Goal: Task Accomplishment & Management: Complete application form

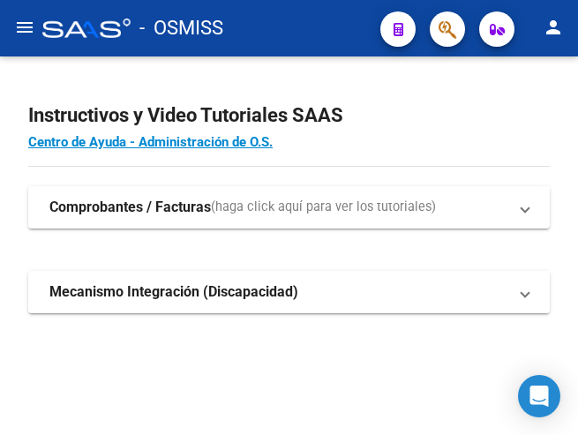
click at [20, 22] on mat-icon "menu" at bounding box center [24, 27] width 21 height 21
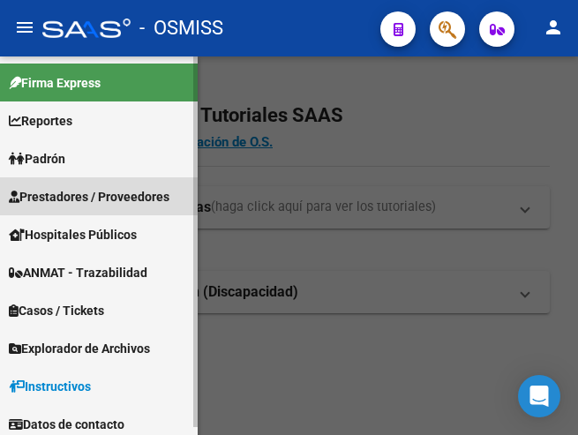
click at [85, 188] on span "Prestadores / Proveedores" at bounding box center [89, 196] width 161 height 19
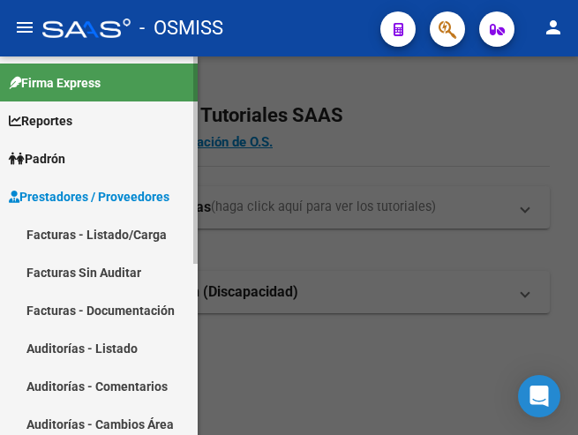
click at [89, 238] on link "Facturas - Listado/Carga" at bounding box center [99, 234] width 198 height 38
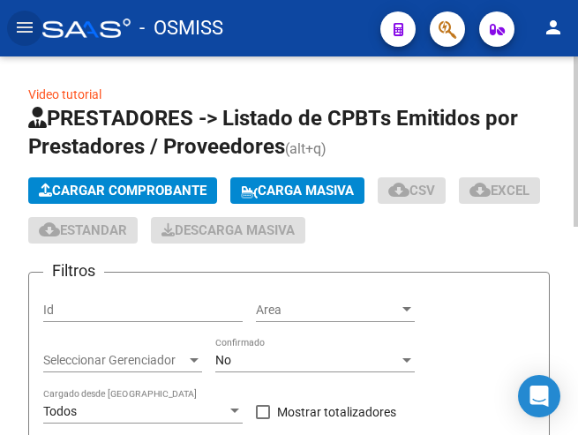
click at [151, 186] on span "Cargar Comprobante" at bounding box center [123, 191] width 168 height 16
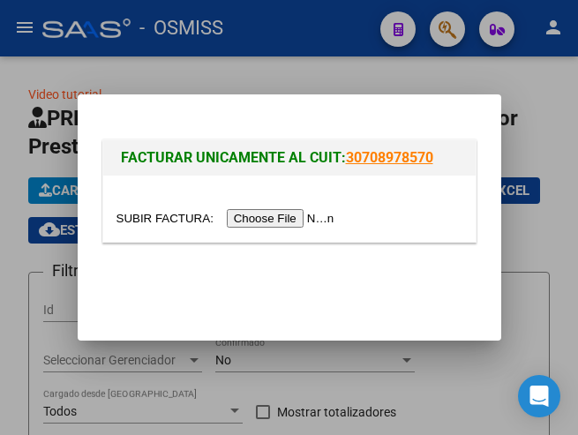
click at [283, 216] on input "file" at bounding box center [227, 218] width 223 height 19
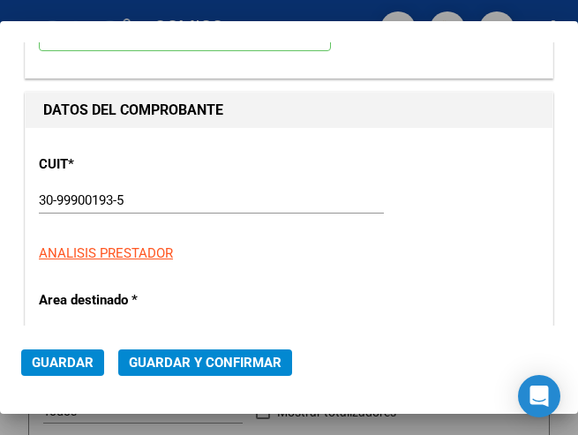
scroll to position [177, 0]
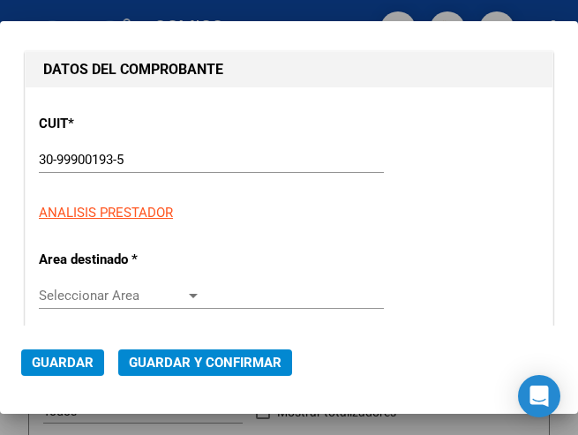
click at [189, 294] on div at bounding box center [193, 296] width 9 height 4
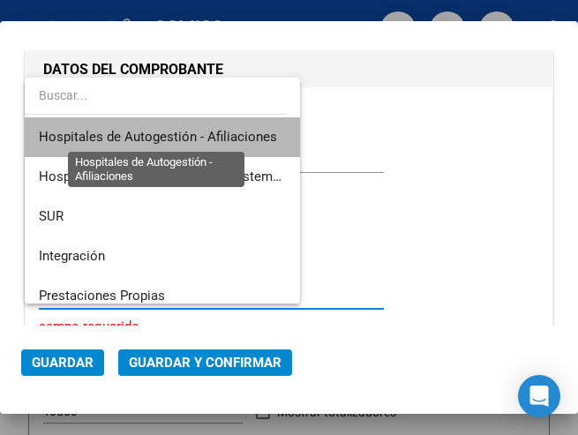
click at [193, 131] on span "Hospitales de Autogestión - Afiliaciones" at bounding box center [158, 137] width 238 height 16
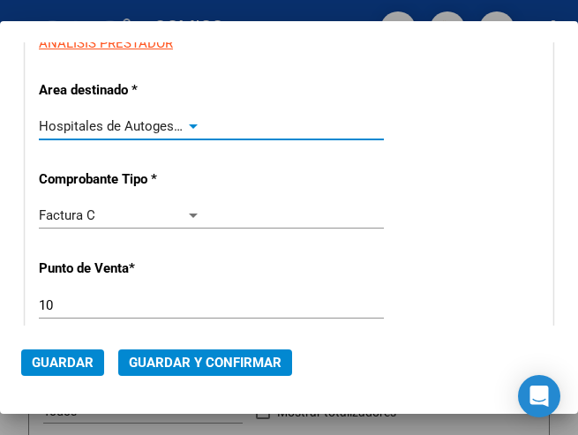
scroll to position [353, 0]
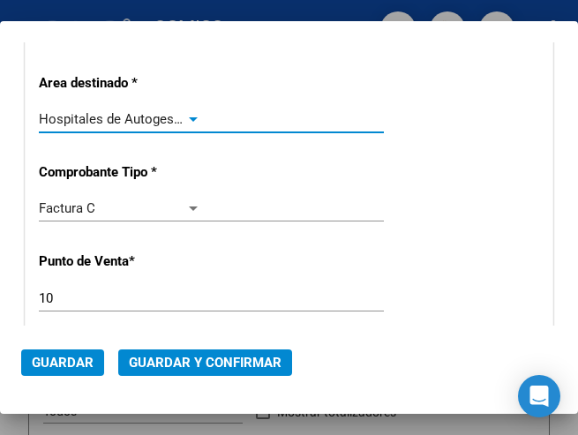
click at [187, 112] on div at bounding box center [193, 119] width 16 height 14
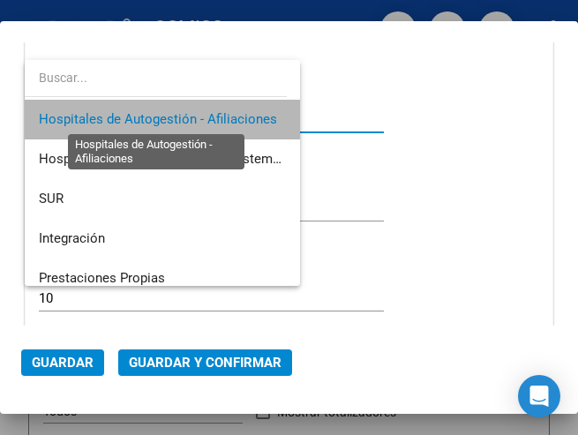
click at [187, 116] on span "Hospitales de Autogestión - Afiliaciones" at bounding box center [158, 119] width 238 height 16
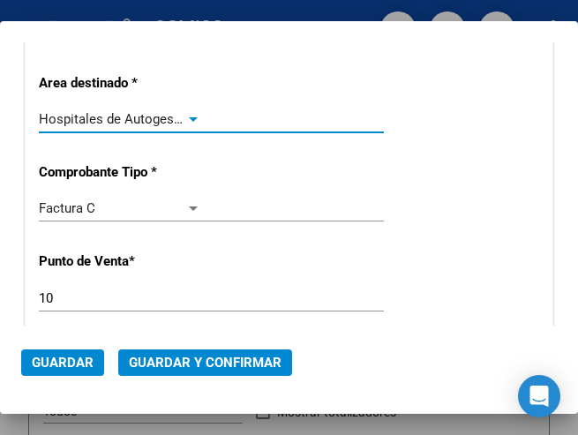
scroll to position [441, 0]
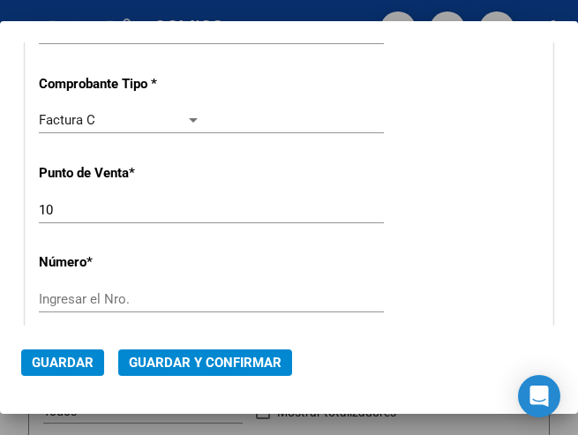
click at [80, 297] on input "Ingresar el Nro." at bounding box center [120, 299] width 162 height 16
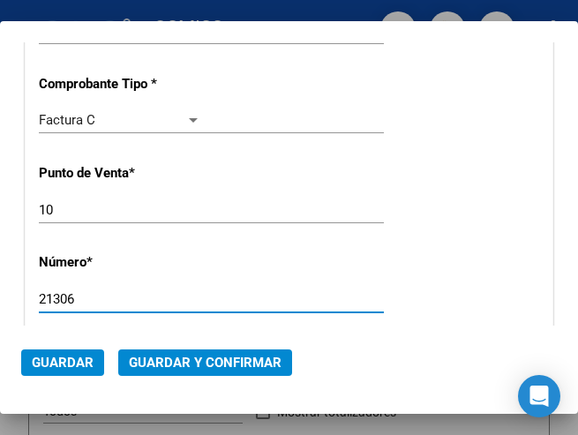
type input "21306"
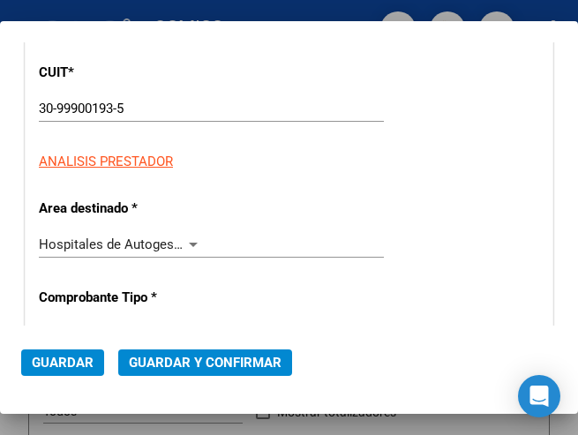
scroll to position [265, 0]
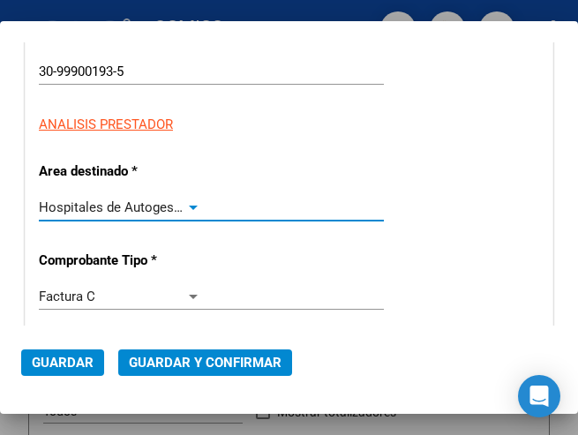
click at [189, 207] on div at bounding box center [193, 208] width 9 height 4
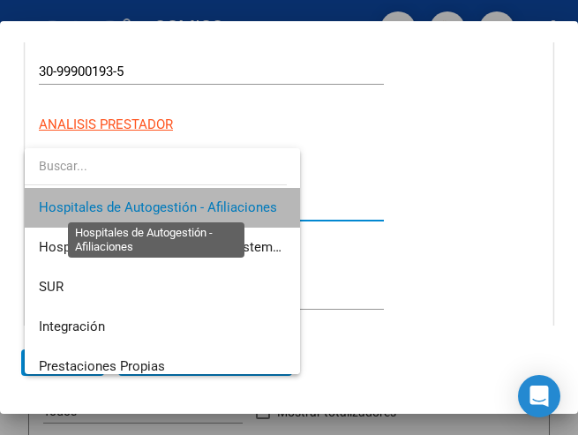
click at [189, 207] on span "Hospitales de Autogestión - Afiliaciones" at bounding box center [158, 207] width 238 height 16
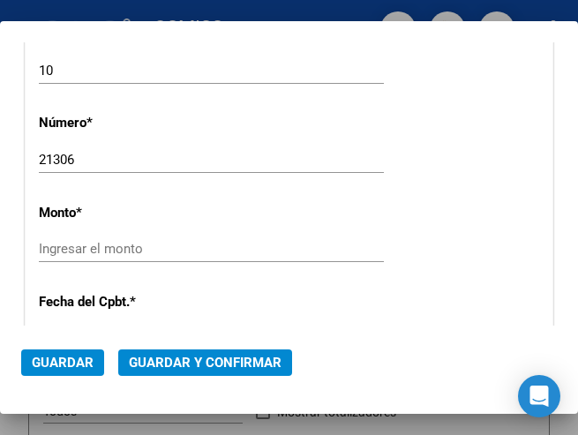
scroll to position [618, 0]
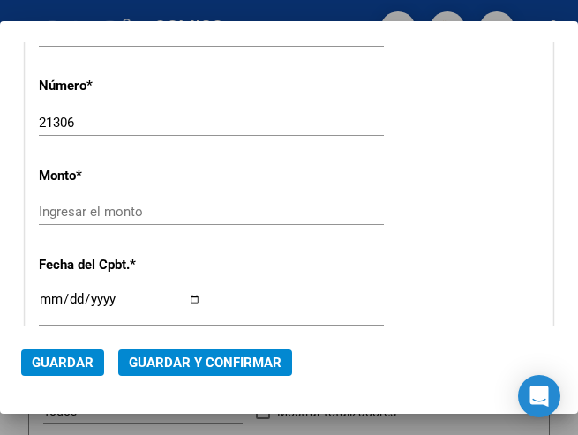
click at [107, 213] on input "Ingresar el monto" at bounding box center [120, 212] width 162 height 16
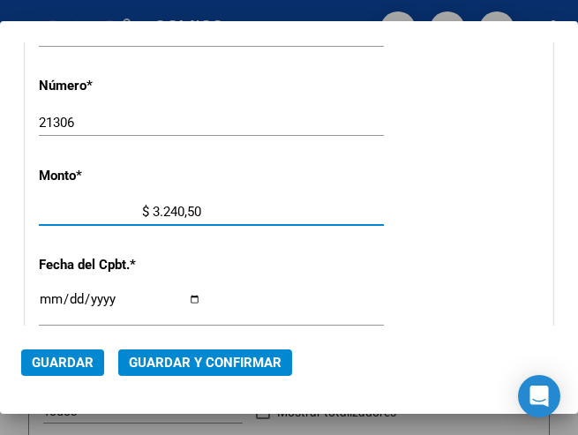
type input "$ 32.405,00"
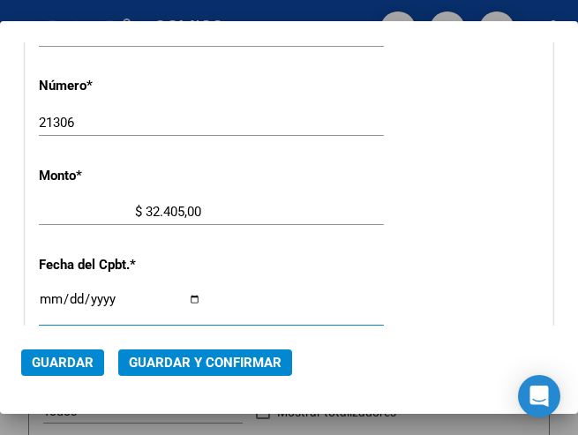
click at [42, 296] on input "Ingresar la fecha" at bounding box center [120, 306] width 162 height 28
type input "2025-07-26"
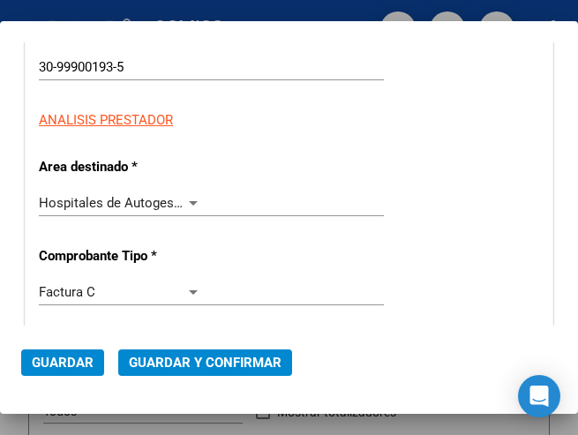
scroll to position [265, 0]
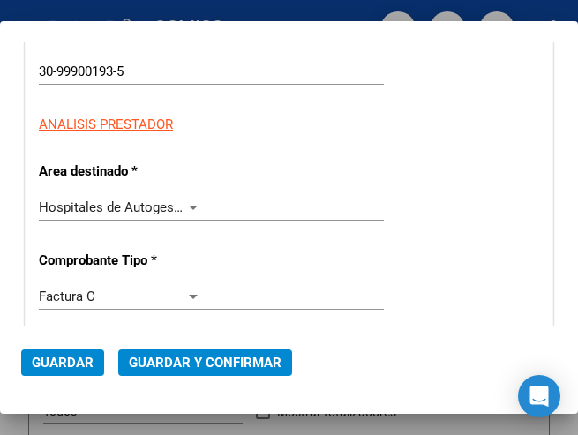
click at [185, 204] on div at bounding box center [193, 207] width 16 height 14
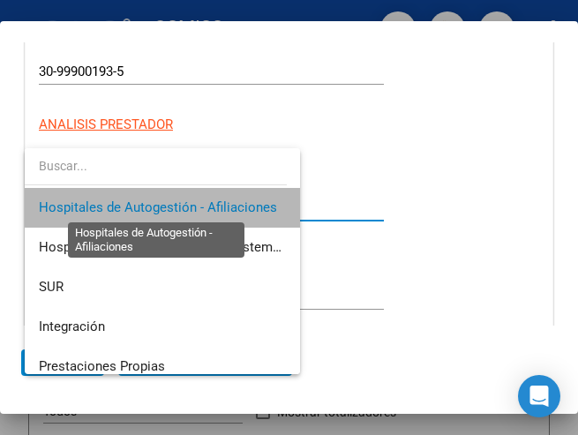
click at [185, 204] on span "Hospitales de Autogestión - Afiliaciones" at bounding box center [158, 207] width 238 height 16
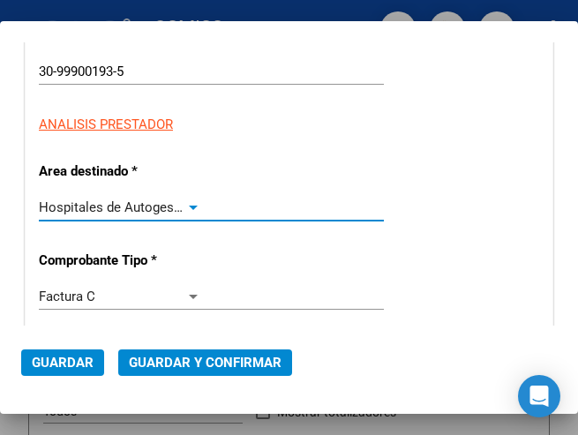
click at [187, 357] on span "Guardar y Confirmar" at bounding box center [205, 363] width 153 height 16
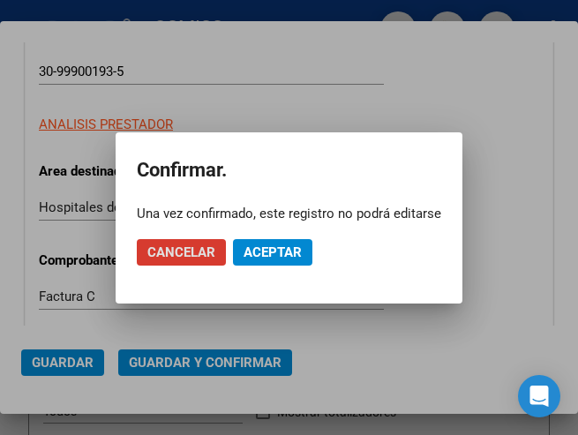
click at [262, 255] on span "Aceptar" at bounding box center [273, 252] width 58 height 16
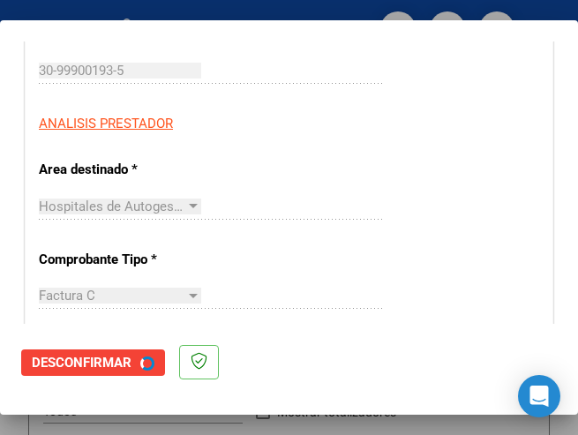
scroll to position [0, 0]
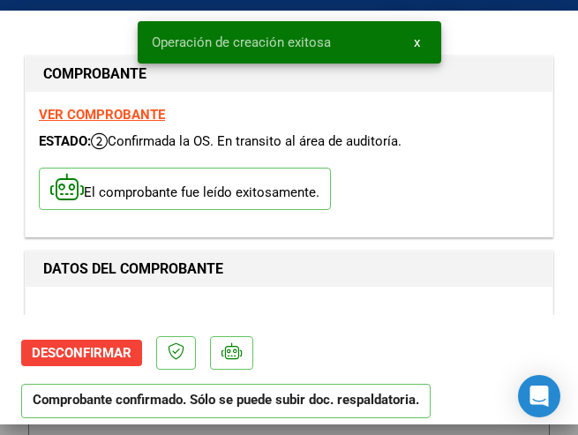
type input "2025-09-24"
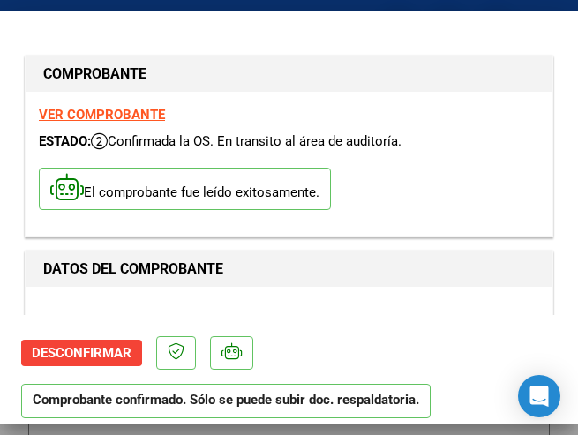
click at [293, 314] on div "CUIT * 30-99900193-5 Ingresar CUIT ANALISIS PRESTADOR MUNICIPALIDAD DE MERLO AR…" at bounding box center [289, 377] width 500 height 155
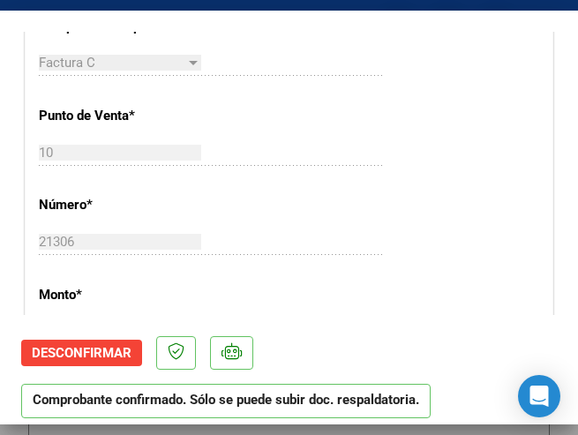
scroll to position [706, 0]
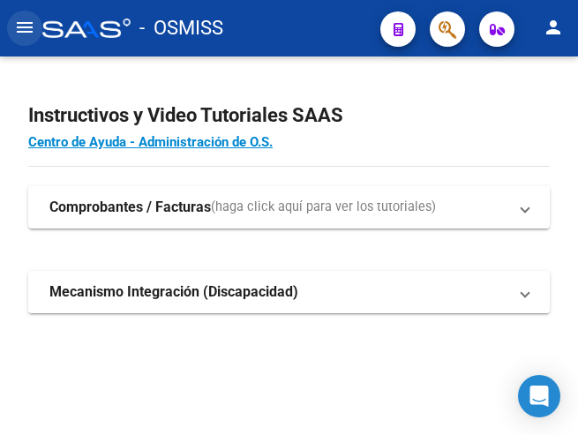
click at [25, 26] on mat-icon "menu" at bounding box center [24, 27] width 21 height 21
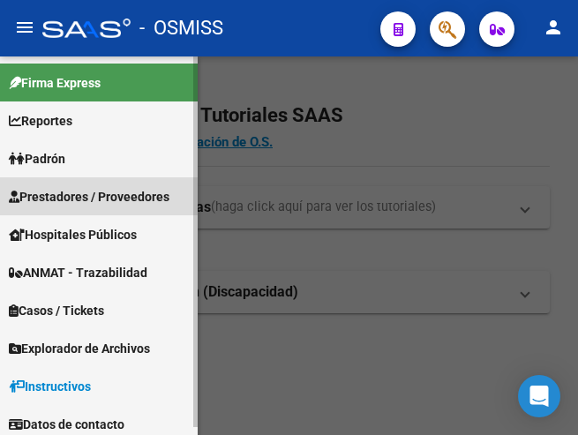
click at [101, 200] on span "Prestadores / Proveedores" at bounding box center [89, 196] width 161 height 19
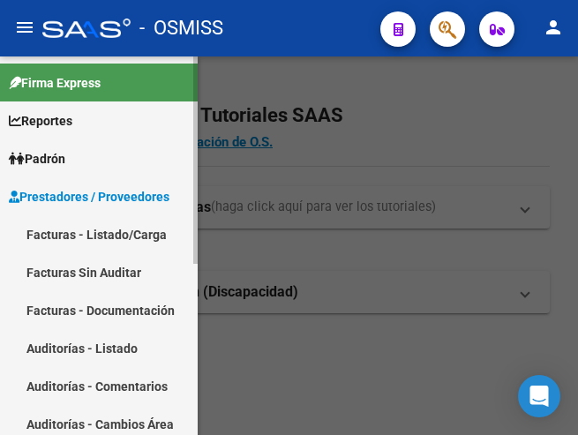
click at [128, 235] on link "Facturas - Listado/Carga" at bounding box center [99, 234] width 198 height 38
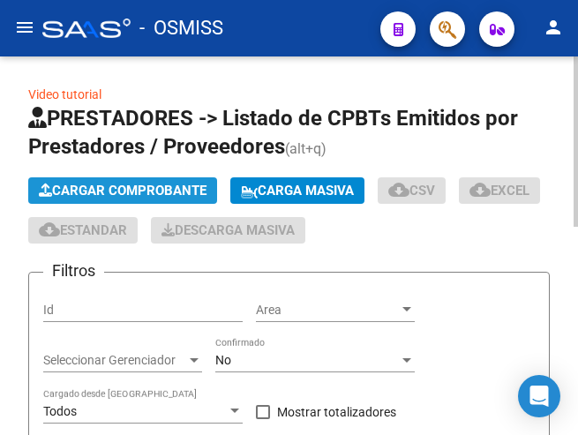
click at [191, 184] on span "Cargar Comprobante" at bounding box center [123, 191] width 168 height 16
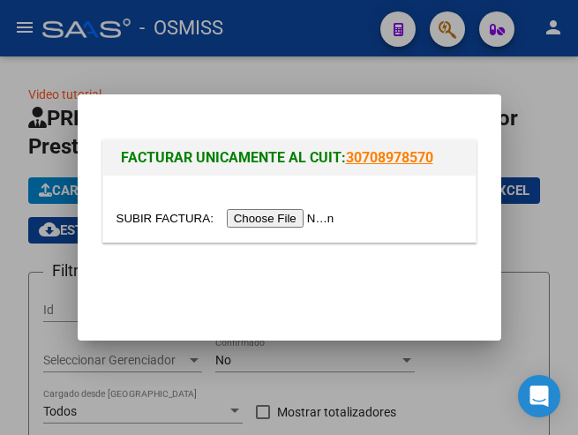
click at [284, 219] on input "file" at bounding box center [227, 218] width 223 height 19
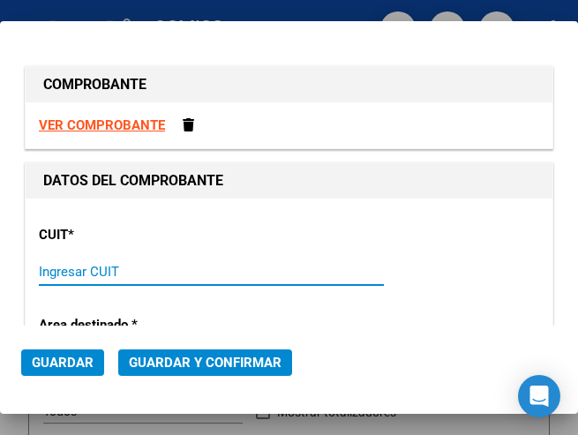
click at [58, 266] on input "Ingresar CUIT" at bounding box center [120, 272] width 162 height 16
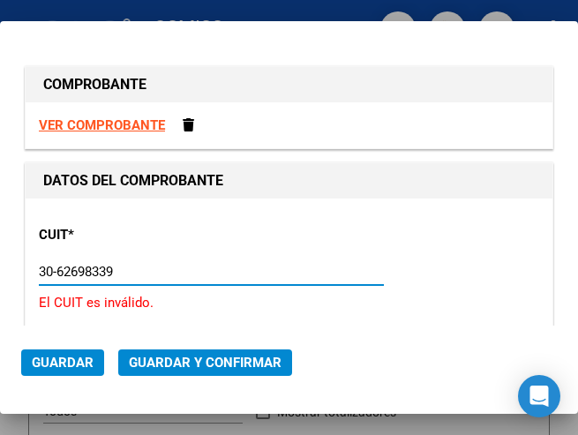
type input "30-62698339-8"
type input "102"
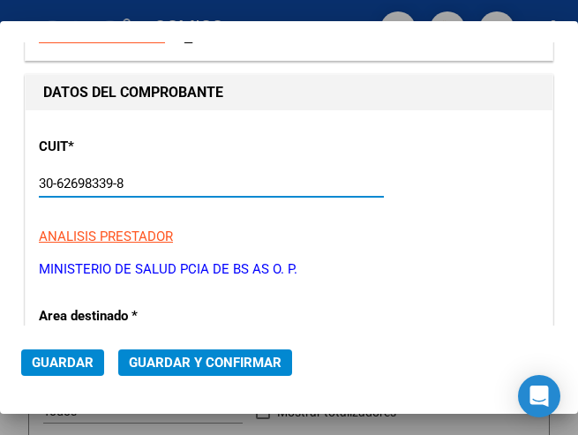
scroll to position [177, 0]
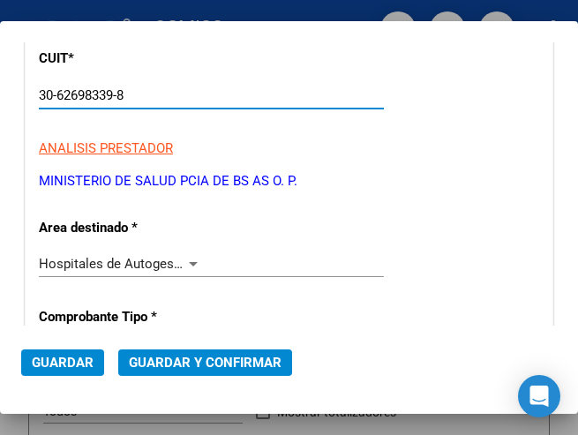
type input "30-62698339-8"
click at [189, 265] on div at bounding box center [193, 264] width 9 height 4
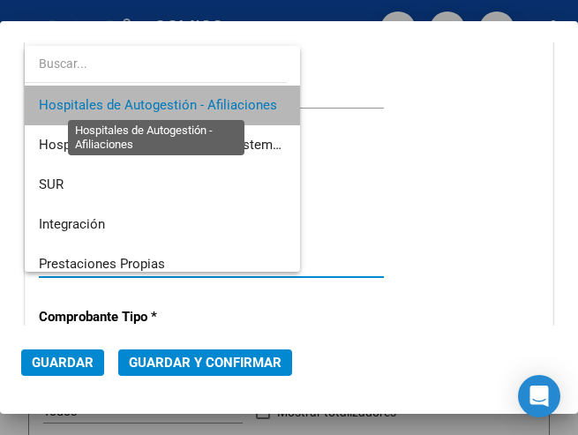
click at [212, 101] on span "Hospitales de Autogestión - Afiliaciones" at bounding box center [158, 105] width 238 height 16
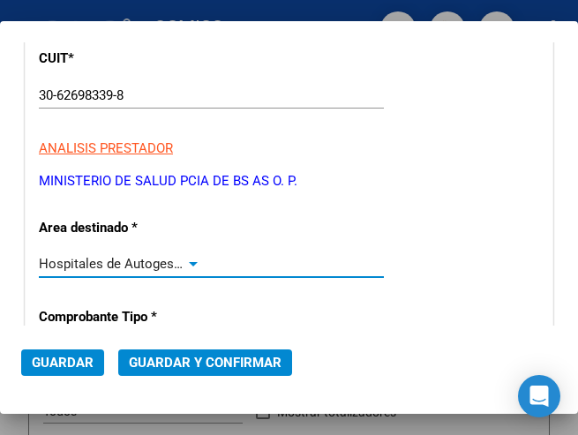
click at [189, 262] on div at bounding box center [193, 264] width 9 height 4
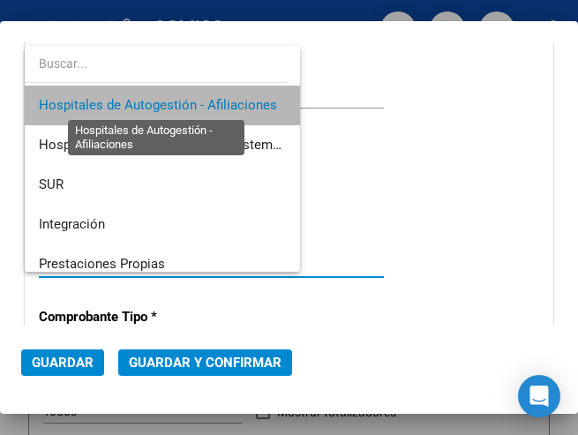
click at [193, 99] on span "Hospitales de Autogestión - Afiliaciones" at bounding box center [158, 105] width 238 height 16
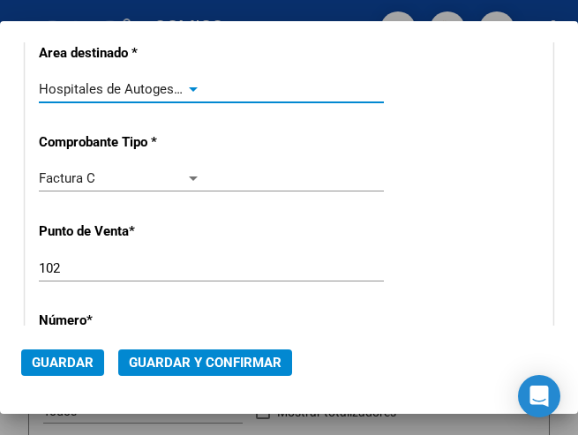
scroll to position [353, 0]
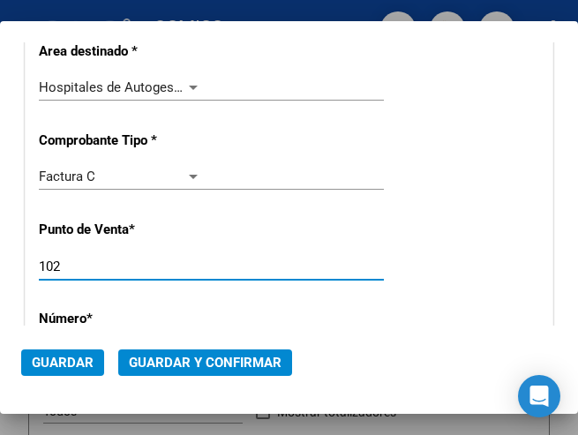
click at [72, 271] on input "102" at bounding box center [120, 267] width 162 height 16
type input "131"
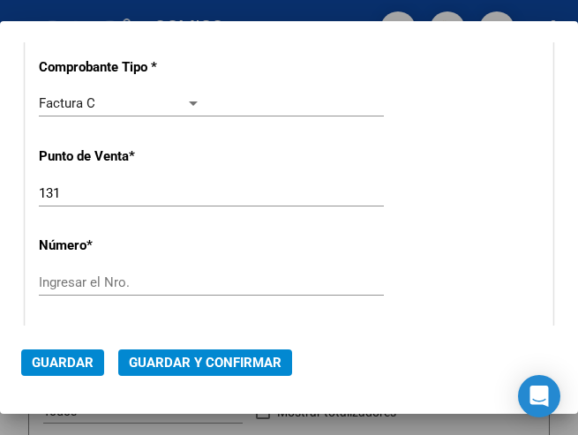
scroll to position [441, 0]
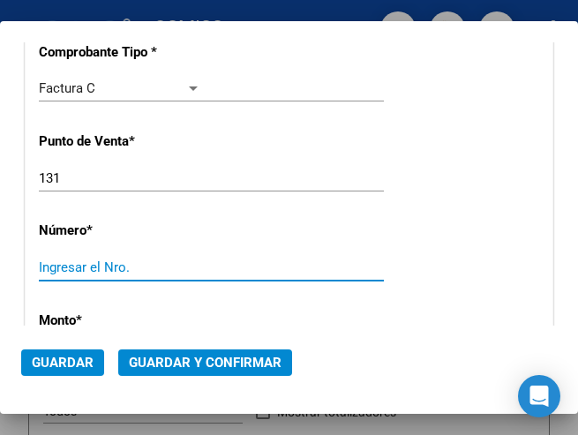
click at [73, 269] on input "Ingresar el Nro." at bounding box center [120, 267] width 162 height 16
type input "18872"
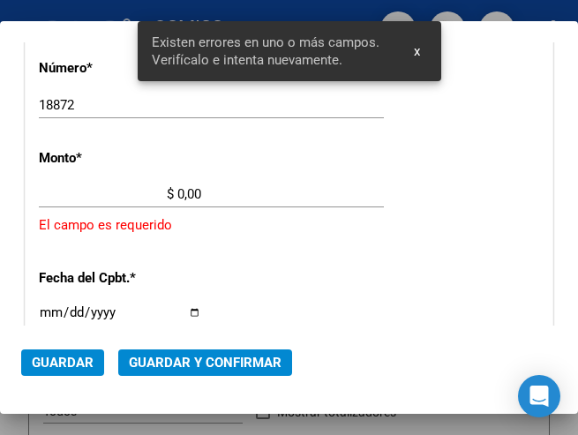
scroll to position [605, 0]
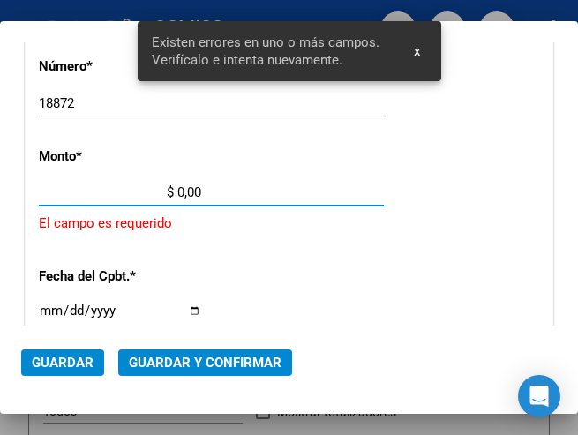
click at [179, 190] on input "$ 0,00" at bounding box center [120, 192] width 162 height 16
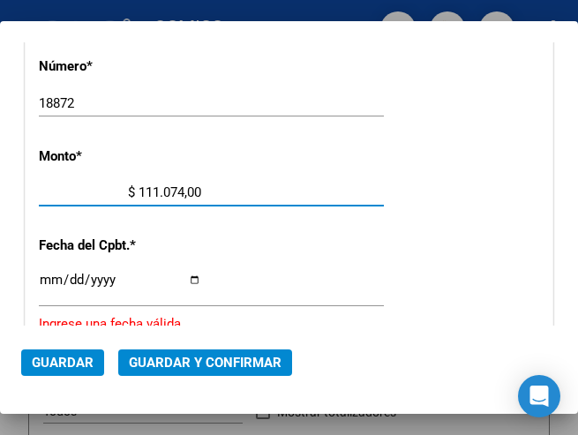
type input "$ 1.110.744,00"
click at [50, 276] on input "Ingresar la fecha" at bounding box center [120, 287] width 162 height 28
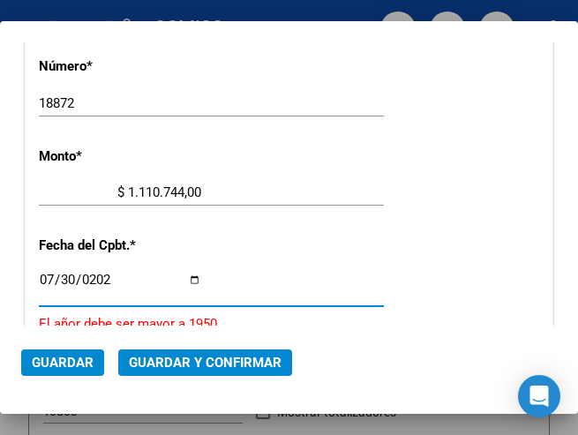
type input "2025-07-30"
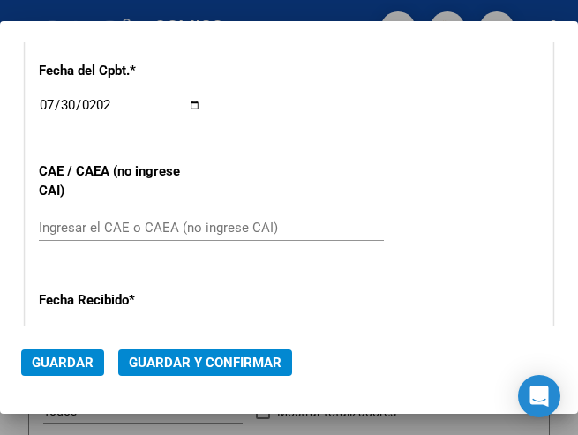
scroll to position [782, 0]
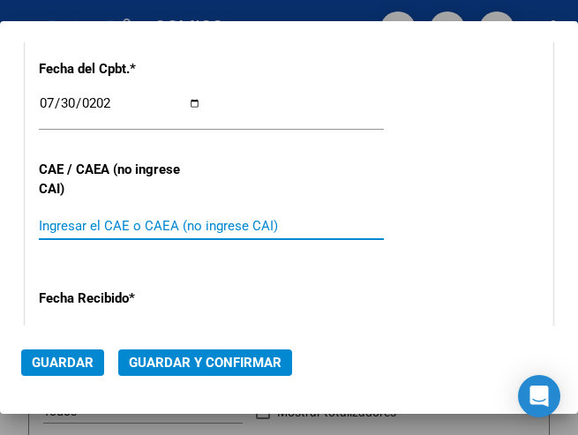
click at [111, 226] on input "Ingresar el CAE o CAEA (no ingrese CAI)" at bounding box center [120, 226] width 162 height 16
click at [96, 224] on input "Ingresar el CAE o CAEA (no ingrese CAI)" at bounding box center [120, 226] width 162 height 16
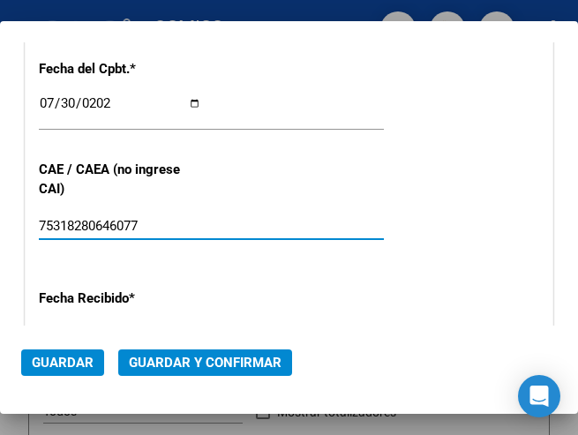
type input "75318280646077"
click at [201, 355] on span "Guardar y Confirmar" at bounding box center [205, 363] width 153 height 16
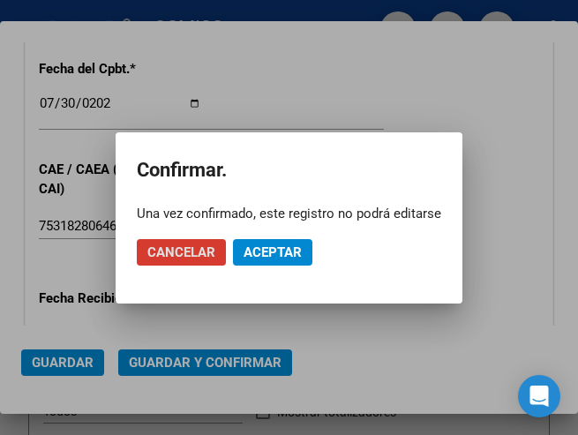
click at [272, 255] on span "Aceptar" at bounding box center [273, 252] width 58 height 16
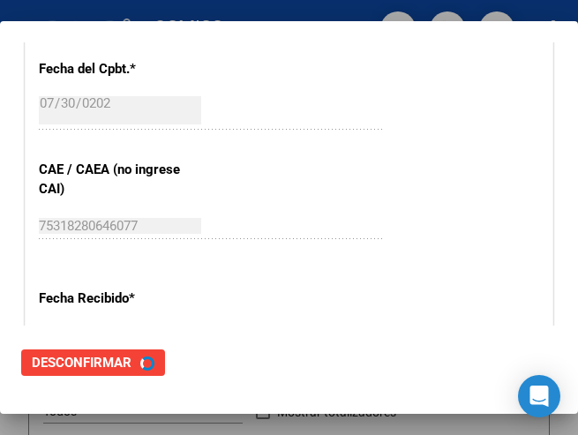
scroll to position [0, 0]
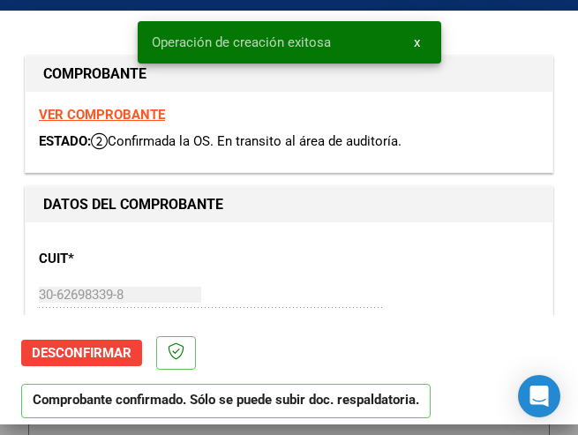
type input "2025-09-28"
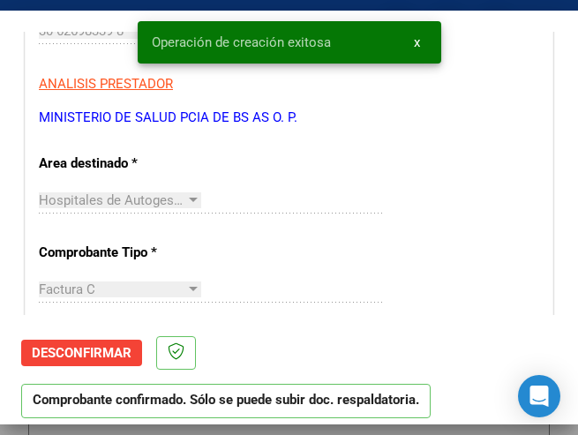
scroll to position [265, 0]
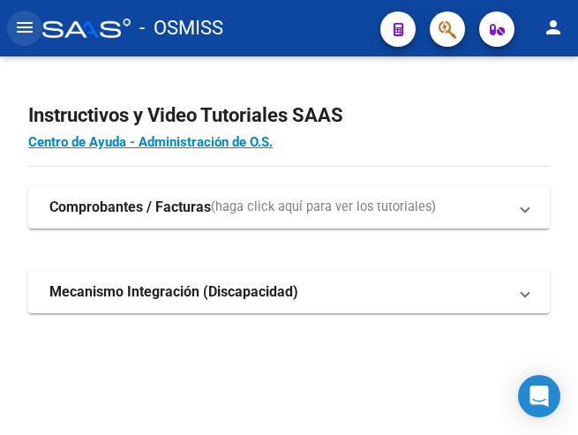
click at [23, 28] on mat-icon "menu" at bounding box center [24, 27] width 21 height 21
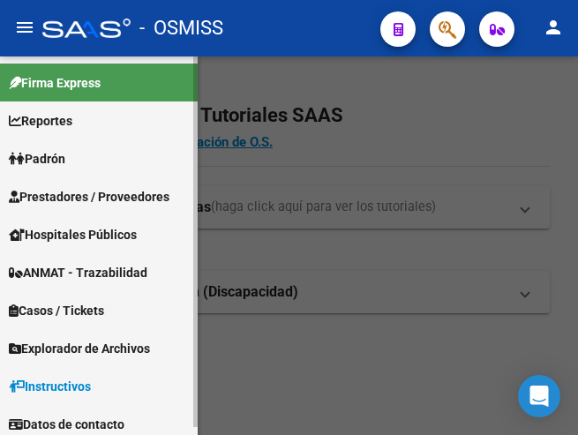
click at [90, 198] on span "Prestadores / Proveedores" at bounding box center [89, 196] width 161 height 19
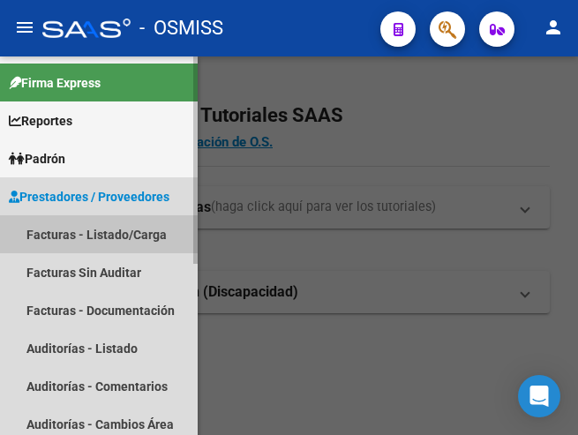
drag, startPoint x: 104, startPoint y: 237, endPoint x: 137, endPoint y: 194, distance: 54.2
click at [104, 238] on link "Facturas - Listado/Carga" at bounding box center [99, 234] width 198 height 38
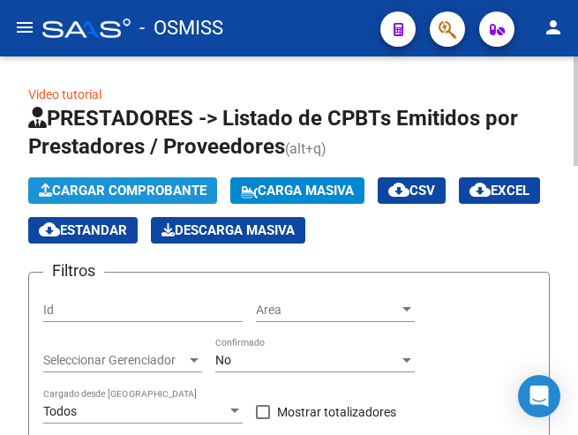
click at [139, 188] on span "Cargar Comprobante" at bounding box center [123, 191] width 168 height 16
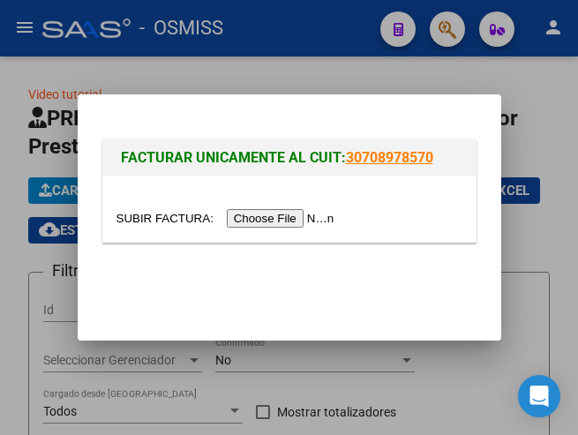
click at [289, 220] on input "file" at bounding box center [227, 218] width 223 height 19
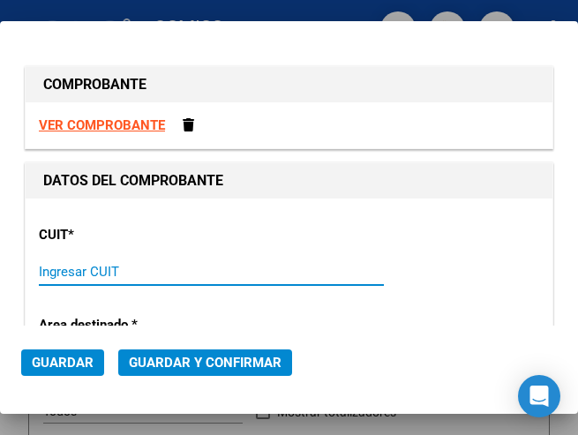
click at [78, 275] on input "Ingresar CUIT" at bounding box center [120, 272] width 162 height 16
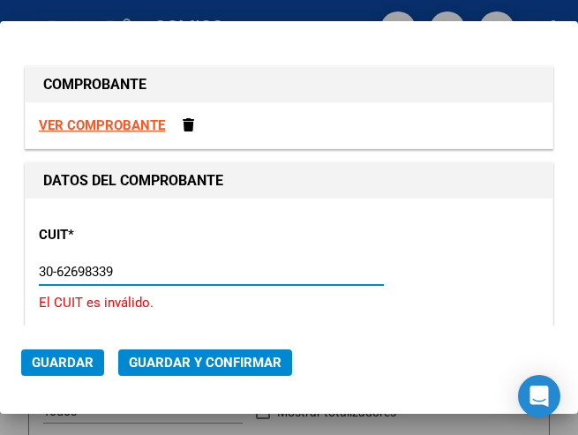
type input "30-62698339-8"
type input "131"
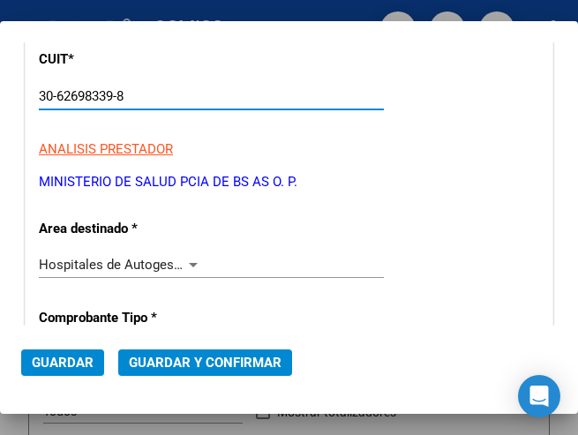
scroll to position [177, 0]
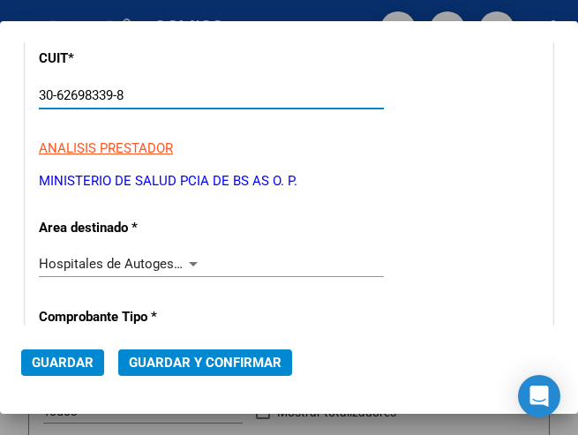
type input "30-62698339-8"
click at [186, 259] on div at bounding box center [193, 264] width 16 height 14
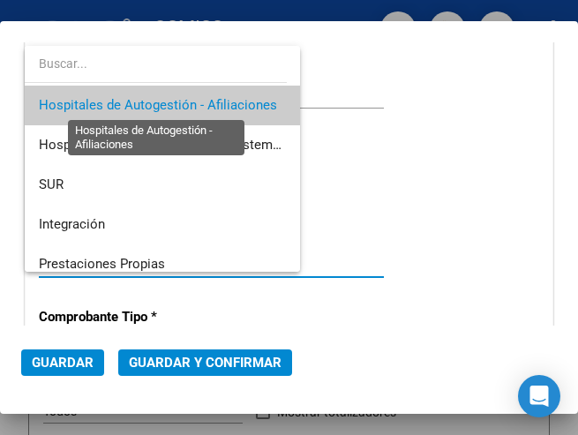
click at [185, 105] on span "Hospitales de Autogestión - Afiliaciones" at bounding box center [158, 105] width 238 height 16
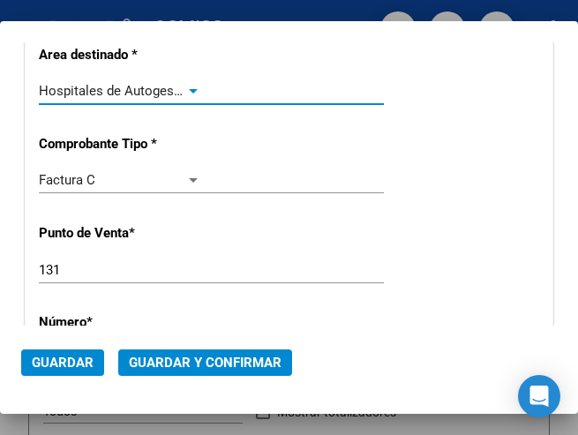
scroll to position [353, 0]
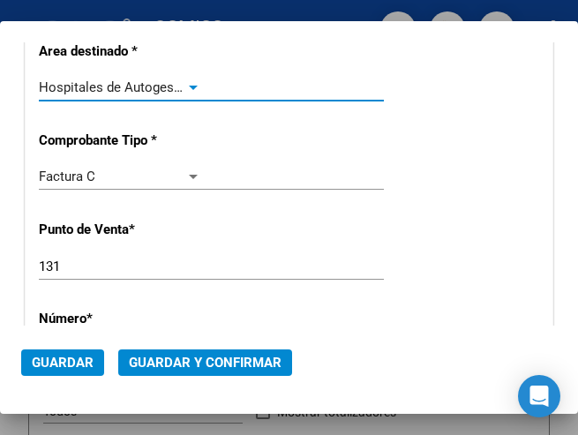
click at [189, 86] on div at bounding box center [193, 88] width 9 height 4
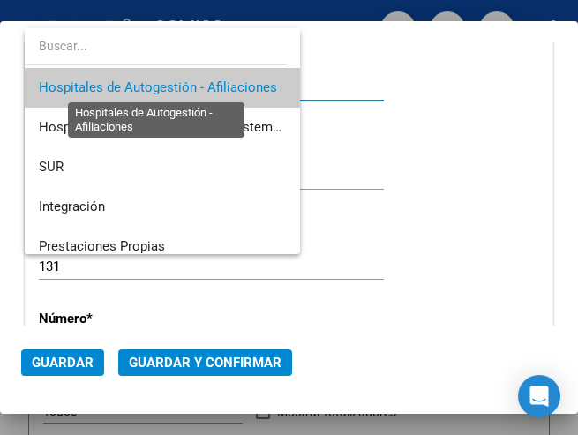
click at [185, 86] on span "Hospitales de Autogestión - Afiliaciones" at bounding box center [158, 87] width 238 height 16
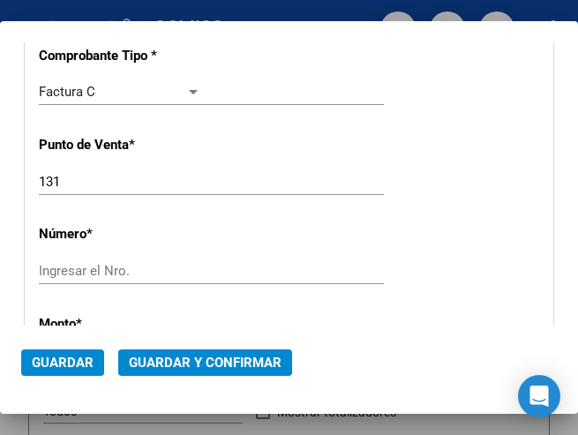
scroll to position [441, 0]
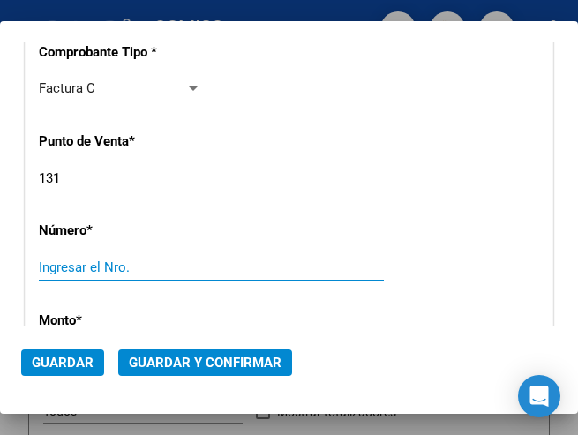
click at [107, 264] on input "Ingresar el Nro." at bounding box center [120, 267] width 162 height 16
type input "18871"
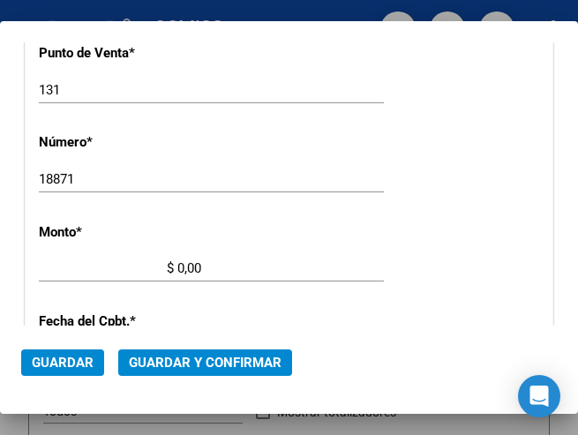
scroll to position [605, 0]
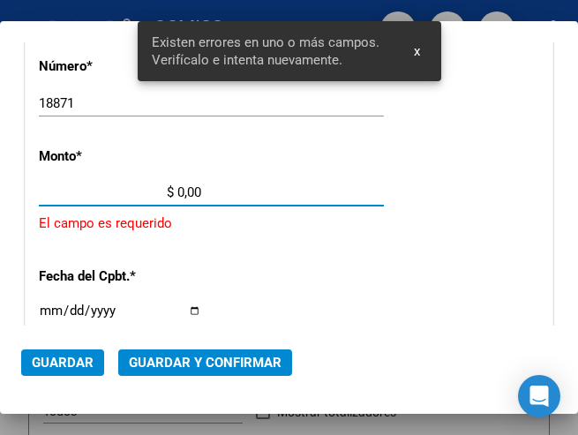
click at [177, 192] on input "$ 0,00" at bounding box center [120, 192] width 162 height 16
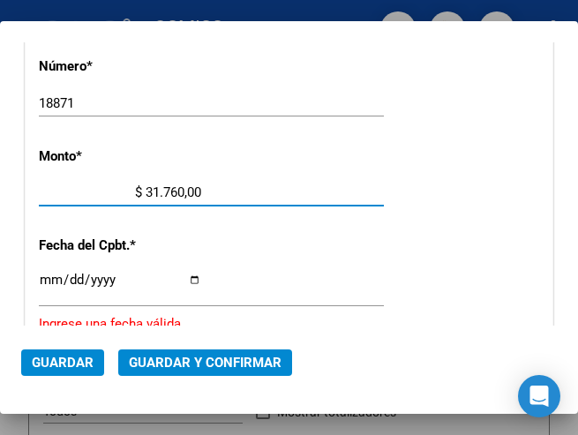
type input "$ 317.607,00"
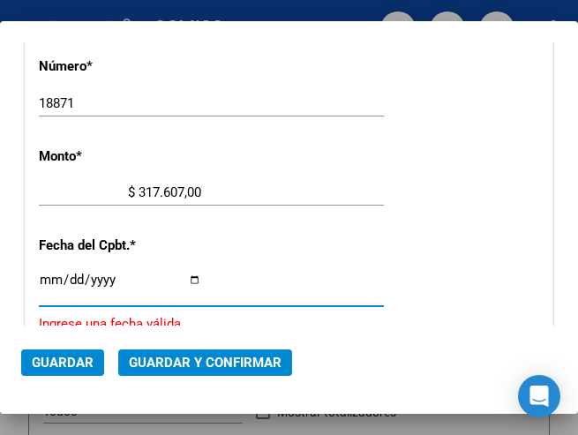
click at [49, 273] on input "Ingresar la fecha" at bounding box center [120, 287] width 162 height 28
type input "2025-07-30"
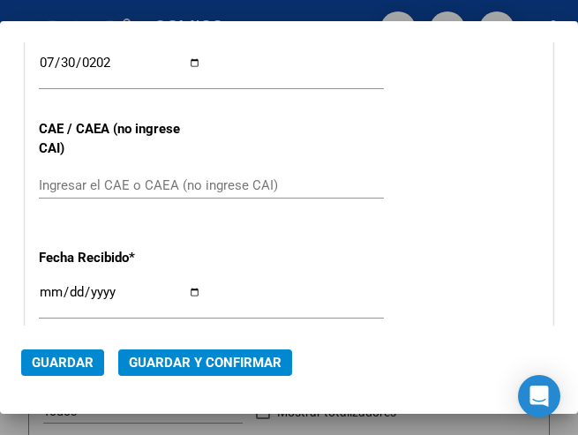
scroll to position [782, 0]
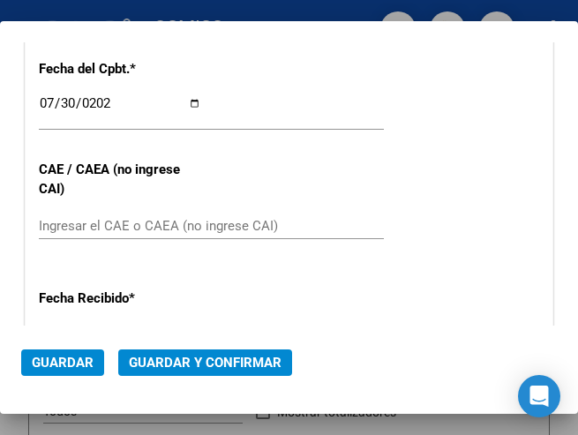
click at [78, 222] on input "Ingresar el CAE o CAEA (no ingrese CAI)" at bounding box center [120, 226] width 162 height 16
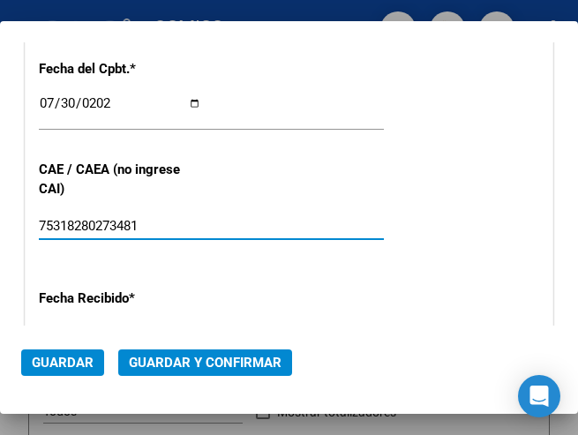
type input "75318280273481"
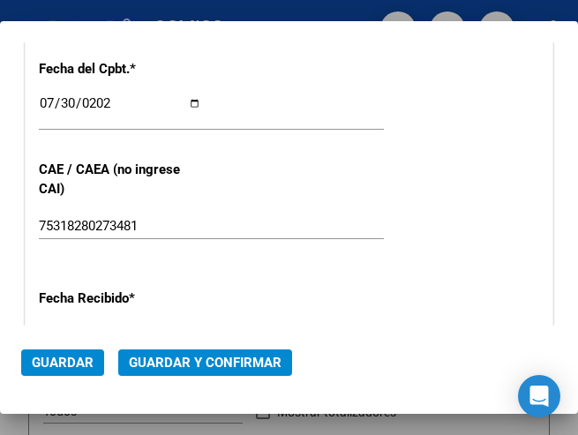
click at [350, 99] on div "2025-07-30 Ingresar la fecha" at bounding box center [211, 111] width 345 height 38
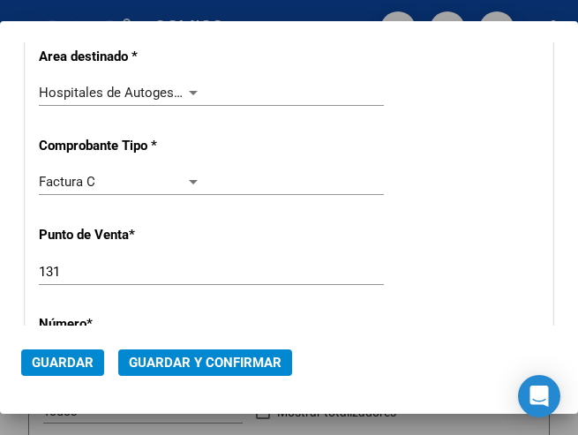
scroll to position [341, 0]
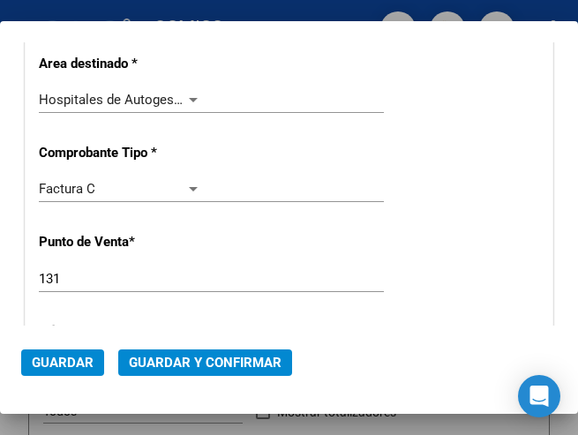
click at [185, 96] on div at bounding box center [193, 100] width 16 height 14
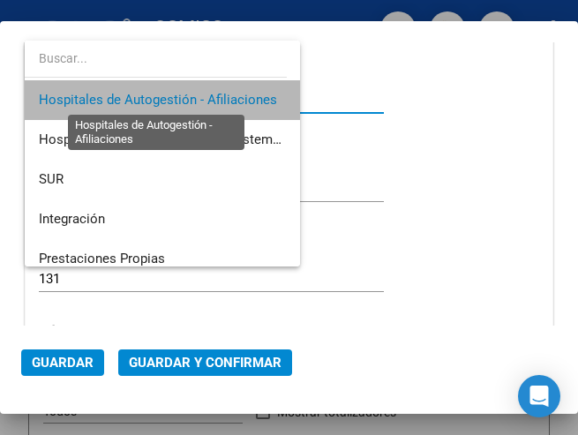
click at [181, 96] on span "Hospitales de Autogestión - Afiliaciones" at bounding box center [158, 100] width 238 height 16
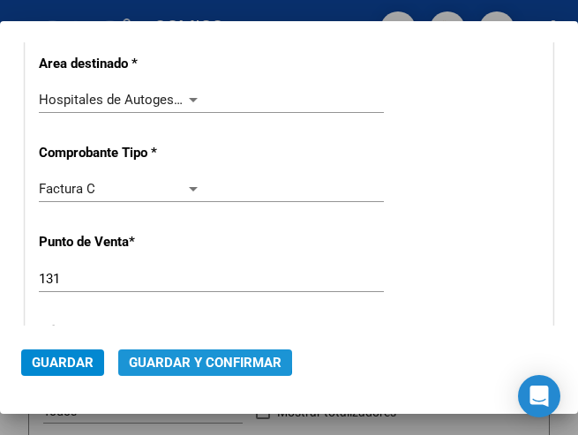
click at [192, 355] on span "Guardar y Confirmar" at bounding box center [205, 363] width 153 height 16
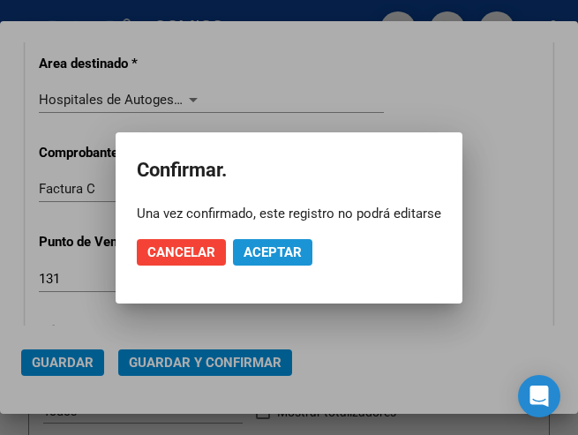
click at [272, 248] on span "Aceptar" at bounding box center [273, 252] width 58 height 16
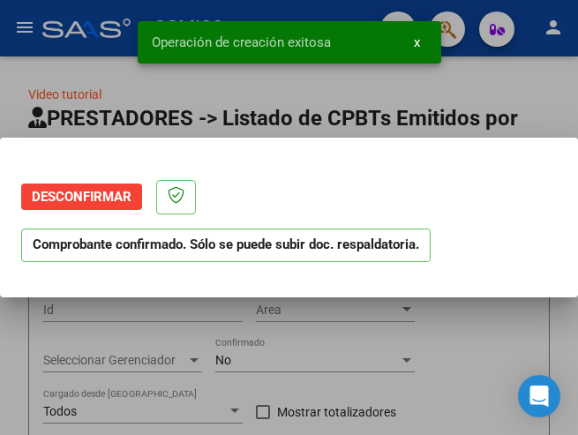
scroll to position [0, 0]
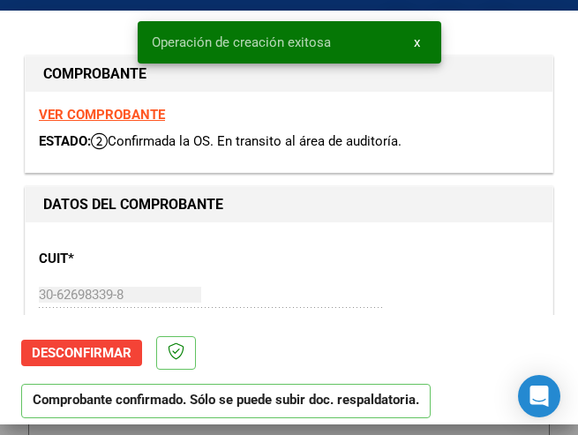
type input "2025-09-28"
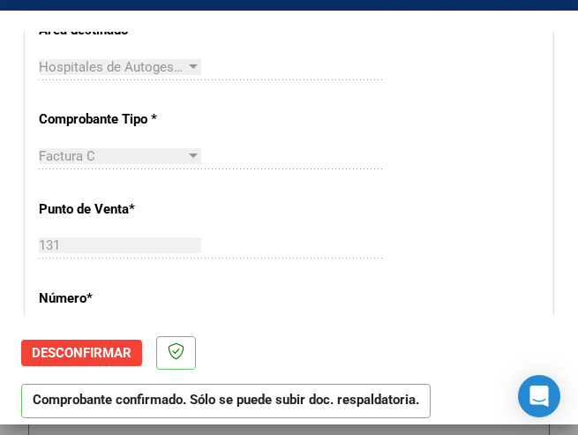
scroll to position [441, 0]
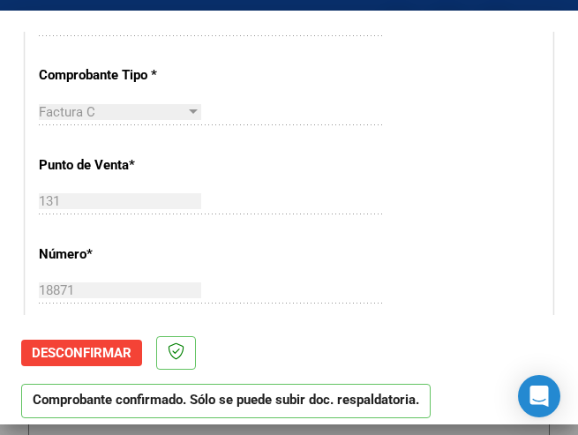
click at [273, 103] on div "Factura C Seleccionar Tipo" at bounding box center [211, 112] width 345 height 26
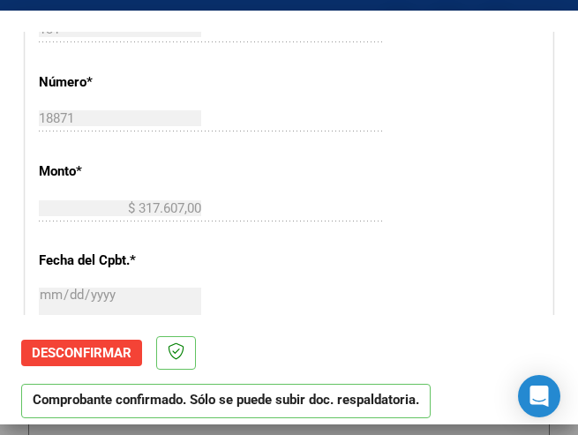
scroll to position [618, 0]
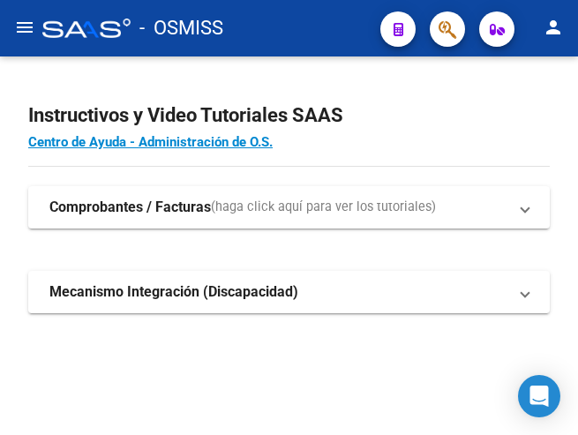
click at [24, 21] on mat-icon "menu" at bounding box center [24, 27] width 21 height 21
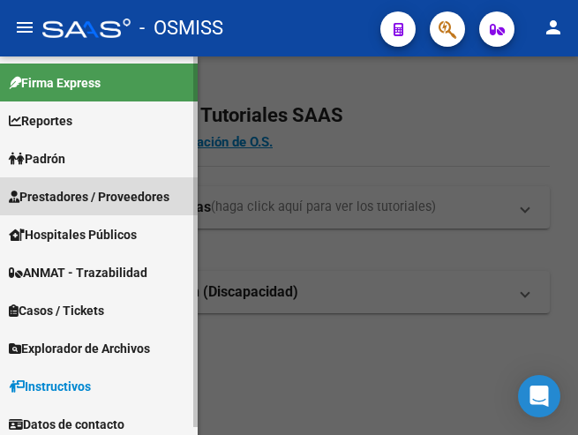
click at [80, 195] on span "Prestadores / Proveedores" at bounding box center [89, 196] width 161 height 19
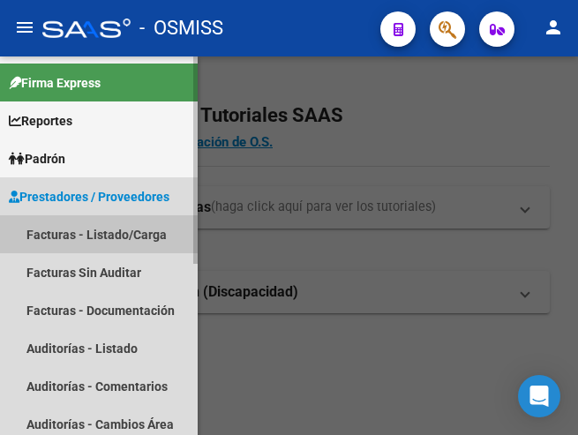
click at [88, 227] on link "Facturas - Listado/Carga" at bounding box center [99, 234] width 198 height 38
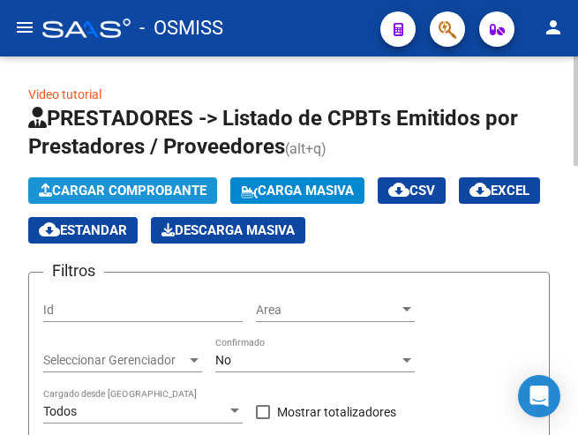
click at [160, 190] on span "Cargar Comprobante" at bounding box center [123, 191] width 168 height 16
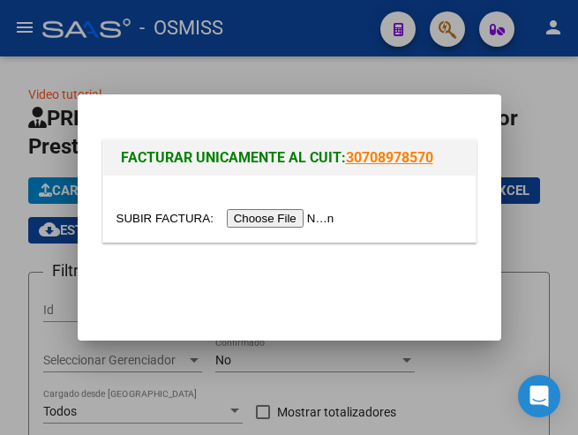
click at [286, 214] on input "file" at bounding box center [227, 218] width 223 height 19
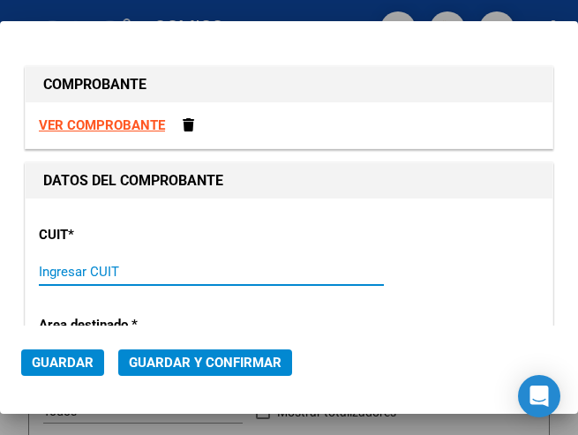
click at [77, 268] on input "Ingresar CUIT" at bounding box center [120, 272] width 162 height 16
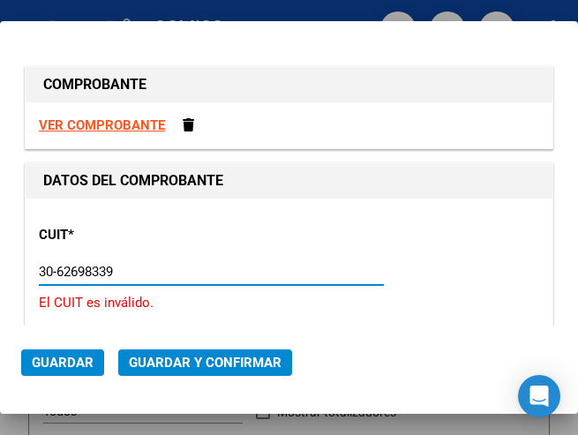
type input "30-62698339-8"
type input "131"
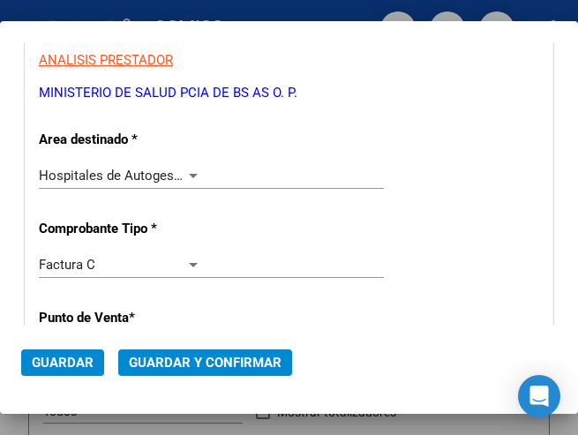
type input "30-62698339-8"
click at [190, 168] on div "Hospitales de Autogestión - Afiliaciones" at bounding box center [120, 176] width 162 height 16
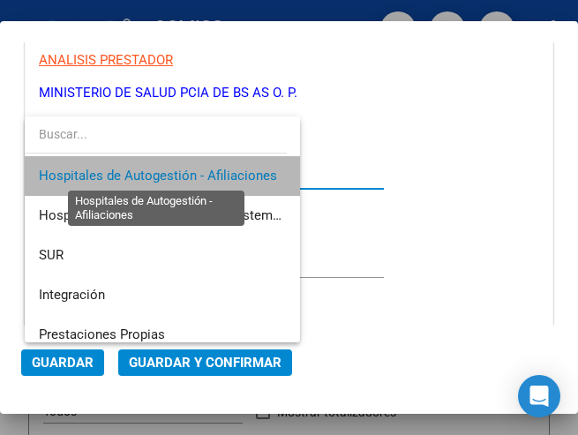
click at [190, 168] on span "Hospitales de Autogestión - Afiliaciones" at bounding box center [158, 176] width 238 height 16
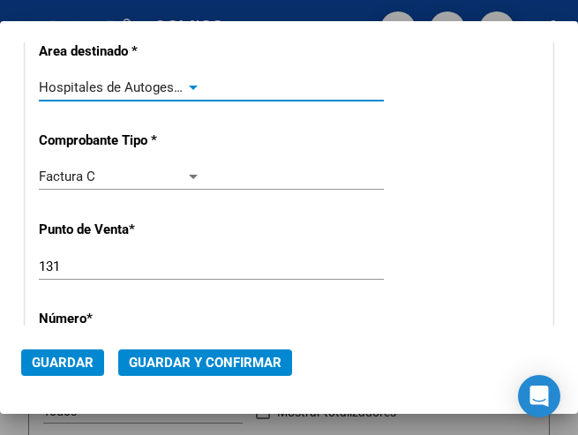
scroll to position [441, 0]
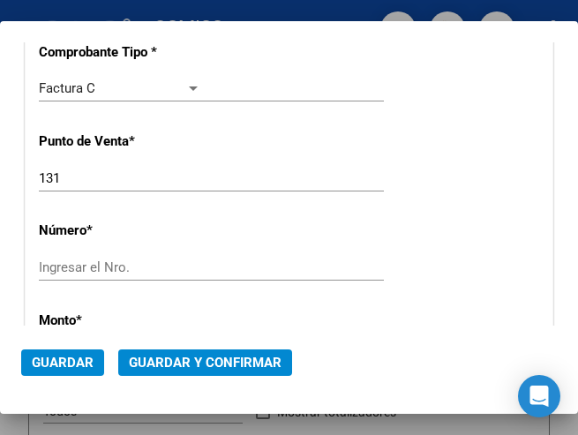
click at [77, 258] on div "Ingresar el Nro." at bounding box center [211, 267] width 345 height 26
type input "18870"
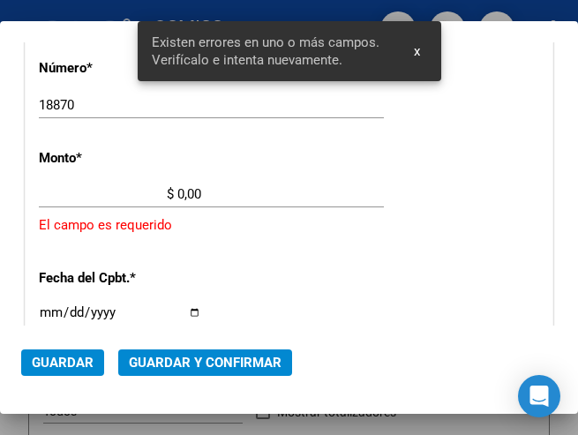
scroll to position [605, 0]
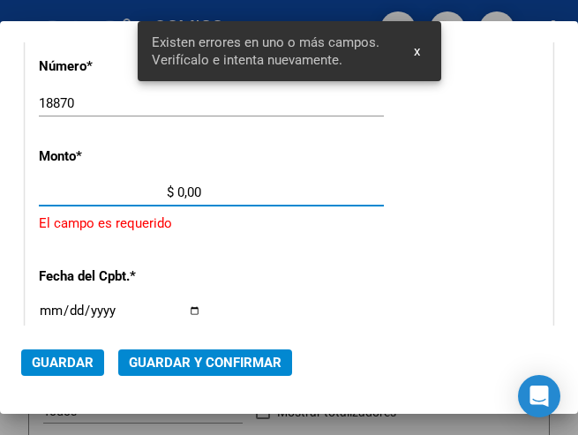
click at [179, 192] on input "$ 0,00" at bounding box center [120, 192] width 162 height 16
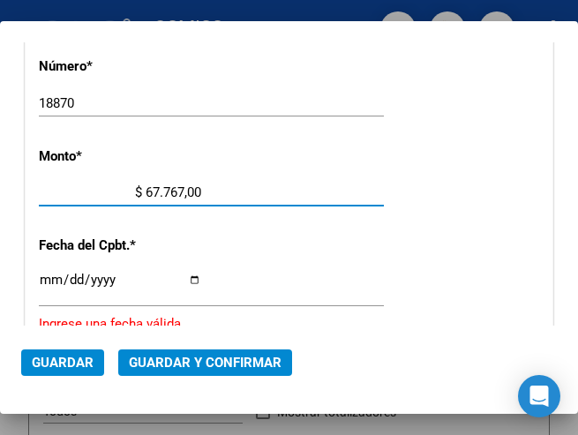
type input "$ 677.673,00"
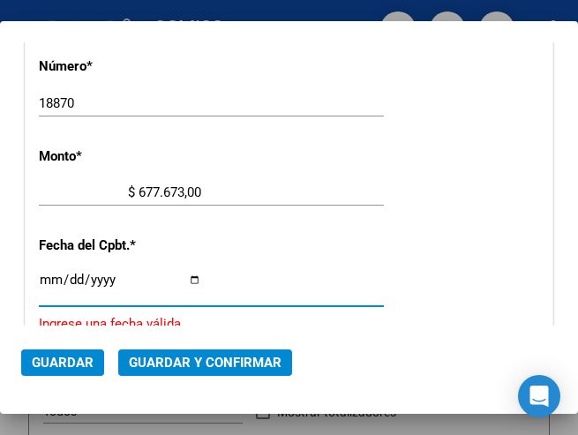
click at [50, 276] on input "Ingresar la fecha" at bounding box center [120, 287] width 162 height 28
type input "2025-07-30"
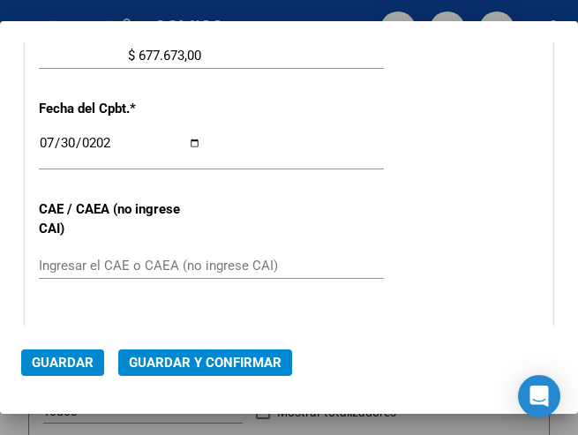
scroll to position [782, 0]
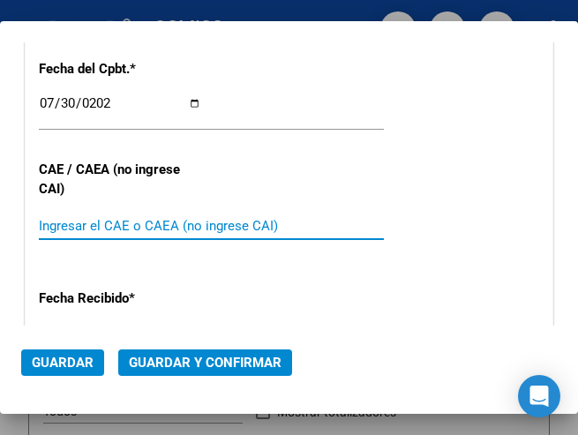
click at [100, 222] on input "Ingresar el CAE o CAEA (no ingrese CAI)" at bounding box center [120, 226] width 162 height 16
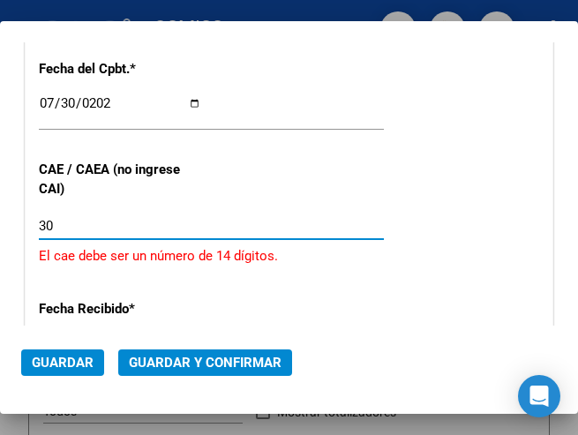
type input "3"
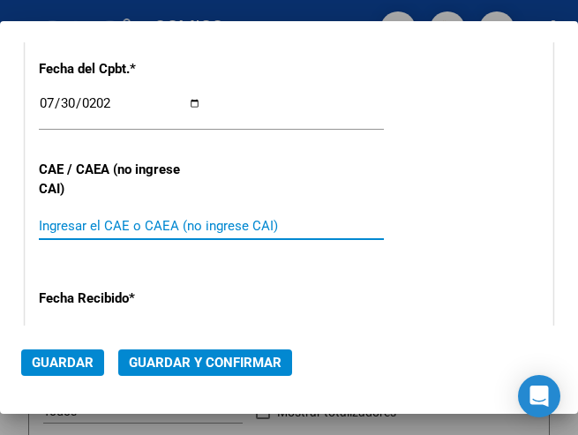
click at [79, 224] on input "Ingresar el CAE o CAEA (no ingrese CAI)" at bounding box center [120, 226] width 162 height 16
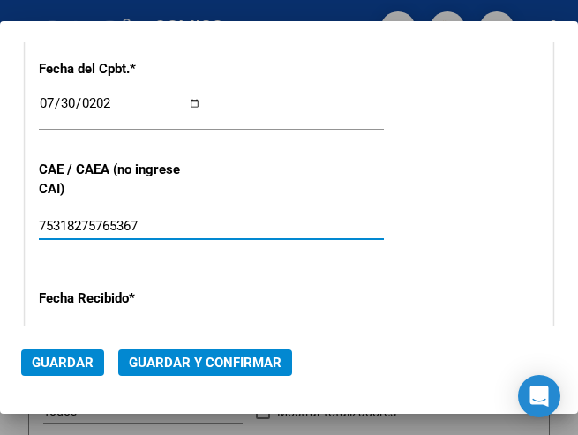
type input "75318275765367"
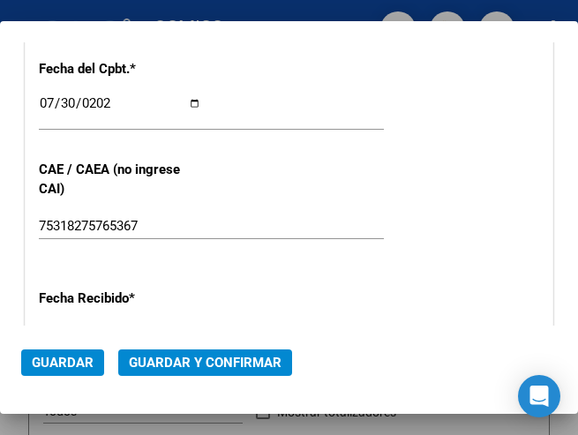
click at [226, 86] on div "CUIT * 30-62698339-8 Ingresar CUIT ANALISIS PRESTADOR MINISTERIO DE SALUD PCIA …" at bounding box center [289, 52] width 527 height 1271
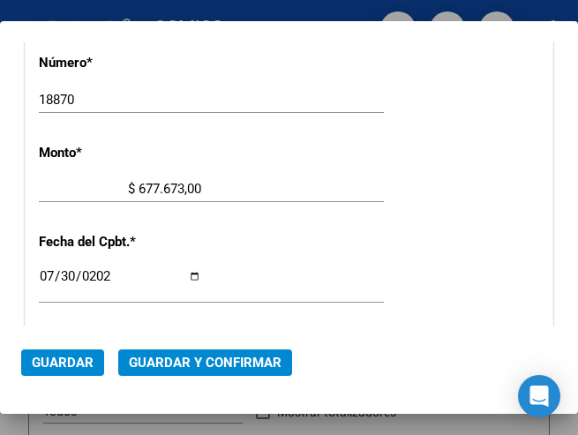
scroll to position [605, 0]
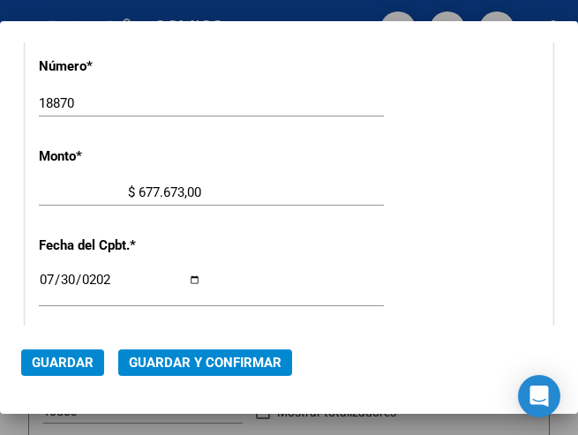
click at [267, 197] on div "$ 677.673,00 Ingresar el monto" at bounding box center [211, 192] width 345 height 26
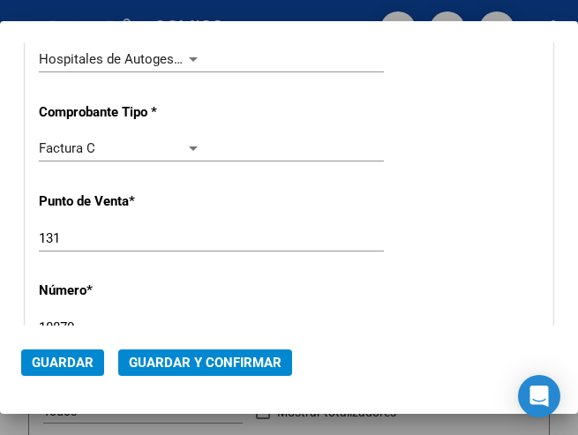
scroll to position [341, 0]
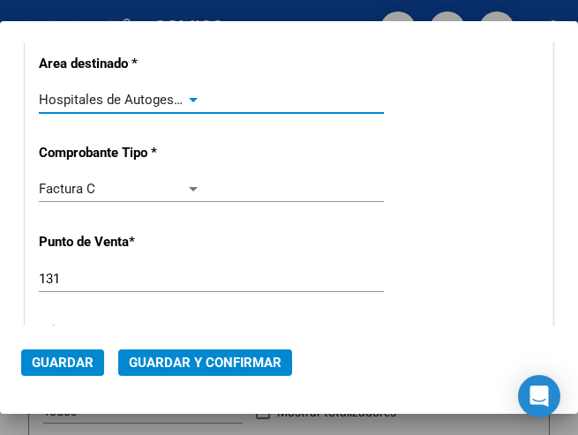
click at [192, 98] on div at bounding box center [193, 100] width 9 height 4
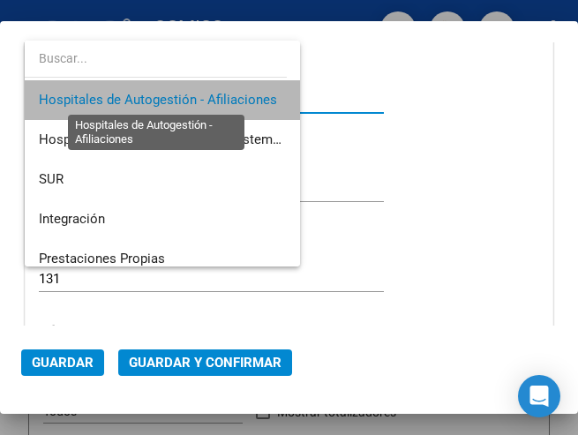
click at [192, 97] on span "Hospitales de Autogestión - Afiliaciones" at bounding box center [158, 100] width 238 height 16
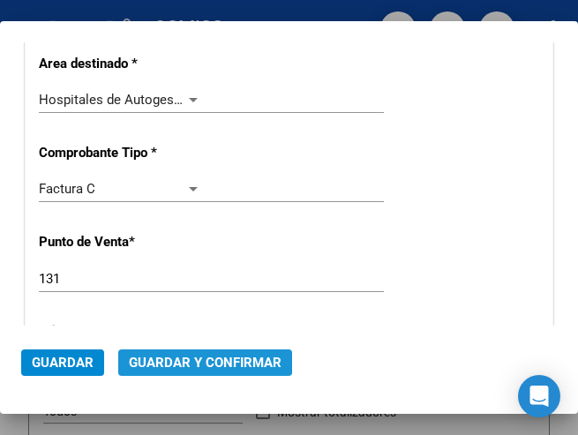
click at [194, 357] on span "Guardar y Confirmar" at bounding box center [205, 363] width 153 height 16
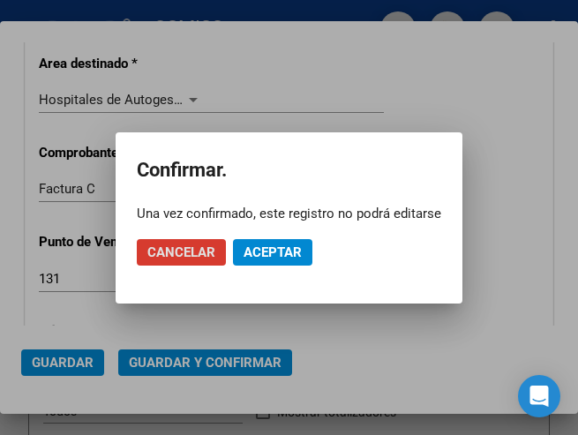
click at [276, 246] on span "Aceptar" at bounding box center [273, 252] width 58 height 16
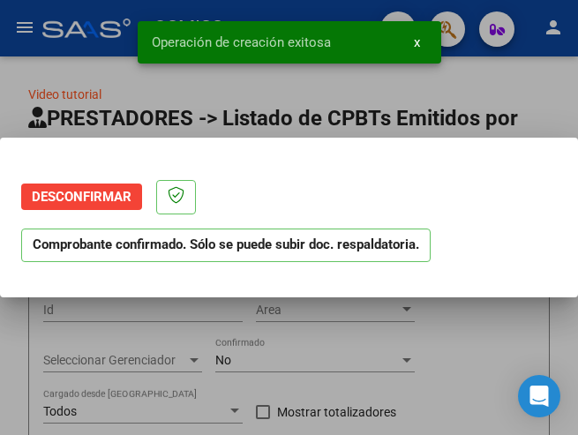
scroll to position [0, 0]
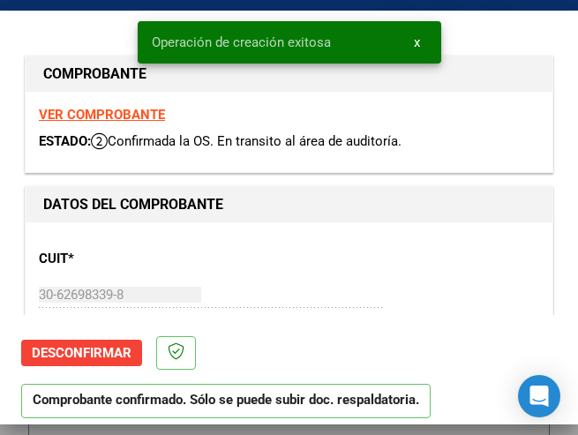
type input "2025-09-28"
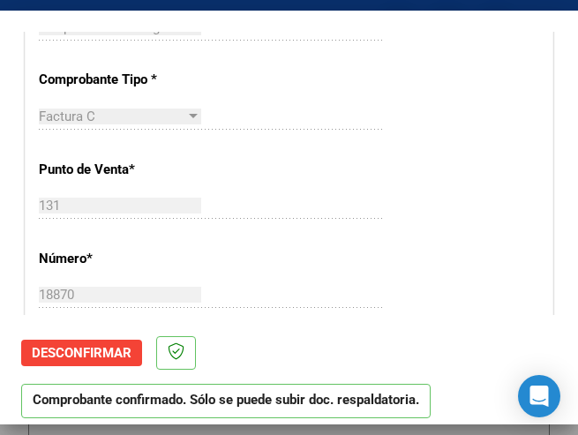
scroll to position [441, 0]
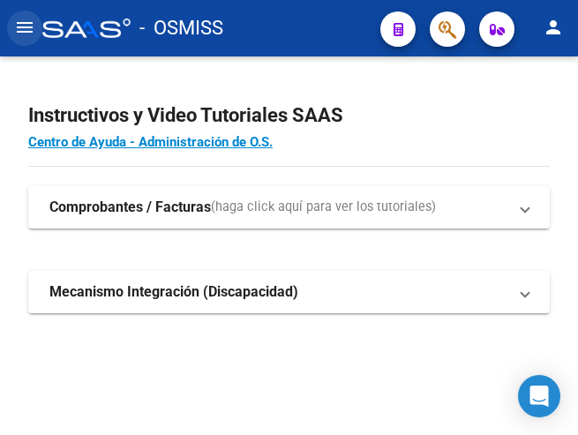
click at [26, 30] on mat-icon "menu" at bounding box center [24, 27] width 21 height 21
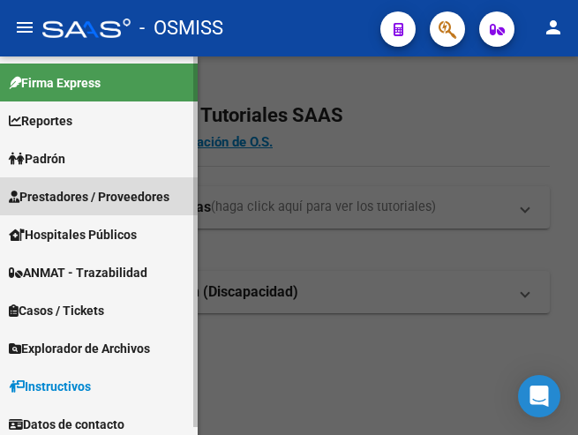
click at [91, 195] on span "Prestadores / Proveedores" at bounding box center [89, 196] width 161 height 19
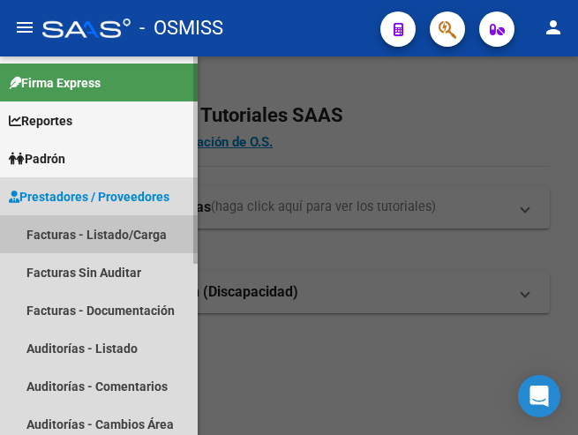
click at [108, 227] on link "Facturas - Listado/Carga" at bounding box center [99, 234] width 198 height 38
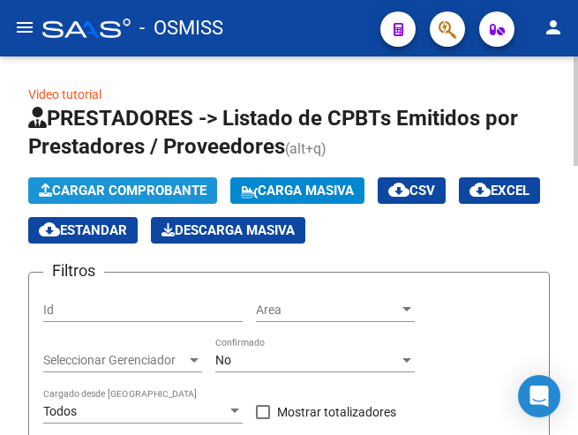
click at [140, 189] on span "Cargar Comprobante" at bounding box center [123, 191] width 168 height 16
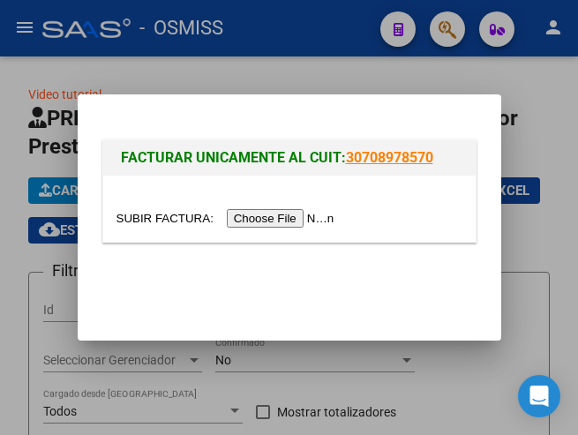
click at [289, 219] on input "file" at bounding box center [227, 218] width 223 height 19
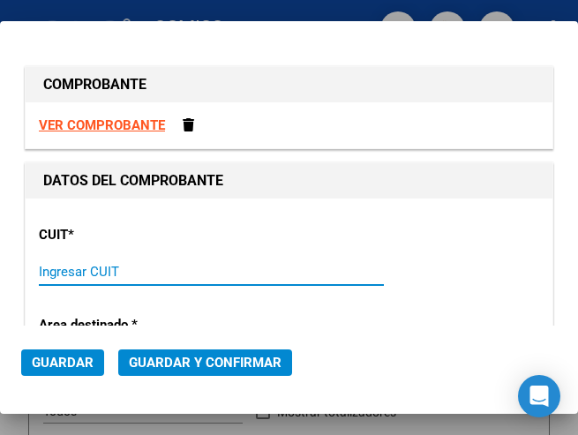
click at [54, 270] on input "Ingresar CUIT" at bounding box center [120, 272] width 162 height 16
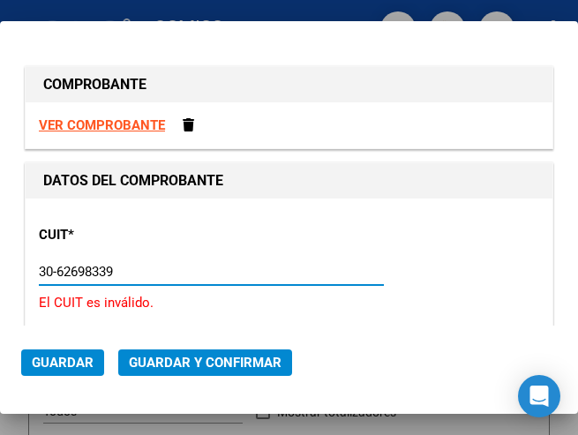
type input "30-62698339-8"
type input "131"
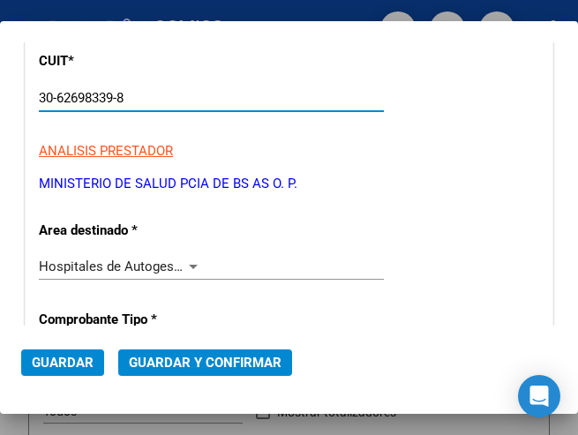
scroll to position [177, 0]
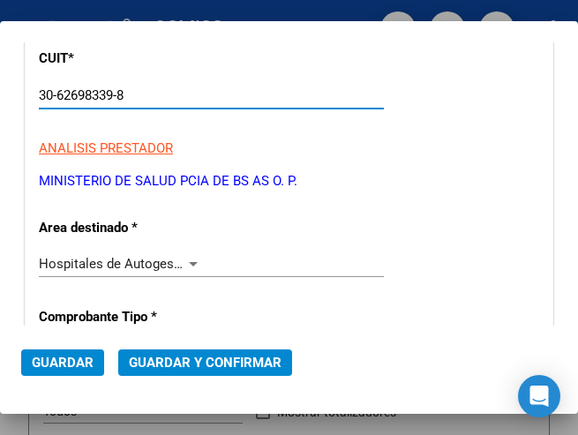
type input "30-62698339-8"
click at [189, 262] on div at bounding box center [193, 264] width 9 height 4
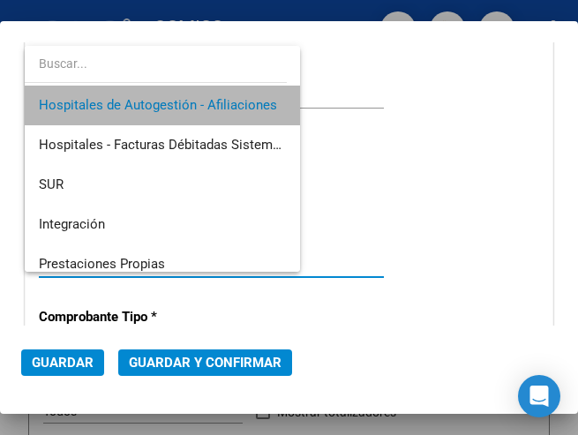
click at [223, 94] on span "Hospitales de Autogestión - Afiliaciones" at bounding box center [162, 106] width 247 height 40
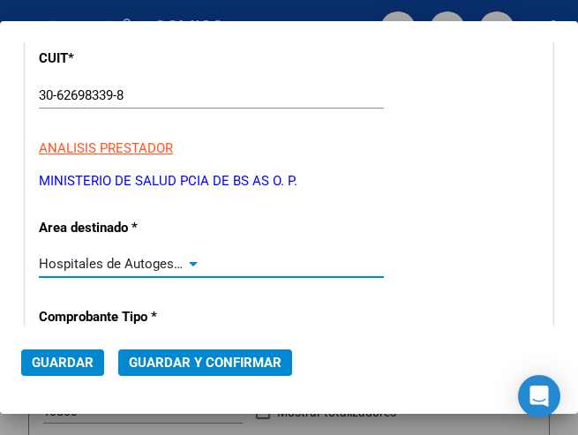
click at [185, 259] on div at bounding box center [193, 264] width 16 height 14
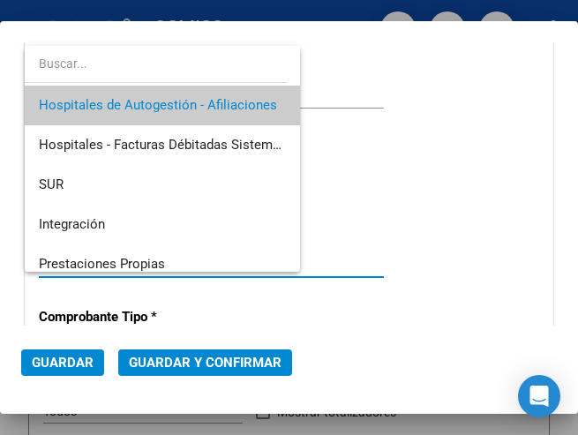
click at [192, 92] on span "Hospitales de Autogestión - Afiliaciones" at bounding box center [162, 106] width 247 height 40
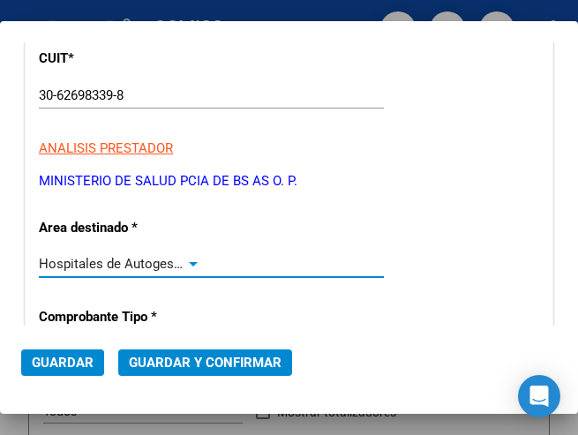
click at [189, 263] on div at bounding box center [193, 264] width 9 height 4
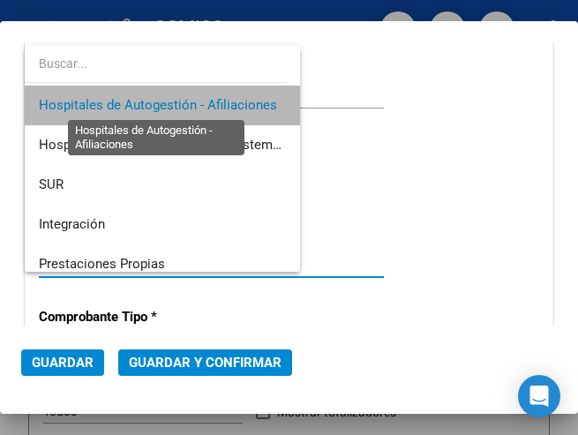
click at [193, 102] on span "Hospitales de Autogestión - Afiliaciones" at bounding box center [158, 105] width 238 height 16
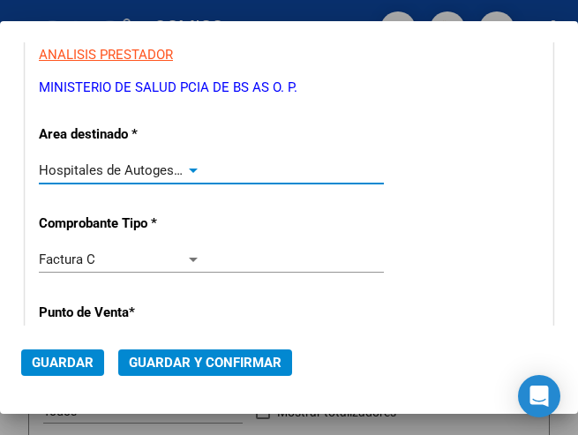
scroll to position [353, 0]
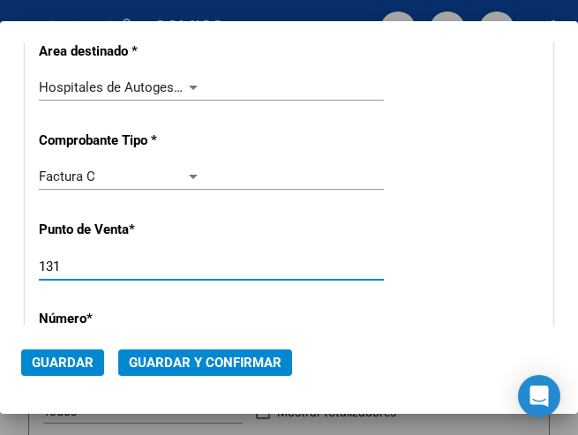
click at [86, 261] on input "131" at bounding box center [120, 267] width 162 height 16
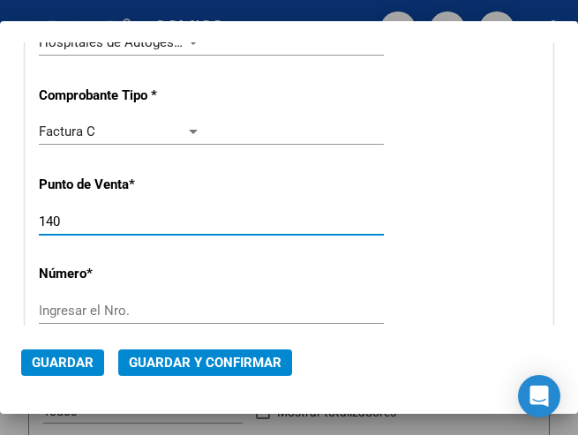
scroll to position [441, 0]
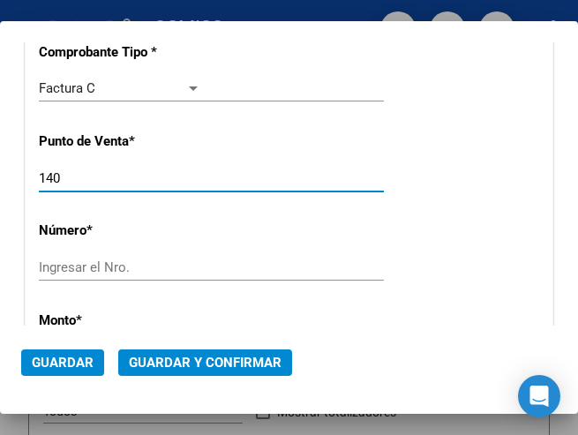
type input "140"
click at [98, 266] on input "Ingresar el Nro." at bounding box center [120, 267] width 162 height 16
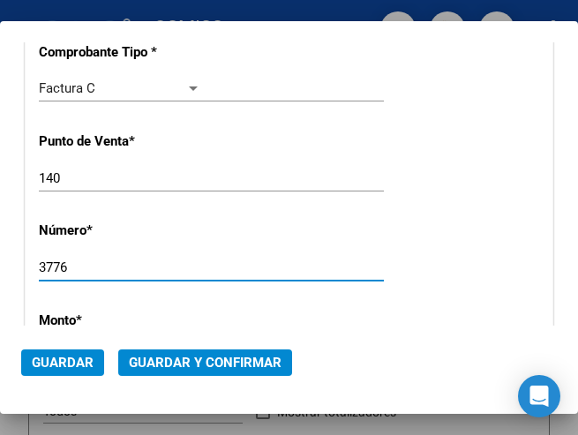
type input "3776"
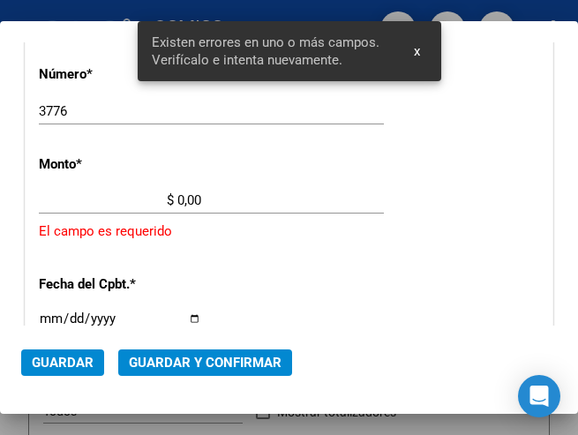
scroll to position [605, 0]
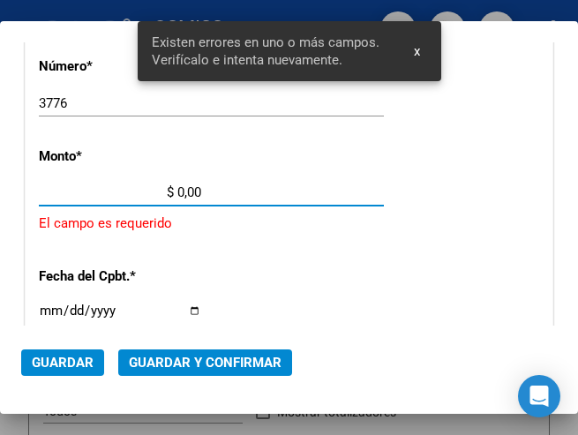
click at [179, 189] on input "$ 0,00" at bounding box center [120, 192] width 162 height 16
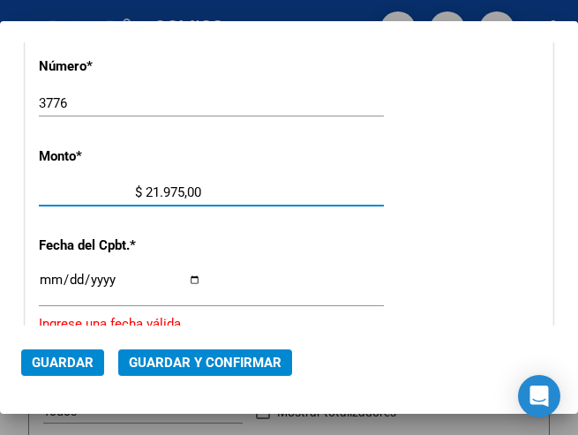
type input "$ 219.753,00"
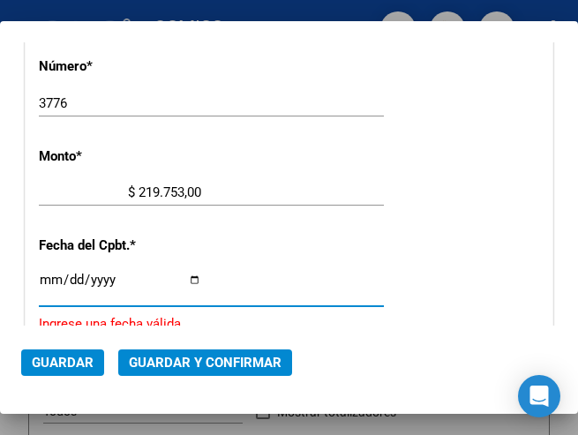
click at [42, 276] on input "Ingresar la fecha" at bounding box center [120, 287] width 162 height 28
type input "[DATE]"
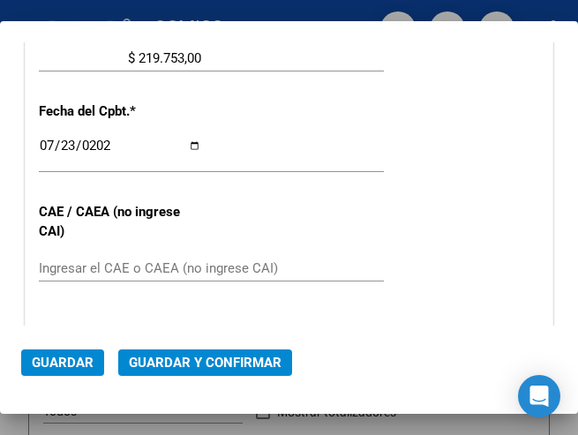
scroll to position [782, 0]
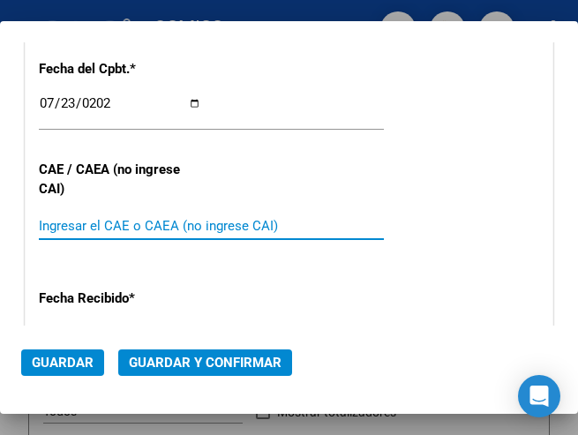
click at [54, 222] on input "Ingresar el CAE o CAEA (no ingrese CAI)" at bounding box center [120, 226] width 162 height 16
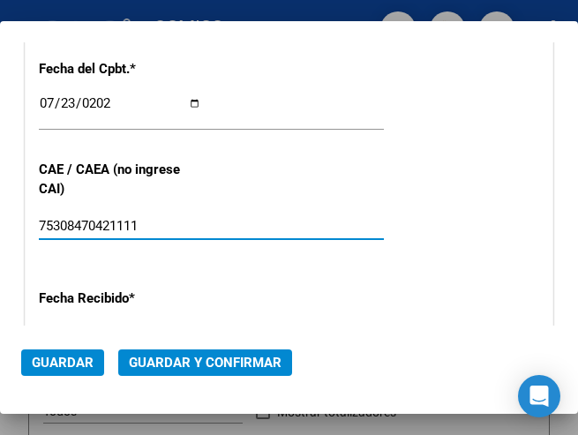
type input "75308470421111"
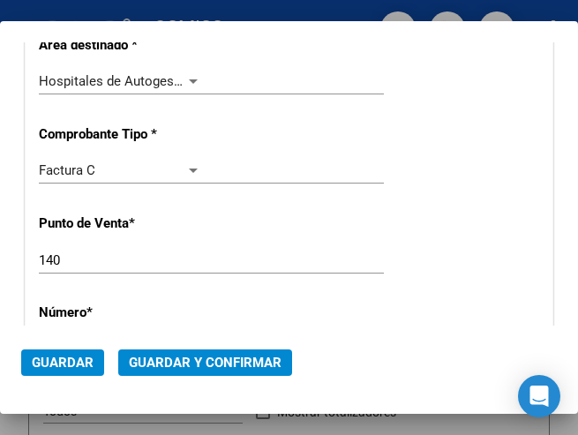
scroll to position [341, 0]
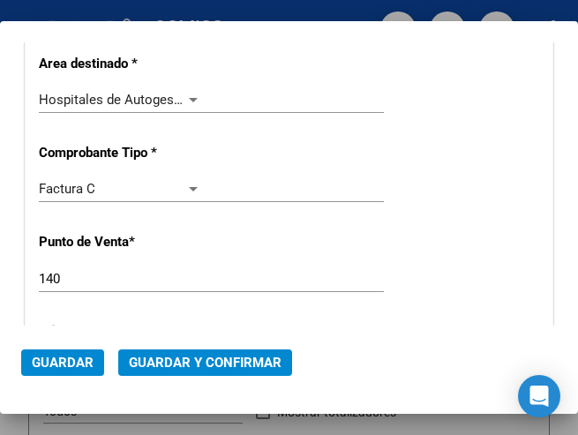
click at [187, 96] on div at bounding box center [193, 100] width 16 height 14
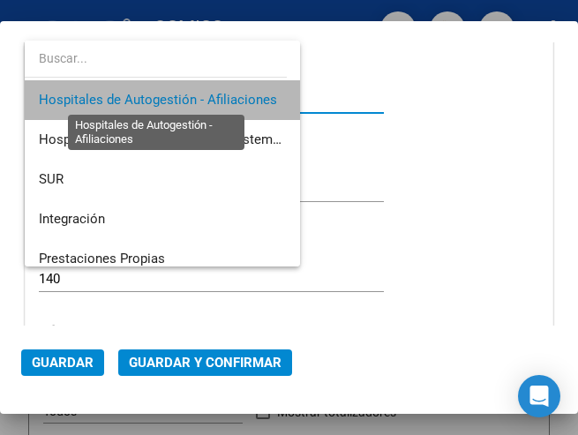
click at [187, 96] on span "Hospitales de Autogestión - Afiliaciones" at bounding box center [158, 100] width 238 height 16
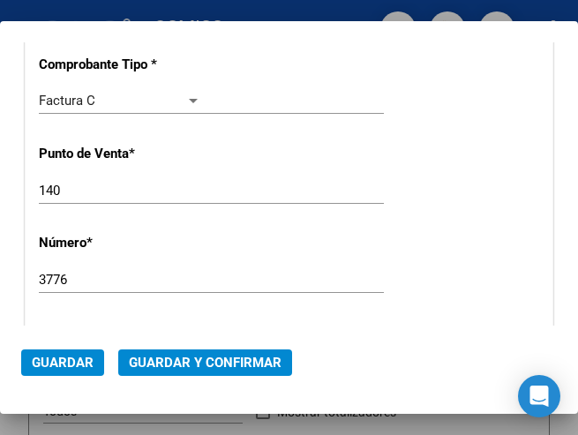
scroll to position [252, 0]
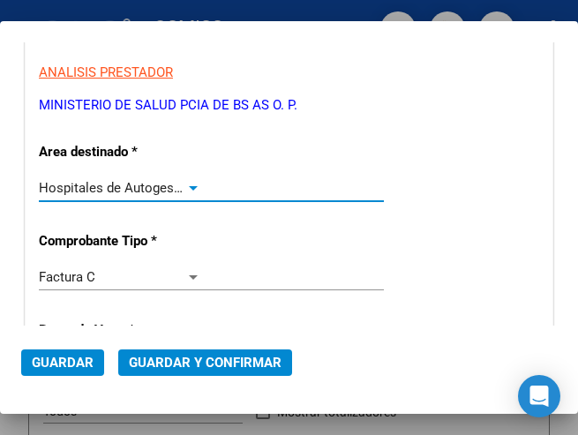
click at [185, 184] on div at bounding box center [193, 188] width 16 height 14
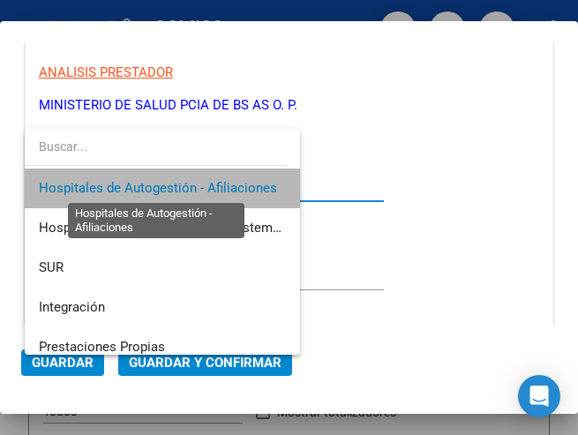
click at [182, 184] on span "Hospitales de Autogestión - Afiliaciones" at bounding box center [158, 188] width 238 height 16
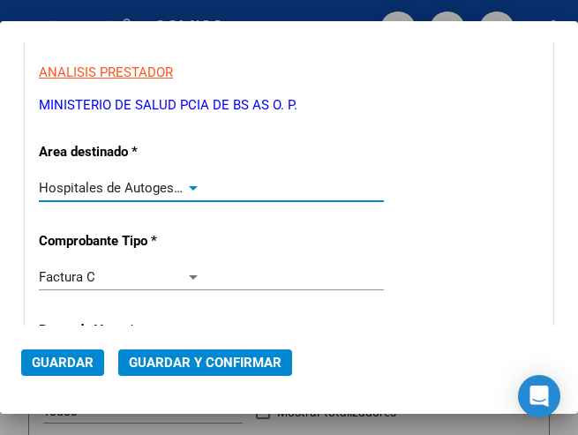
click at [195, 367] on span "Guardar y Confirmar" at bounding box center [205, 363] width 153 height 16
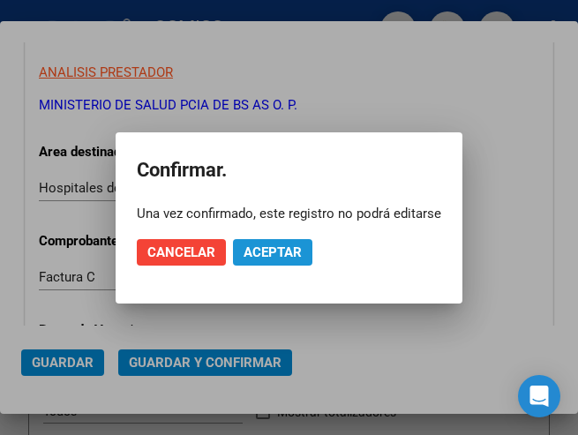
click at [261, 256] on span "Aceptar" at bounding box center [273, 252] width 58 height 16
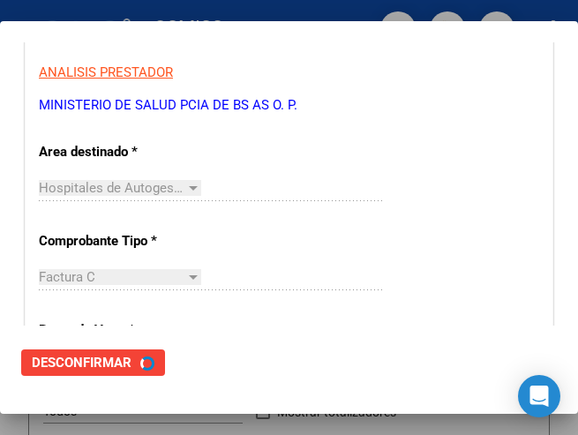
scroll to position [0, 0]
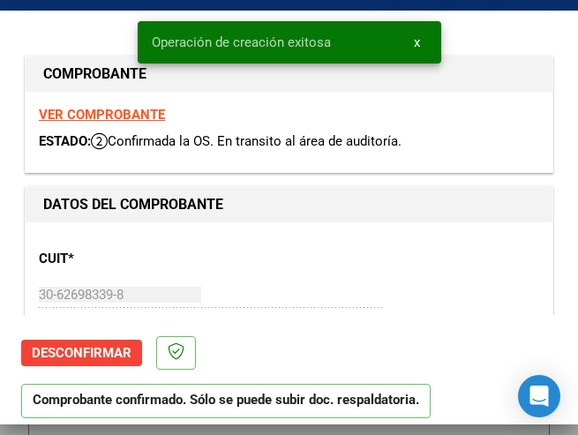
type input "[DATE]"
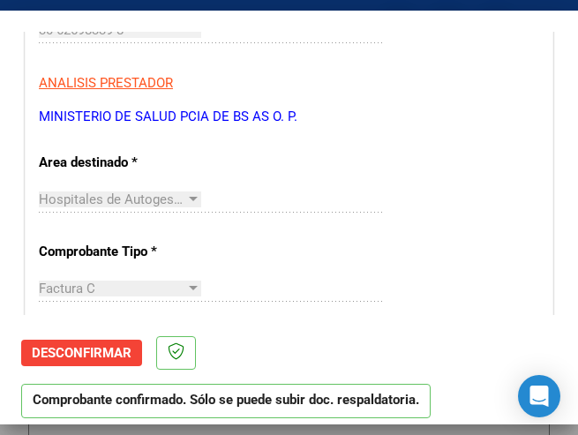
scroll to position [177, 0]
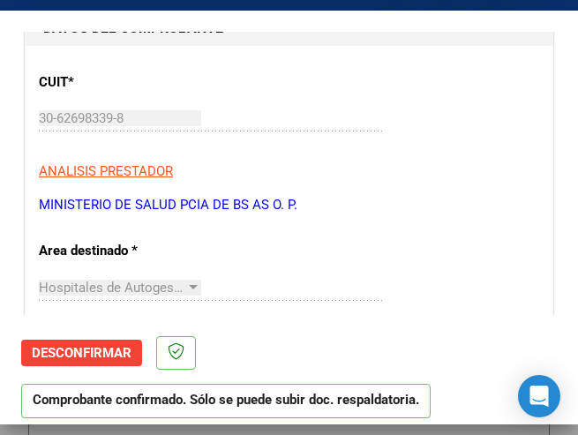
click at [270, 164] on p "ANALISIS PRESTADOR" at bounding box center [289, 171] width 500 height 20
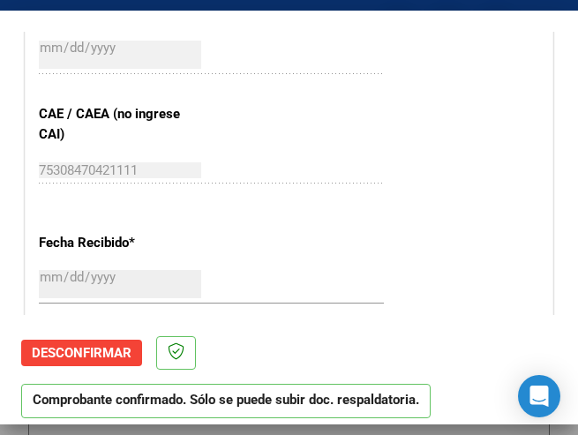
scroll to position [883, 0]
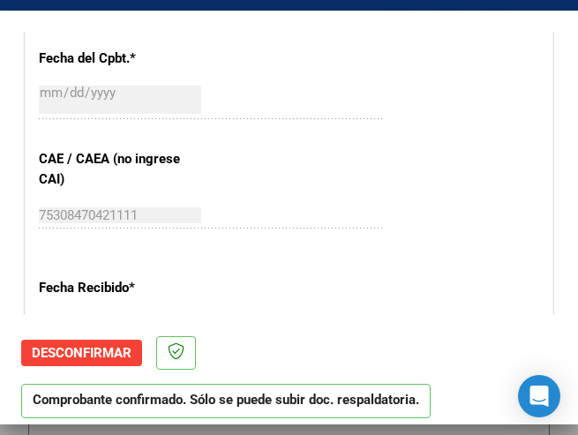
scroll to position [706, 0]
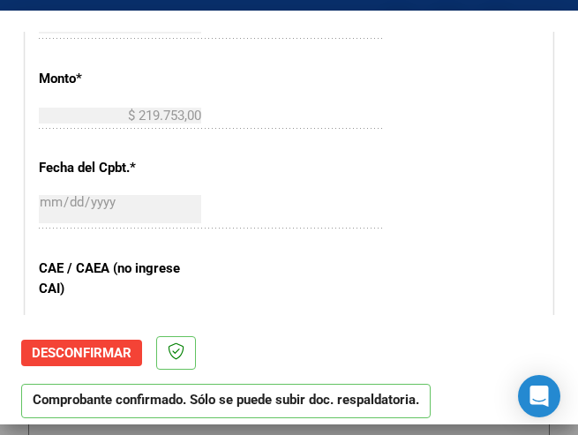
click at [364, 160] on div "CUIT * 30-62698339-8 Ingresar CUIT ANALISIS PRESTADOR MINISTERIO DE SALUD PCIA …" at bounding box center [289, 151] width 527 height 1271
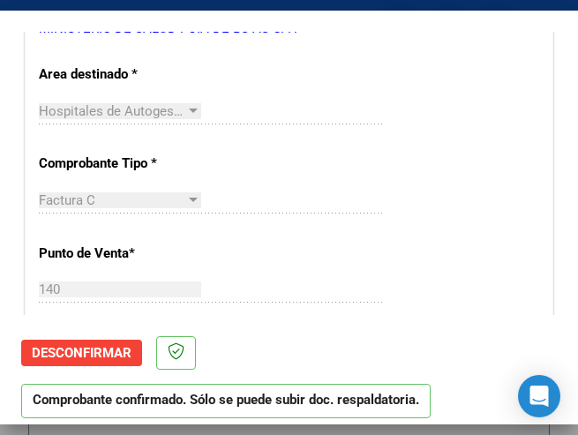
scroll to position [265, 0]
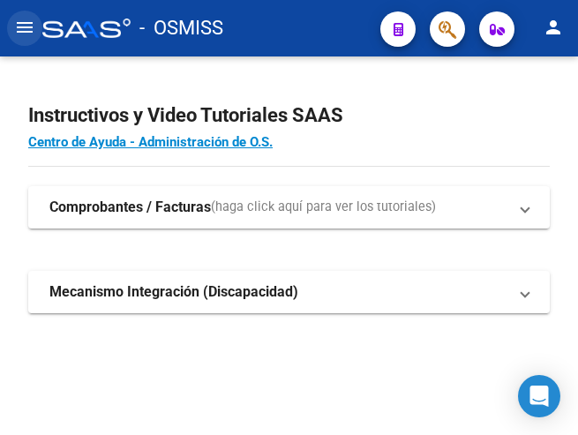
click at [29, 31] on mat-icon "menu" at bounding box center [24, 27] width 21 height 21
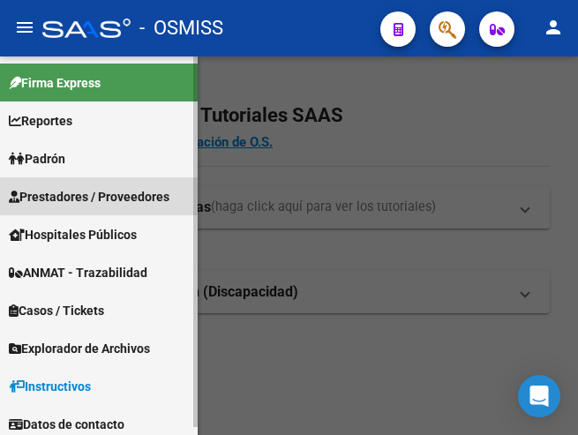
click at [99, 197] on span "Prestadores / Proveedores" at bounding box center [89, 196] width 161 height 19
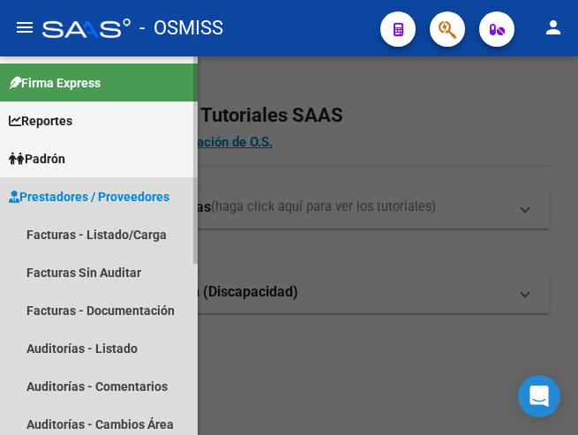
click at [95, 192] on span "Prestadores / Proveedores" at bounding box center [89, 196] width 161 height 19
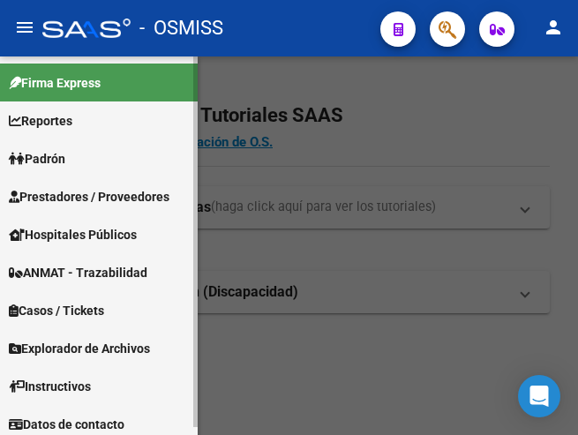
click at [92, 198] on span "Prestadores / Proveedores" at bounding box center [89, 196] width 161 height 19
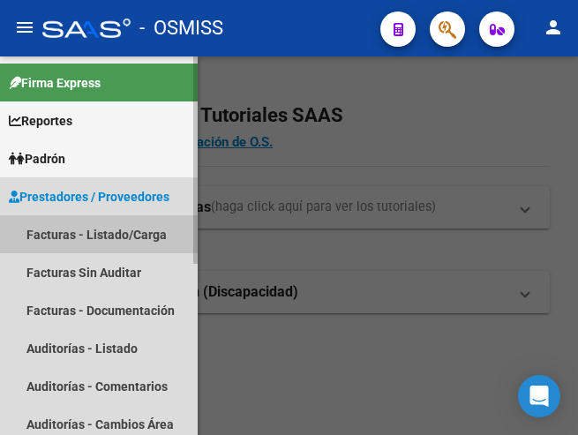
click at [85, 237] on link "Facturas - Listado/Carga" at bounding box center [99, 234] width 198 height 38
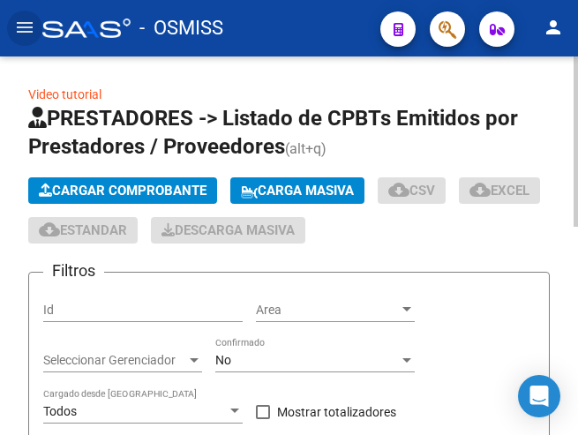
click at [128, 185] on span "Cargar Comprobante" at bounding box center [123, 191] width 168 height 16
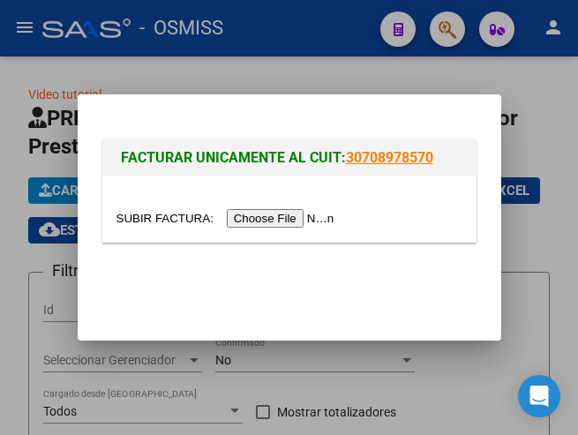
click at [315, 224] on input "file" at bounding box center [227, 218] width 223 height 19
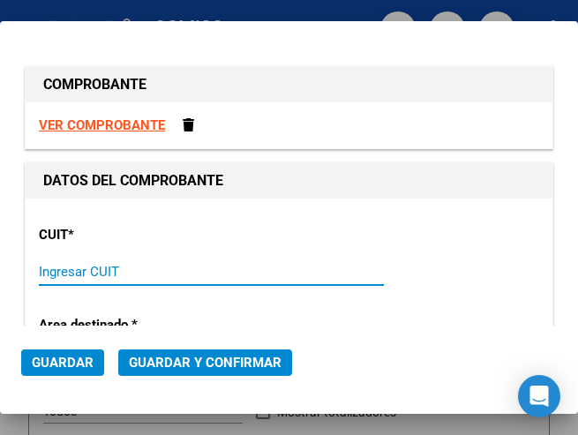
click at [70, 270] on input "Ingresar CUIT" at bounding box center [120, 272] width 162 height 16
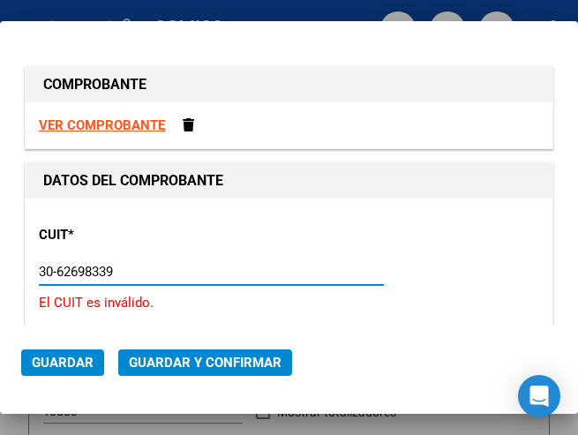
type input "30-62698339-8"
type input "140"
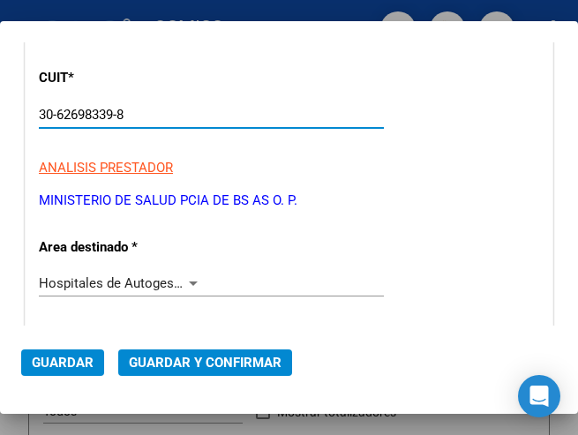
scroll to position [177, 0]
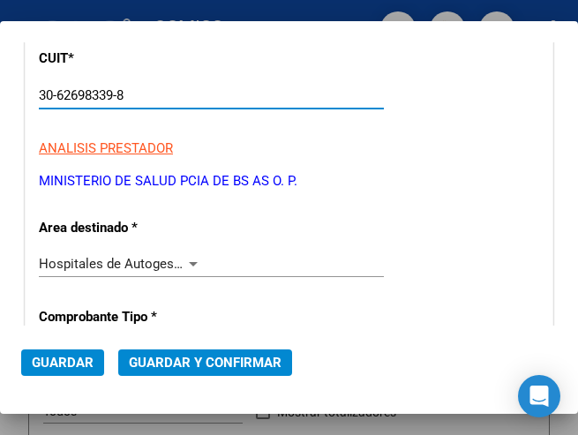
type input "30-62698339-8"
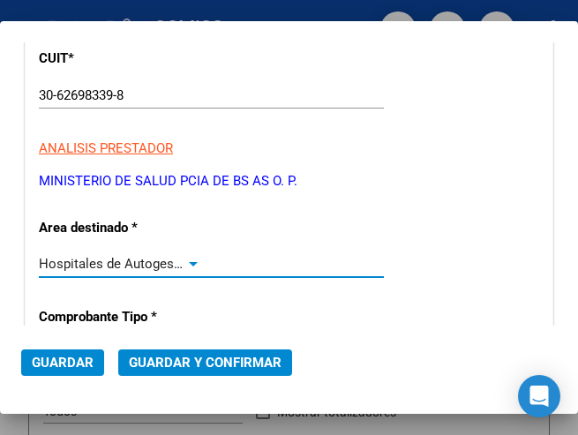
click at [189, 263] on div at bounding box center [193, 264] width 9 height 4
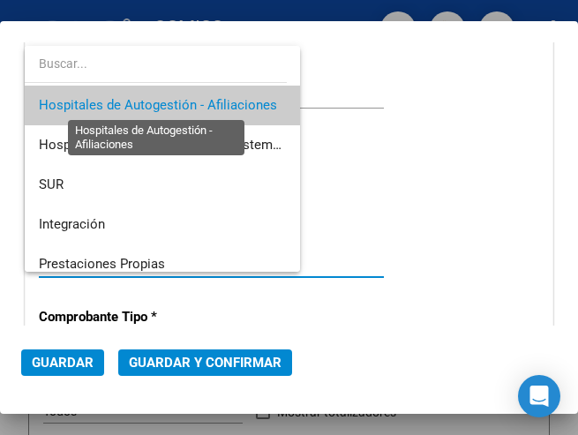
click at [199, 98] on span "Hospitales de Autogestión - Afiliaciones" at bounding box center [158, 105] width 238 height 16
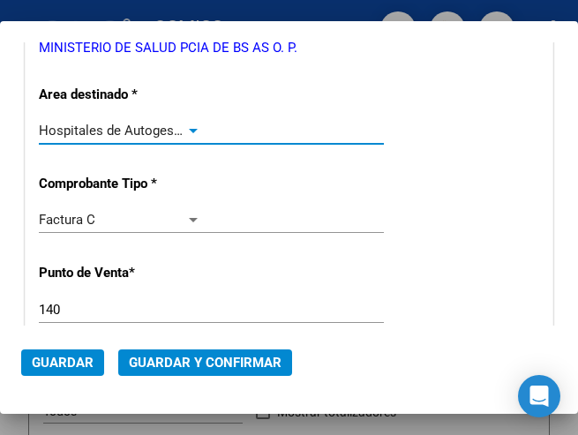
scroll to position [441, 0]
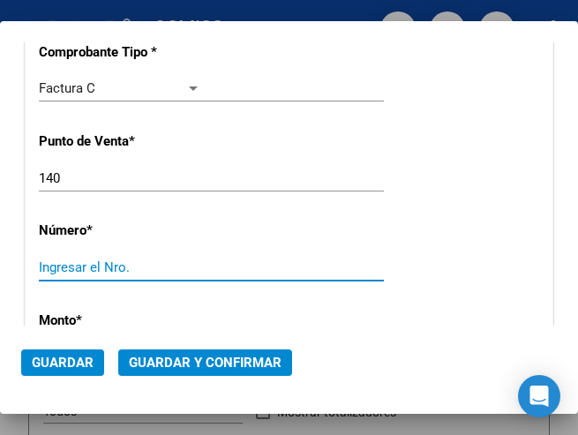
click at [95, 268] on input "Ingresar el Nro." at bounding box center [120, 267] width 162 height 16
type input "3775"
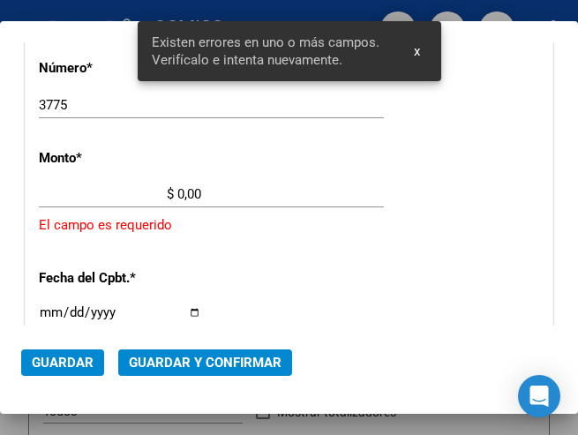
scroll to position [605, 0]
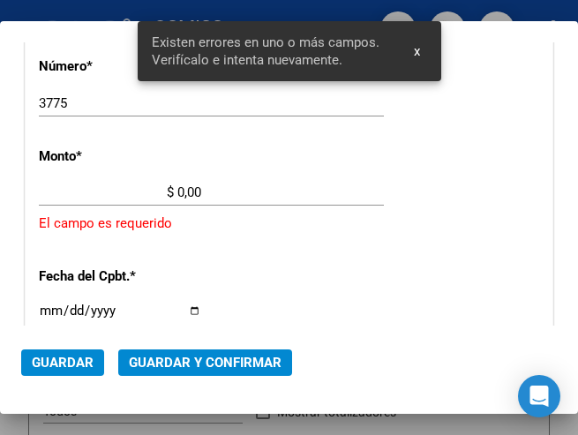
click at [177, 188] on input "$ 0,00" at bounding box center [120, 192] width 162 height 16
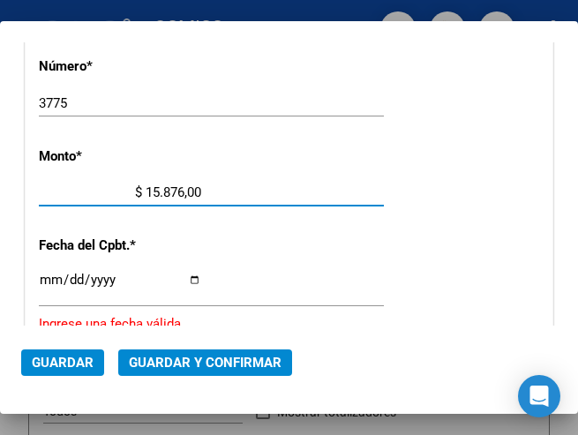
type input "$ 158.768,00"
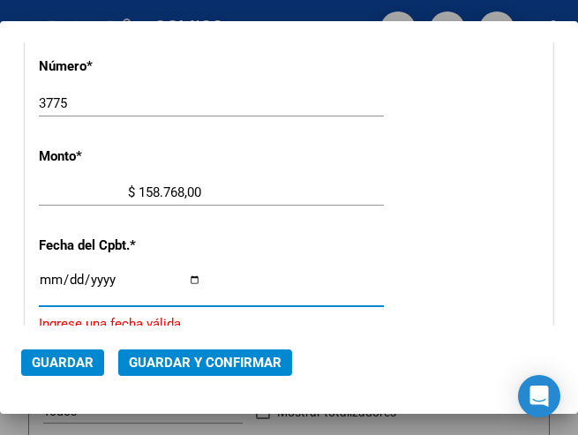
click at [47, 278] on input "Ingresar la fecha" at bounding box center [120, 287] width 162 height 28
type input "[DATE]"
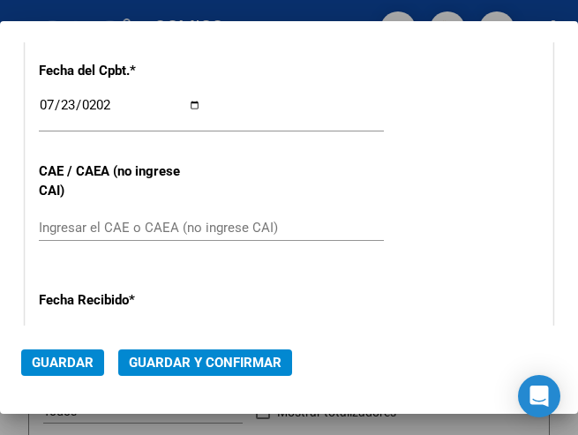
scroll to position [782, 0]
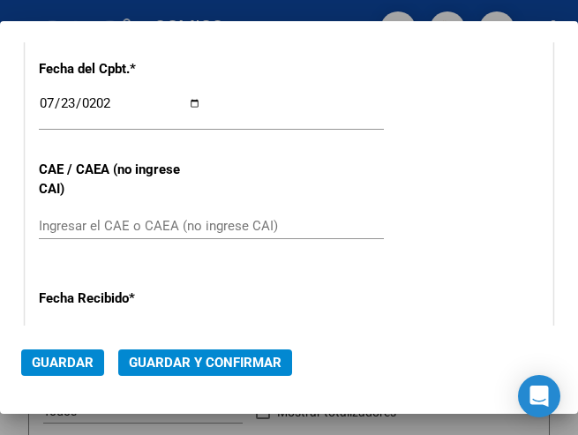
click at [79, 214] on div "Ingresar el CAE o CAEA (no ingrese CAI)" at bounding box center [211, 226] width 345 height 26
click at [80, 221] on input "Ingresar el CAE o CAEA (no ingrese CAI)" at bounding box center [120, 226] width 162 height 16
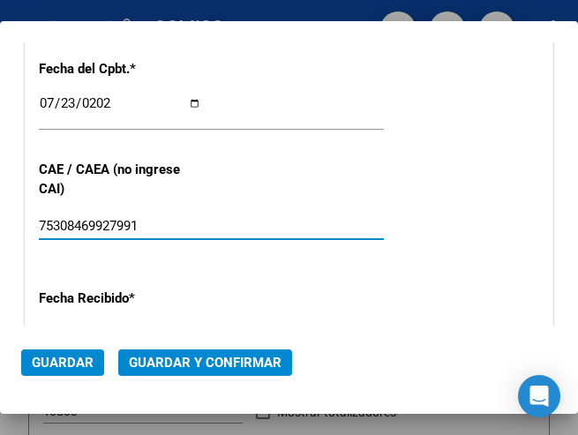
type input "75308469927991"
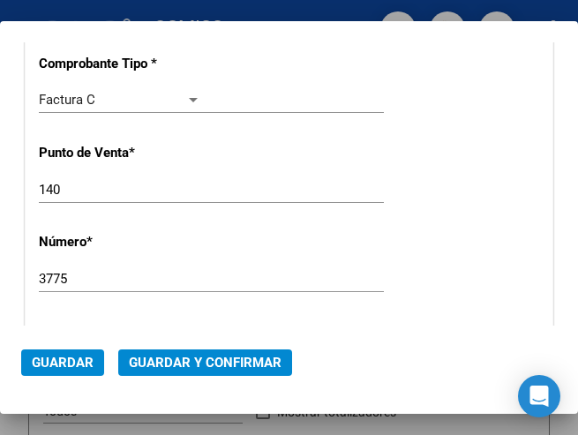
scroll to position [429, 0]
click at [244, 163] on div "CUIT * 30-62698339-8 Ingresar CUIT ANALISIS PRESTADOR MINISTERIO DE SALUD PCIA …" at bounding box center [289, 405] width 527 height 1271
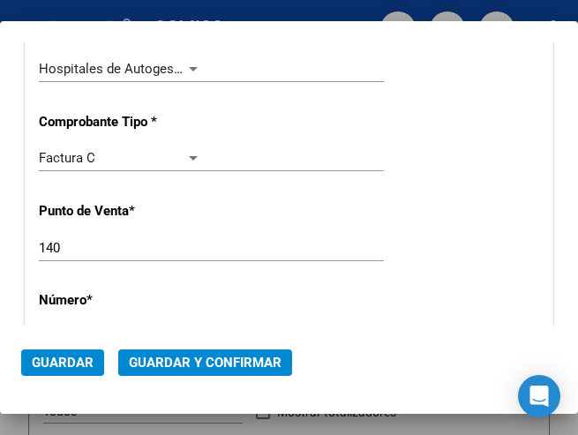
scroll to position [341, 0]
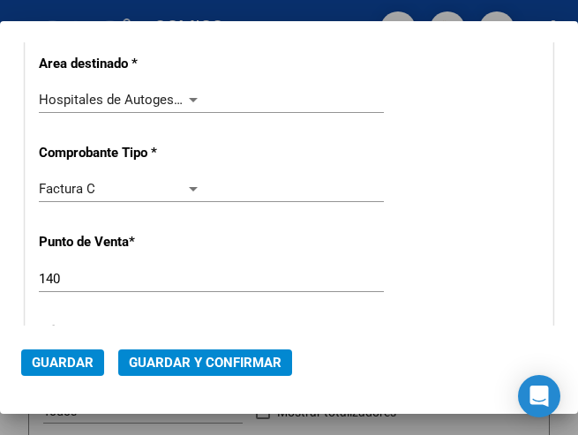
click at [192, 98] on div at bounding box center [193, 100] width 9 height 4
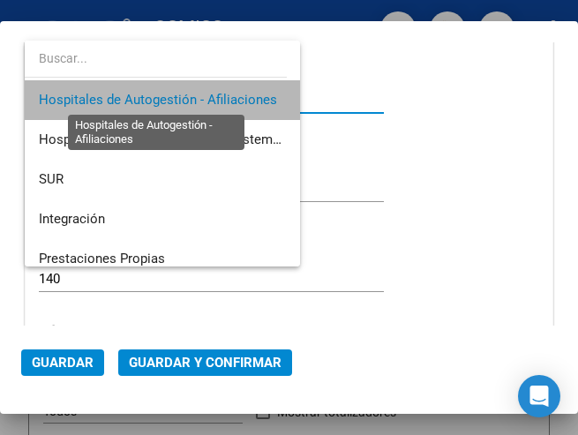
click at [192, 98] on span "Hospitales de Autogestión - Afiliaciones" at bounding box center [158, 100] width 238 height 16
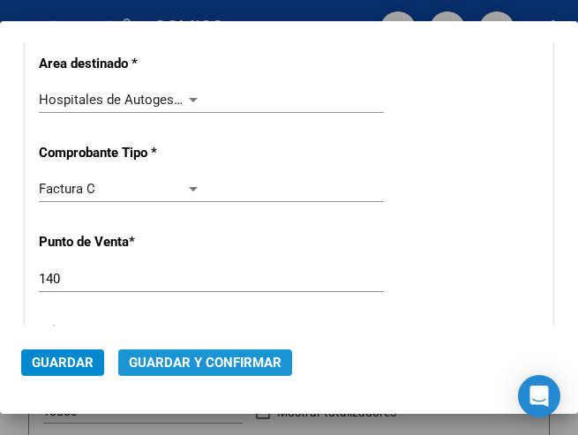
click at [218, 357] on span "Guardar y Confirmar" at bounding box center [205, 363] width 153 height 16
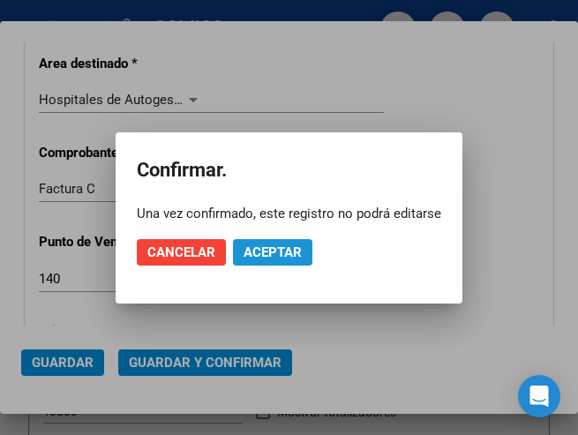
click at [277, 247] on span "Aceptar" at bounding box center [273, 252] width 58 height 16
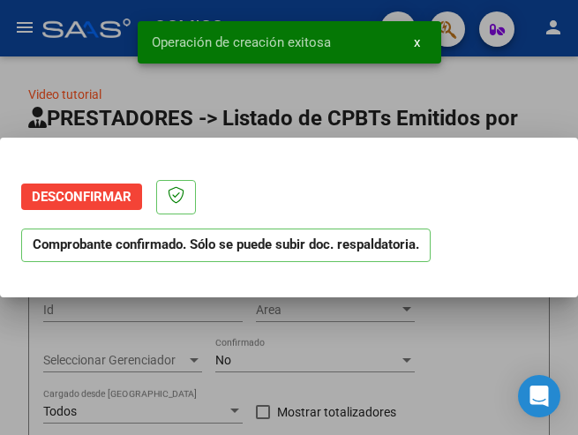
scroll to position [0, 0]
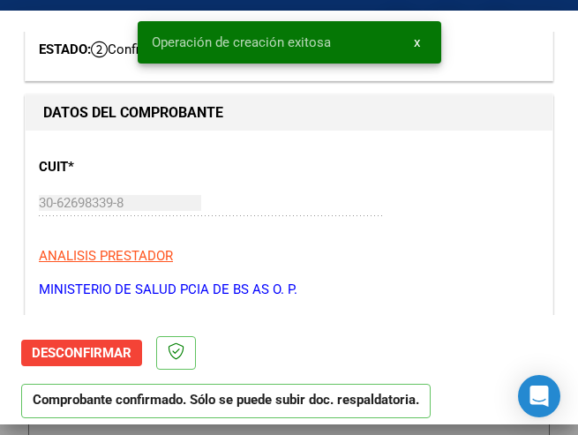
type input "[DATE]"
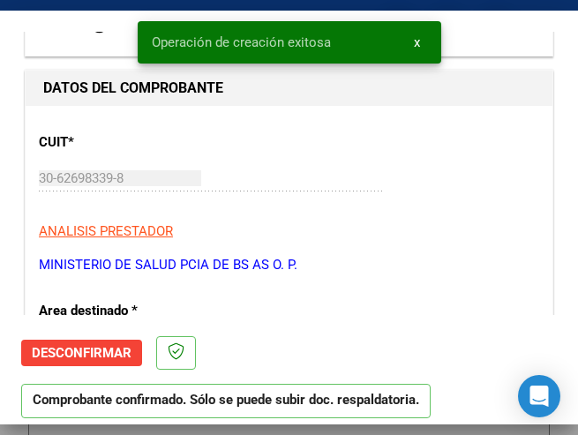
scroll to position [177, 0]
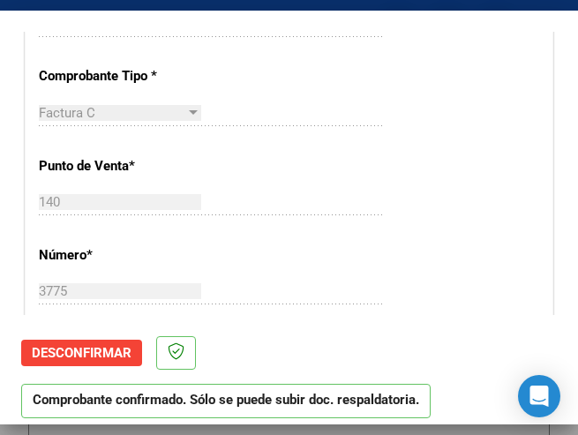
scroll to position [441, 0]
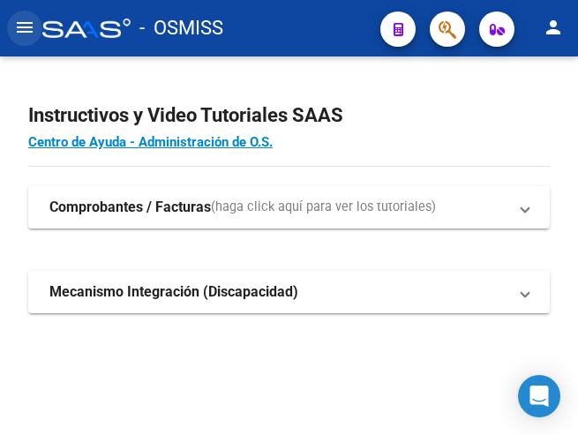
click at [23, 26] on mat-icon "menu" at bounding box center [24, 27] width 21 height 21
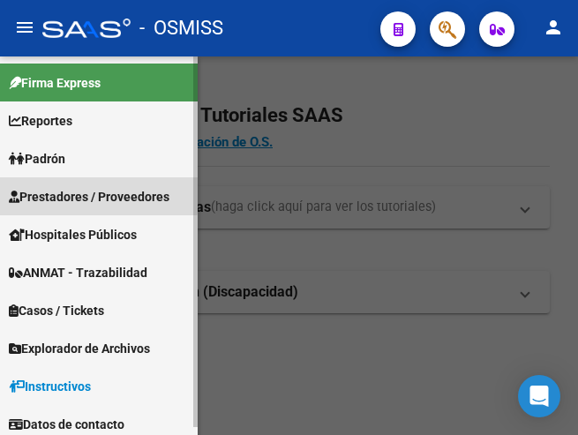
click at [78, 192] on span "Prestadores / Proveedores" at bounding box center [89, 196] width 161 height 19
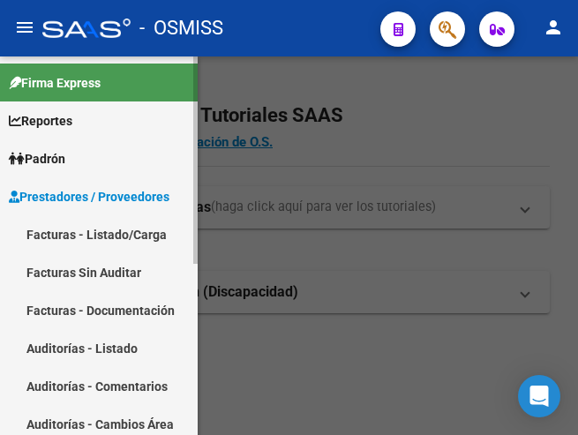
click at [102, 229] on link "Facturas - Listado/Carga" at bounding box center [99, 234] width 198 height 38
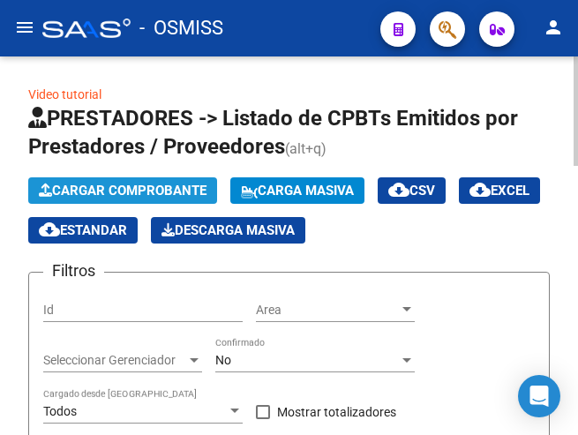
click at [157, 191] on span "Cargar Comprobante" at bounding box center [123, 191] width 168 height 16
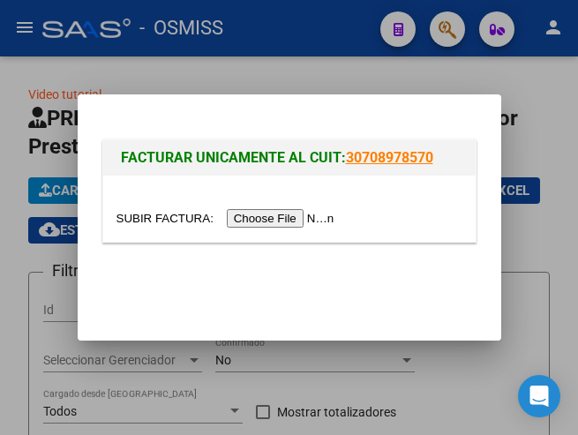
click at [289, 217] on input "file" at bounding box center [227, 218] width 223 height 19
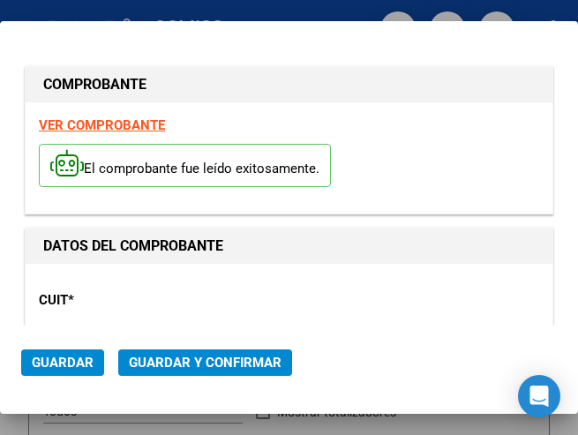
type input "2025-09-21"
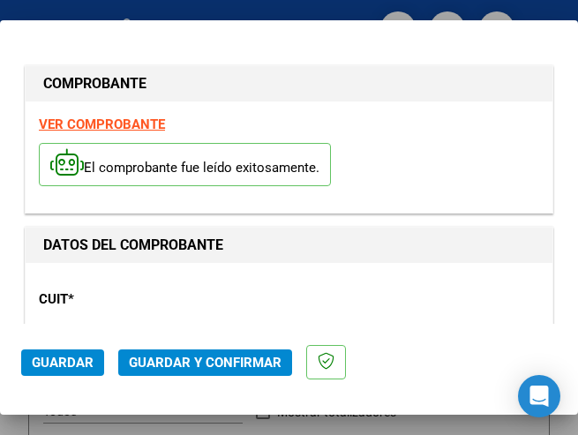
click at [222, 297] on div "CUIT * 30-67233885-5 Ingresar CUIT ANALISIS PRESTADOR HOSPITAL PUBLICO PROVINCI…" at bounding box center [289, 353] width 500 height 155
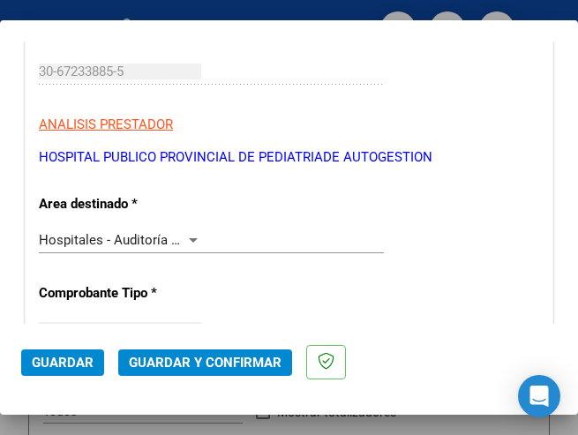
scroll to position [265, 0]
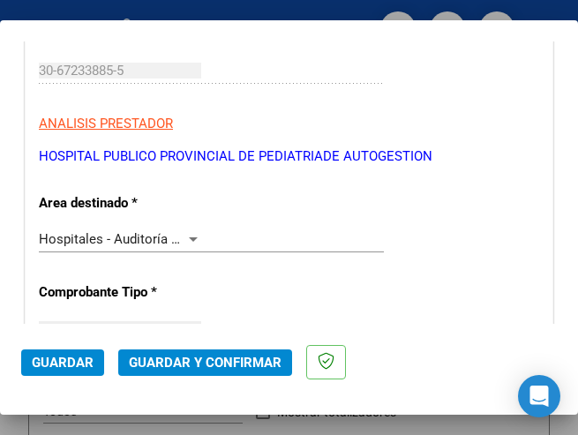
click at [189, 237] on div at bounding box center [193, 239] width 9 height 4
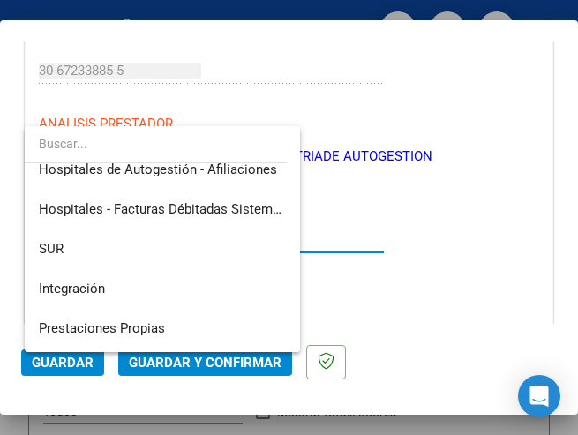
scroll to position [0, 0]
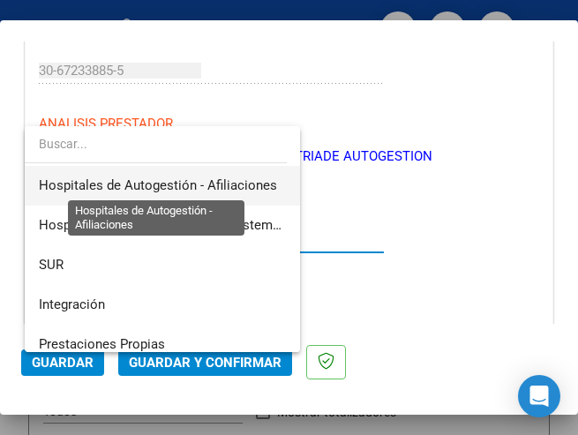
click at [217, 182] on span "Hospitales de Autogestión - Afiliaciones" at bounding box center [158, 185] width 238 height 16
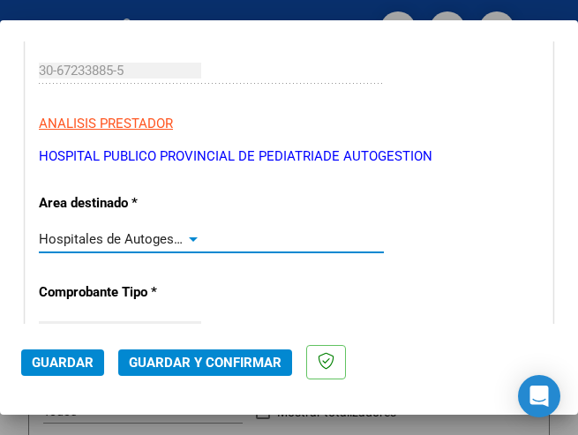
click at [186, 236] on div at bounding box center [193, 239] width 16 height 14
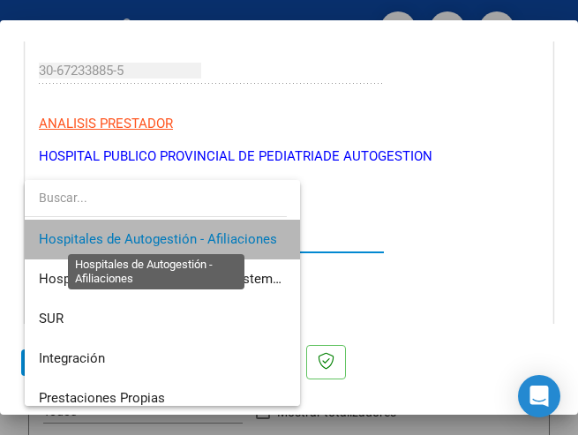
click at [193, 234] on span "Hospitales de Autogestión - Afiliaciones" at bounding box center [158, 239] width 238 height 16
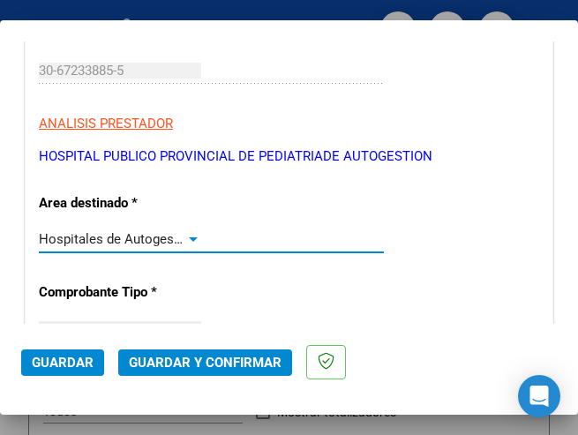
click at [187, 236] on div at bounding box center [193, 239] width 16 height 14
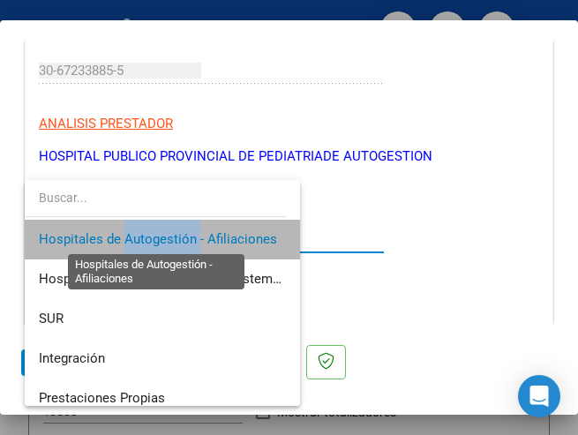
click at [187, 236] on span "Hospitales de Autogestión - Afiliaciones" at bounding box center [158, 239] width 238 height 16
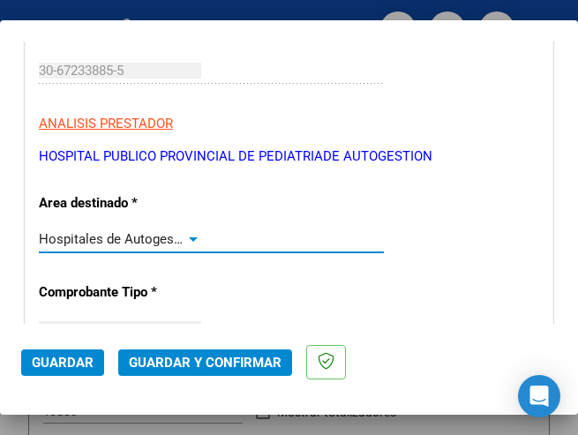
click at [191, 237] on div at bounding box center [193, 239] width 9 height 4
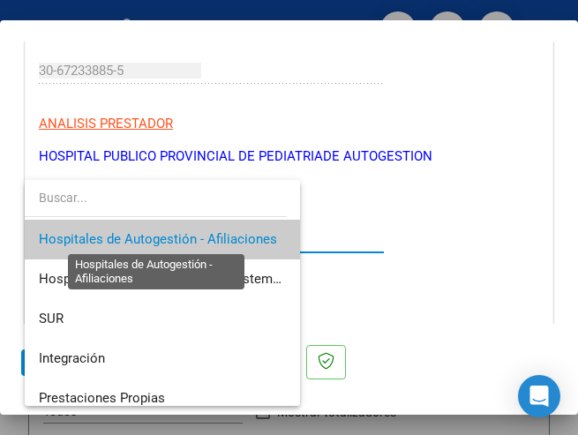
click at [191, 237] on span "Hospitales de Autogestión - Afiliaciones" at bounding box center [158, 239] width 238 height 16
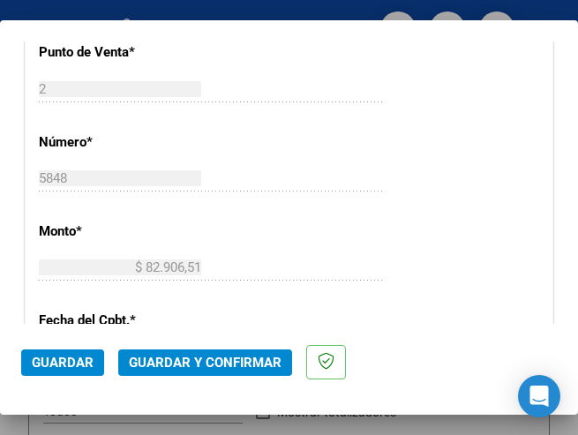
scroll to position [618, 0]
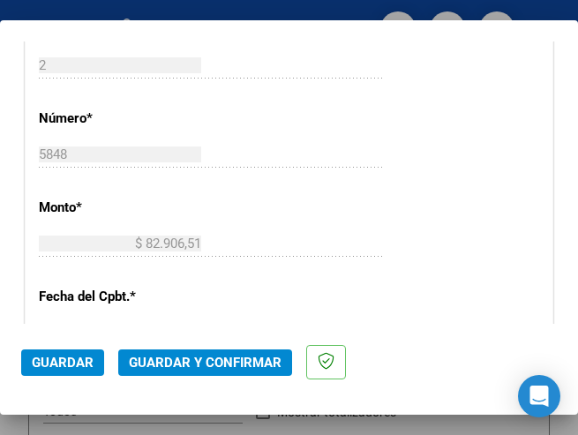
click at [357, 232] on div "$ 82.906,51 Ingresar el monto" at bounding box center [211, 243] width 345 height 26
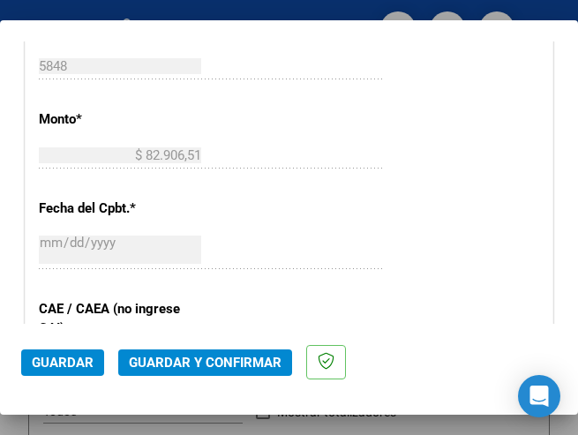
scroll to position [794, 0]
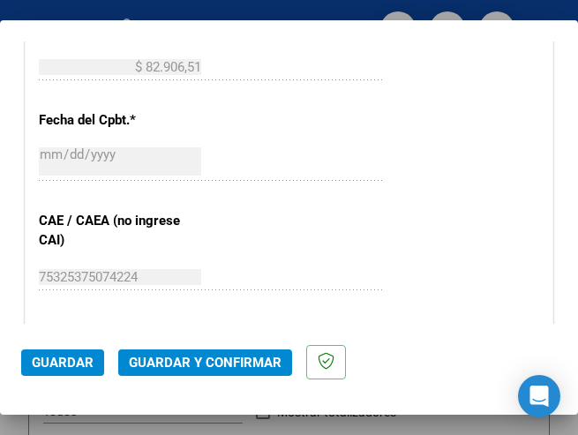
click at [227, 149] on div "2025-08-07 Ingresar la fecha" at bounding box center [211, 163] width 345 height 38
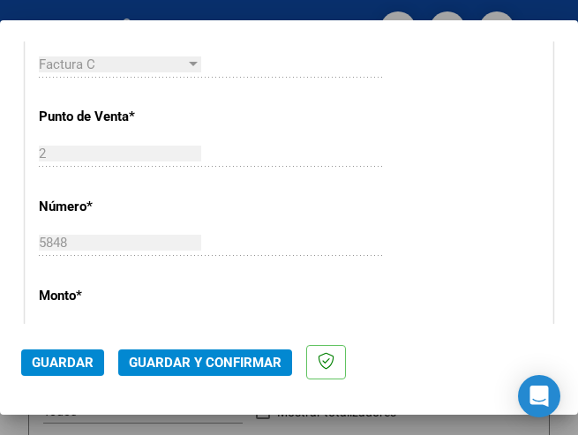
scroll to position [441, 0]
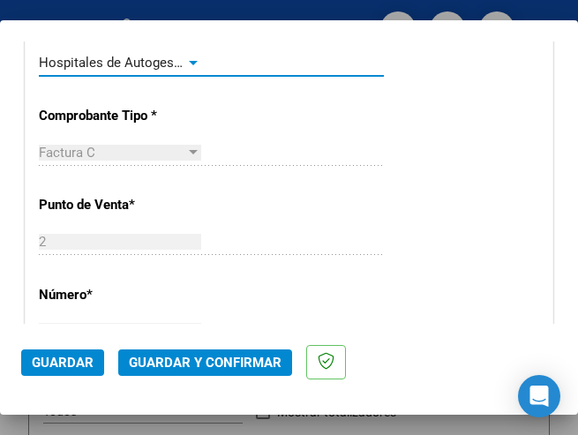
click at [185, 58] on div at bounding box center [193, 63] width 16 height 14
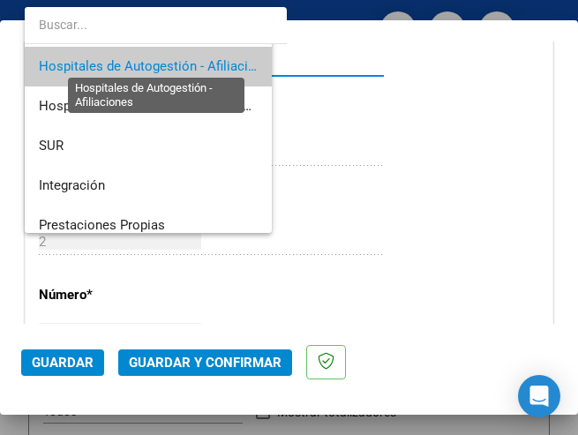
scroll to position [4, 0]
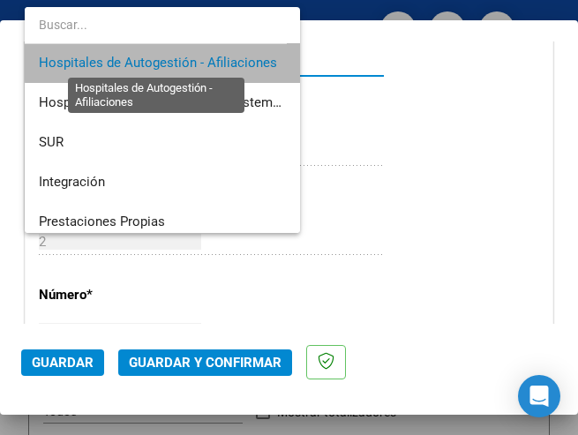
click at [185, 58] on span "Hospitales de Autogestión - Afiliaciones" at bounding box center [158, 63] width 238 height 16
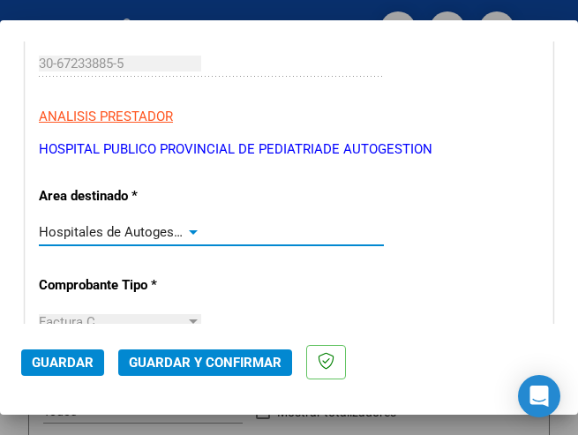
scroll to position [265, 0]
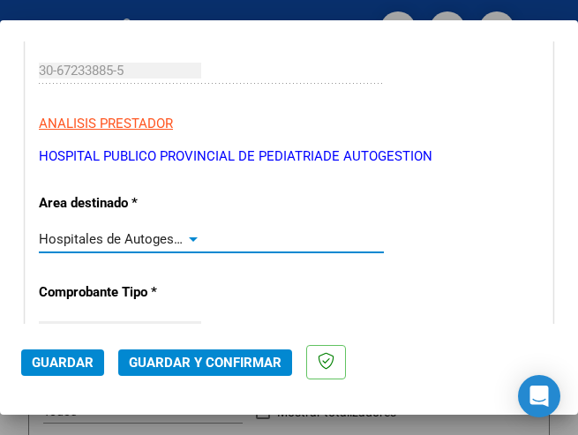
click at [189, 363] on span "Guardar y Confirmar" at bounding box center [205, 363] width 153 height 16
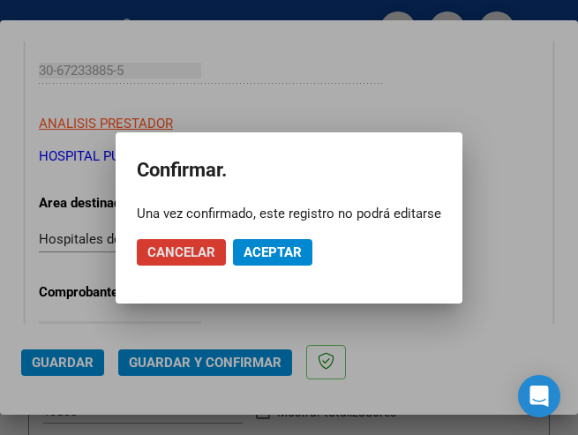
click at [274, 253] on span "Aceptar" at bounding box center [273, 252] width 58 height 16
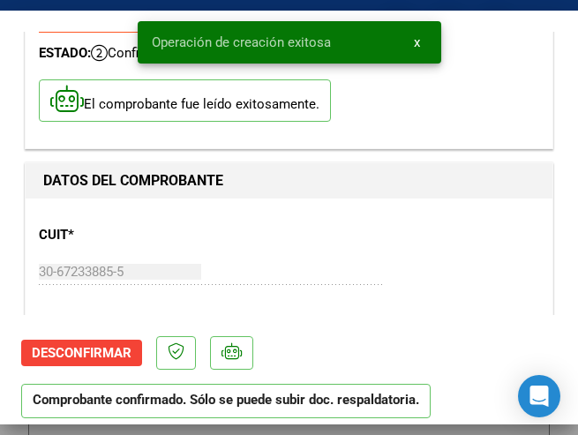
scroll to position [177, 0]
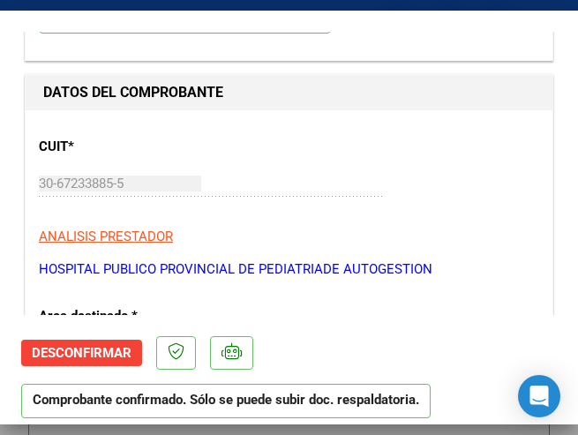
click at [356, 146] on div "CUIT * 30-67233885-5 Ingresar CUIT ANALISIS PRESTADOR HOSPITAL PUBLICO PROVINCI…" at bounding box center [289, 201] width 500 height 155
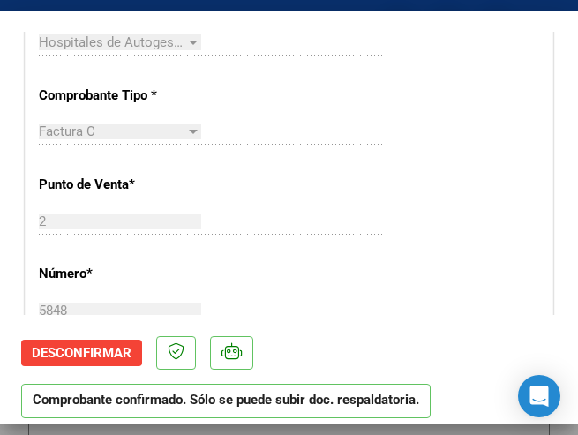
scroll to position [530, 0]
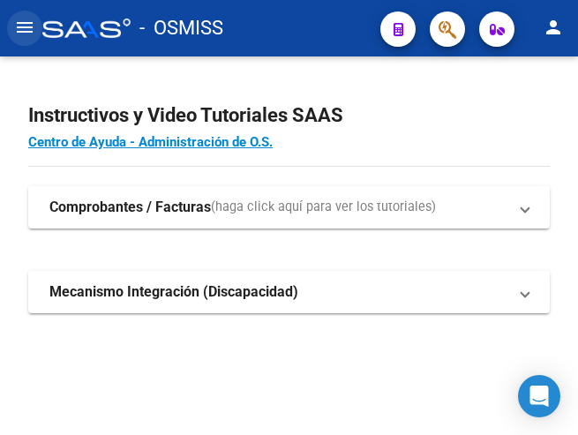
click at [30, 29] on mat-icon "menu" at bounding box center [24, 27] width 21 height 21
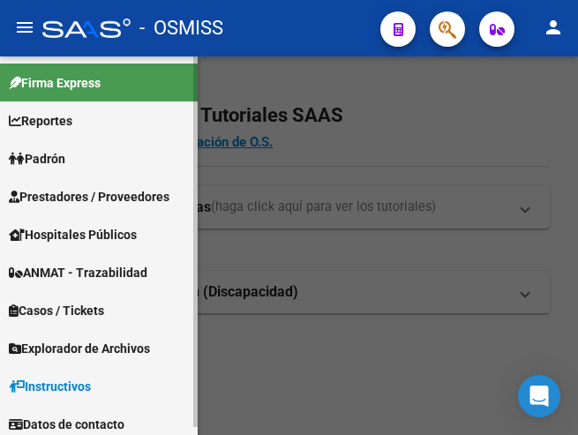
click at [81, 196] on span "Prestadores / Proveedores" at bounding box center [89, 196] width 161 height 19
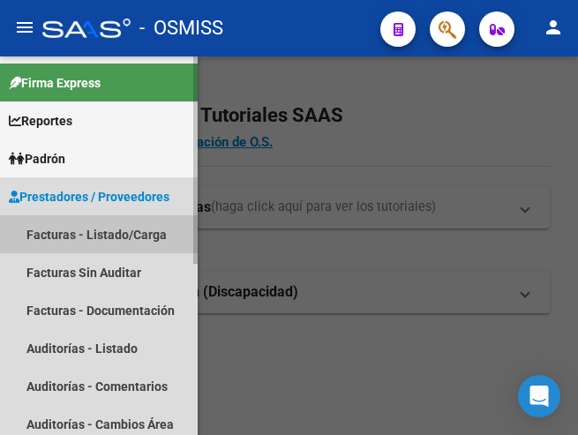
click at [98, 228] on link "Facturas - Listado/Carga" at bounding box center [99, 234] width 198 height 38
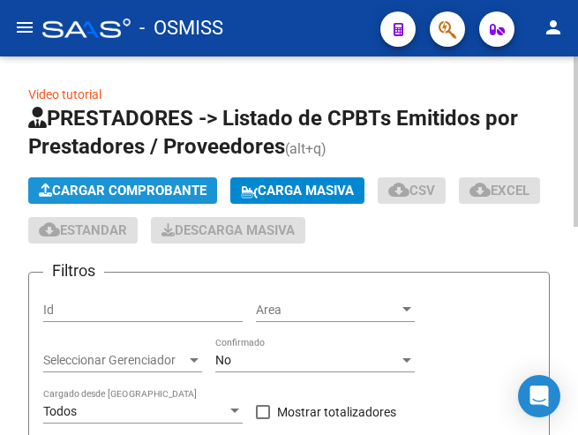
click at [143, 182] on button "Cargar Comprobante" at bounding box center [122, 190] width 189 height 26
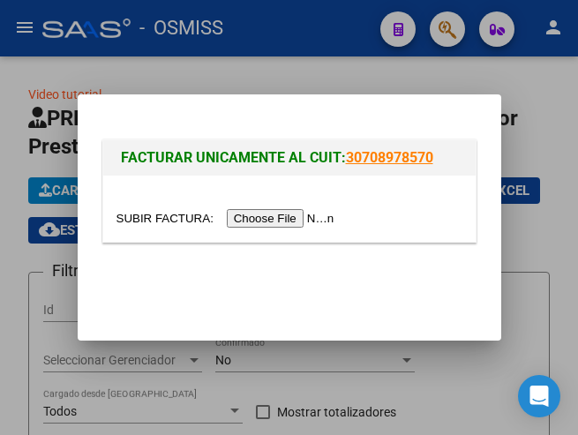
click at [268, 221] on input "file" at bounding box center [227, 218] width 223 height 19
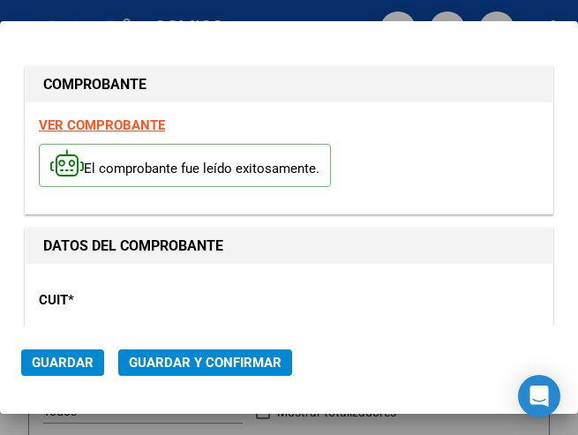
type input "[DATE]"
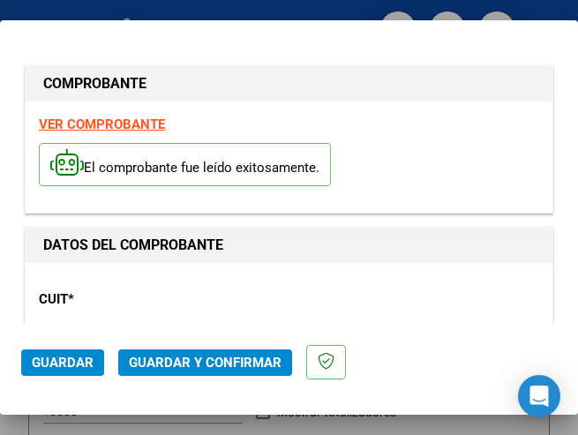
click at [220, 304] on div "CUIT * 30-67337754-4 Ingresar CUIT ANALISIS PRESTADOR ESTADO PROVINCIA DE [GEOG…" at bounding box center [289, 353] width 500 height 155
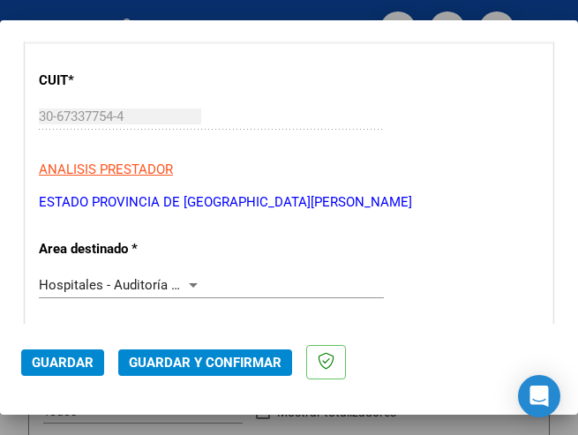
scroll to position [265, 0]
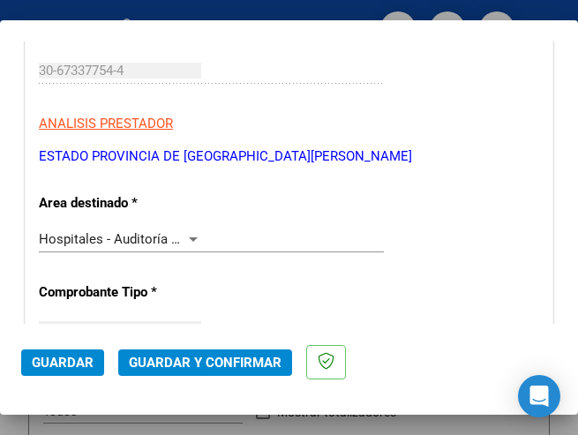
click at [189, 236] on div at bounding box center [193, 239] width 16 height 14
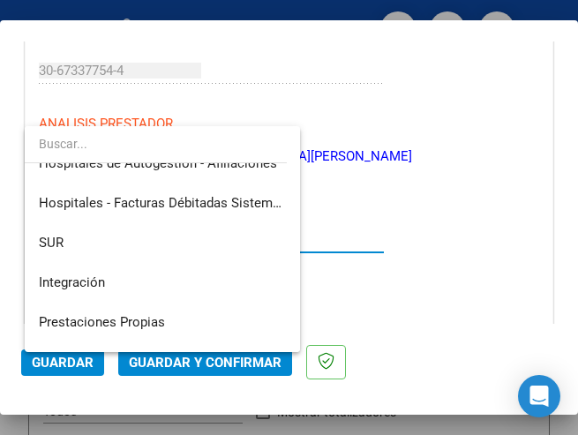
scroll to position [0, 0]
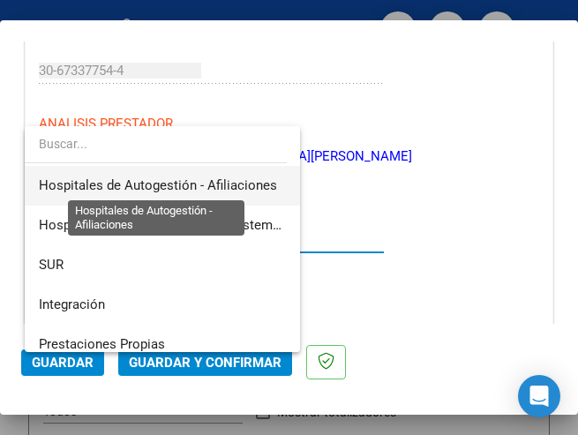
click at [202, 185] on span "Hospitales de Autogestión - Afiliaciones" at bounding box center [158, 185] width 238 height 16
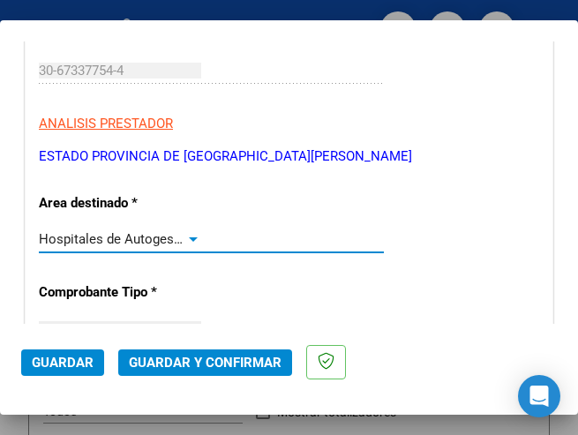
click at [192, 237] on div at bounding box center [193, 239] width 9 height 4
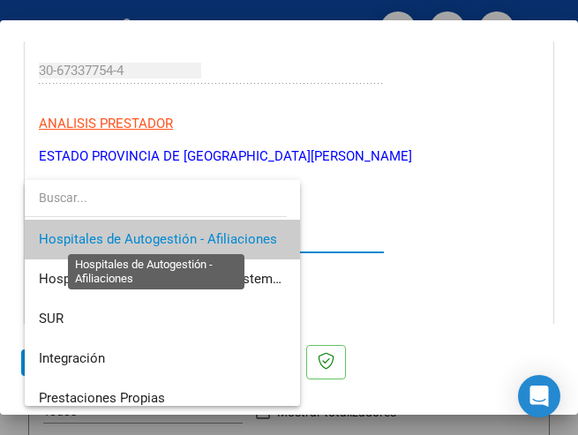
click at [224, 237] on span "Hospitales de Autogestión - Afiliaciones" at bounding box center [158, 239] width 238 height 16
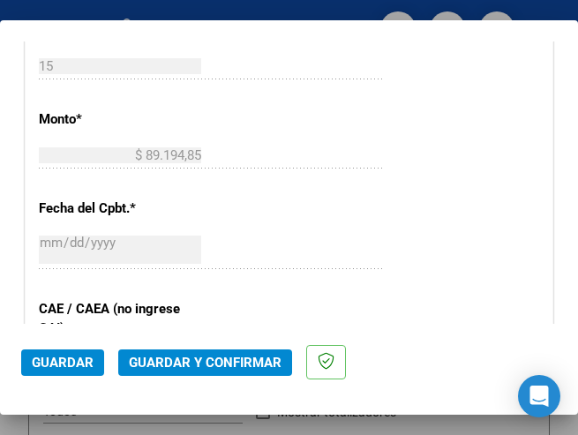
scroll to position [794, 0]
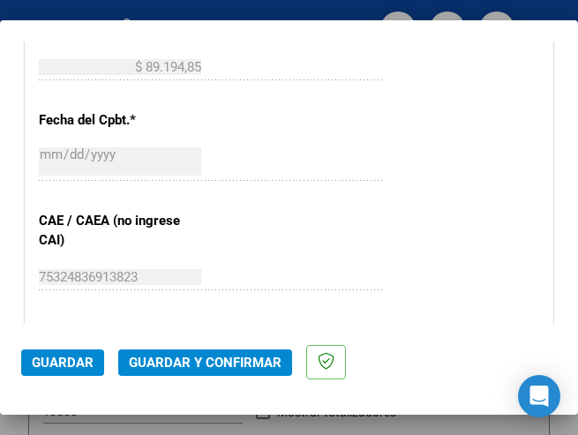
click at [358, 236] on div "CUIT * 30-67337754-4 Ingresar CUIT ANALISIS PRESTADOR ESTADO PROVINCIA DE [GEOG…" at bounding box center [289, 104] width 527 height 1271
click at [231, 240] on div "CUIT * 30-67337754-4 Ingresar CUIT ANALISIS PRESTADOR ESTADO PROVINCIA DE [GEOG…" at bounding box center [289, 104] width 527 height 1271
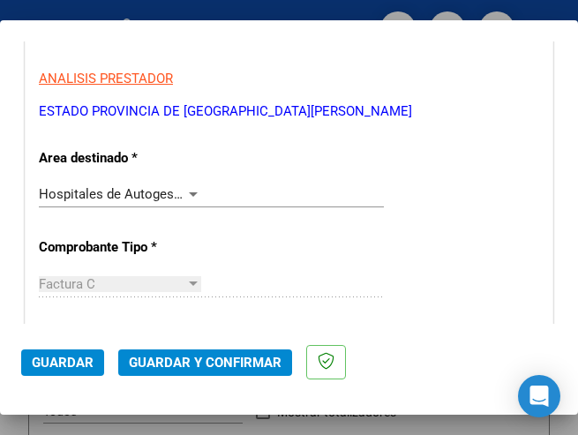
scroll to position [265, 0]
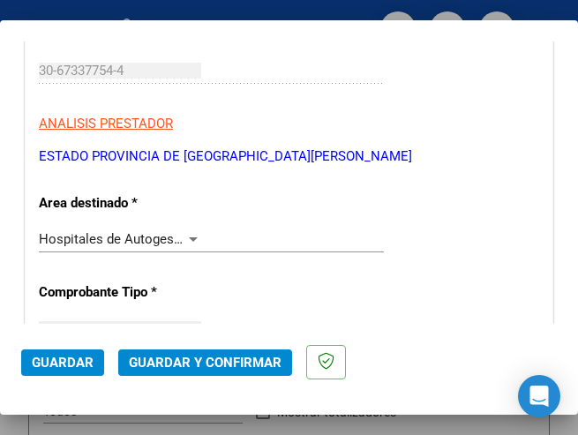
click at [185, 233] on div at bounding box center [193, 239] width 16 height 14
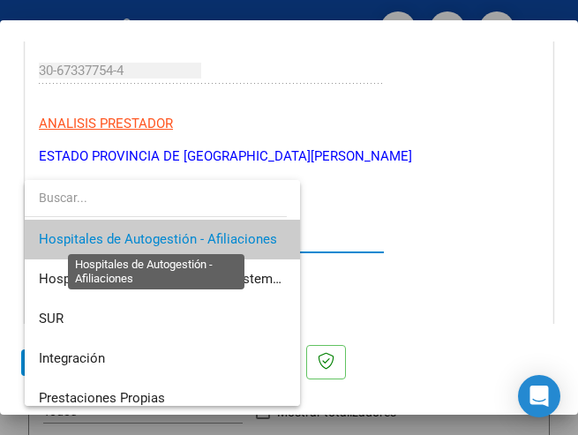
click at [185, 233] on span "Hospitales de Autogestión - Afiliaciones" at bounding box center [158, 239] width 238 height 16
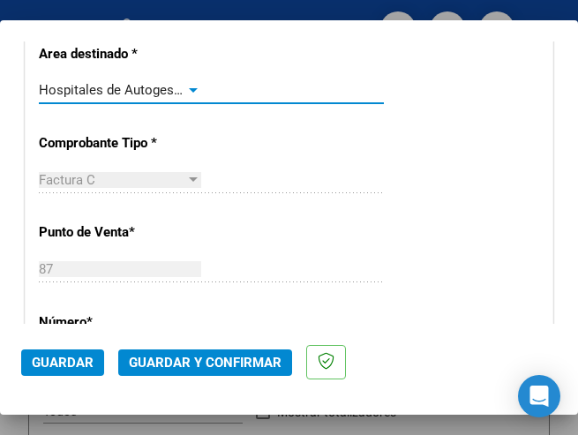
scroll to position [441, 0]
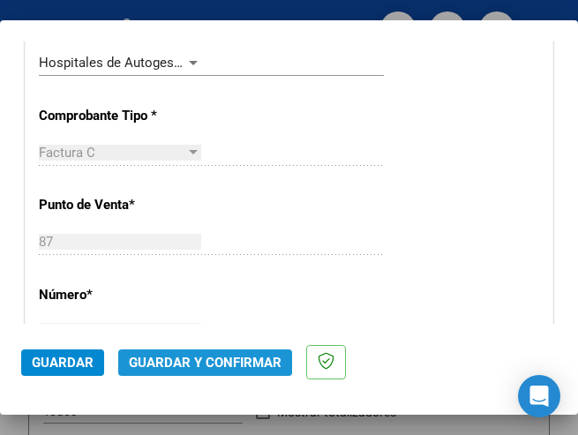
click at [202, 358] on span "Guardar y Confirmar" at bounding box center [205, 363] width 153 height 16
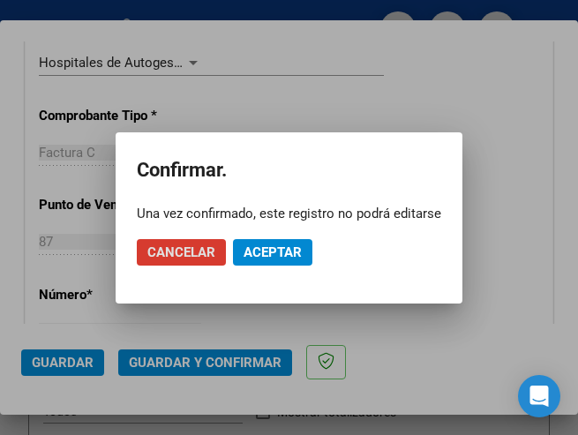
click at [276, 249] on span "Aceptar" at bounding box center [273, 252] width 58 height 16
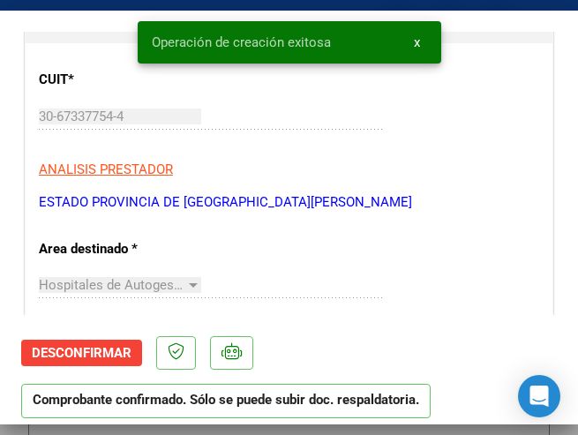
scroll to position [265, 0]
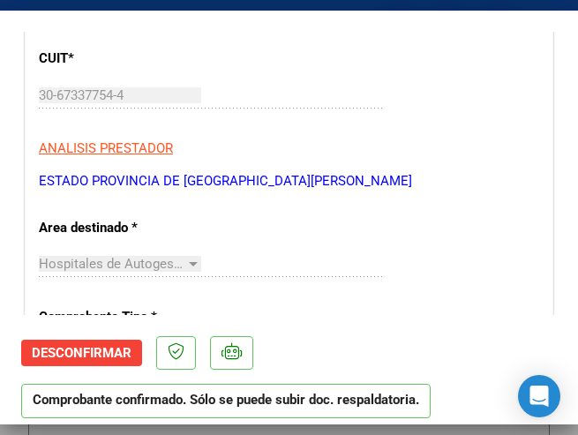
click at [386, 175] on p "ESTADO PROVINCIA DE [GEOGRAPHIC_DATA][PERSON_NAME]" at bounding box center [289, 181] width 500 height 20
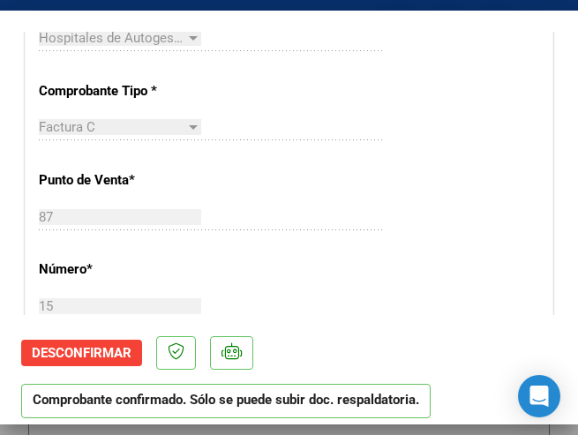
scroll to position [530, 0]
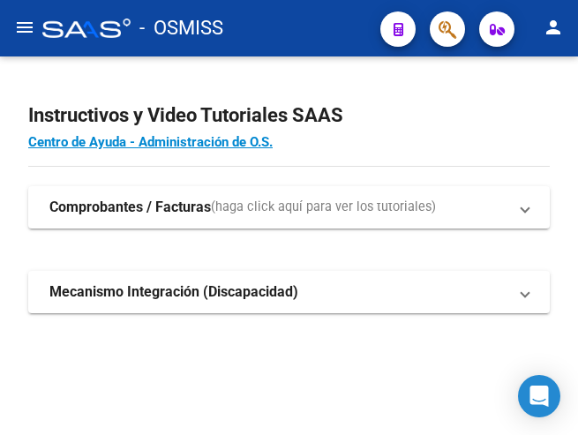
click at [23, 21] on mat-icon "menu" at bounding box center [24, 27] width 21 height 21
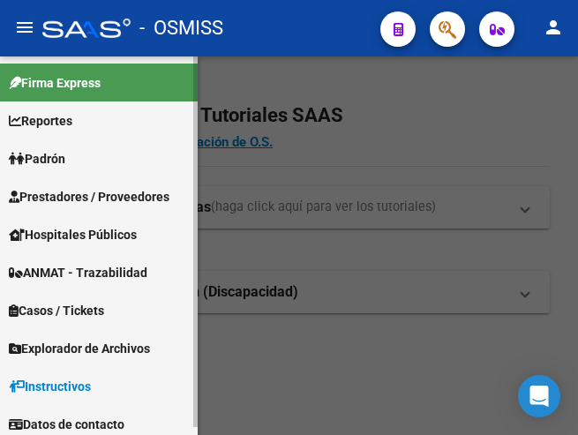
click at [82, 196] on span "Prestadores / Proveedores" at bounding box center [89, 196] width 161 height 19
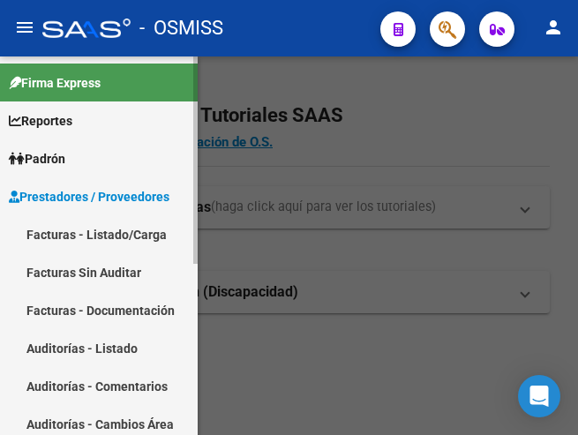
click at [102, 236] on link "Facturas - Listado/Carga" at bounding box center [99, 234] width 198 height 38
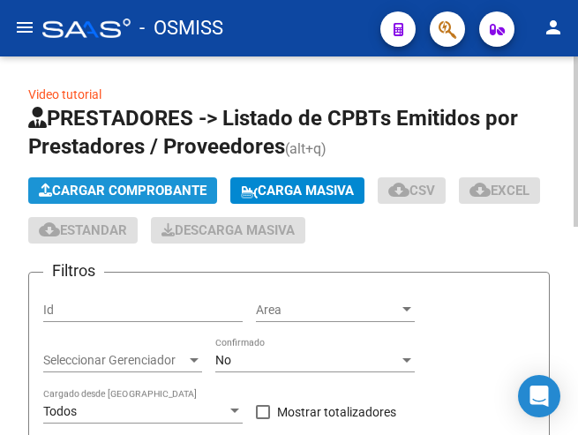
click at [146, 191] on span "Cargar Comprobante" at bounding box center [123, 191] width 168 height 16
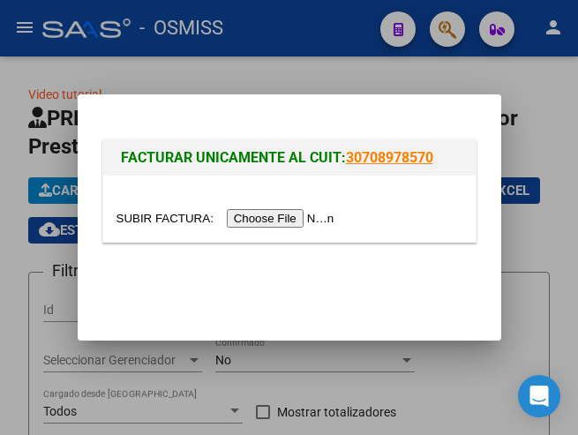
click at [278, 215] on input "file" at bounding box center [227, 218] width 223 height 19
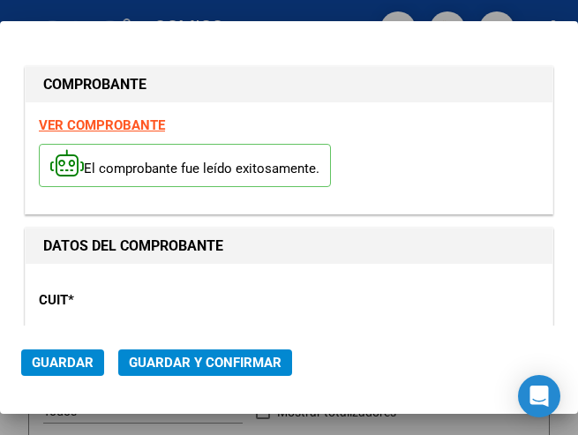
type input "[DATE]"
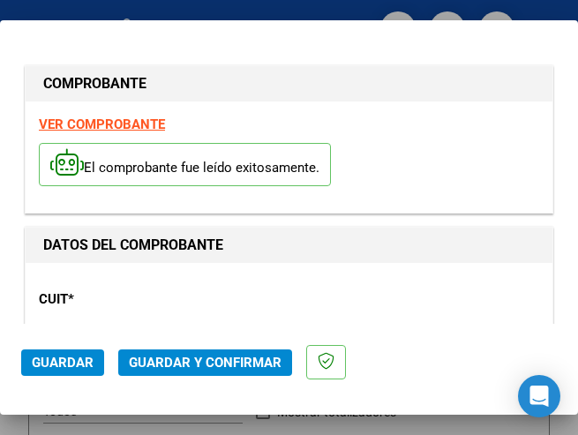
click at [280, 276] on div "CUIT * 30-67337754-4 Ingresar CUIT ANALISIS PRESTADOR ESTADO PROVINCIA DE [GEOG…" at bounding box center [289, 353] width 500 height 155
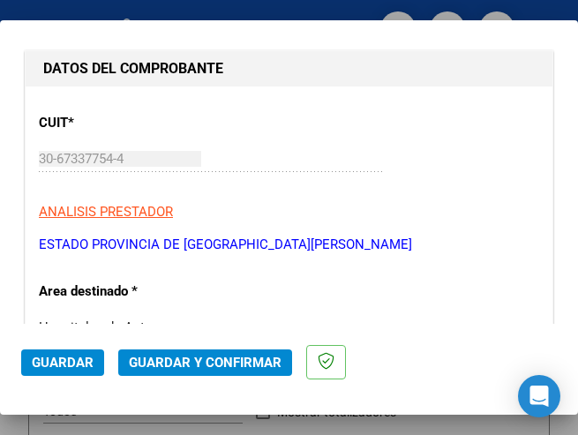
scroll to position [265, 0]
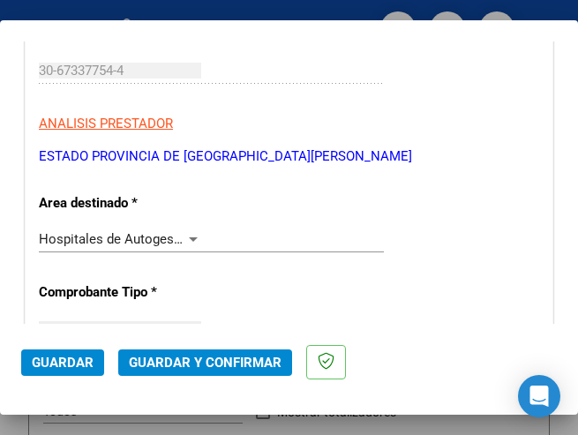
click at [185, 235] on div at bounding box center [193, 239] width 16 height 14
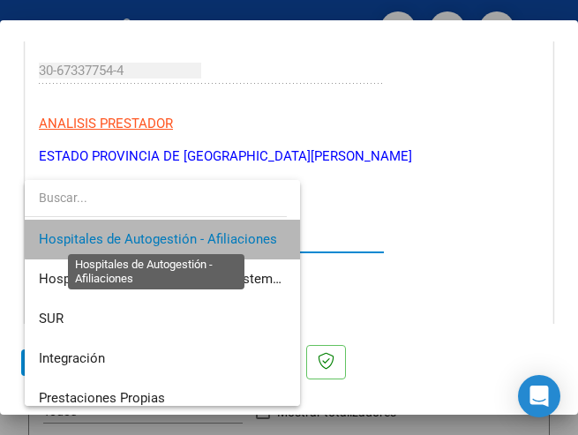
click at [183, 235] on span "Hospitales de Autogestión - Afiliaciones" at bounding box center [158, 239] width 238 height 16
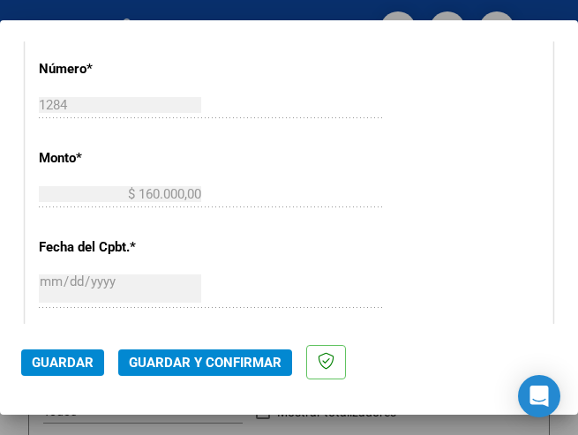
scroll to position [706, 0]
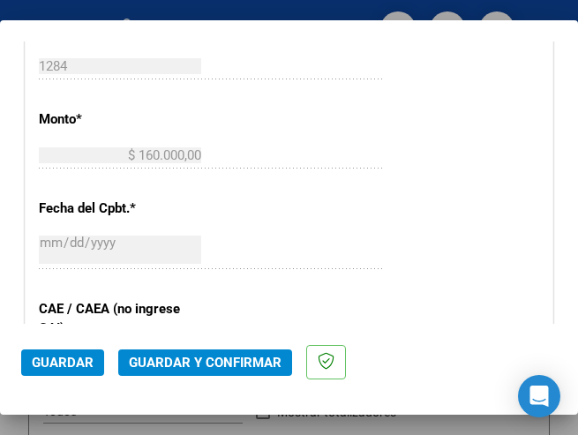
click at [423, 166] on div "CUIT * 30-67337754-4 Ingresar CUIT ANALISIS PRESTADOR ESTADO PROVINCIA DE [GEOG…" at bounding box center [289, 192] width 527 height 1271
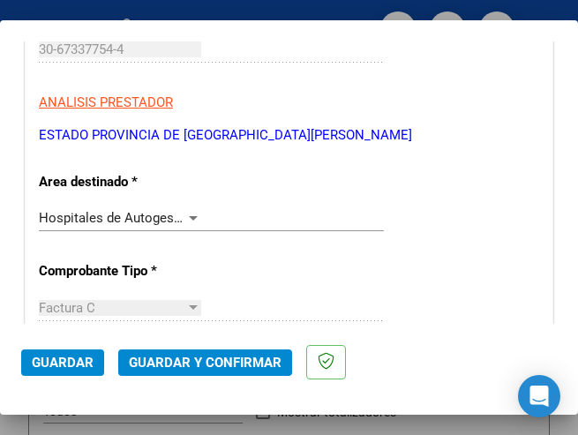
scroll to position [265, 0]
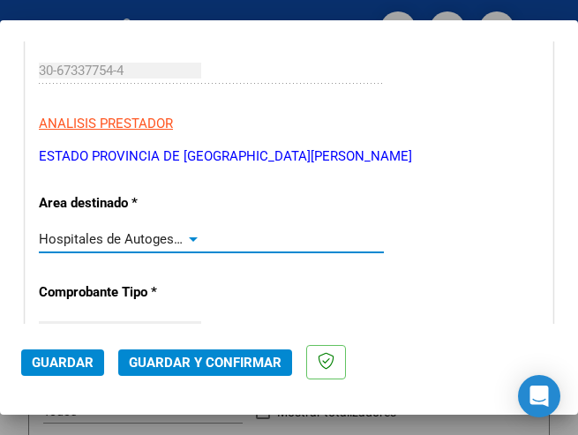
click at [190, 237] on div at bounding box center [193, 239] width 9 height 4
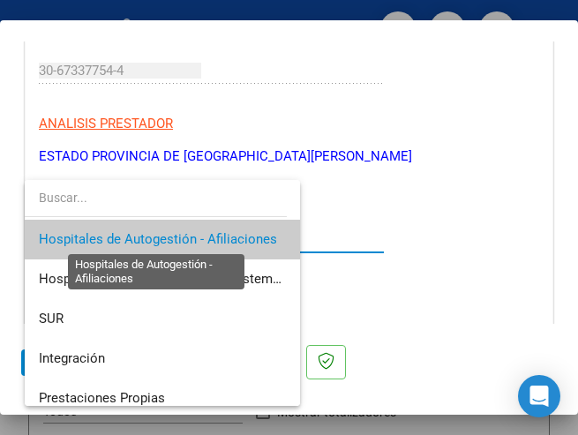
click at [190, 237] on span "Hospitales de Autogestión - Afiliaciones" at bounding box center [158, 239] width 238 height 16
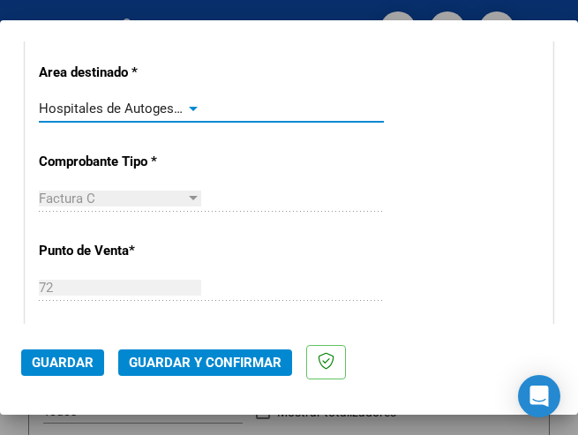
scroll to position [353, 0]
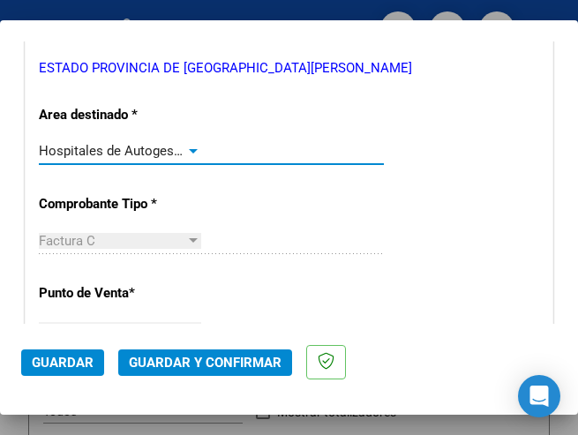
click at [189, 149] on div at bounding box center [193, 151] width 9 height 4
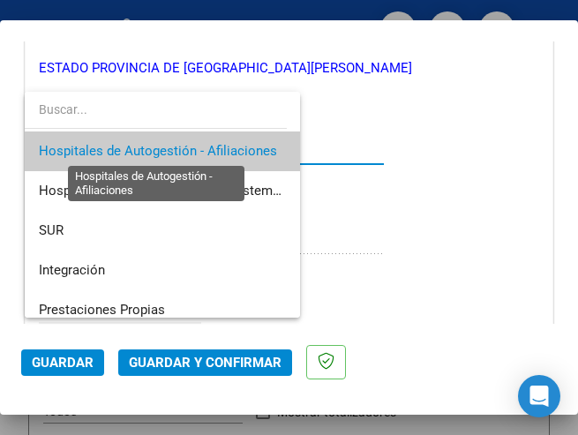
click at [188, 149] on span "Hospitales de Autogestión - Afiliaciones" at bounding box center [158, 151] width 238 height 16
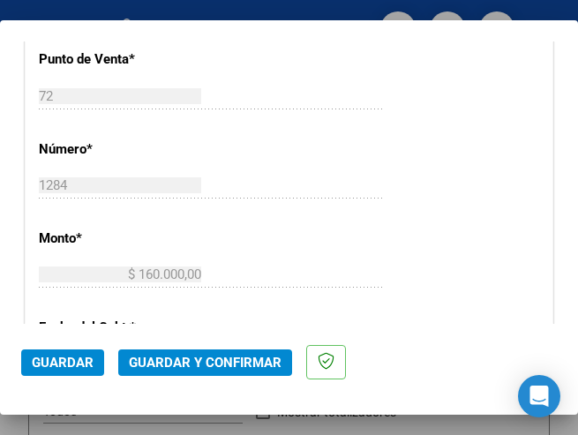
scroll to position [618, 0]
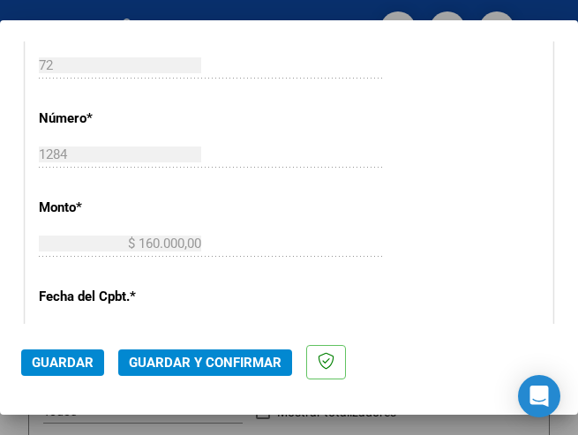
click at [323, 170] on div "1284 Ingresar el Nro." at bounding box center [211, 162] width 345 height 43
click at [340, 166] on div "1284 Ingresar el Nro." at bounding box center [211, 154] width 345 height 26
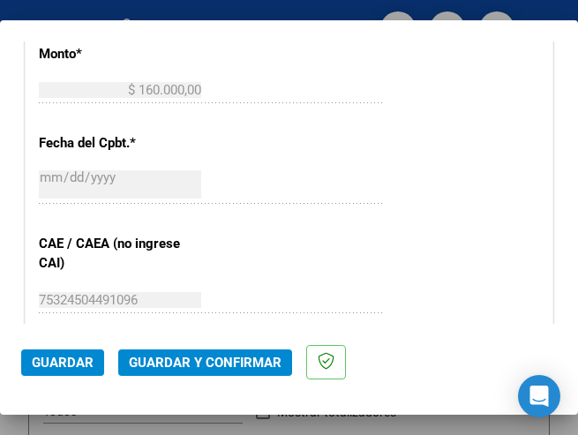
scroll to position [794, 0]
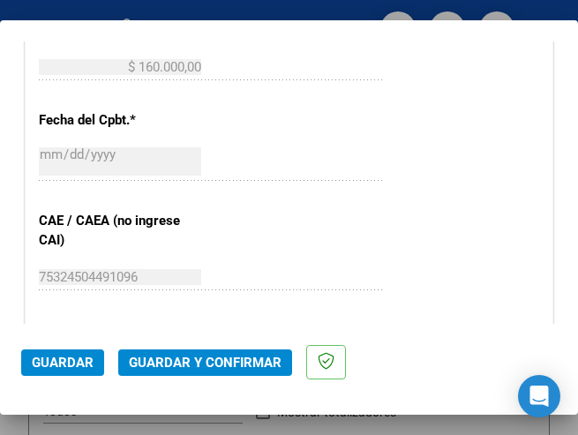
click at [362, 174] on div "2025-08-08 Ingresar la fecha" at bounding box center [211, 163] width 345 height 38
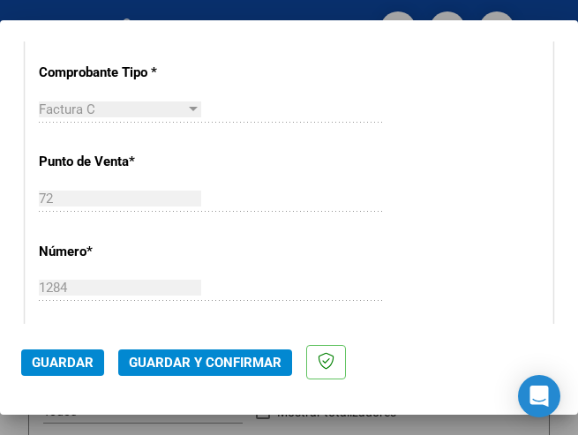
scroll to position [441, 0]
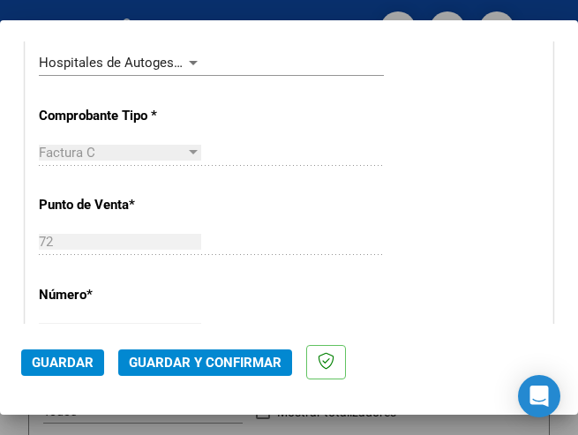
click at [191, 61] on div at bounding box center [193, 63] width 9 height 4
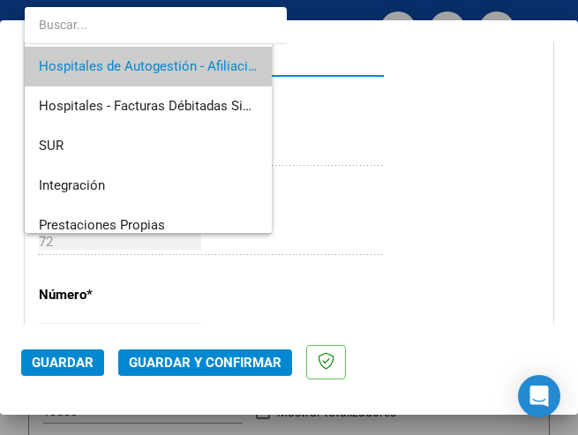
scroll to position [4, 0]
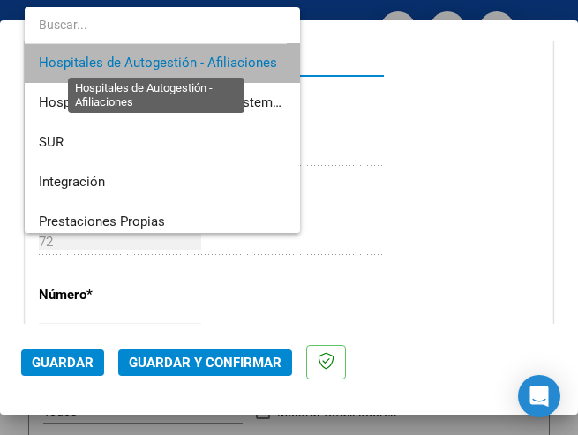
click at [191, 60] on span "Hospitales de Autogestión - Afiliaciones" at bounding box center [158, 63] width 238 height 16
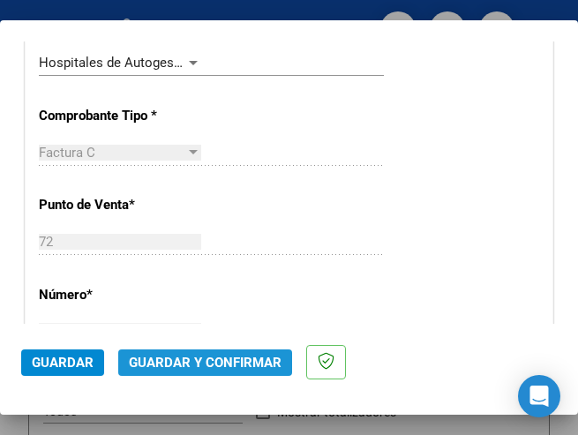
click at [205, 365] on span "Guardar y Confirmar" at bounding box center [205, 363] width 153 height 16
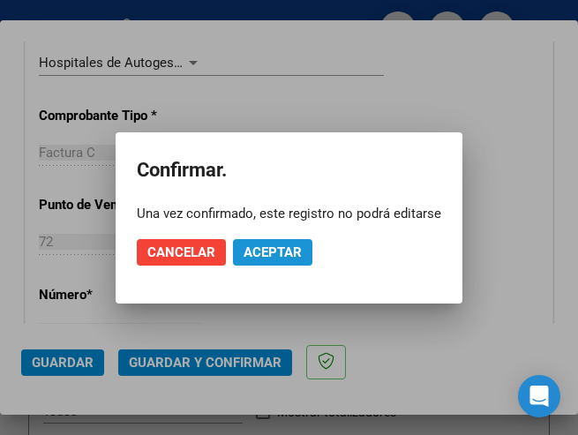
click at [259, 248] on span "Aceptar" at bounding box center [273, 252] width 58 height 16
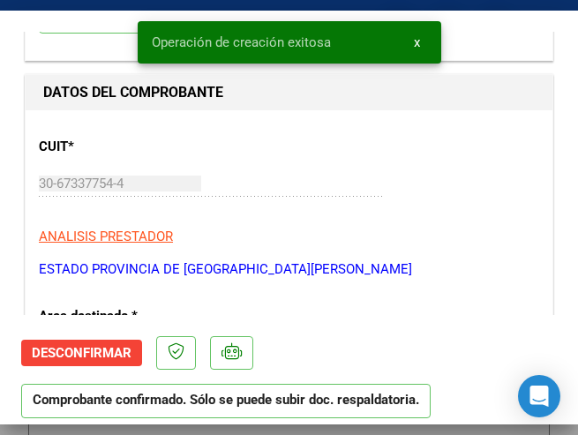
scroll to position [265, 0]
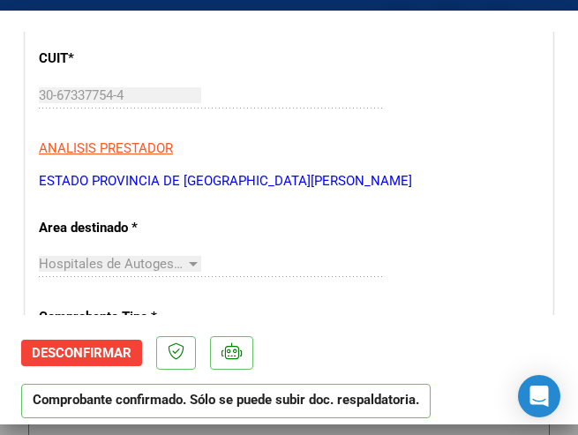
click at [375, 110] on div "CUIT * 30-67337754-4 Ingresar CUIT ANALISIS PRESTADOR ESTADO PROVINCIA DE SAN L…" at bounding box center [289, 112] width 500 height 155
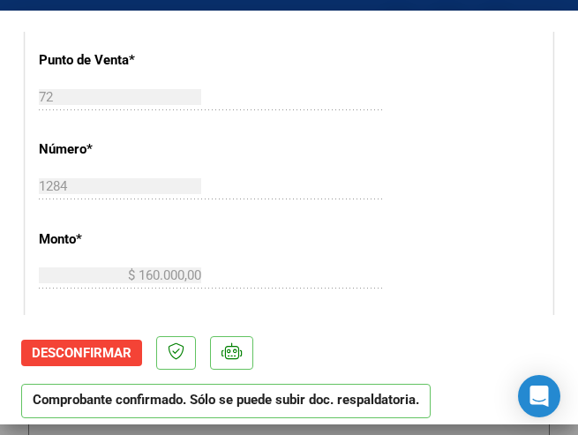
scroll to position [618, 0]
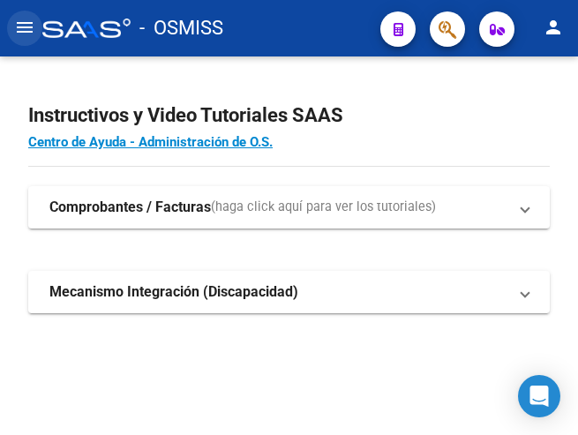
click at [24, 28] on mat-icon "menu" at bounding box center [24, 27] width 21 height 21
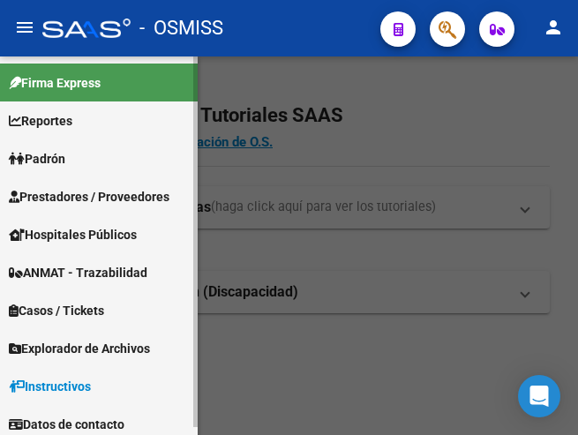
click at [93, 194] on span "Prestadores / Proveedores" at bounding box center [89, 196] width 161 height 19
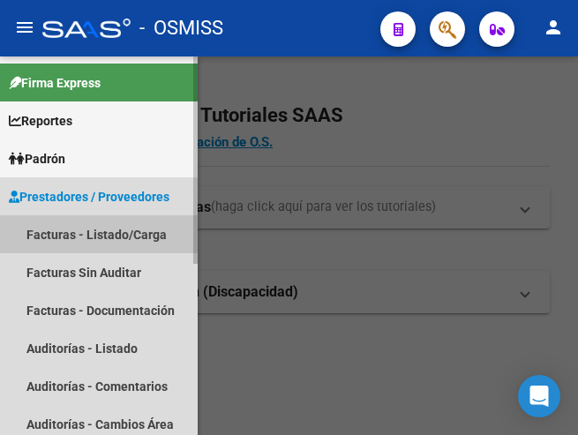
click at [77, 231] on link "Facturas - Listado/Carga" at bounding box center [99, 234] width 198 height 38
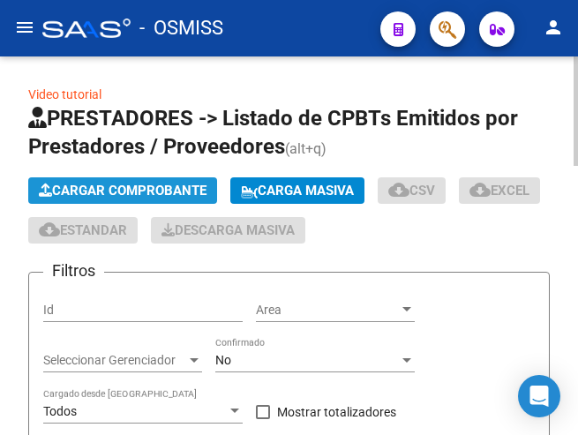
click at [125, 181] on button "Cargar Comprobante" at bounding box center [122, 190] width 189 height 26
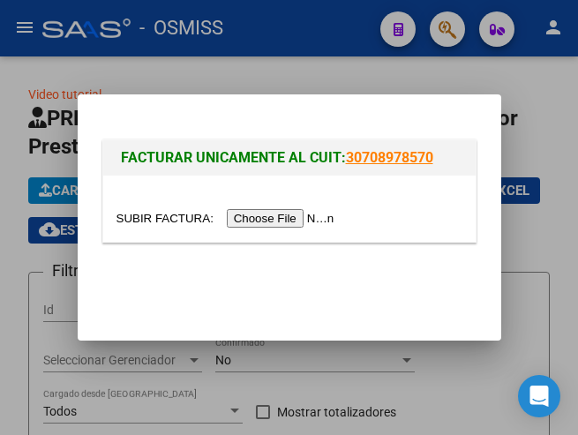
click at [274, 221] on input "file" at bounding box center [227, 218] width 223 height 19
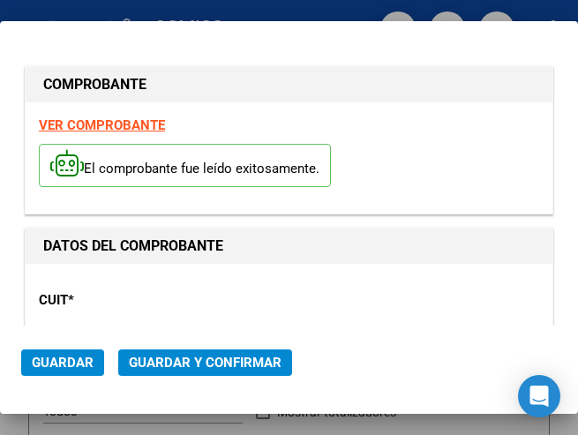
type input "[DATE]"
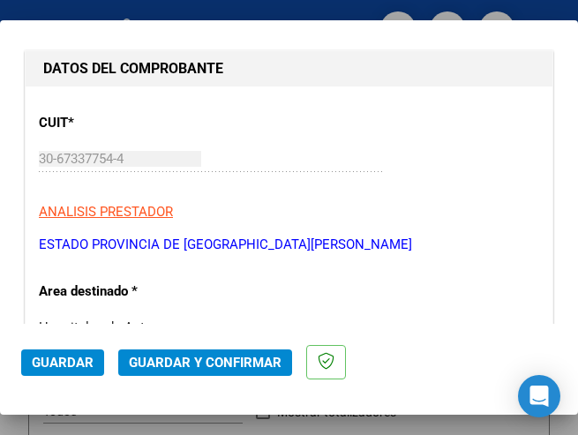
scroll to position [265, 0]
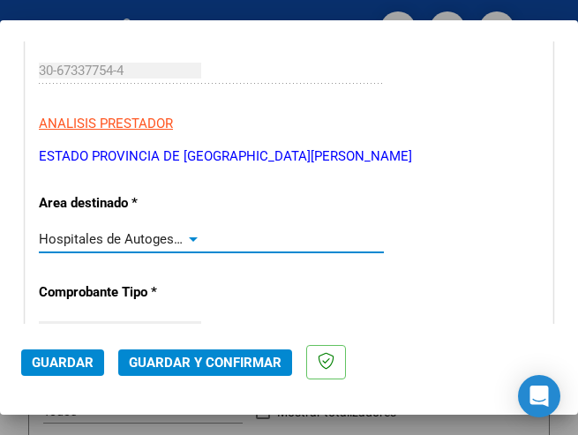
click at [186, 233] on div at bounding box center [193, 239] width 16 height 14
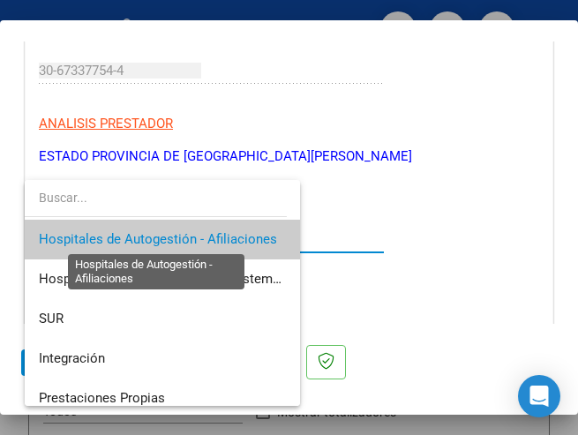
click at [186, 233] on span "Hospitales de Autogestión - Afiliaciones" at bounding box center [158, 239] width 238 height 16
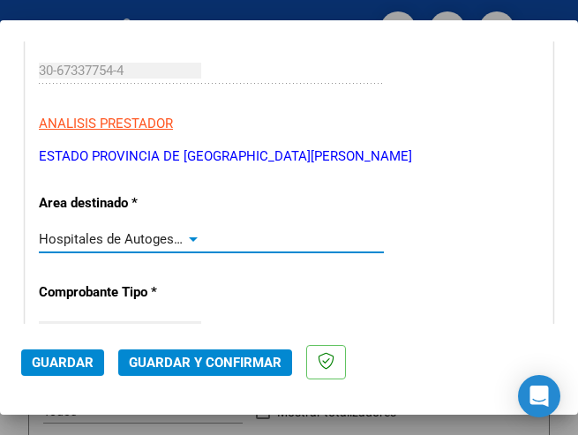
click at [192, 237] on div at bounding box center [193, 239] width 9 height 4
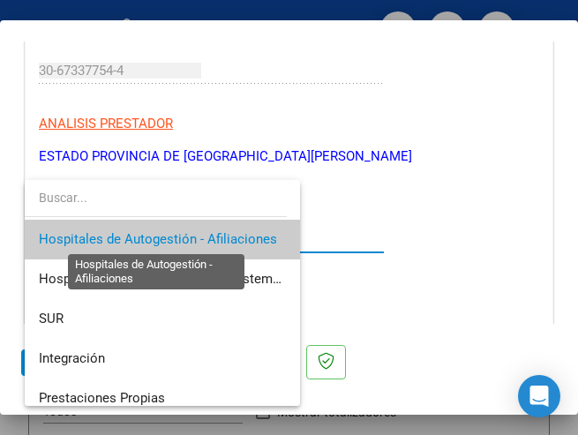
click at [192, 237] on span "Hospitales de Autogestión - Afiliaciones" at bounding box center [158, 239] width 238 height 16
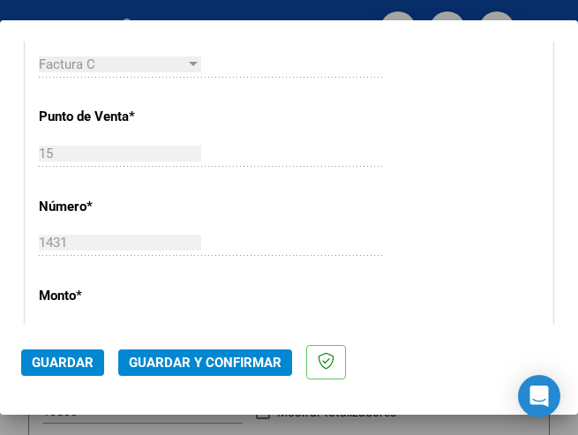
scroll to position [618, 0]
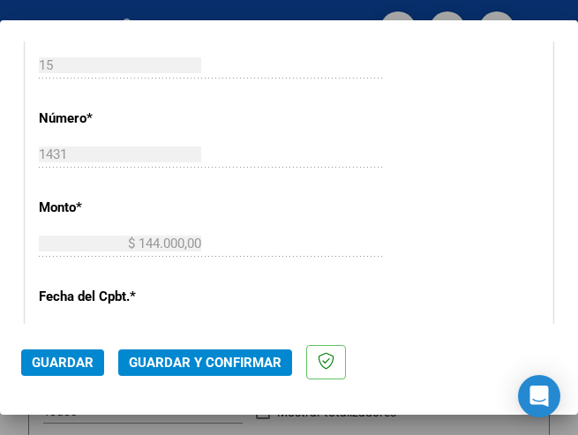
click at [265, 220] on div "CUIT * 30-67337754-4 Ingresar CUIT ANALISIS PRESTADOR ESTADO PROVINCIA DE SAN L…" at bounding box center [289, 280] width 527 height 1271
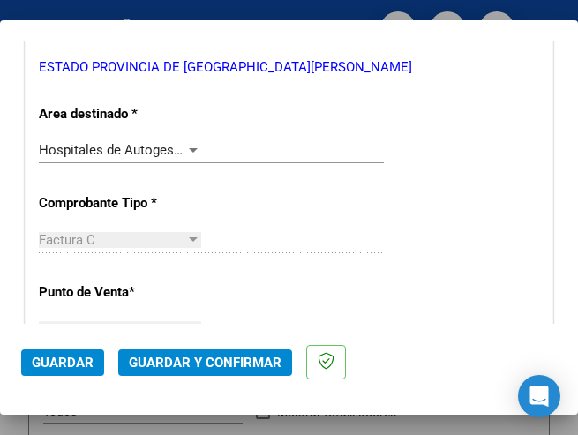
scroll to position [353, 0]
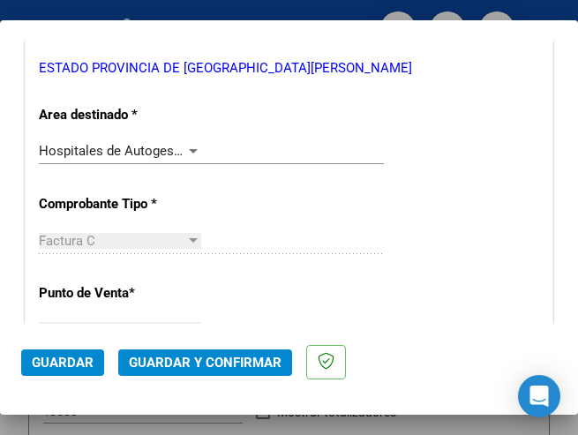
click at [191, 146] on div at bounding box center [193, 151] width 16 height 14
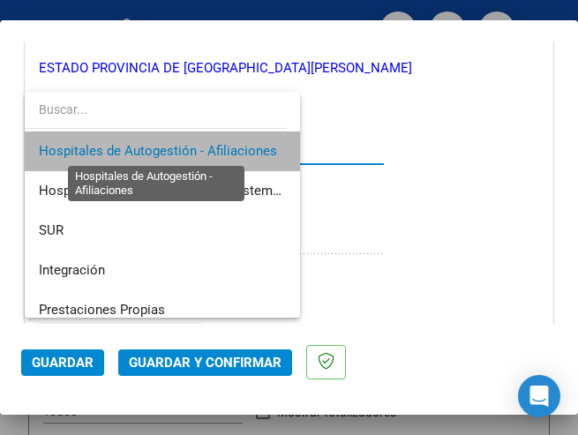
click at [191, 146] on span "Hospitales de Autogestión - Afiliaciones" at bounding box center [158, 151] width 238 height 16
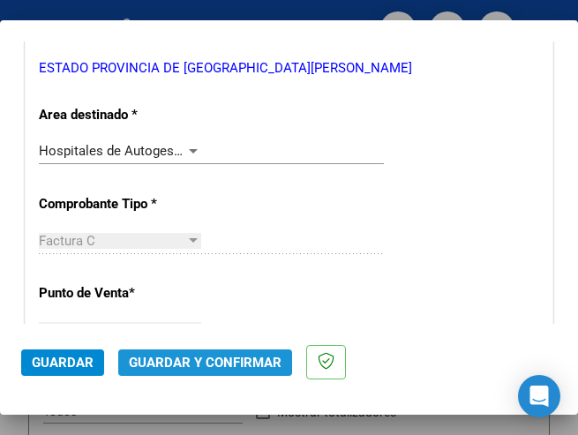
click at [207, 364] on span "Guardar y Confirmar" at bounding box center [205, 363] width 153 height 16
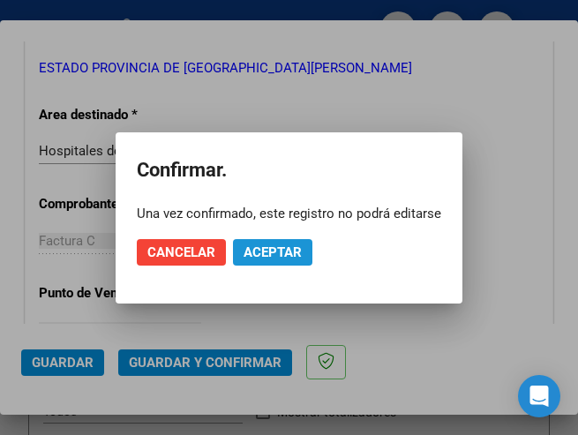
click at [281, 244] on span "Aceptar" at bounding box center [273, 252] width 58 height 16
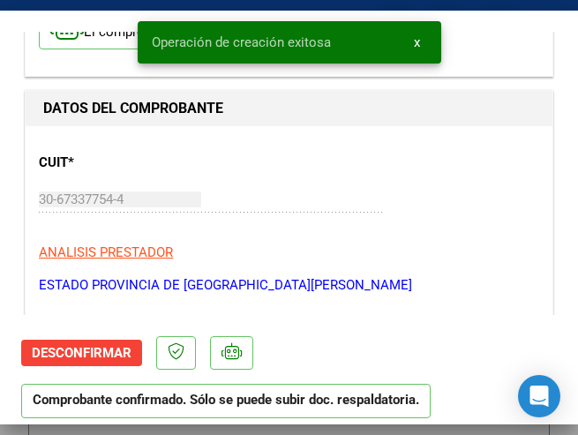
scroll to position [265, 0]
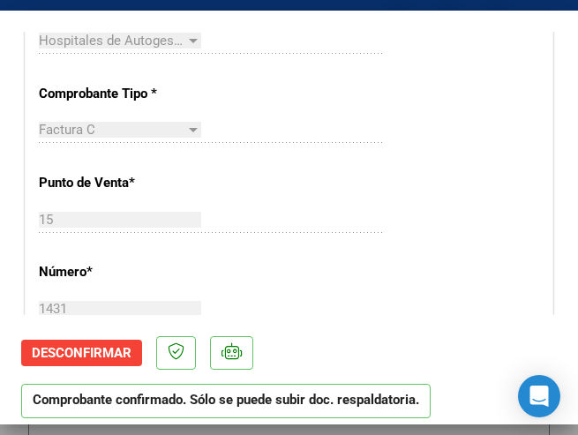
scroll to position [530, 0]
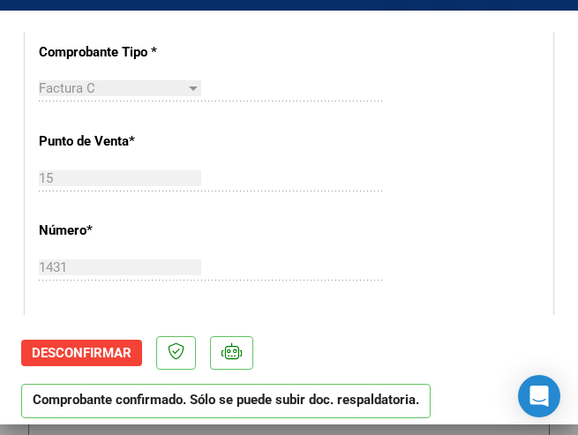
click at [370, 87] on app-drop-down-list "Comprobante Tipo * Factura C Seleccionar Tipo" at bounding box center [218, 70] width 359 height 53
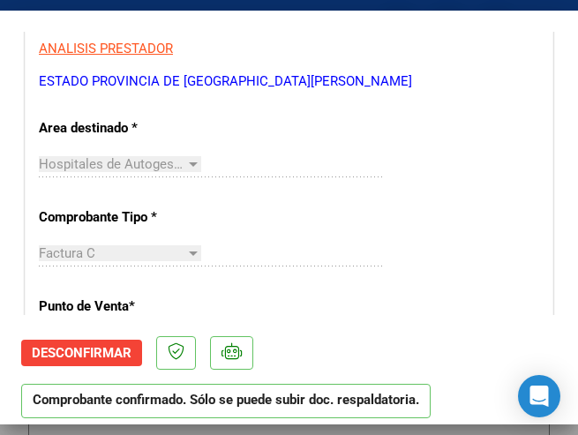
scroll to position [353, 0]
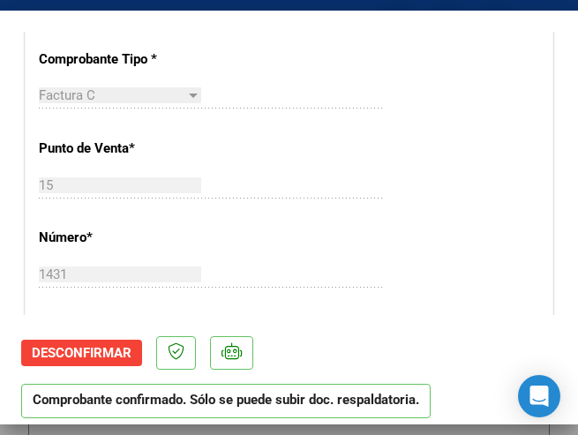
scroll to position [530, 0]
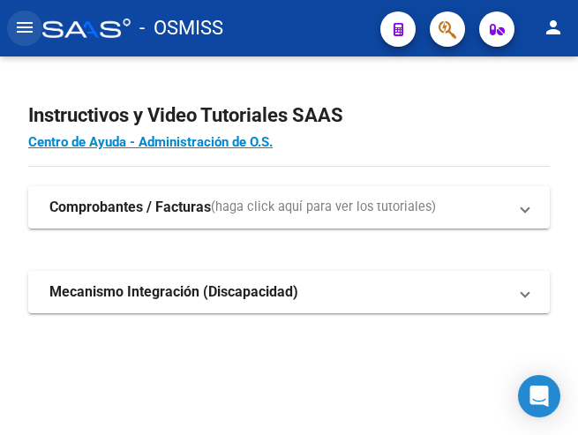
click at [32, 25] on mat-icon "menu" at bounding box center [24, 27] width 21 height 21
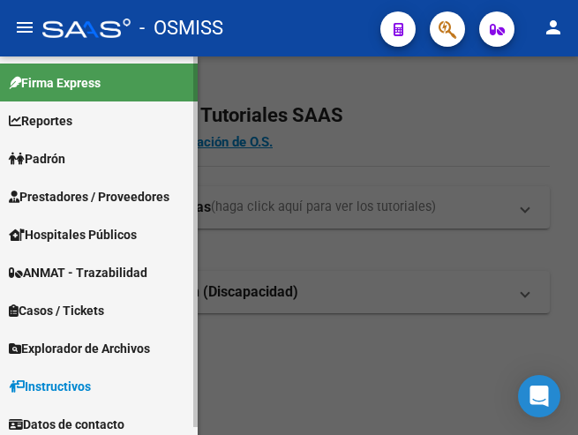
click at [72, 193] on span "Prestadores / Proveedores" at bounding box center [89, 196] width 161 height 19
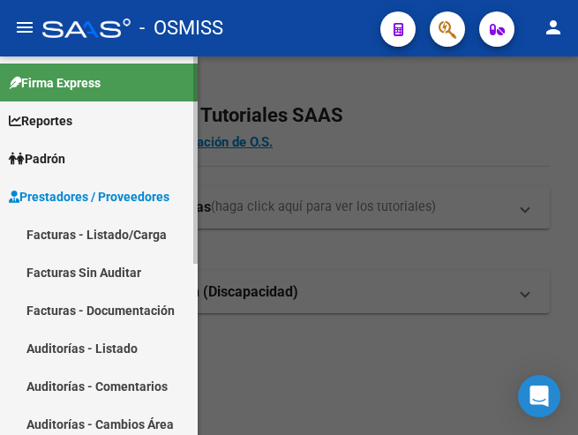
click at [103, 237] on link "Facturas - Listado/Carga" at bounding box center [99, 234] width 198 height 38
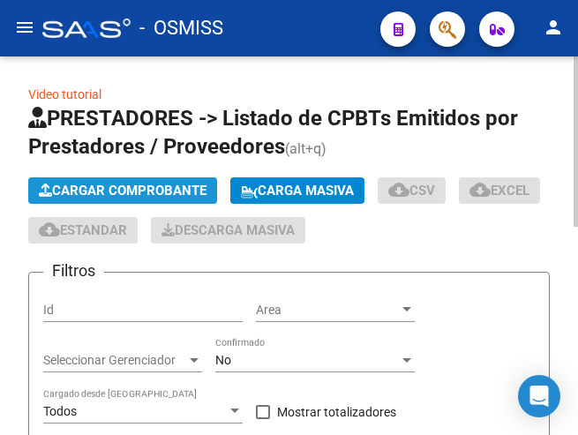
click at [164, 190] on span "Cargar Comprobante" at bounding box center [123, 191] width 168 height 16
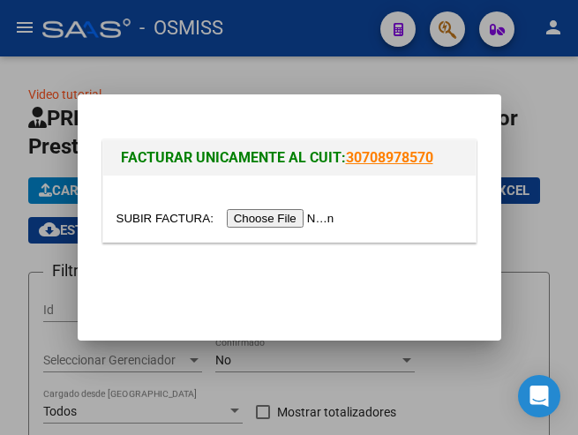
click at [294, 222] on input "file" at bounding box center [227, 218] width 223 height 19
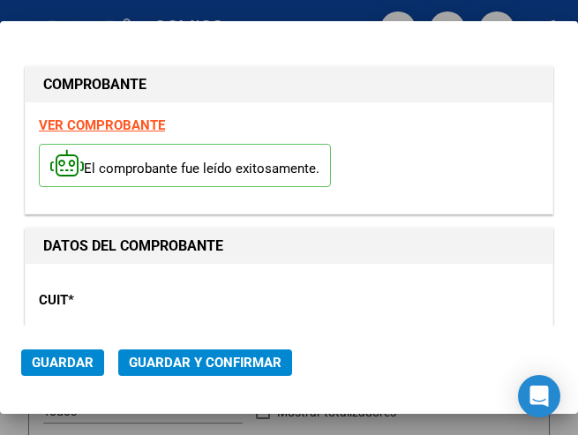
type input "[DATE]"
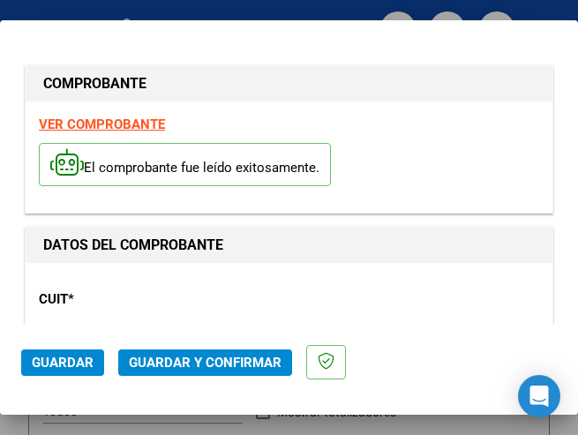
click at [195, 296] on div "CUIT * 30-67337754-4 Ingresar CUIT ANALISIS PRESTADOR ESTADO PROVINCIA DE SAN L…" at bounding box center [289, 353] width 500 height 155
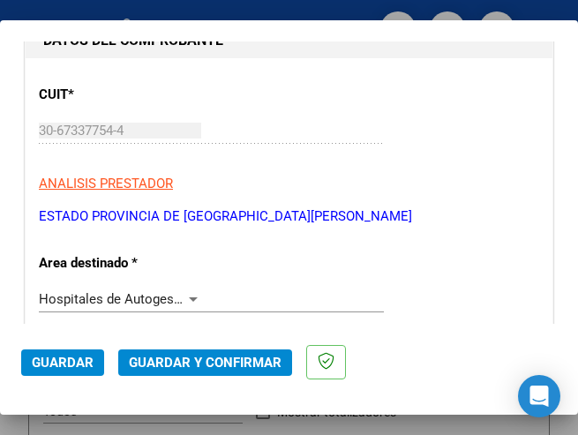
scroll to position [265, 0]
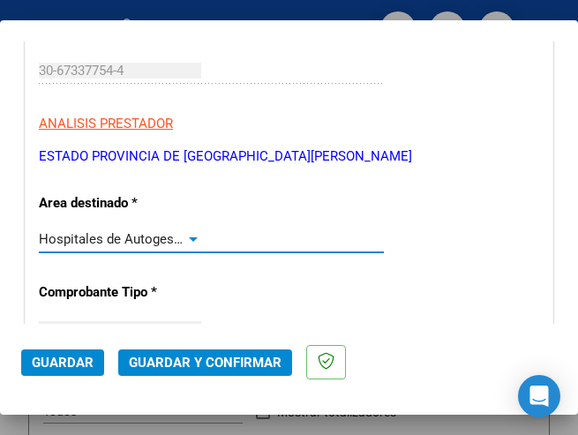
click at [186, 234] on div at bounding box center [193, 239] width 16 height 14
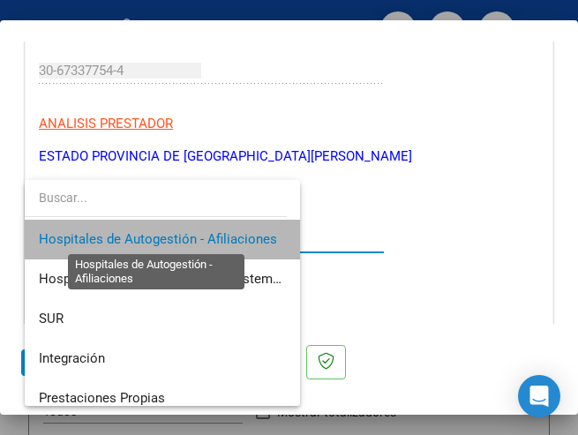
click at [186, 234] on span "Hospitales de Autogestión - Afiliaciones" at bounding box center [158, 239] width 238 height 16
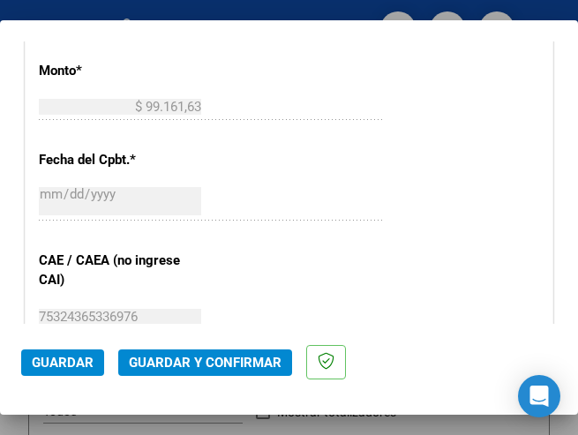
scroll to position [794, 0]
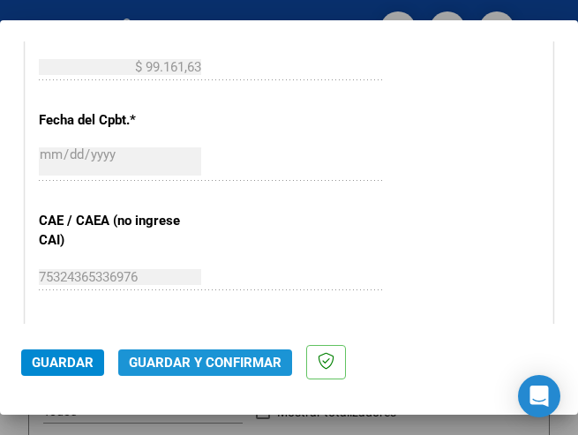
click at [206, 358] on span "Guardar y Confirmar" at bounding box center [205, 363] width 153 height 16
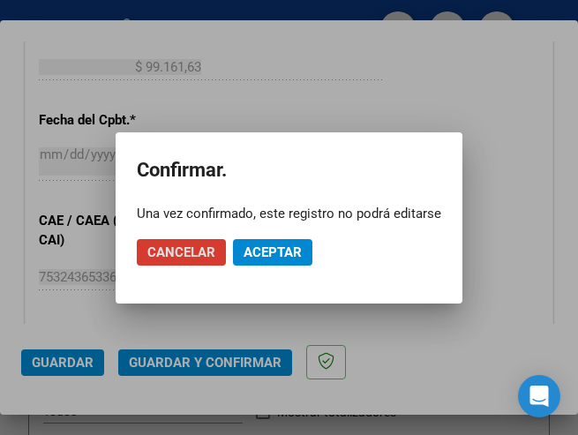
click at [264, 243] on button "Aceptar" at bounding box center [272, 252] width 79 height 26
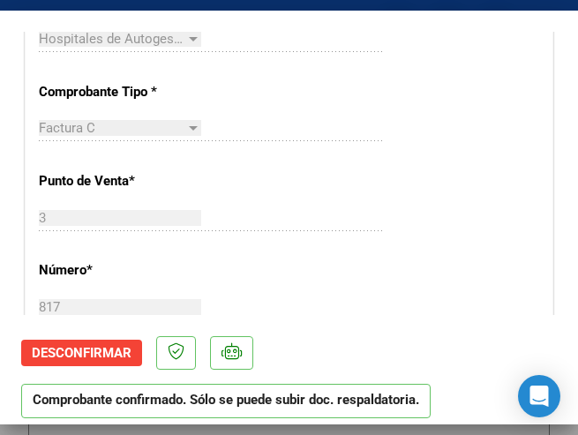
scroll to position [530, 0]
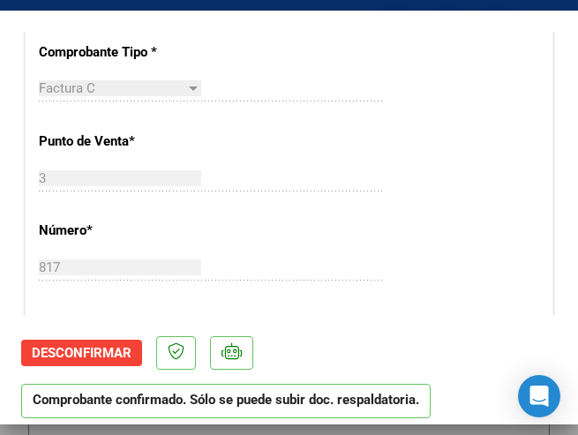
click at [393, 142] on div "CUIT * 30-67337754-4 Ingresar CUIT ANALISIS PRESTADOR ESTADO PROVINCIA DE SAN L…" at bounding box center [289, 392] width 527 height 1271
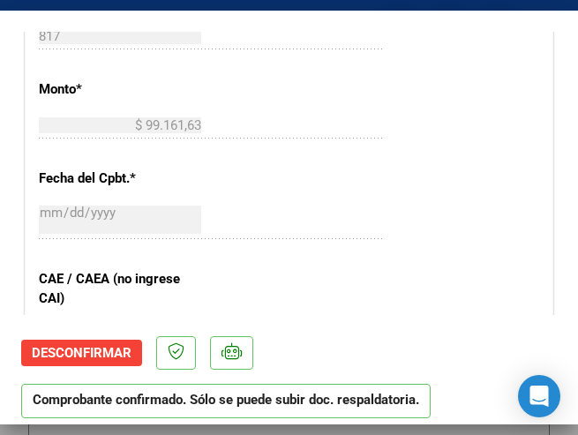
scroll to position [794, 0]
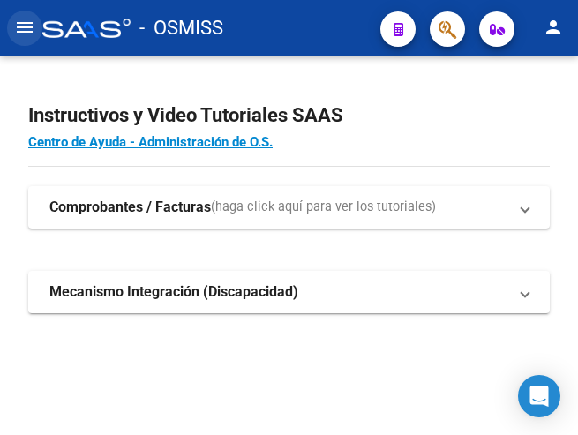
click at [26, 26] on mat-icon "menu" at bounding box center [24, 27] width 21 height 21
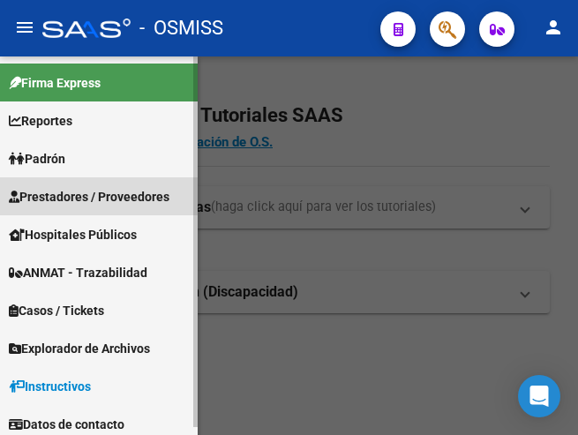
click at [75, 194] on span "Prestadores / Proveedores" at bounding box center [89, 196] width 161 height 19
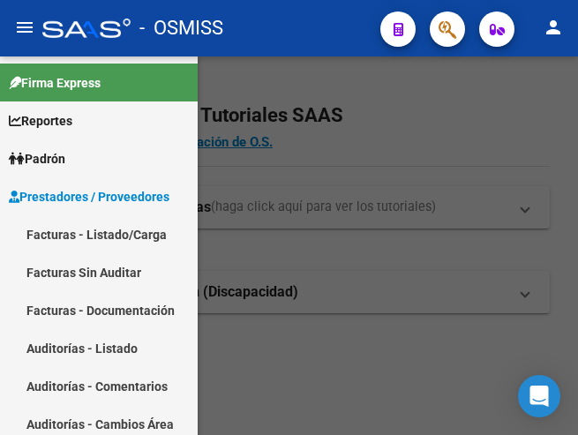
drag, startPoint x: 84, startPoint y: 231, endPoint x: 96, endPoint y: 240, distance: 15.2
click at [85, 231] on link "Facturas - Listado/Carga" at bounding box center [99, 234] width 198 height 38
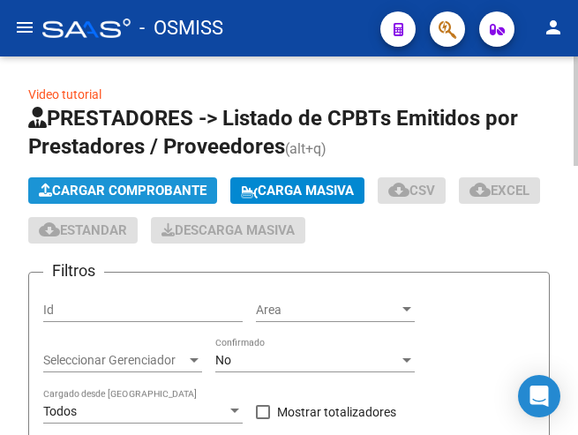
click at [140, 182] on button "Cargar Comprobante" at bounding box center [122, 190] width 189 height 26
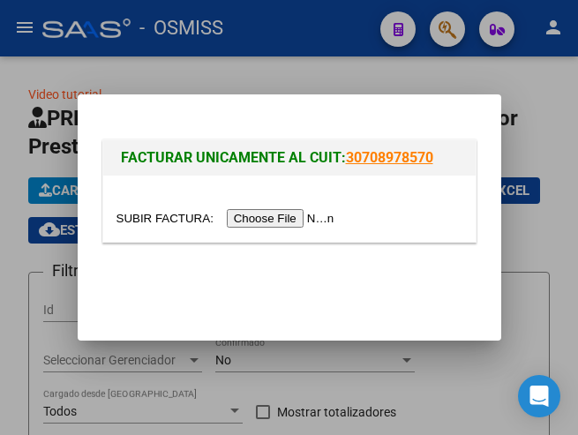
click at [262, 38] on div at bounding box center [289, 217] width 578 height 435
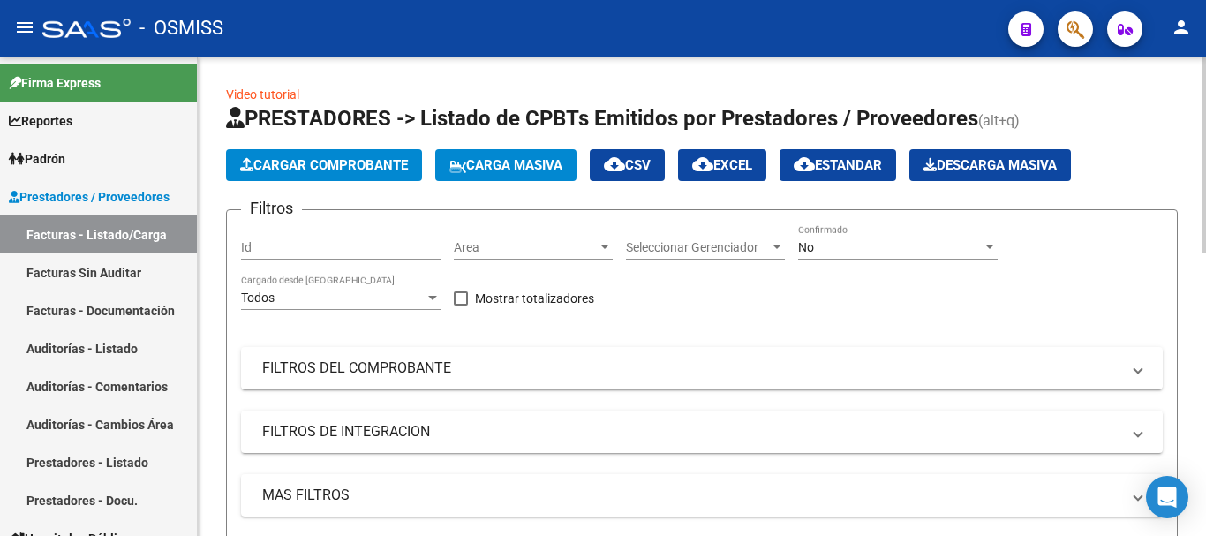
click at [577, 243] on div at bounding box center [605, 247] width 16 height 14
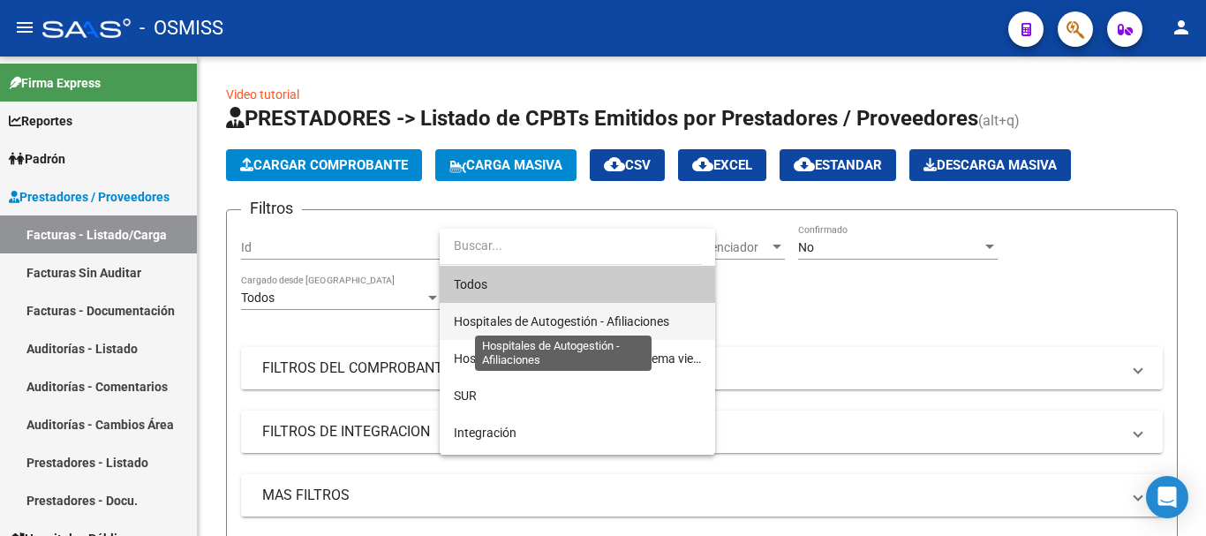
click at [575, 318] on span "Hospitales de Autogestión - Afiliaciones" at bounding box center [561, 321] width 215 height 14
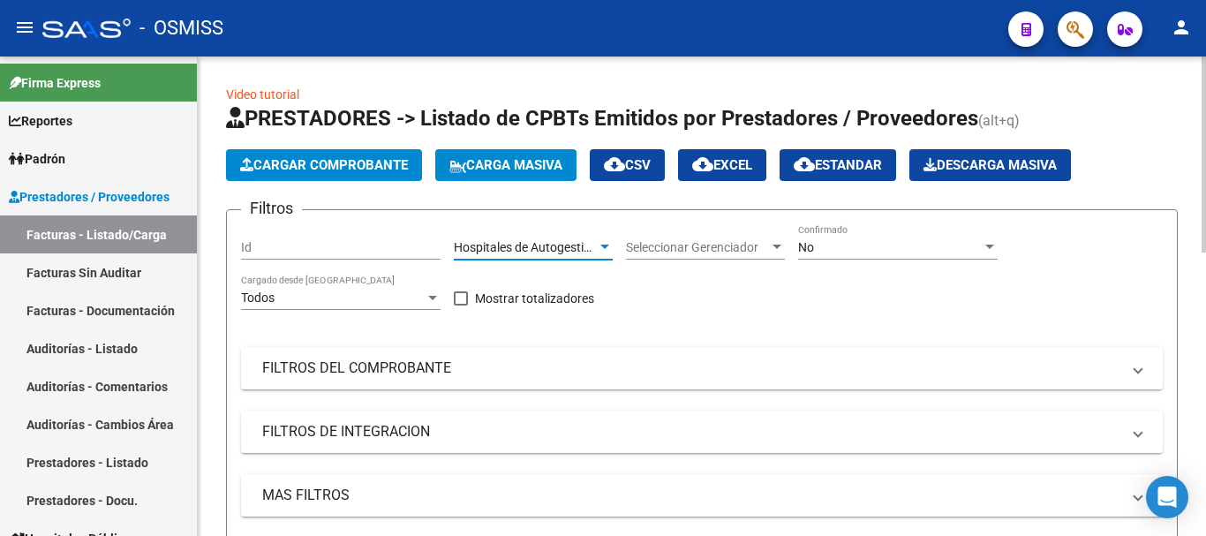
click at [577, 244] on div at bounding box center [605, 247] width 16 height 14
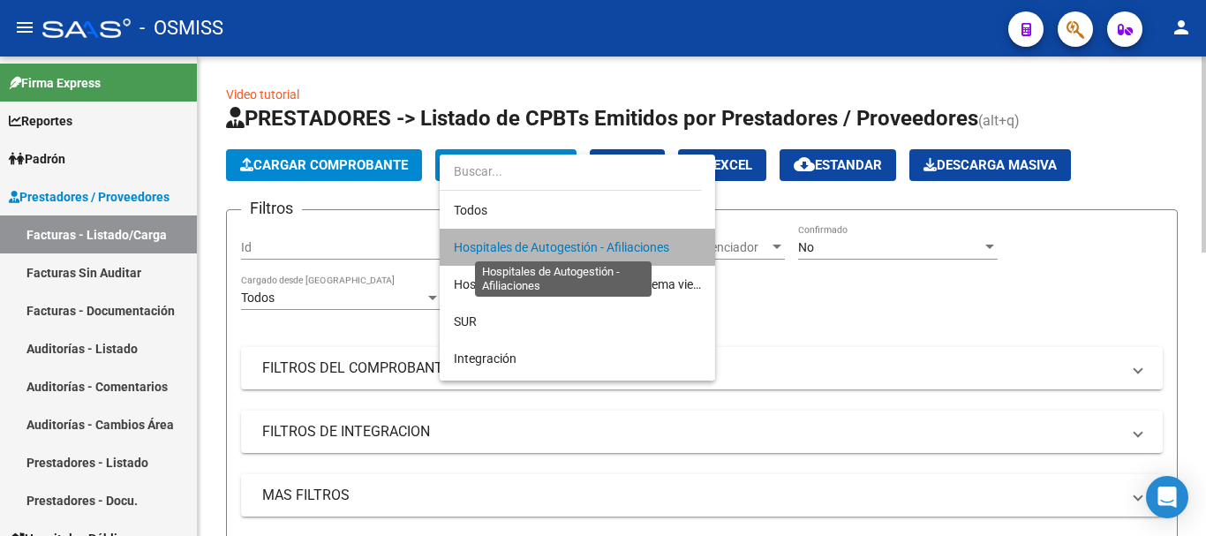
click at [577, 244] on span "Hospitales de Autogestión - Afiliaciones" at bounding box center [561, 247] width 215 height 14
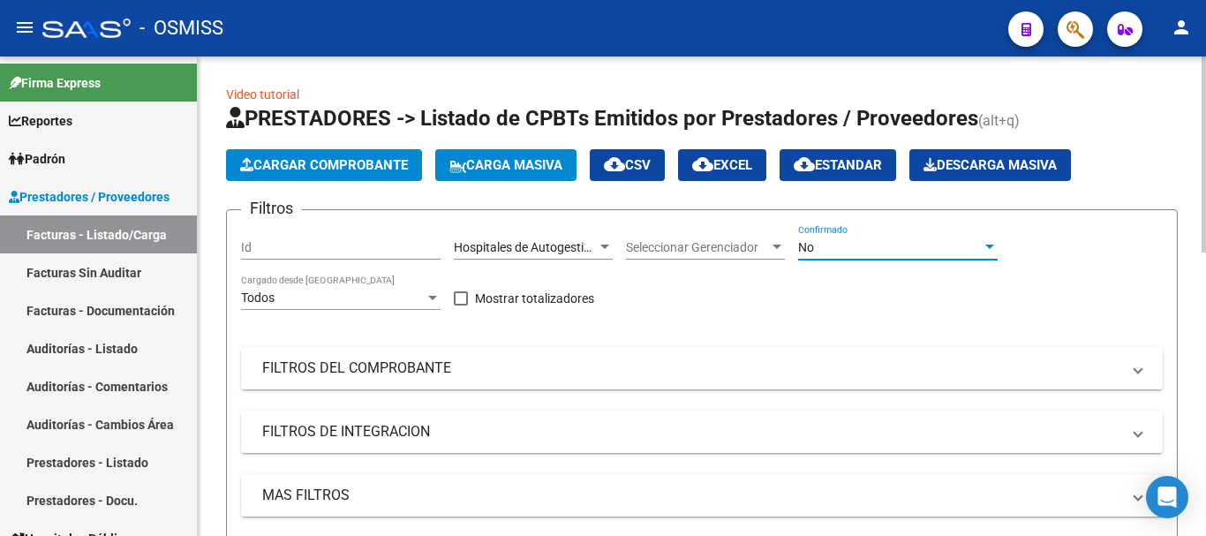
click at [577, 245] on div at bounding box center [989, 247] width 16 height 14
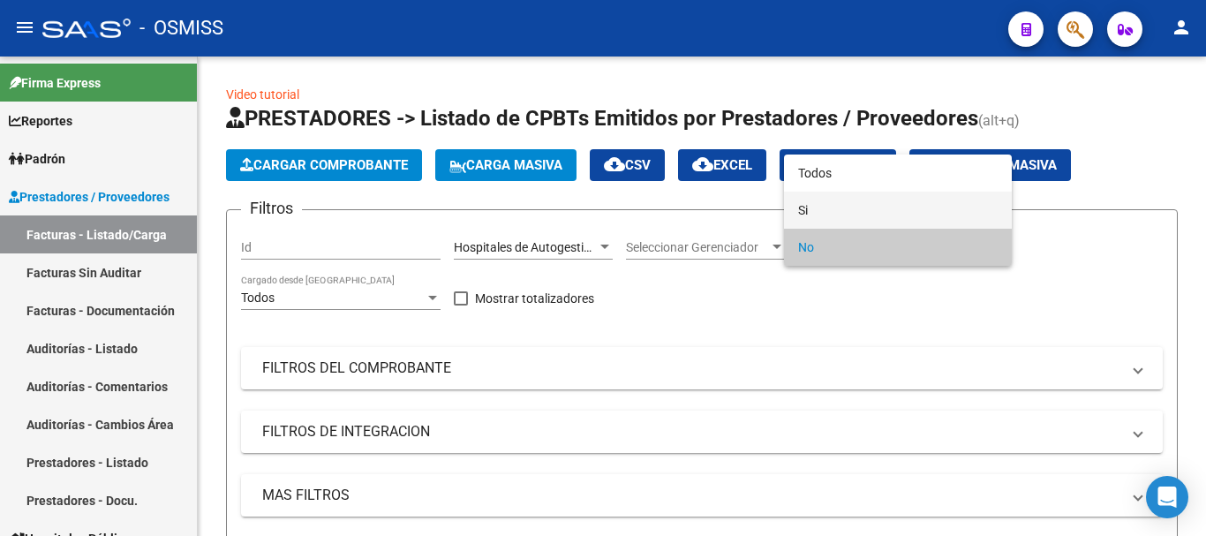
click at [577, 215] on span "Si" at bounding box center [897, 210] width 199 height 37
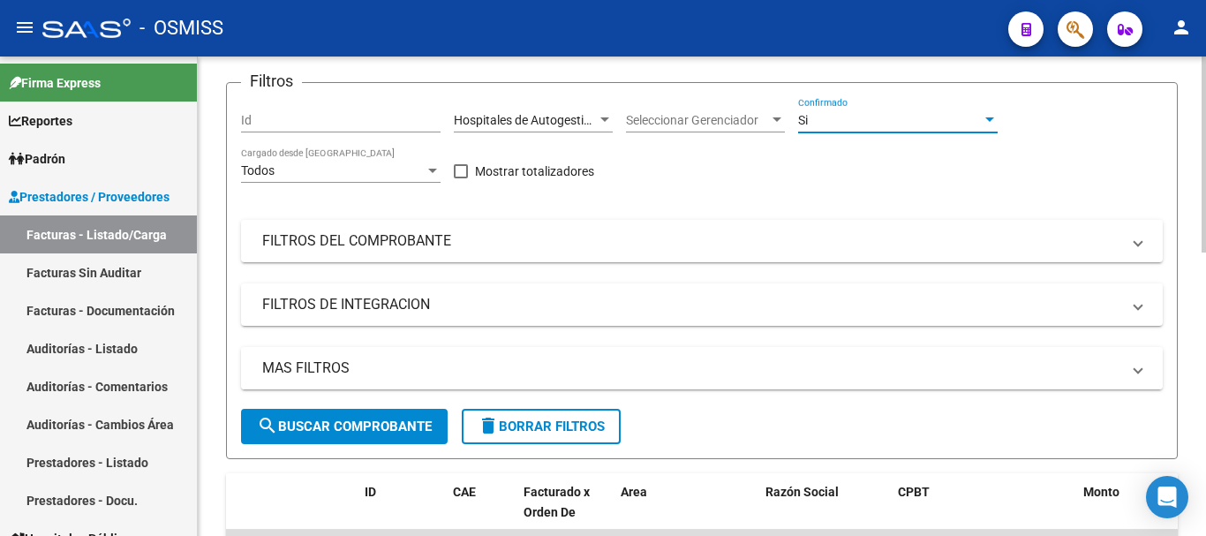
scroll to position [177, 0]
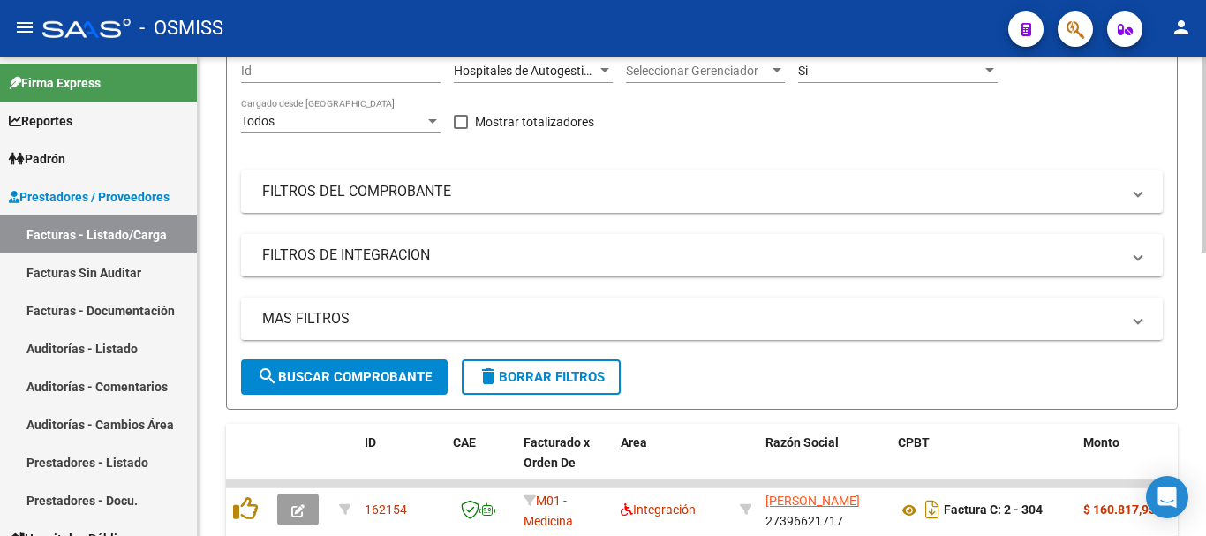
click at [357, 309] on mat-panel-title "MAS FILTROS" at bounding box center [691, 318] width 858 height 19
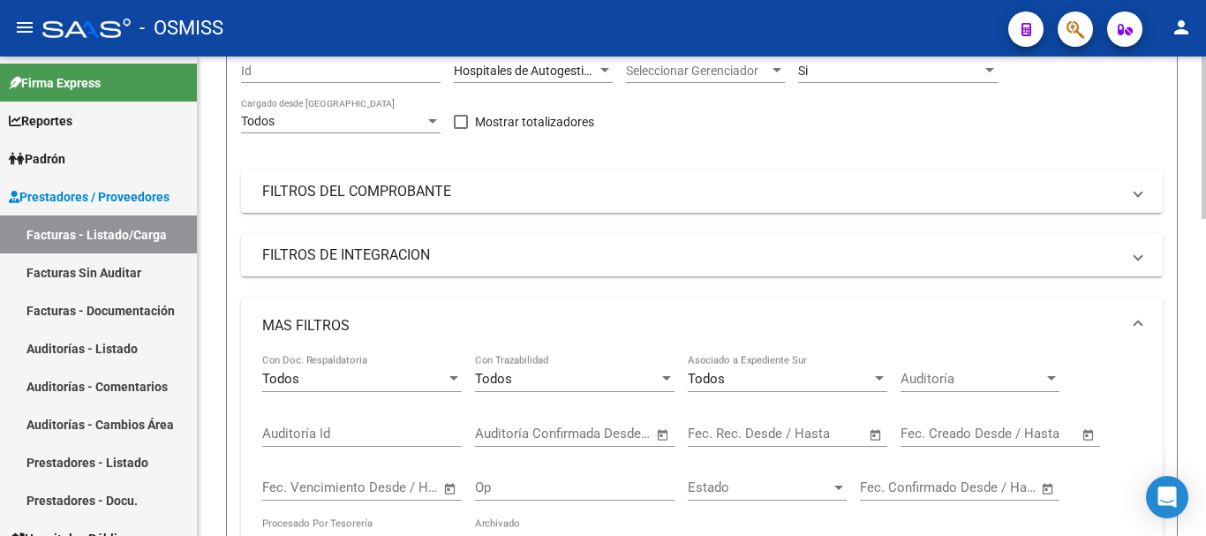
click at [577, 434] on span "Open calendar" at bounding box center [1088, 434] width 42 height 42
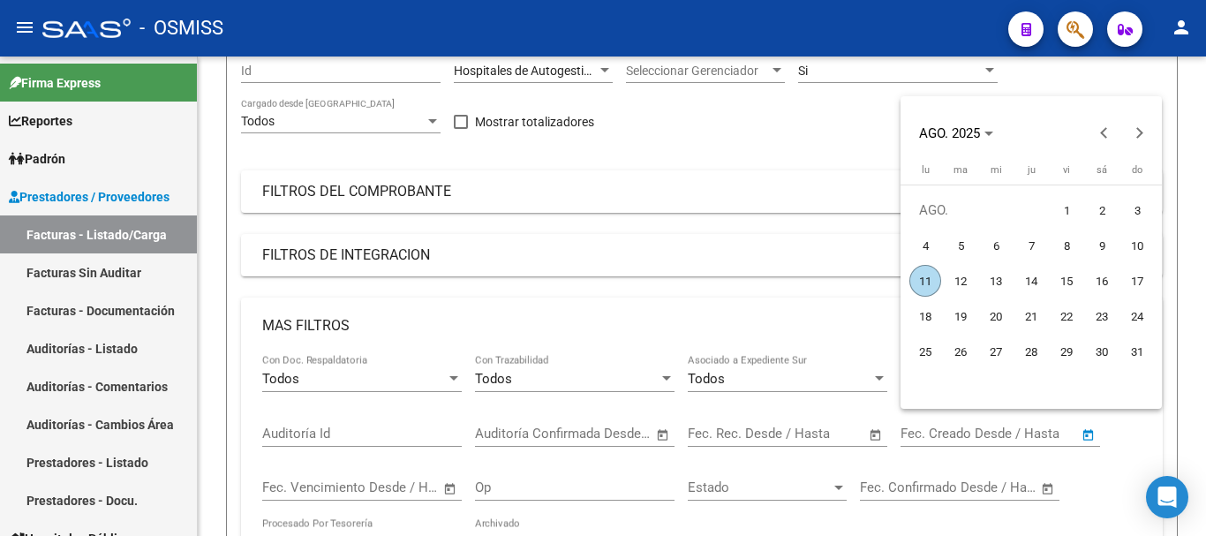
click at [577, 280] on span "11" at bounding box center [925, 281] width 32 height 32
type input "[DATE]"
click at [577, 280] on span "11" at bounding box center [925, 281] width 32 height 32
type input "[DATE]"
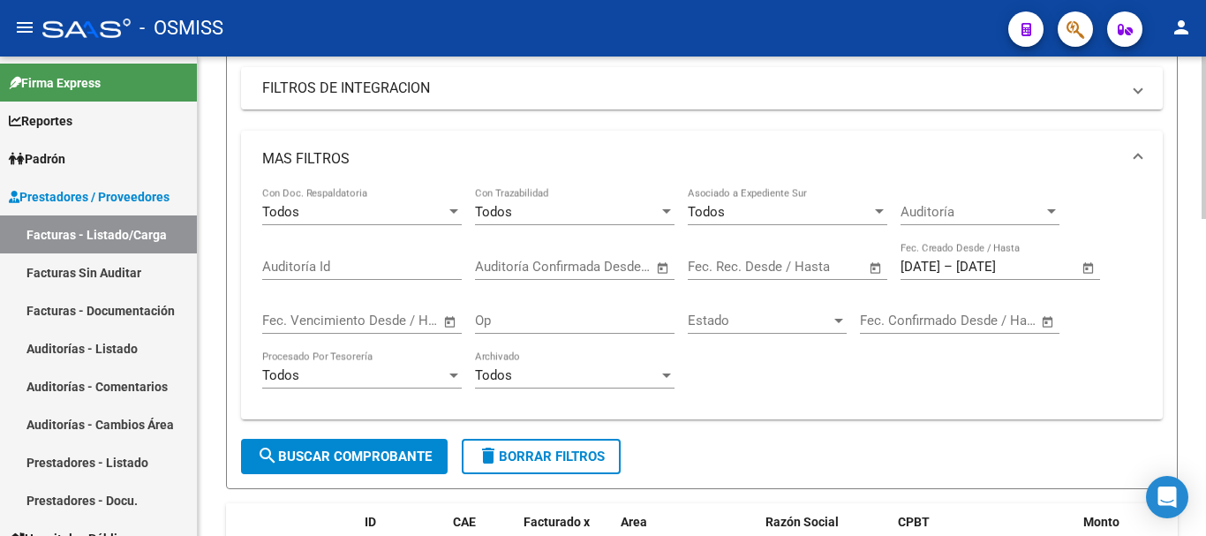
scroll to position [353, 0]
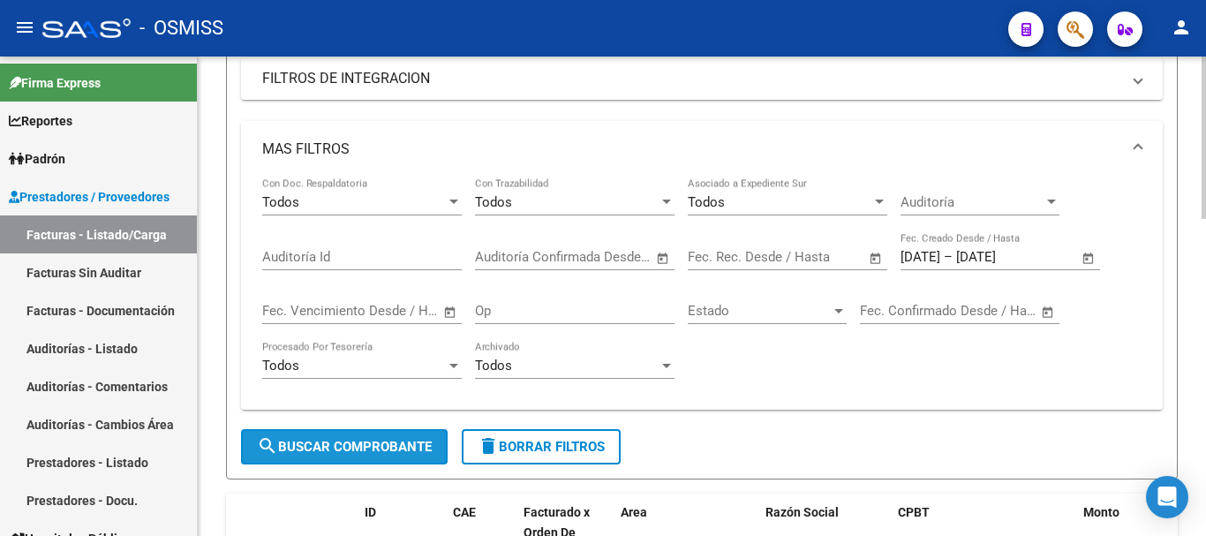
click at [342, 434] on span "search Buscar Comprobante" at bounding box center [344, 447] width 175 height 16
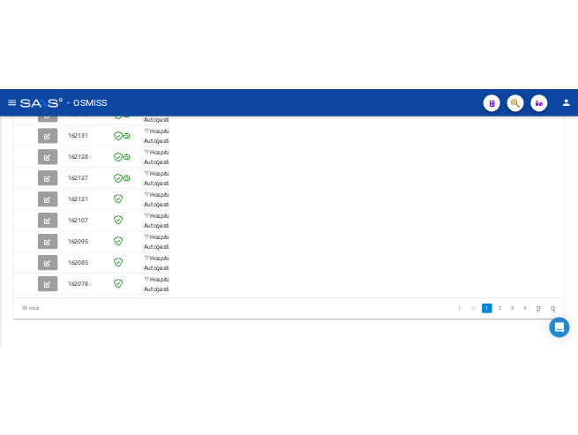
scroll to position [679, 0]
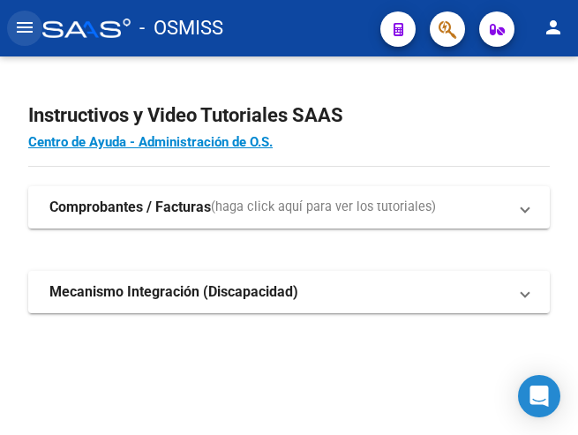
click at [27, 30] on mat-icon "menu" at bounding box center [24, 27] width 21 height 21
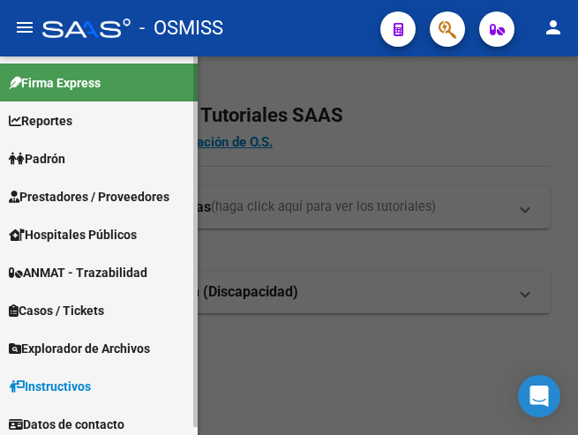
click at [94, 199] on span "Prestadores / Proveedores" at bounding box center [89, 196] width 161 height 19
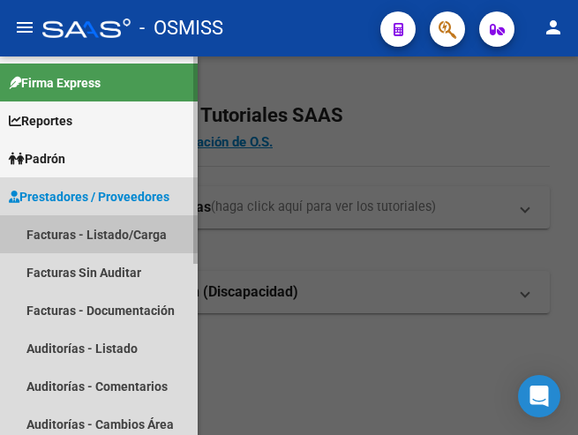
click at [89, 233] on link "Facturas - Listado/Carga" at bounding box center [99, 234] width 198 height 38
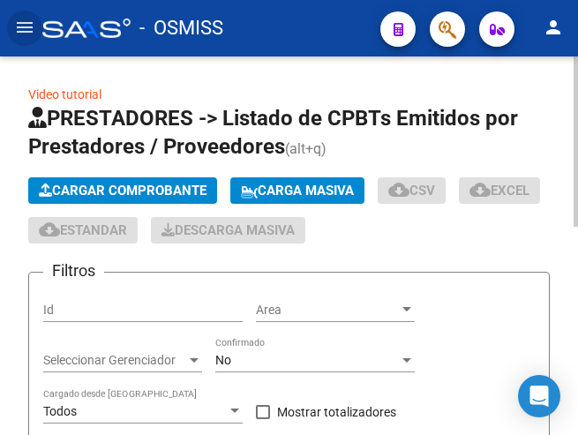
click at [139, 186] on span "Cargar Comprobante" at bounding box center [123, 191] width 168 height 16
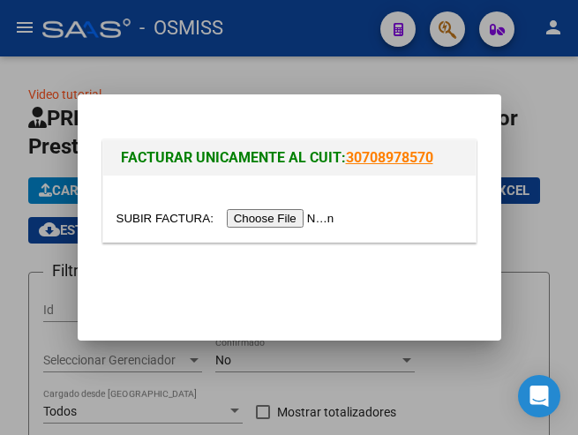
click at [266, 219] on input "file" at bounding box center [227, 218] width 223 height 19
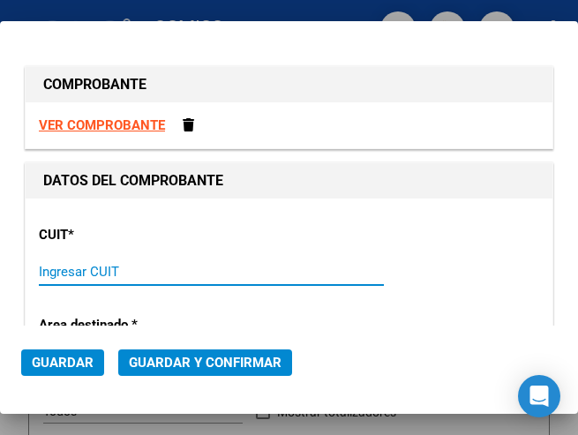
click at [83, 274] on input "Ingresar CUIT" at bounding box center [120, 272] width 162 height 16
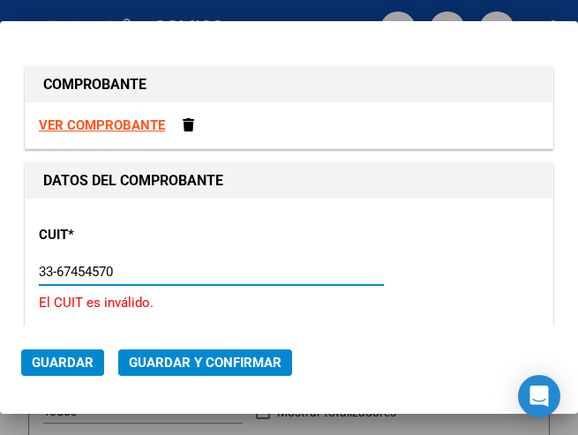
type input "33-67454570-9"
type input "2"
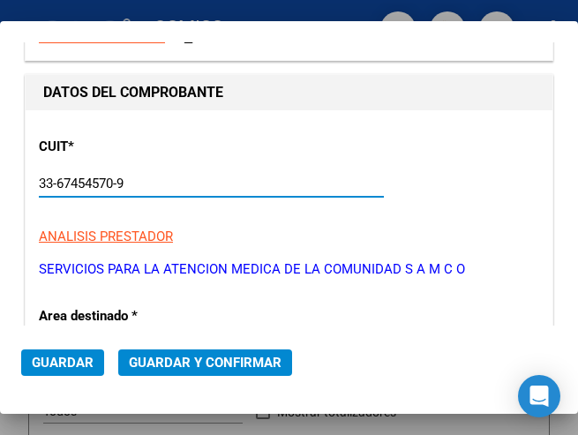
scroll to position [177, 0]
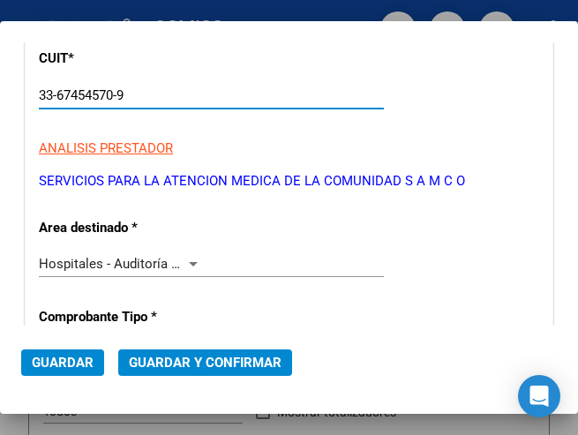
type input "33-67454570-9"
click at [189, 259] on div at bounding box center [193, 264] width 16 height 14
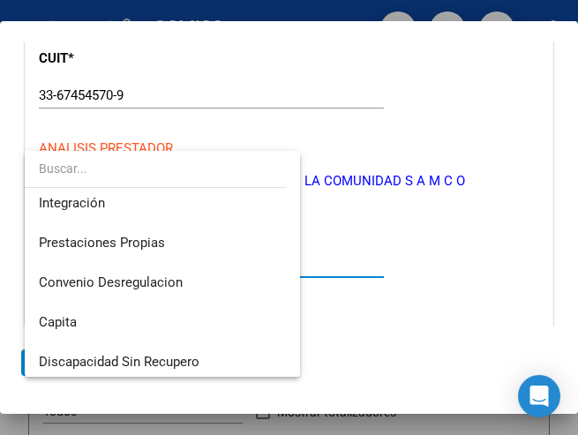
scroll to position [0, 0]
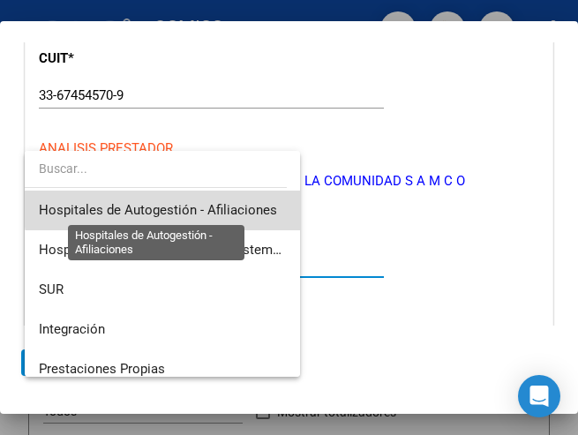
click at [198, 209] on span "Hospitales de Autogestión - Afiliaciones" at bounding box center [158, 210] width 238 height 16
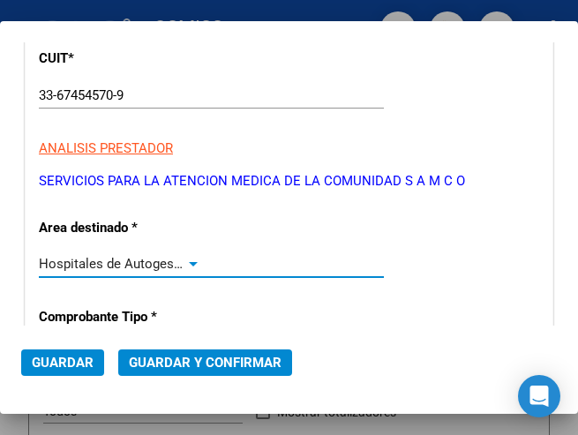
click at [191, 259] on div at bounding box center [193, 264] width 16 height 14
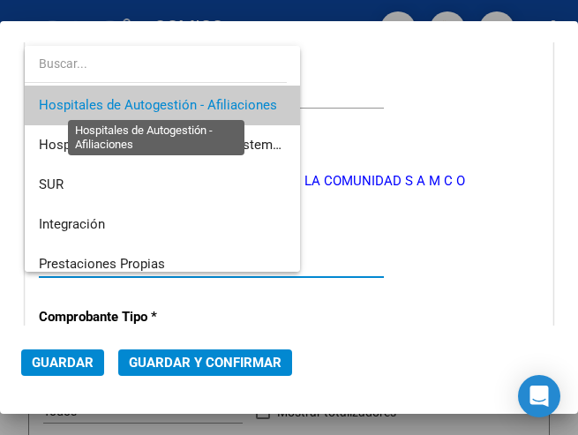
click at [218, 101] on span "Hospitales de Autogestión - Afiliaciones" at bounding box center [158, 105] width 238 height 16
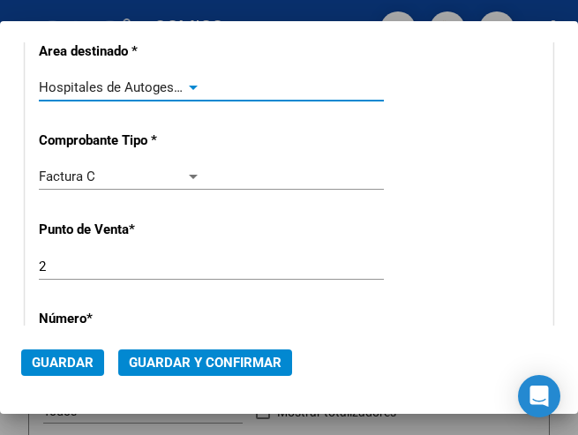
scroll to position [441, 0]
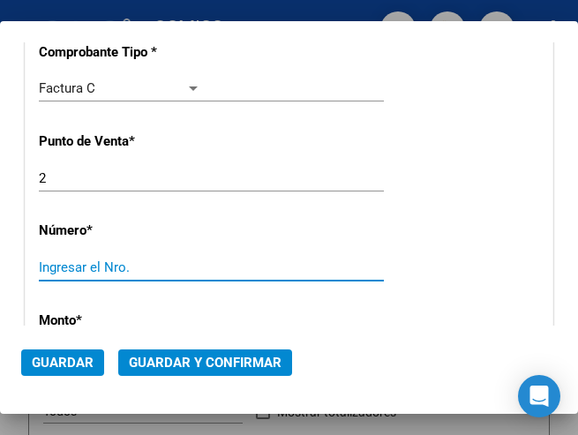
click at [78, 270] on input "Ingresar el Nro." at bounding box center [120, 267] width 162 height 16
type input "2909"
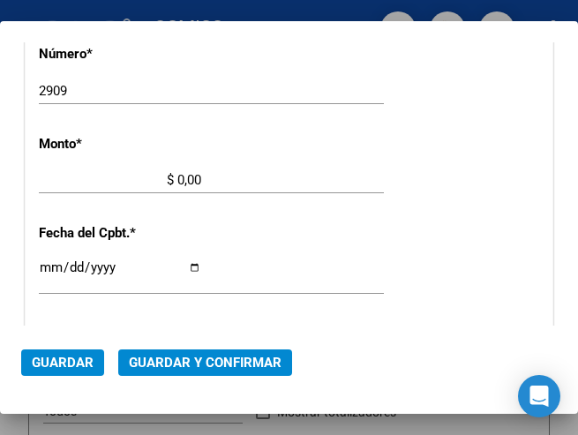
scroll to position [605, 0]
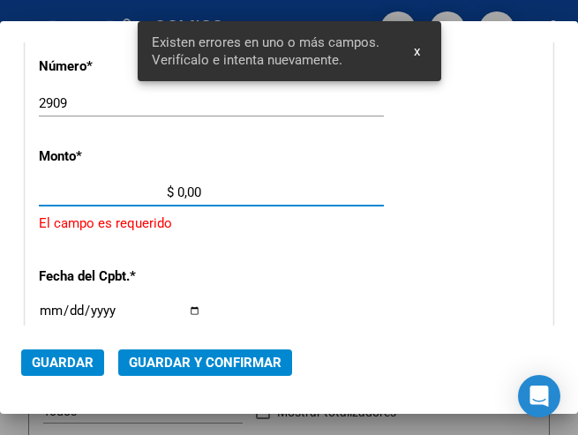
click at [179, 188] on input "$ 0,00" at bounding box center [120, 192] width 162 height 16
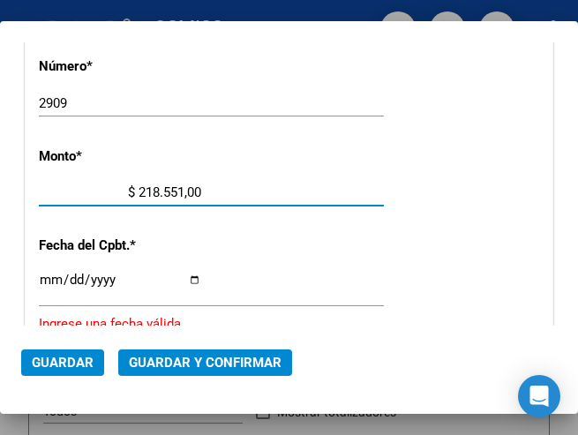
click at [196, 190] on input "$ 218.551,00" at bounding box center [120, 192] width 162 height 16
type input "$ 218.551,45"
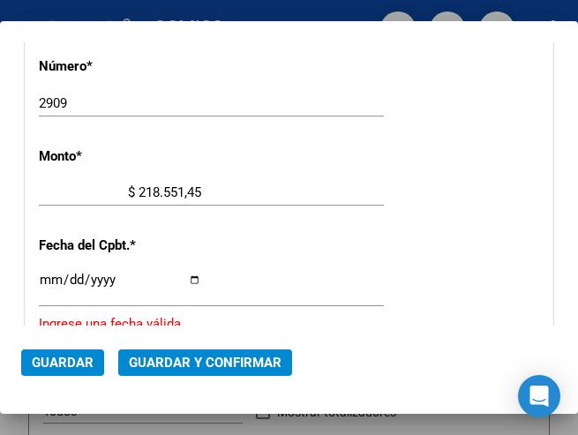
click at [50, 277] on input "Ingresar la fecha" at bounding box center [120, 287] width 162 height 28
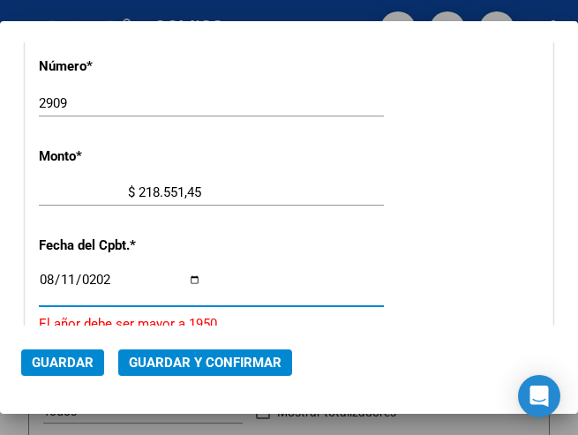
type input "2025-08-11"
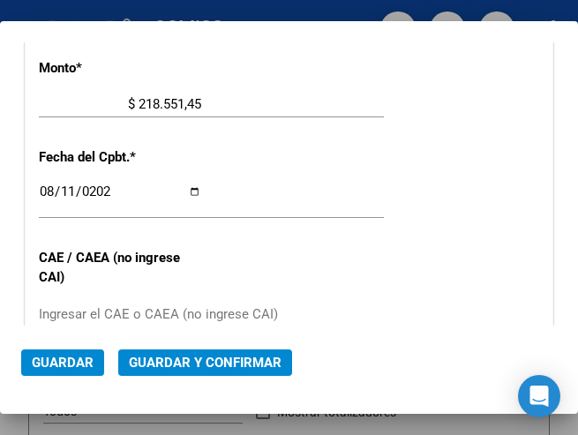
scroll to position [782, 0]
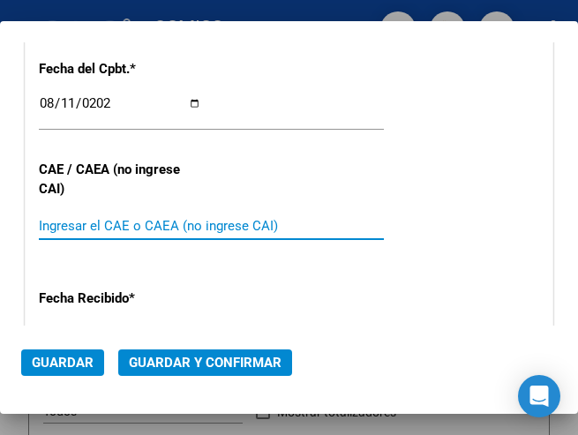
click at [71, 223] on input "Ingresar el CAE o CAEA (no ingrese CAI)" at bounding box center [120, 226] width 162 height 16
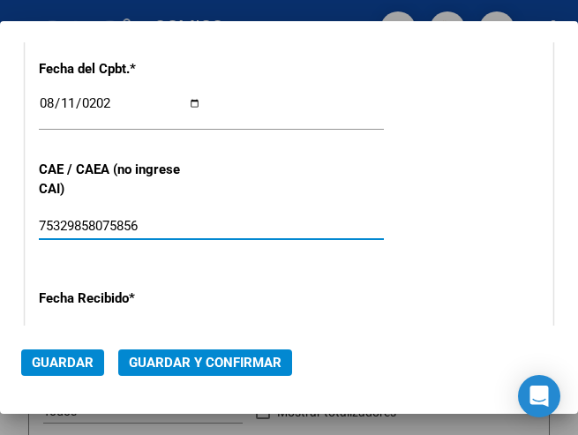
type input "75329858075856"
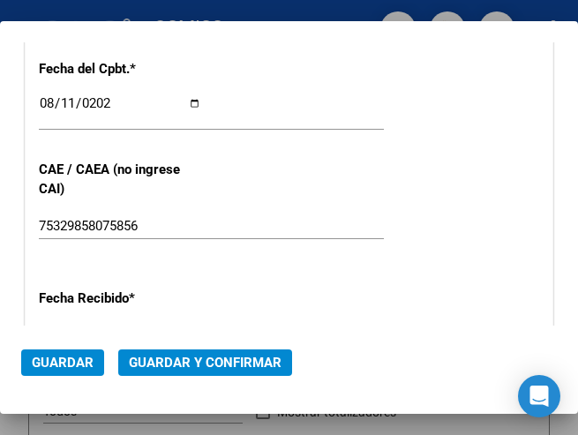
click at [205, 55] on div "CUIT * 33-67454570-9 Ingresar CUIT ANALISIS PRESTADOR SERVICIOS PARA LA ATENCIO…" at bounding box center [289, 52] width 527 height 1271
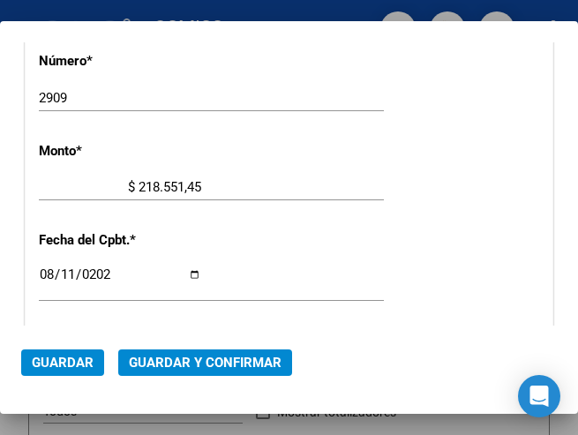
scroll to position [605, 0]
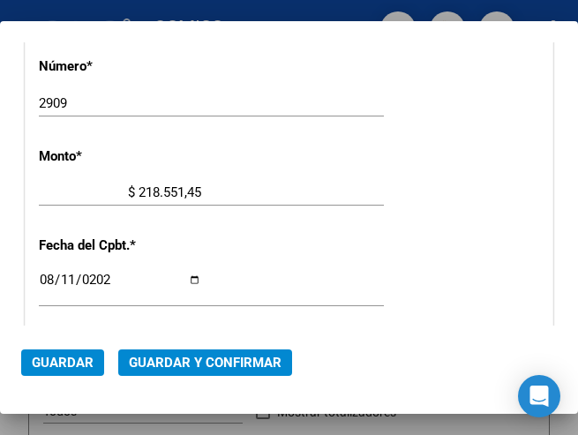
click at [342, 135] on div "CUIT * 33-67454570-9 Ingresar CUIT ANALISIS PRESTADOR SERVICIOS PARA LA ATENCIO…" at bounding box center [289, 228] width 527 height 1271
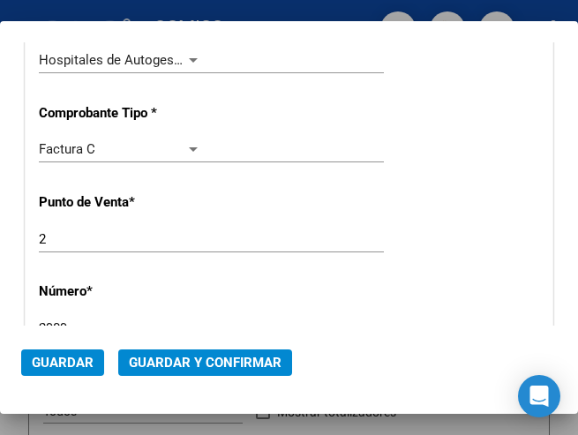
scroll to position [341, 0]
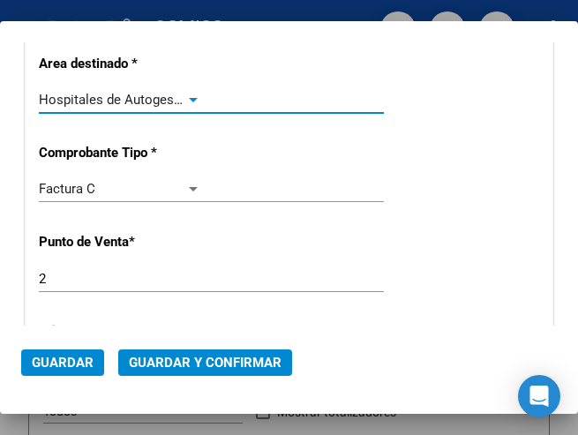
click at [189, 98] on div at bounding box center [193, 100] width 9 height 4
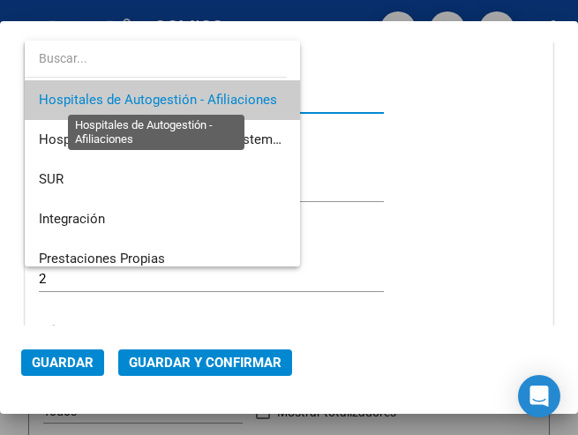
click at [188, 98] on span "Hospitales de Autogestión - Afiliaciones" at bounding box center [158, 100] width 238 height 16
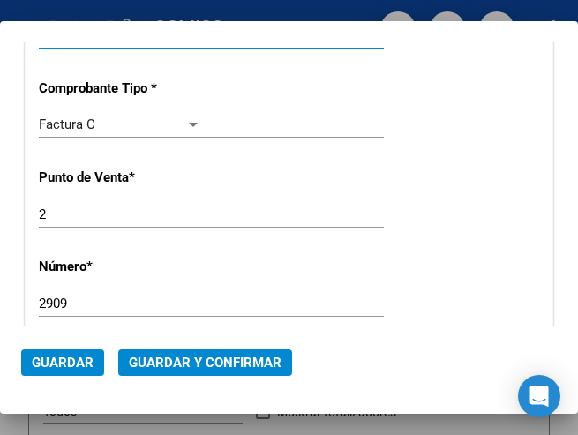
scroll to position [429, 0]
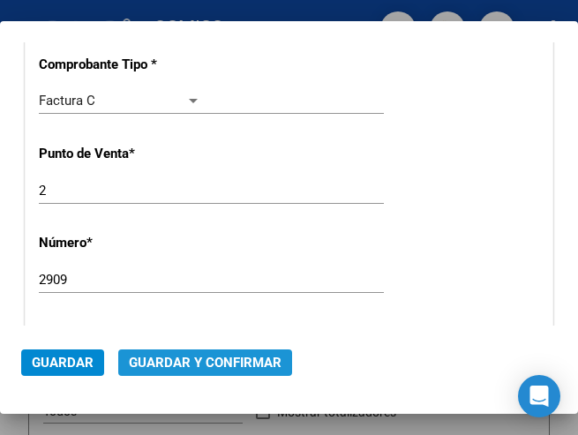
click at [217, 357] on span "Guardar y Confirmar" at bounding box center [205, 363] width 153 height 16
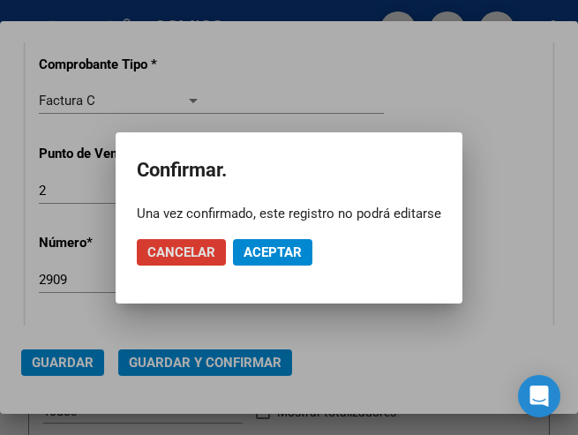
click at [270, 243] on button "Aceptar" at bounding box center [272, 252] width 79 height 26
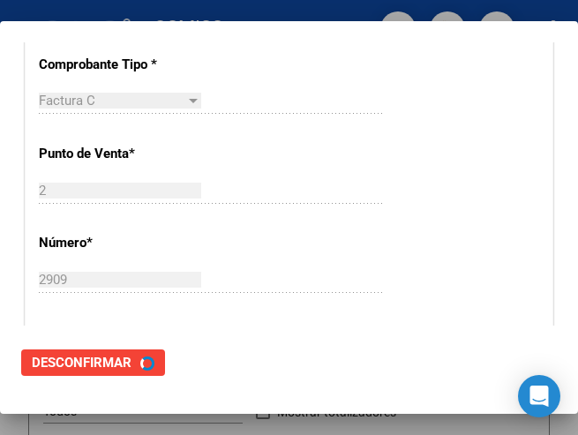
scroll to position [0, 0]
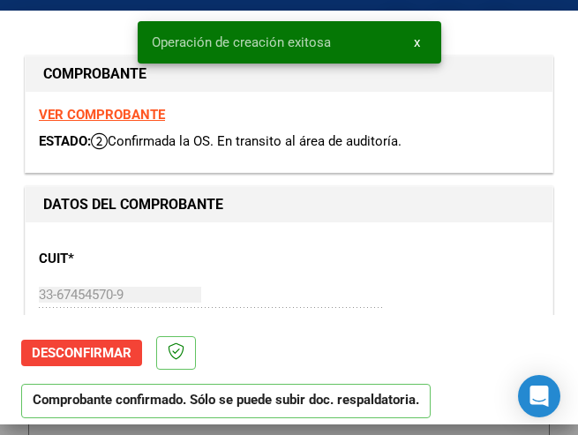
type input "2025-09-10"
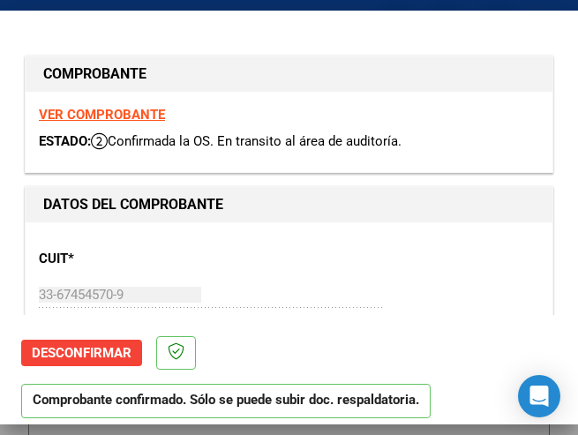
click at [143, 264] on p "CUIT *" at bounding box center [114, 259] width 150 height 20
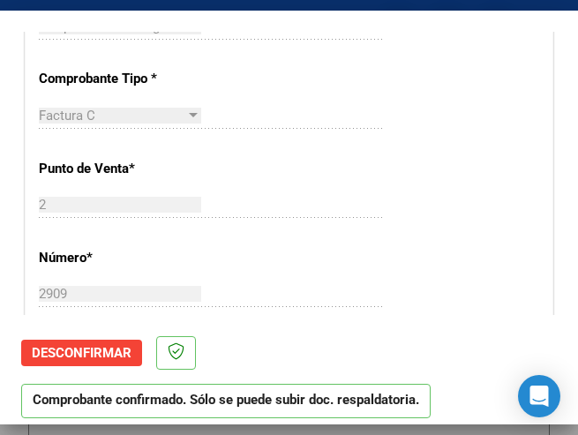
scroll to position [441, 0]
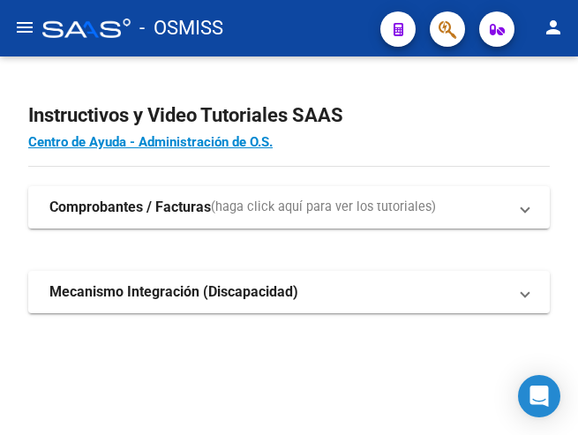
click at [21, 29] on mat-icon "menu" at bounding box center [24, 27] width 21 height 21
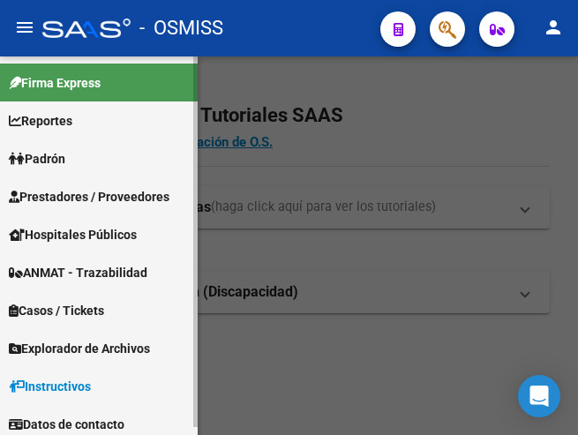
click at [84, 194] on span "Prestadores / Proveedores" at bounding box center [89, 196] width 161 height 19
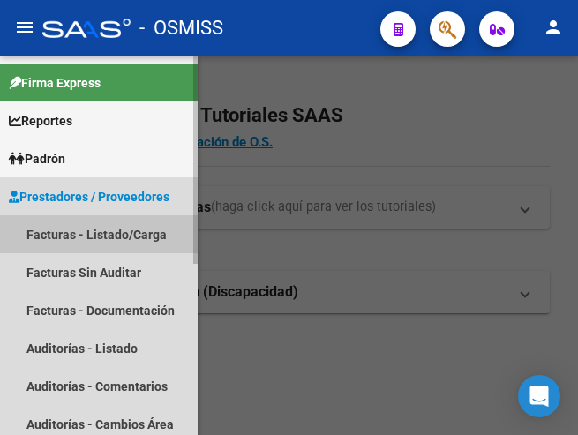
drag, startPoint x: 83, startPoint y: 234, endPoint x: 109, endPoint y: 234, distance: 25.6
click at [86, 234] on link "Facturas - Listado/Carga" at bounding box center [99, 234] width 198 height 38
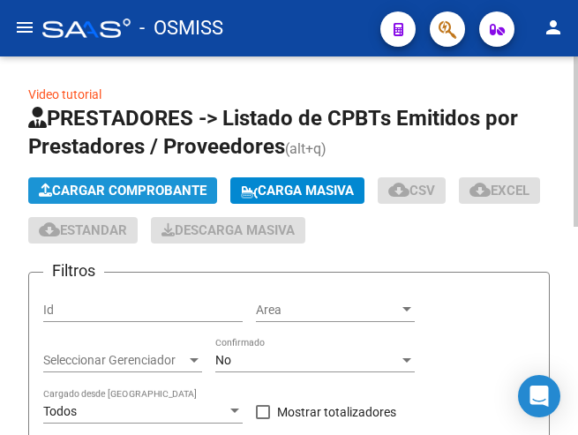
click at [141, 188] on span "Cargar Comprobante" at bounding box center [123, 191] width 168 height 16
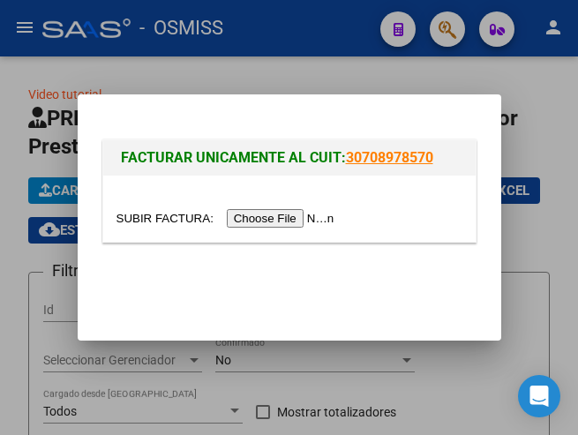
click at [277, 219] on input "file" at bounding box center [227, 218] width 223 height 19
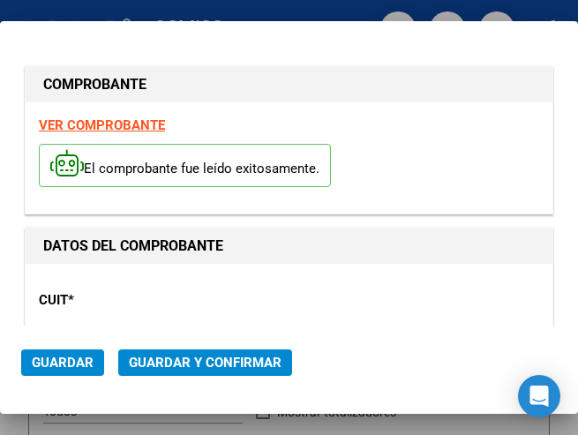
type input "[DATE]"
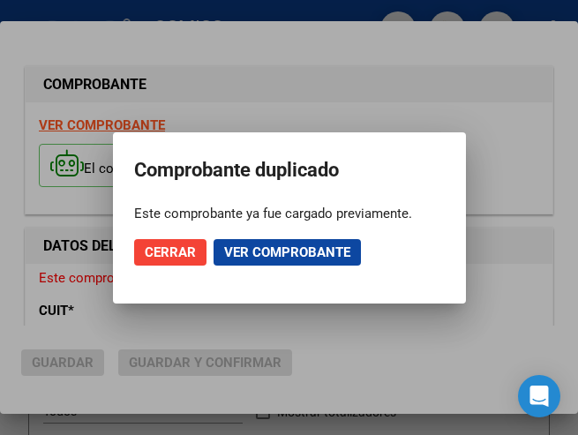
click at [455, 77] on div at bounding box center [289, 217] width 578 height 435
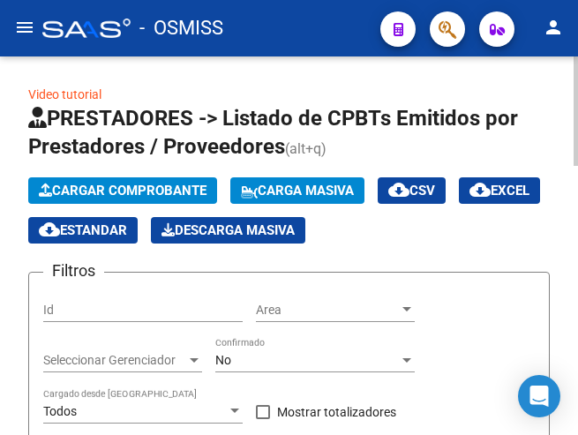
click at [143, 187] on span "Cargar Comprobante" at bounding box center [123, 191] width 168 height 16
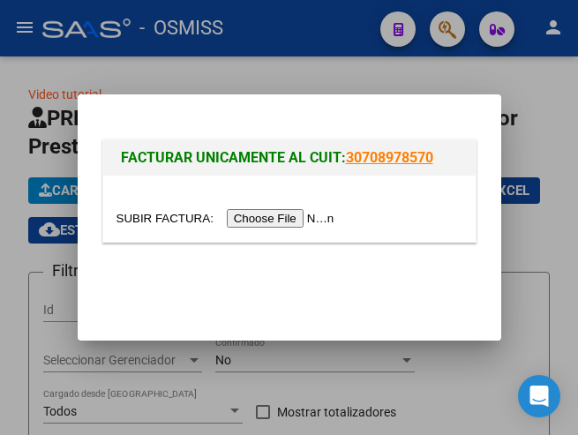
click at [279, 217] on input "file" at bounding box center [227, 218] width 223 height 19
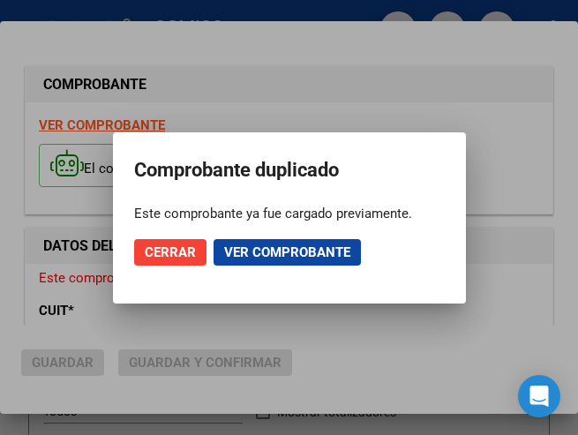
type input "[DATE]"
click at [431, 11] on div at bounding box center [289, 217] width 578 height 435
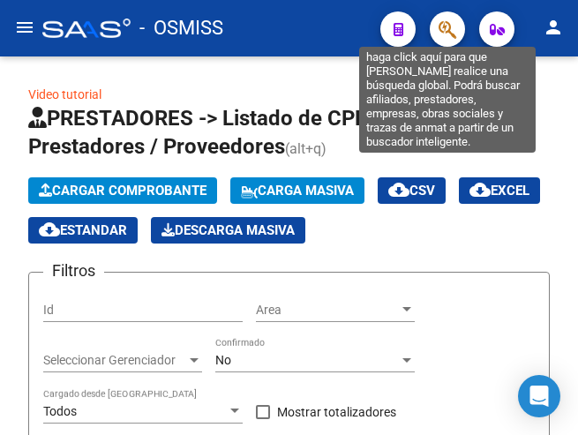
click at [446, 26] on icon "button" at bounding box center [448, 29] width 18 height 20
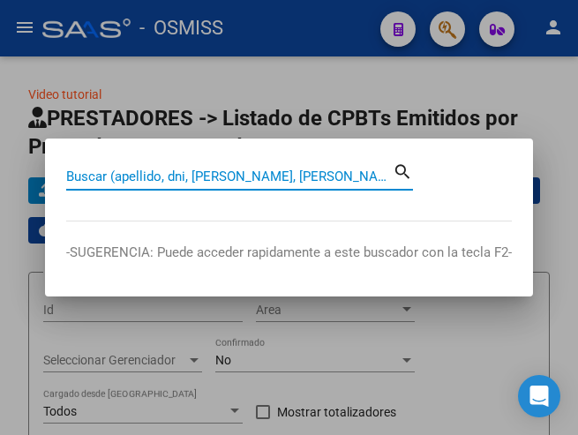
click at [332, 177] on input "Buscar (apellido, dni, [PERSON_NAME], [PERSON_NAME], cuit, obra social)" at bounding box center [229, 177] width 327 height 16
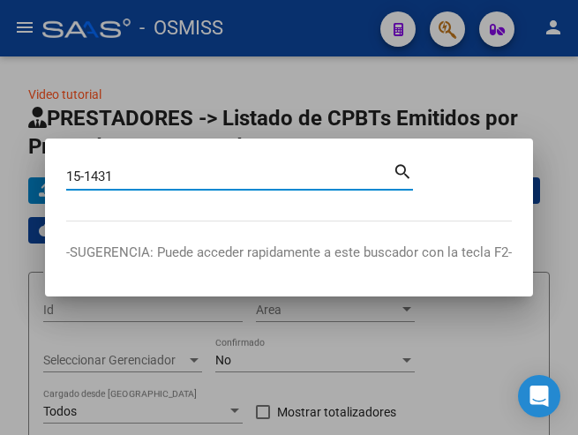
type input "15-1431"
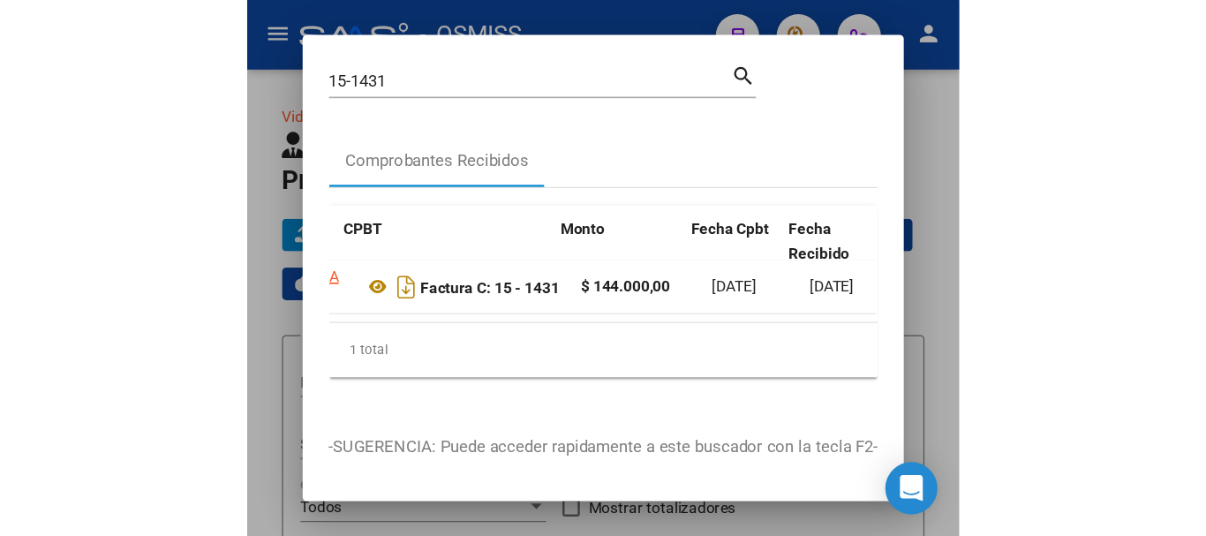
scroll to position [0, 575]
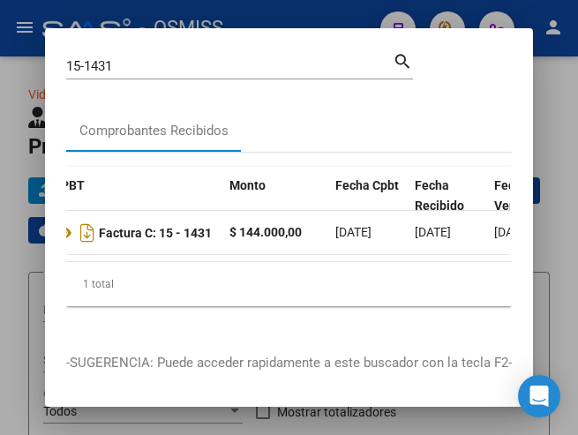
click at [152, 3] on div at bounding box center [289, 217] width 578 height 435
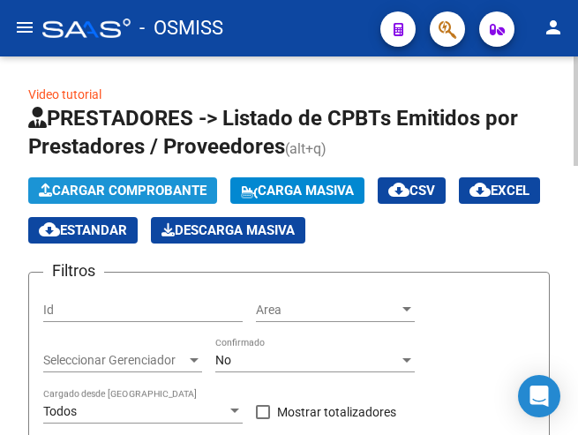
click at [156, 192] on span "Cargar Comprobante" at bounding box center [123, 191] width 168 height 16
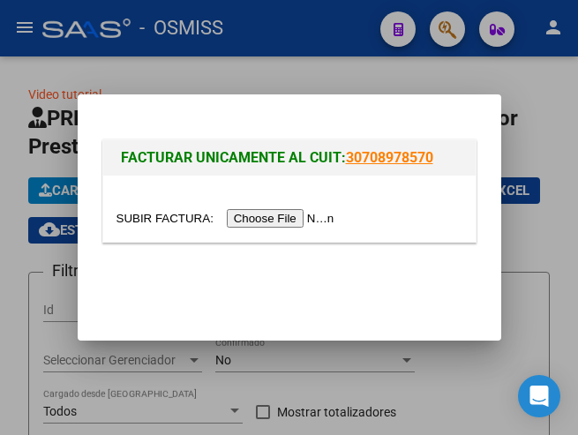
click at [281, 218] on input "file" at bounding box center [227, 218] width 223 height 19
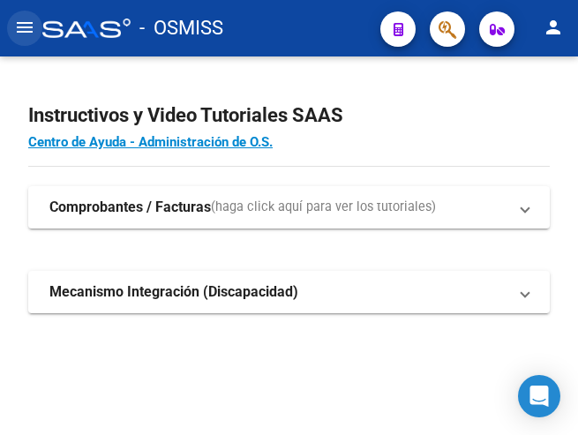
click at [22, 32] on mat-icon "menu" at bounding box center [24, 27] width 21 height 21
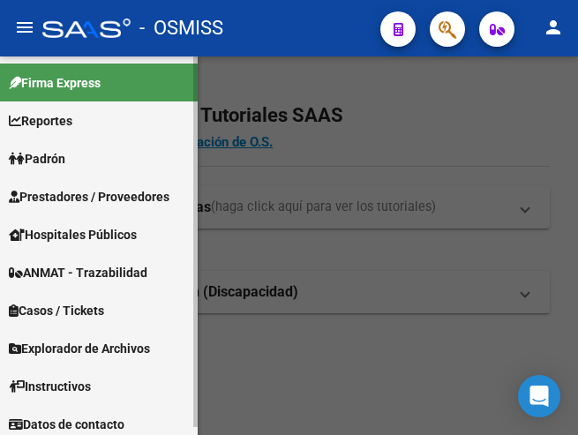
click at [63, 192] on span "Prestadores / Proveedores" at bounding box center [89, 196] width 161 height 19
click at [82, 191] on span "Prestadores / Proveedores" at bounding box center [89, 196] width 161 height 19
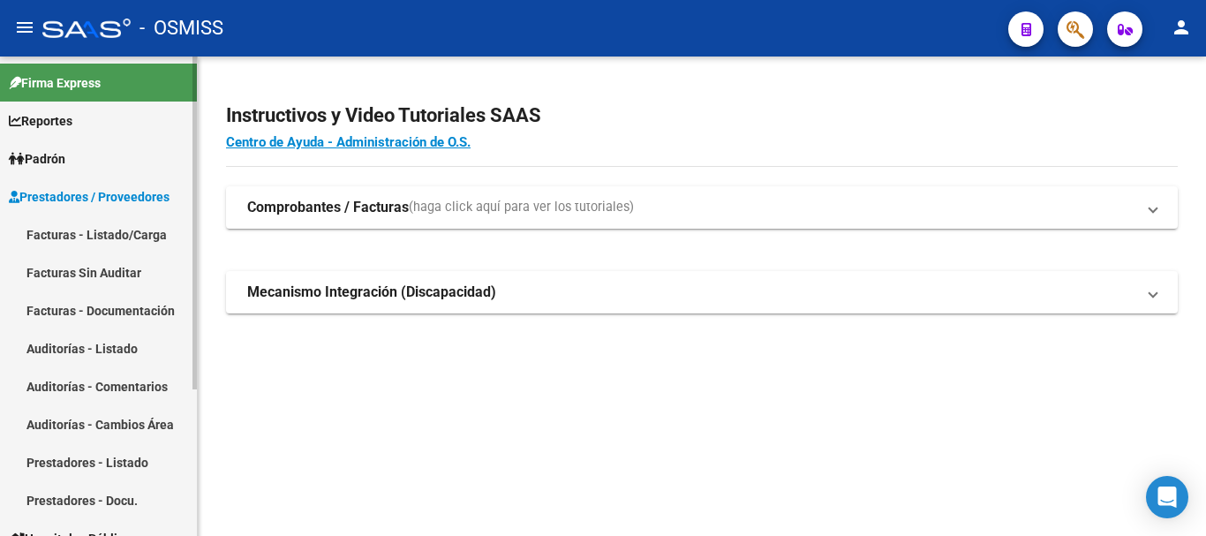
click at [110, 232] on link "Facturas - Listado/Carga" at bounding box center [98, 234] width 197 height 38
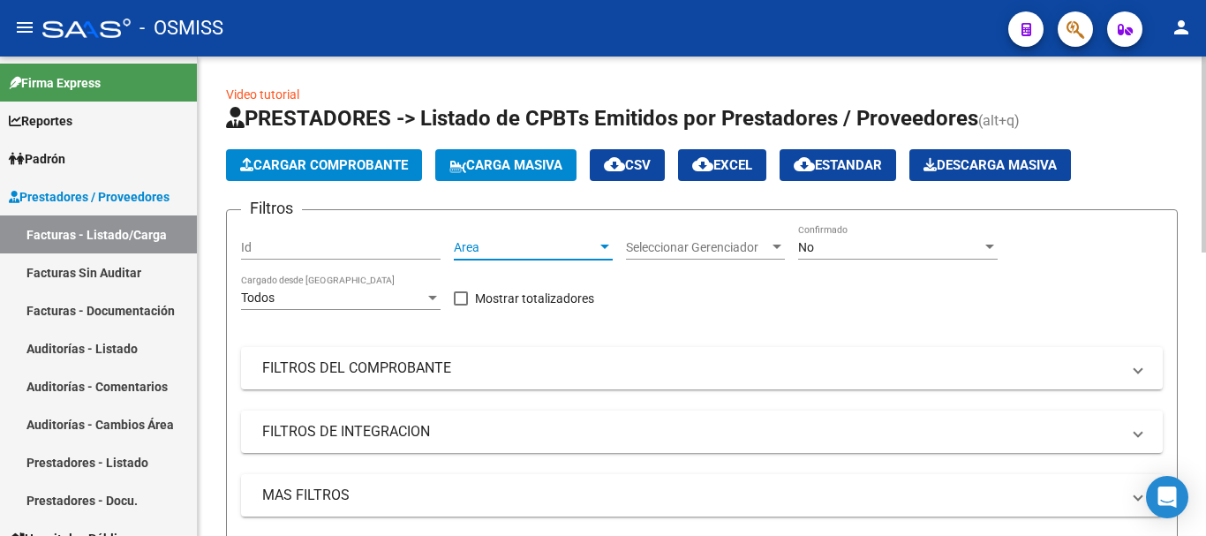
click at [577, 244] on div at bounding box center [605, 247] width 16 height 14
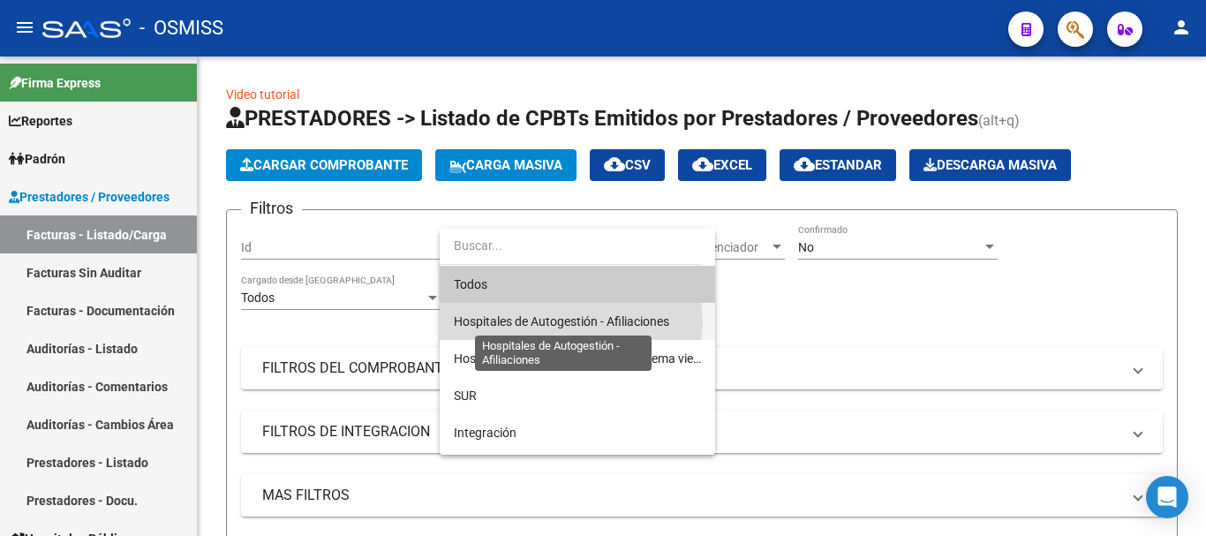
click at [547, 322] on span "Hospitales de Autogestión - Afiliaciones" at bounding box center [561, 321] width 215 height 14
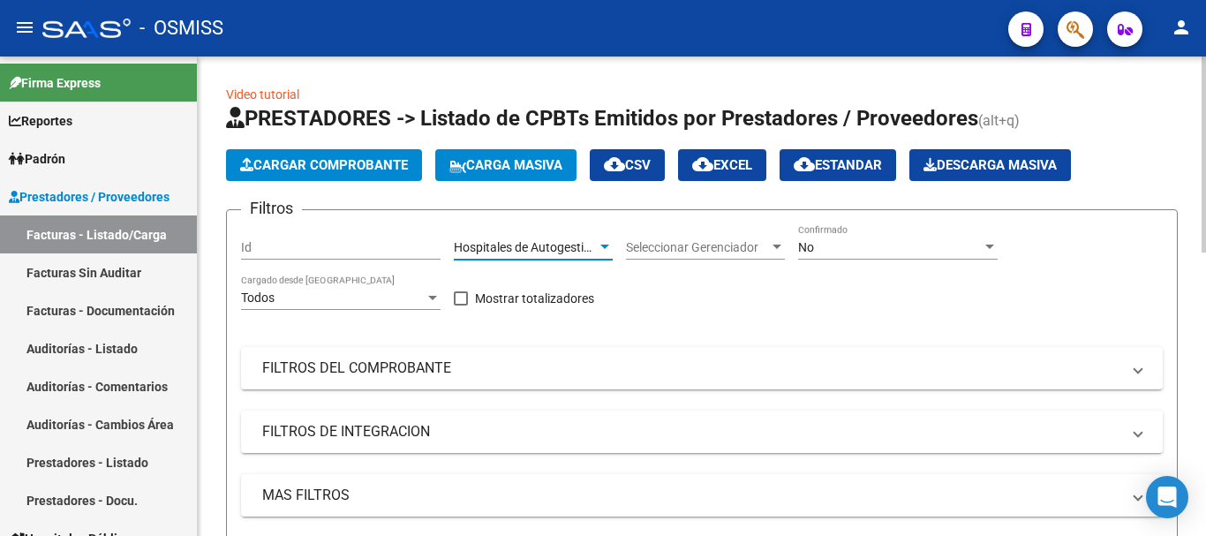
click at [577, 251] on div at bounding box center [989, 247] width 16 height 14
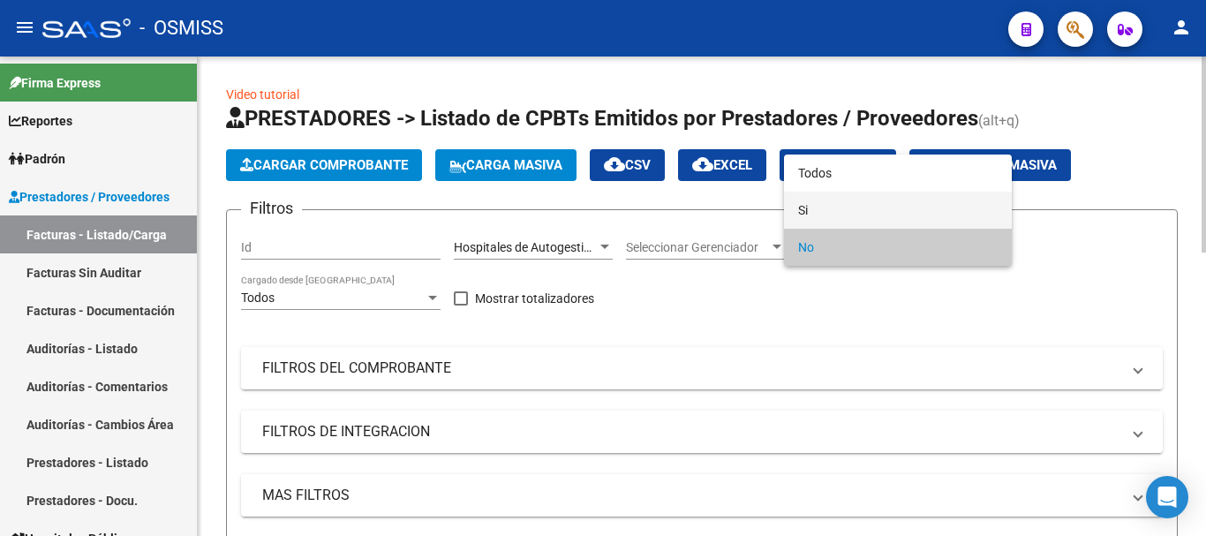
click at [577, 201] on span "Si" at bounding box center [897, 210] width 199 height 37
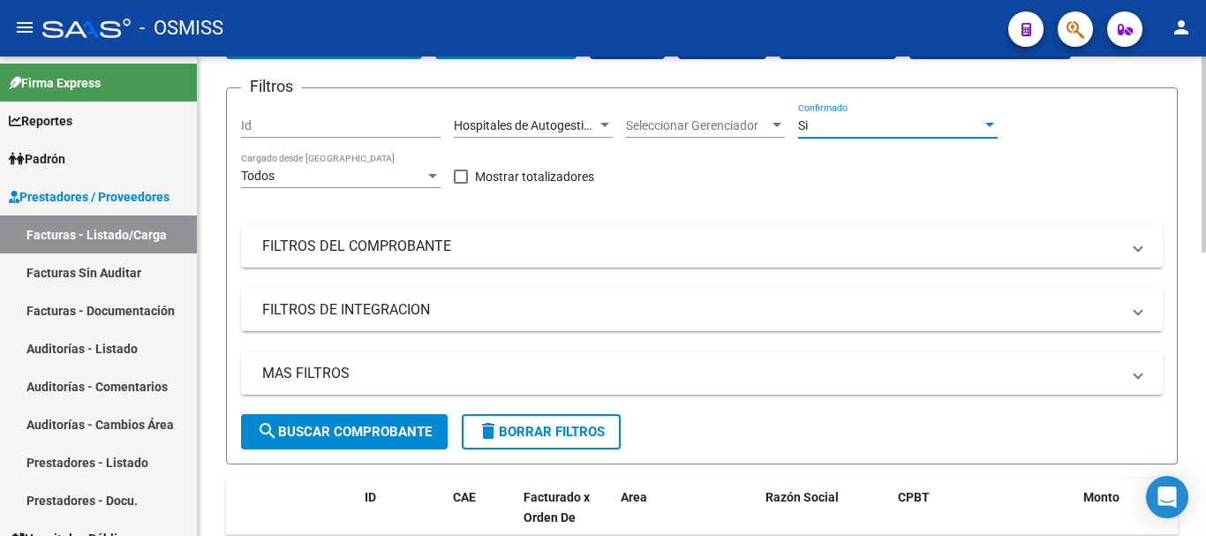
scroll to position [177, 0]
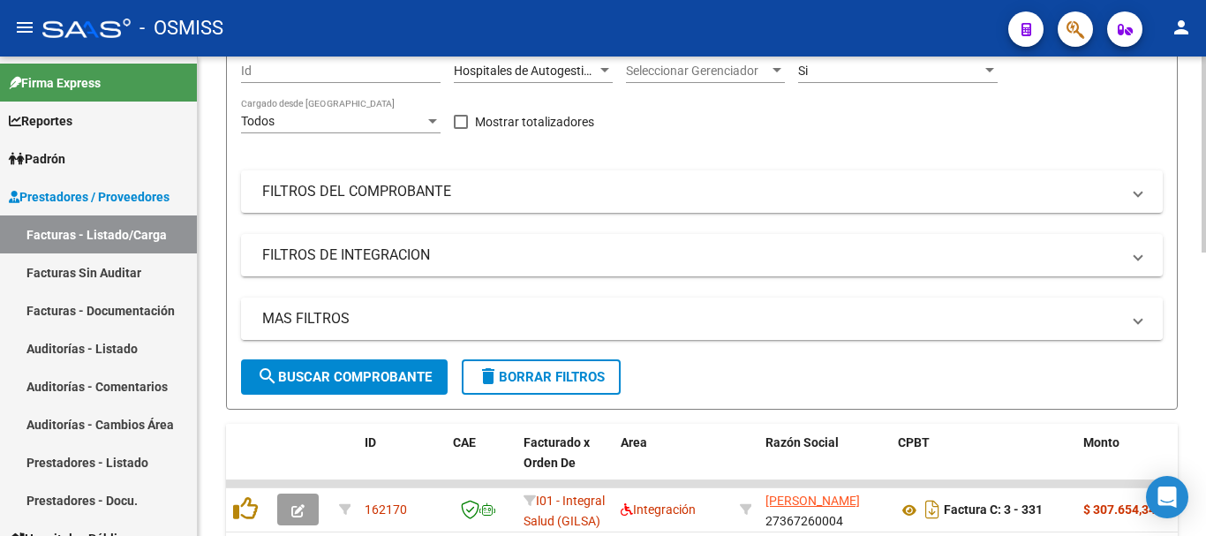
click at [577, 323] on mat-panel-title "MAS FILTROS" at bounding box center [691, 318] width 858 height 19
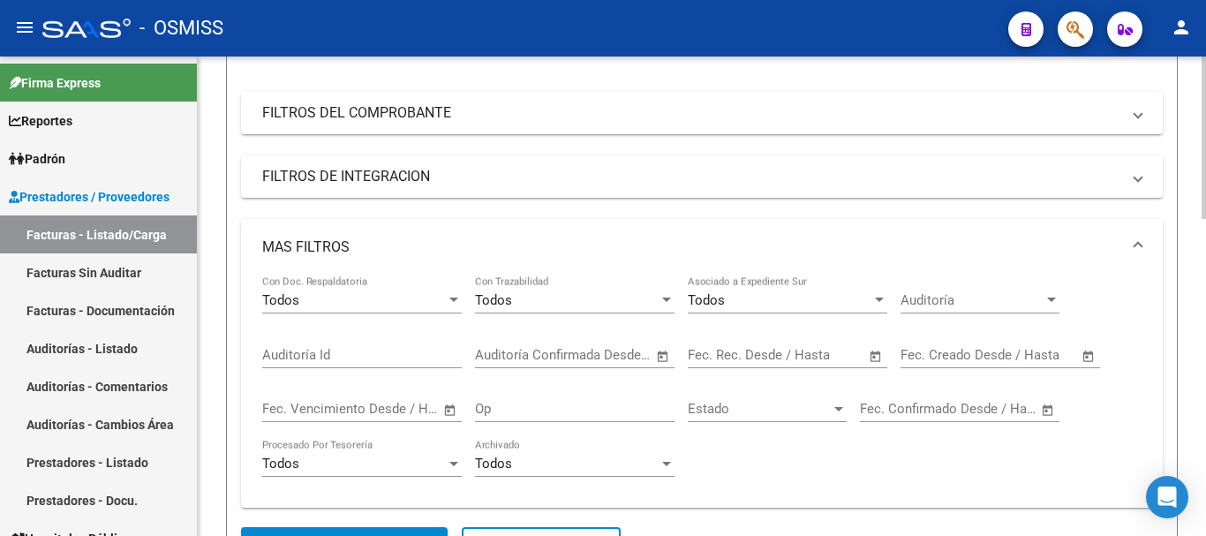
scroll to position [353, 0]
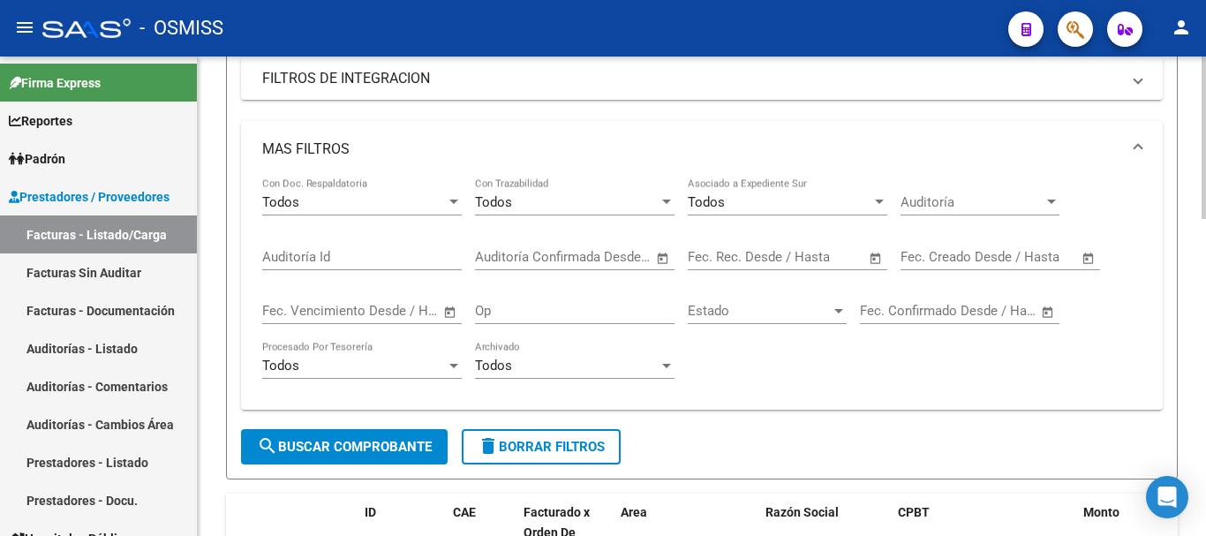
click at [577, 256] on span "Open calendar" at bounding box center [1088, 258] width 42 height 42
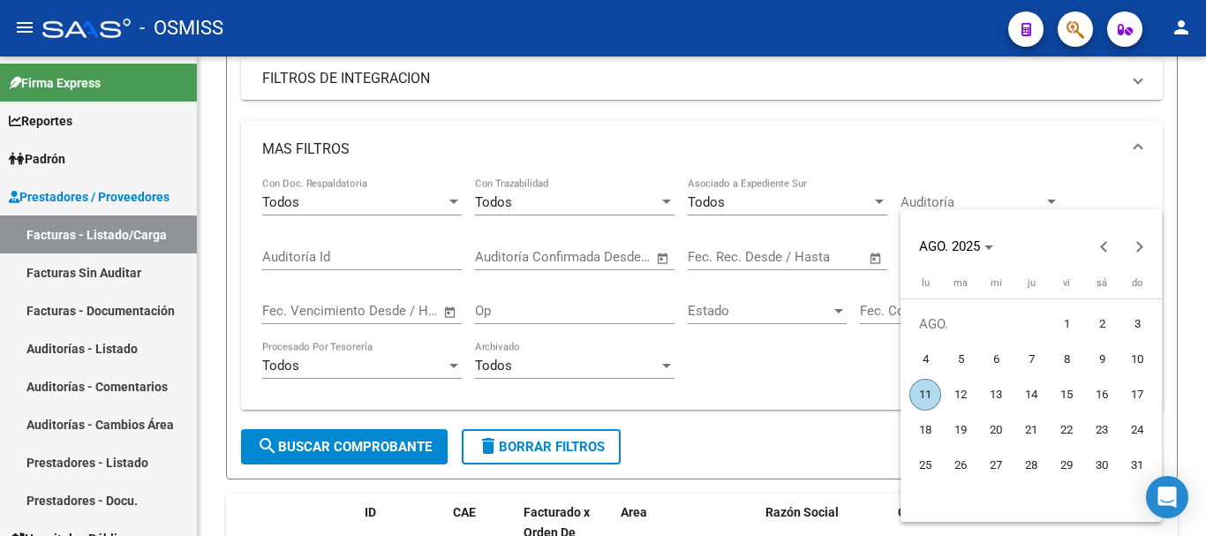
click at [577, 394] on span "11" at bounding box center [925, 395] width 32 height 32
type input "11/8/2025"
click at [577, 394] on span "11" at bounding box center [925, 395] width 32 height 32
type input "11/8/2025"
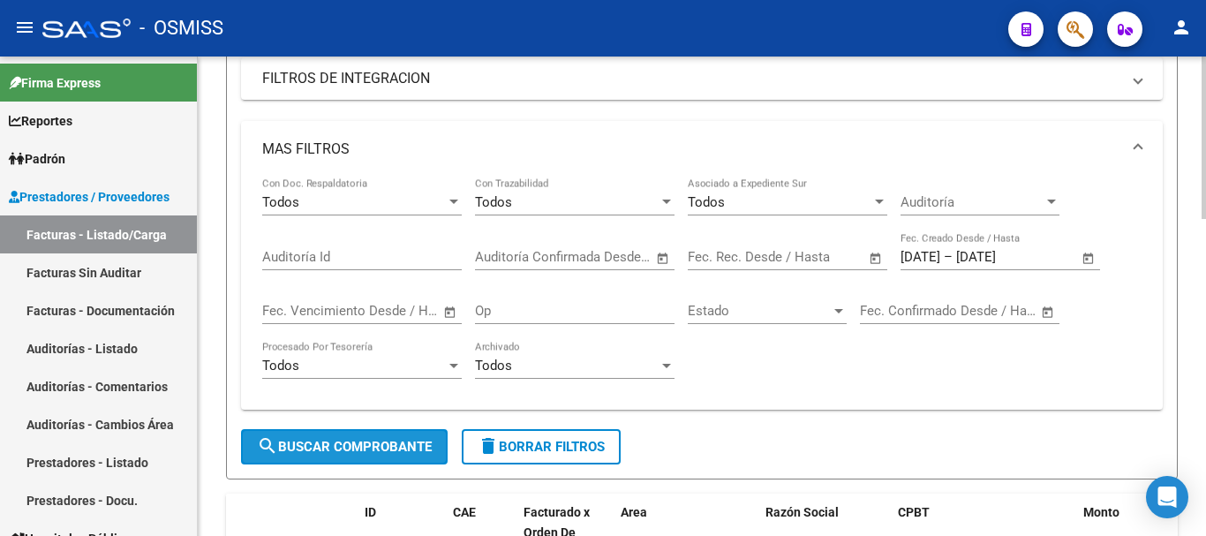
click at [321, 434] on button "search Buscar Comprobante" at bounding box center [344, 446] width 207 height 35
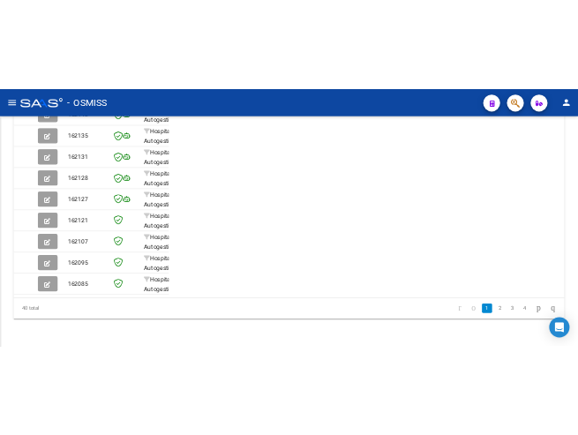
scroll to position [679, 0]
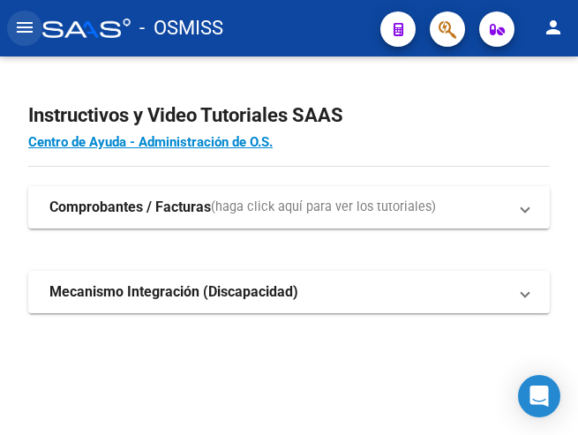
click at [27, 28] on mat-icon "menu" at bounding box center [24, 27] width 21 height 21
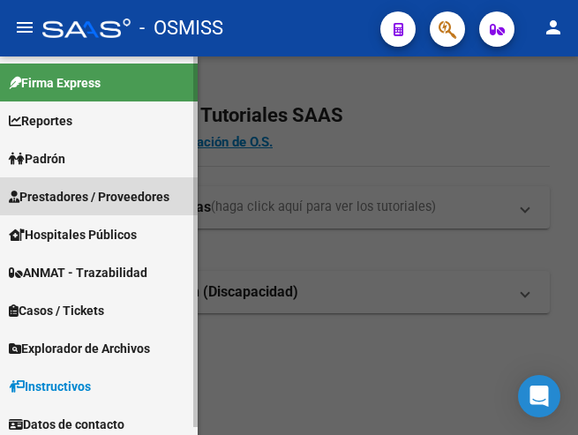
click at [71, 193] on span "Prestadores / Proveedores" at bounding box center [89, 196] width 161 height 19
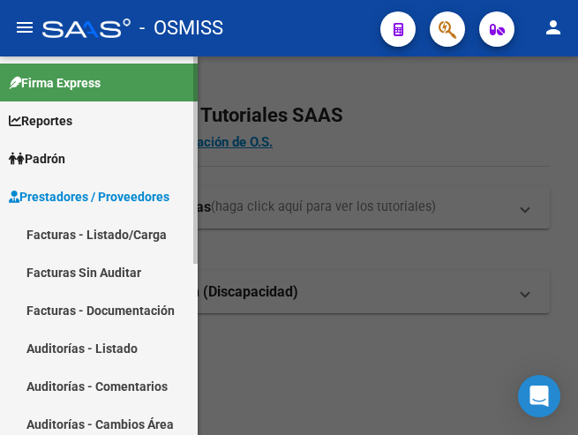
click at [90, 232] on link "Facturas - Listado/Carga" at bounding box center [99, 234] width 198 height 38
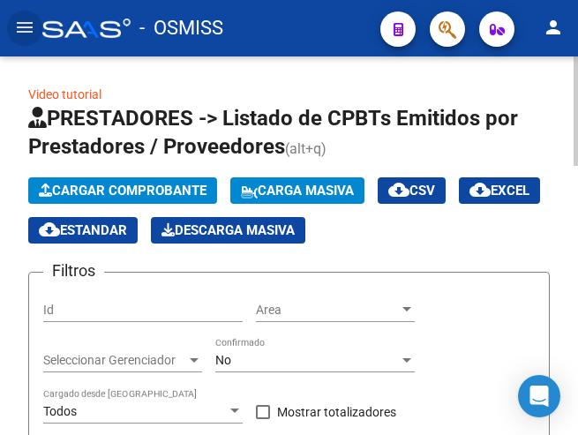
click at [115, 182] on button "Cargar Comprobante" at bounding box center [122, 190] width 189 height 26
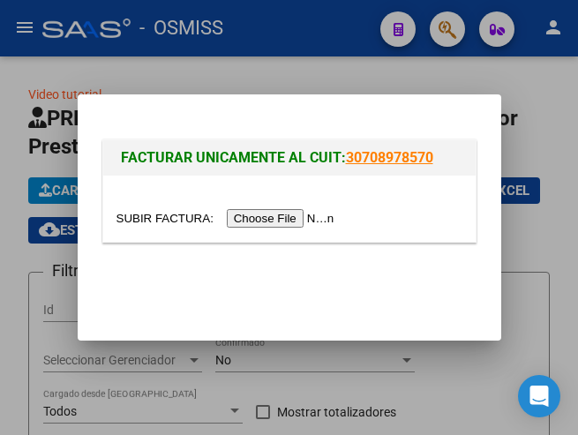
click at [276, 224] on input "file" at bounding box center [227, 218] width 223 height 19
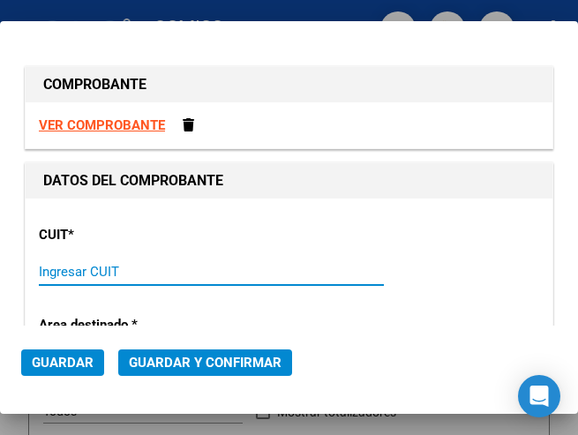
click at [56, 274] on input "Ingresar CUIT" at bounding box center [120, 272] width 162 height 16
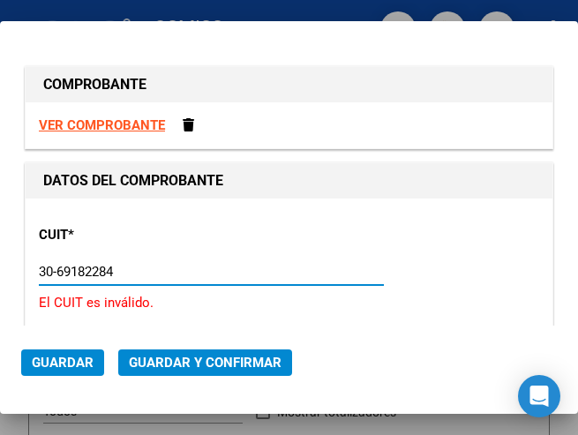
type input "30-69182284-9"
type input "1396"
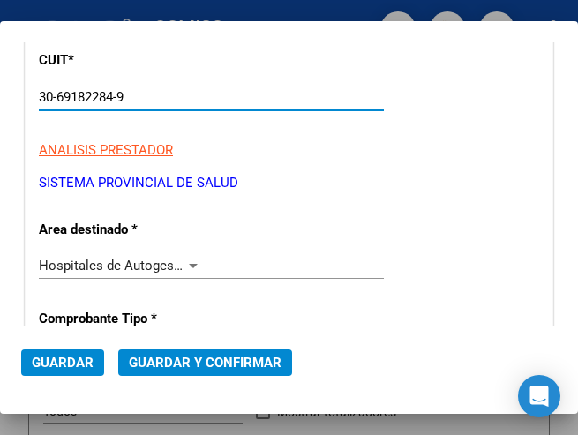
scroll to position [177, 0]
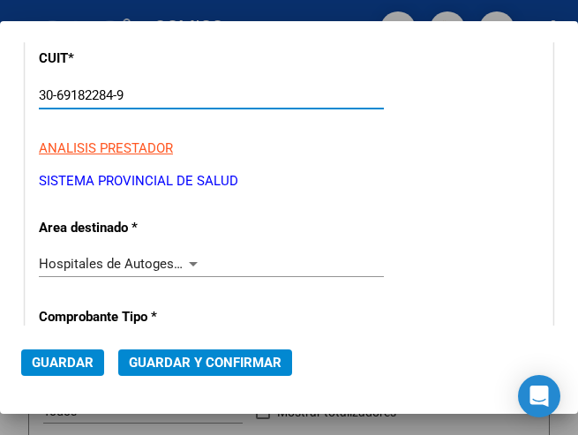
type input "30-69182284-9"
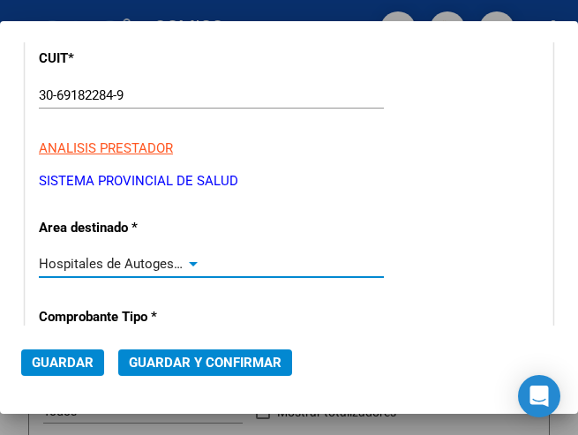
click at [190, 263] on div at bounding box center [193, 264] width 9 height 4
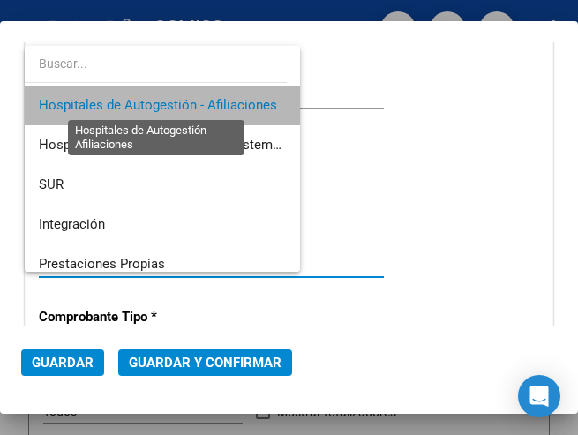
click at [180, 101] on span "Hospitales de Autogestión - Afiliaciones" at bounding box center [158, 105] width 238 height 16
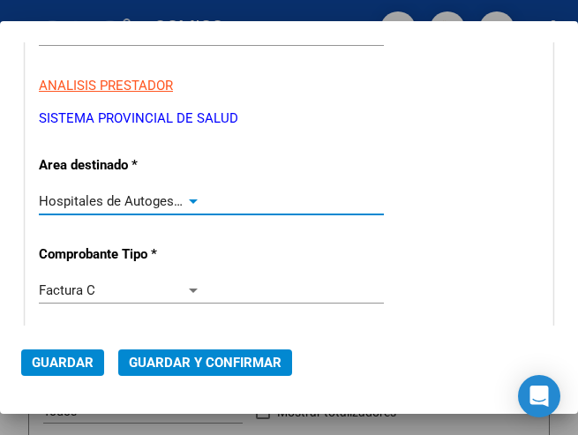
scroll to position [353, 0]
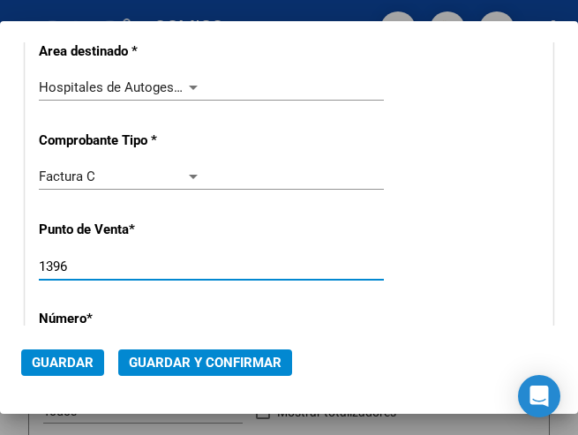
click at [93, 267] on input "1396" at bounding box center [120, 267] width 162 height 16
type input "1362"
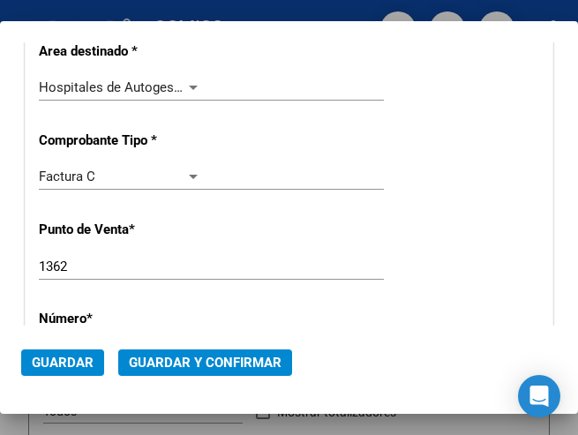
scroll to position [441, 0]
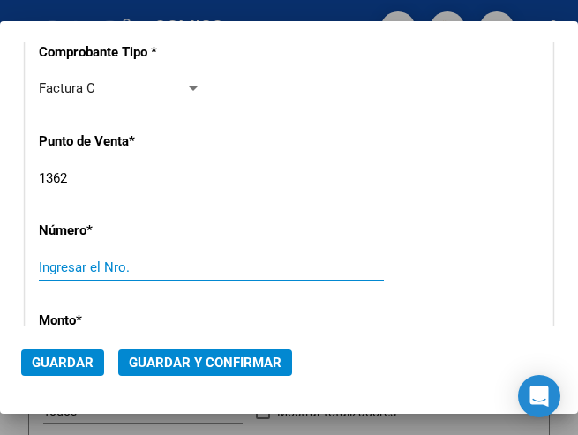
click at [93, 267] on input "Ingresar el Nro." at bounding box center [120, 267] width 162 height 16
type input "4165"
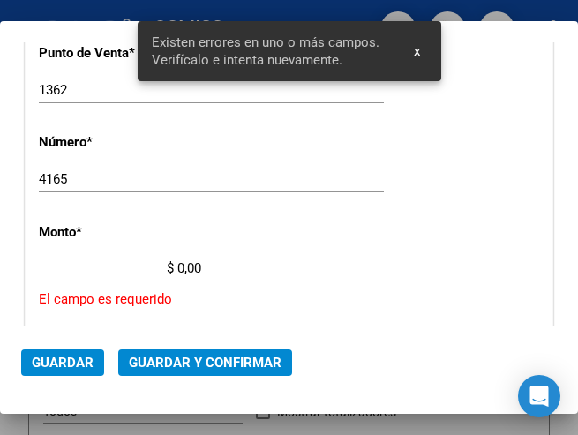
scroll to position [605, 0]
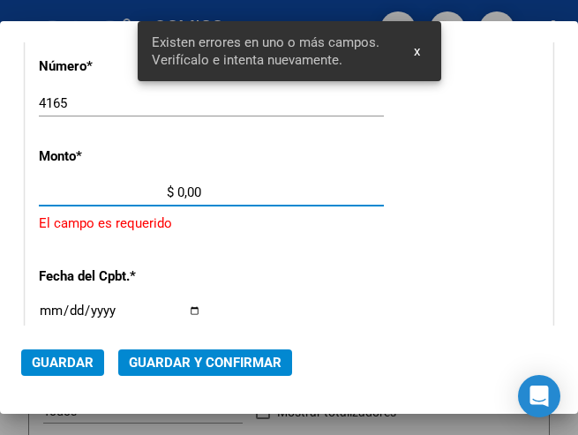
click at [178, 192] on input "$ 0,00" at bounding box center [120, 192] width 162 height 16
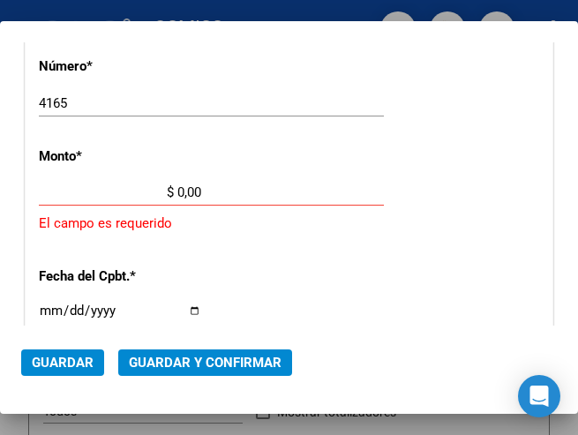
click at [177, 188] on input "$ 0,00" at bounding box center [120, 192] width 162 height 16
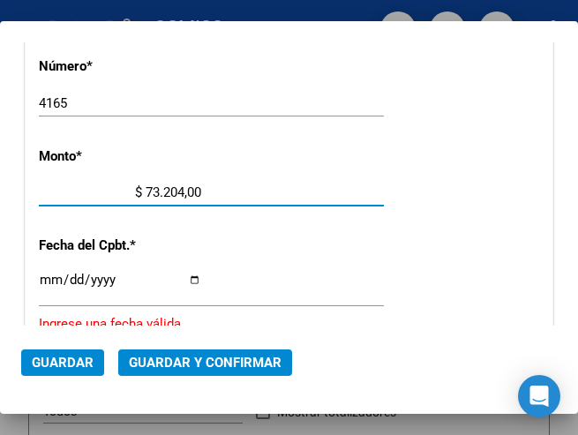
click at [196, 187] on input "$ 73.204,00" at bounding box center [120, 192] width 162 height 16
type input "$ 73.204,15"
click at [49, 274] on input "Ingresar la fecha" at bounding box center [120, 287] width 162 height 28
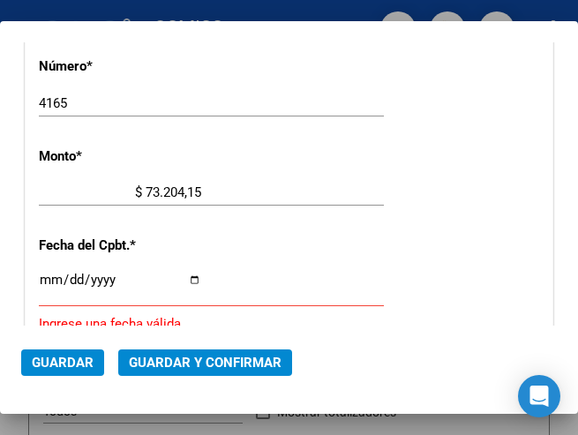
click at [49, 274] on input "Ingresar la fecha" at bounding box center [120, 287] width 162 height 28
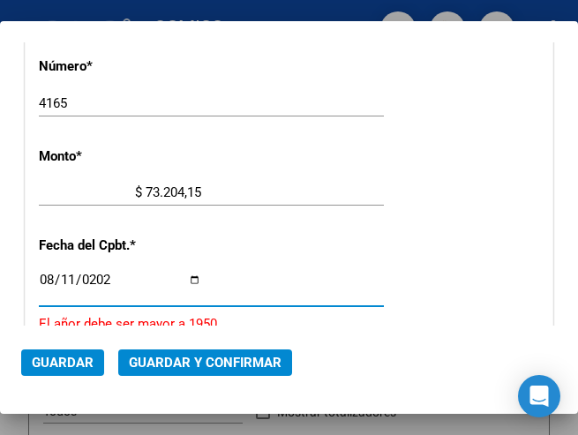
type input "[DATE]"
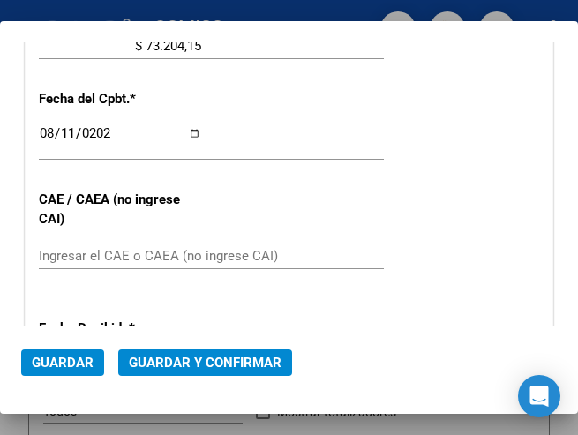
scroll to position [782, 0]
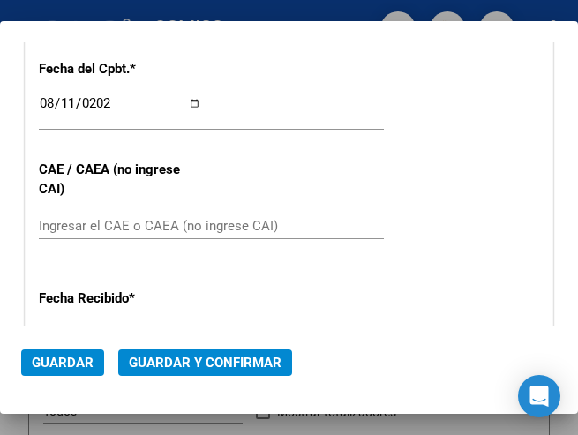
click at [84, 216] on div "Ingresar el CAE o CAEA (no ingrese CAI)" at bounding box center [211, 226] width 345 height 26
click at [234, 179] on div "CUIT * 30-69182284-9 Ingresar CUIT ANALISIS PRESTADOR SISTEMA PROVINCIAL DE SAL…" at bounding box center [289, 52] width 527 height 1271
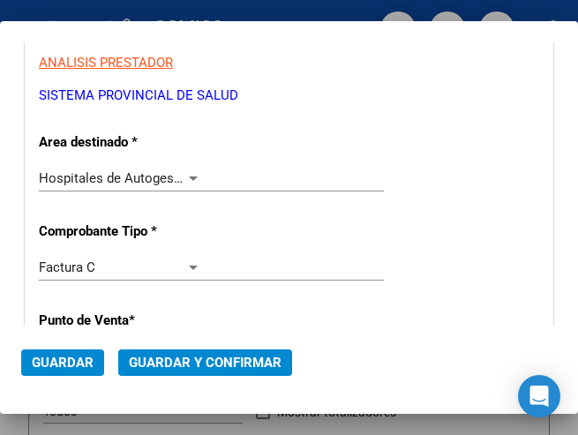
scroll to position [252, 0]
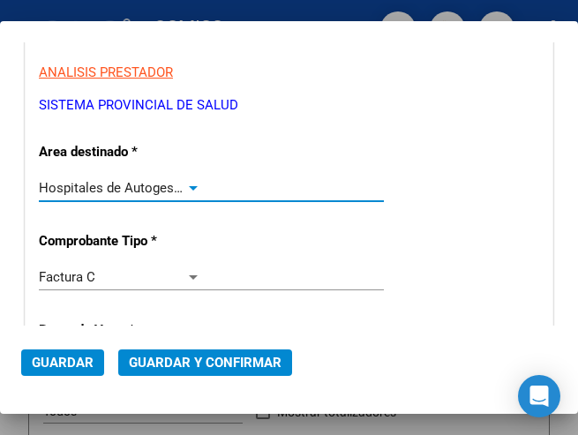
click at [187, 184] on div at bounding box center [193, 188] width 16 height 14
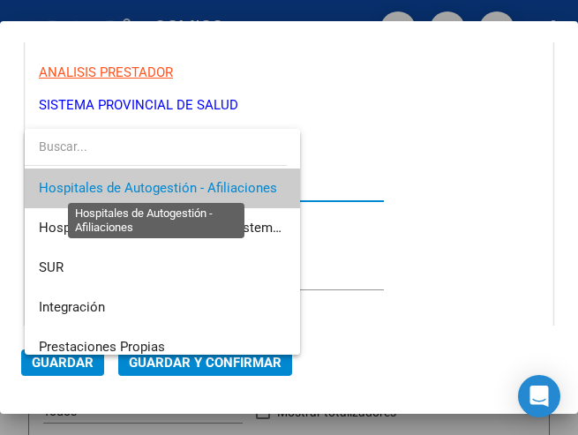
click at [187, 184] on span "Hospitales de Autogestión - Afiliaciones" at bounding box center [158, 188] width 238 height 16
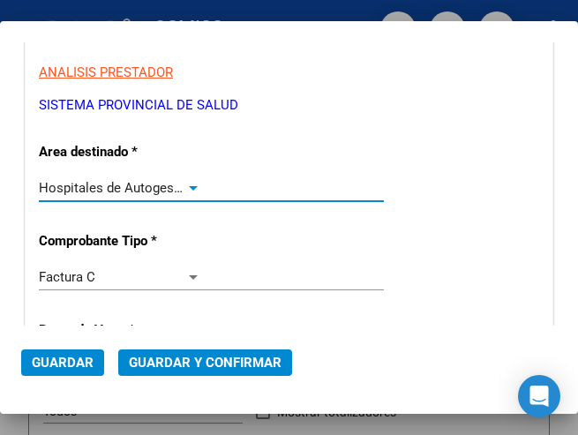
click at [187, 349] on button "Guardar y Confirmar" at bounding box center [205, 362] width 174 height 26
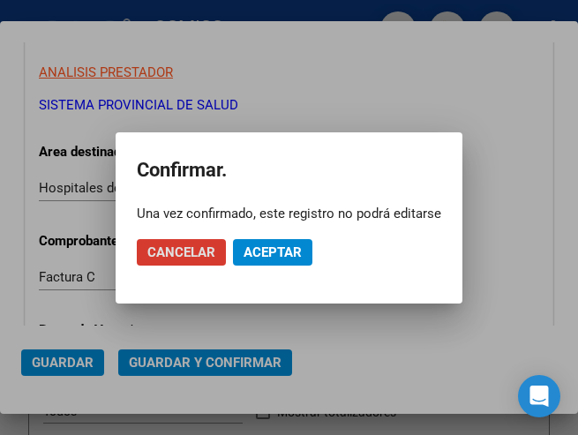
click at [262, 248] on span "Aceptar" at bounding box center [273, 252] width 58 height 16
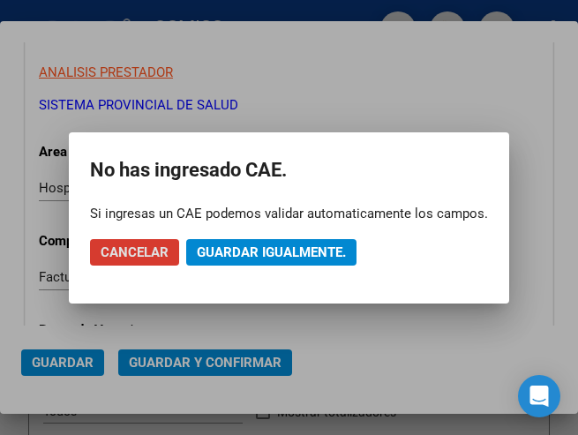
click at [268, 248] on span "Guardar igualmente." at bounding box center [271, 252] width 149 height 16
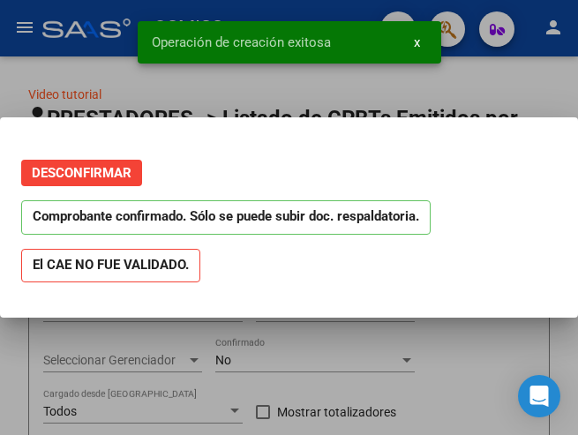
scroll to position [0, 0]
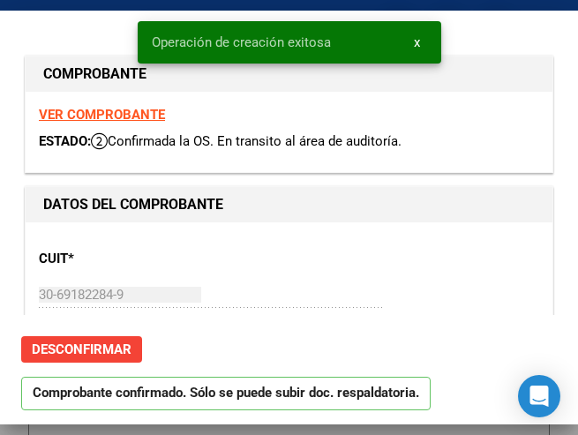
type input "2025-10-10"
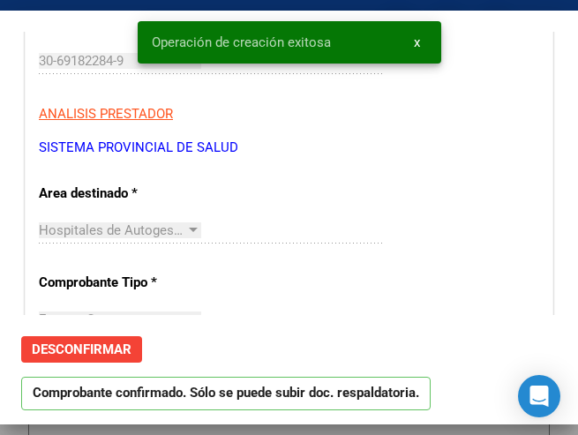
scroll to position [265, 0]
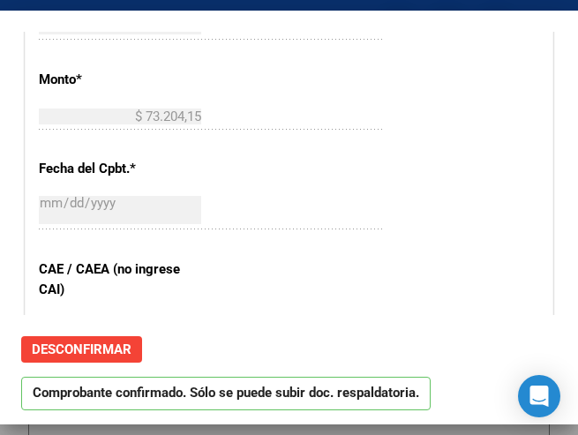
scroll to position [706, 0]
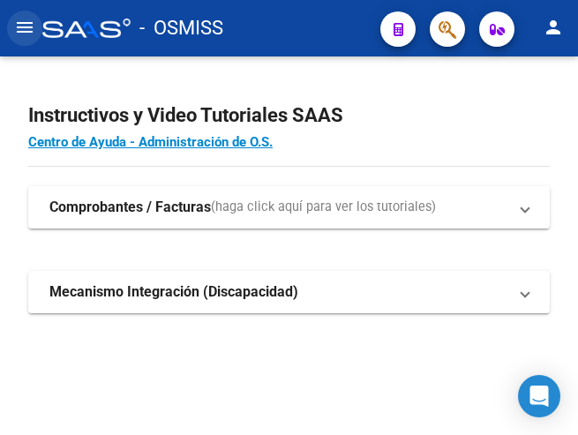
click at [27, 26] on mat-icon "menu" at bounding box center [24, 27] width 21 height 21
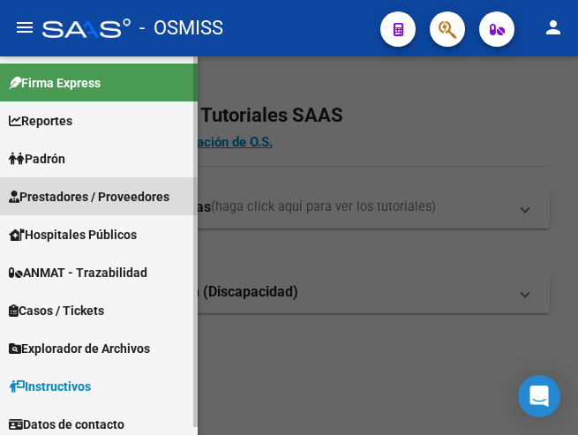
click at [81, 191] on span "Prestadores / Proveedores" at bounding box center [89, 196] width 161 height 19
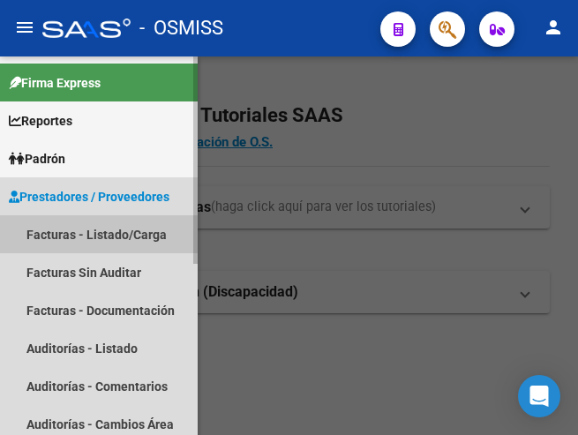
click at [85, 229] on link "Facturas - Listado/Carga" at bounding box center [99, 234] width 198 height 38
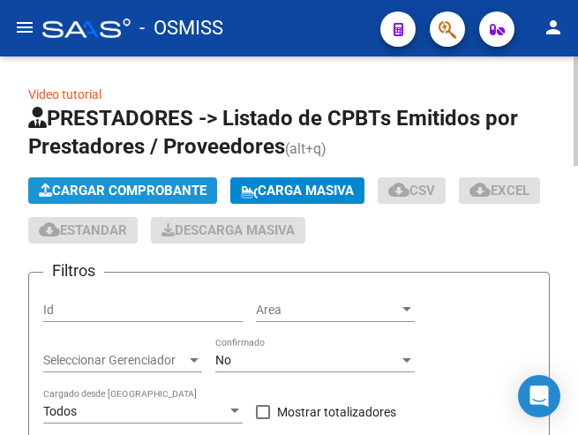
click at [180, 183] on span "Cargar Comprobante" at bounding box center [123, 191] width 168 height 16
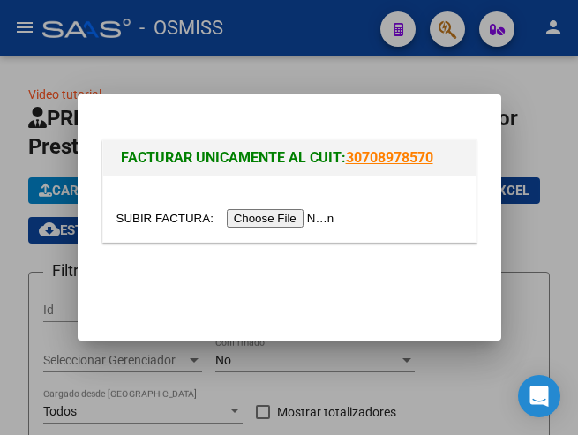
click at [290, 217] on input "file" at bounding box center [227, 218] width 223 height 19
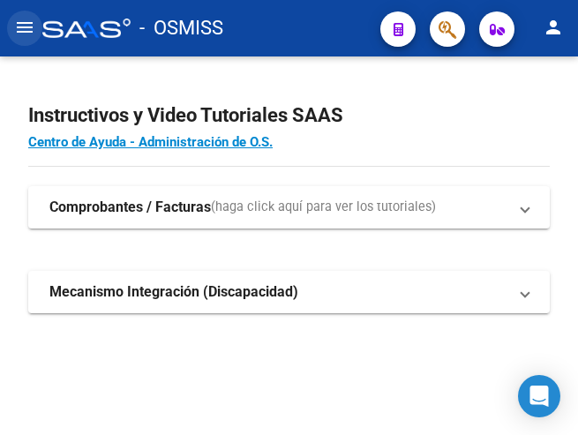
click at [21, 33] on mat-icon "menu" at bounding box center [24, 27] width 21 height 21
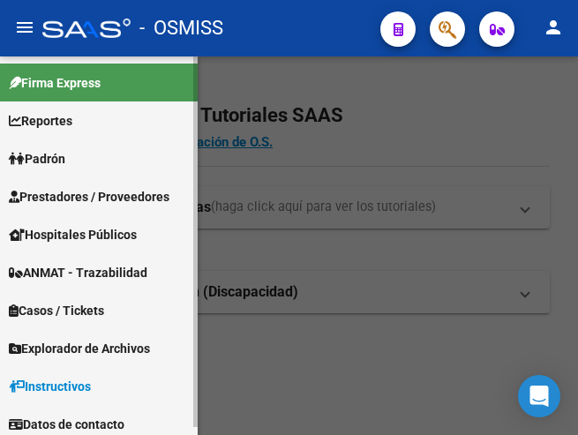
click at [89, 192] on span "Prestadores / Proveedores" at bounding box center [89, 196] width 161 height 19
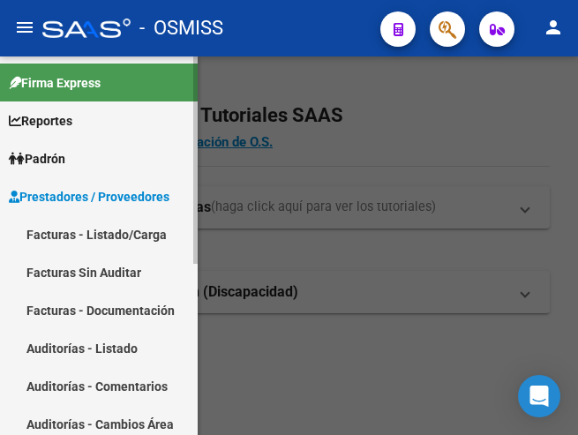
click at [87, 222] on link "Facturas - Listado/Carga" at bounding box center [99, 234] width 198 height 38
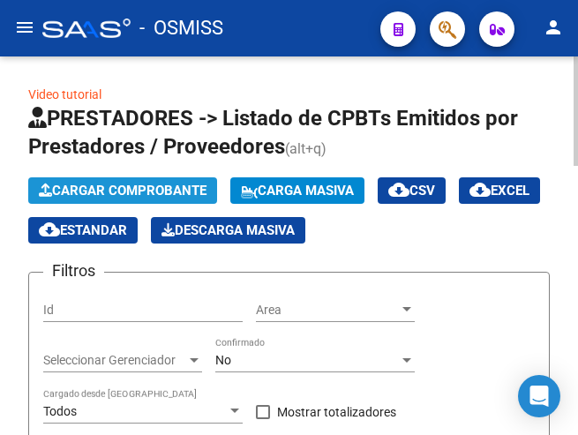
click at [160, 191] on span "Cargar Comprobante" at bounding box center [123, 191] width 168 height 16
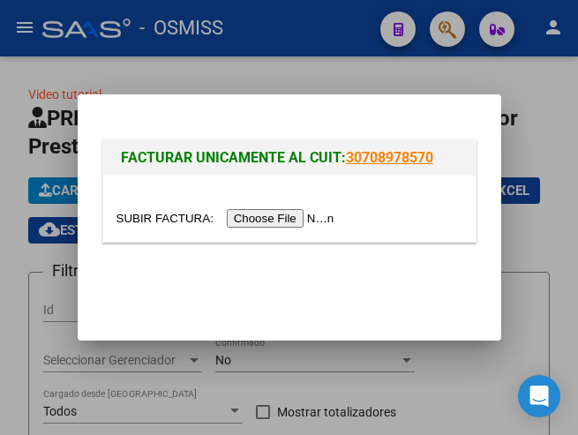
click at [307, 218] on input "file" at bounding box center [227, 218] width 223 height 19
click at [24, 27] on div at bounding box center [289, 217] width 578 height 435
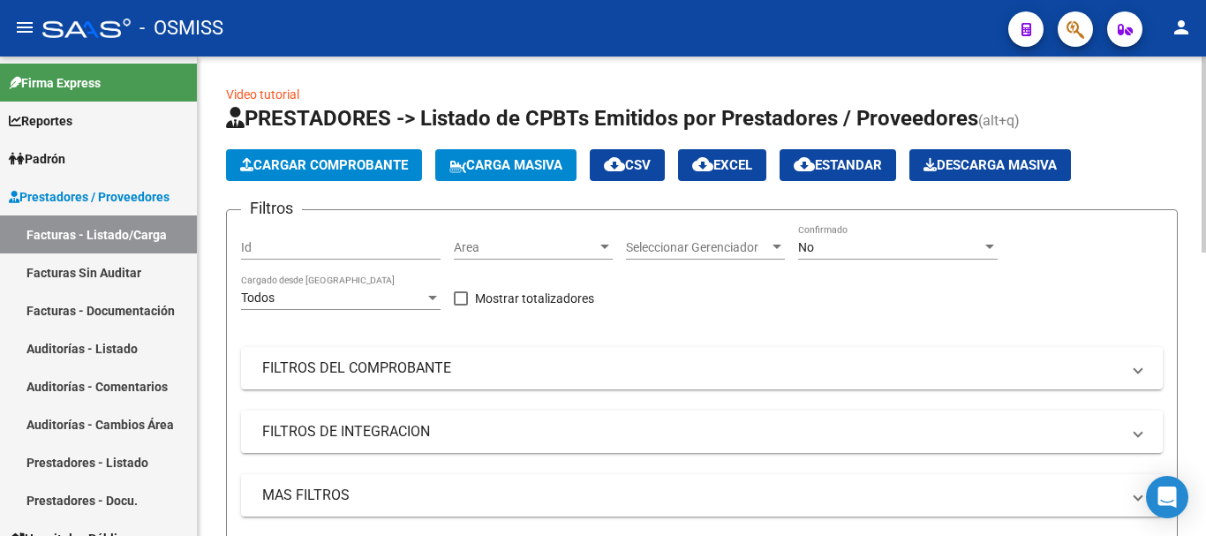
click at [577, 241] on div at bounding box center [605, 247] width 16 height 14
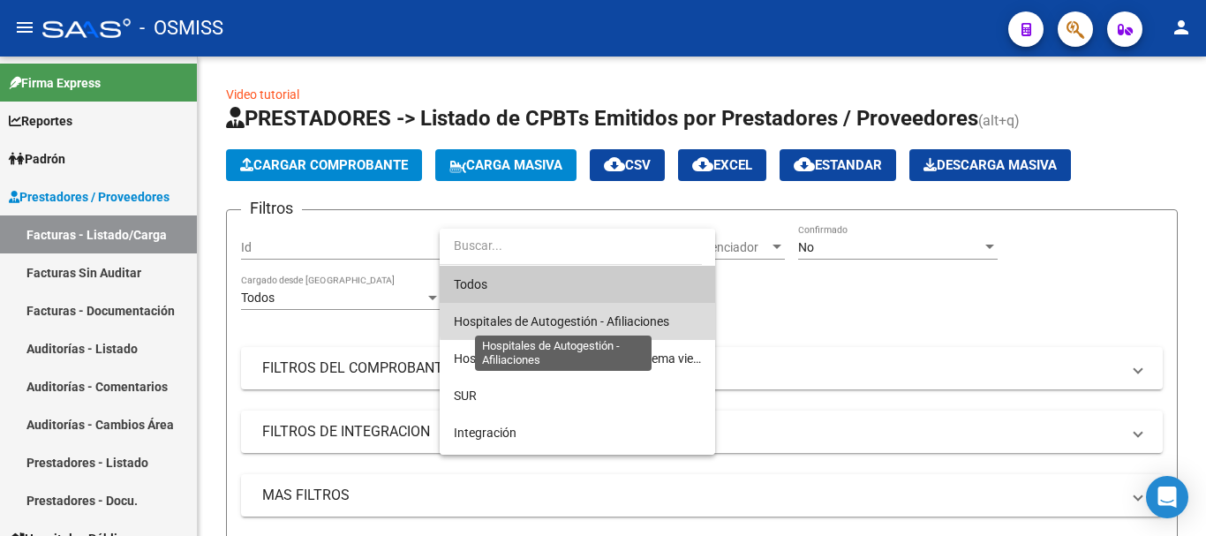
click at [577, 319] on span "Hospitales de Autogestión - Afiliaciones" at bounding box center [561, 321] width 215 height 14
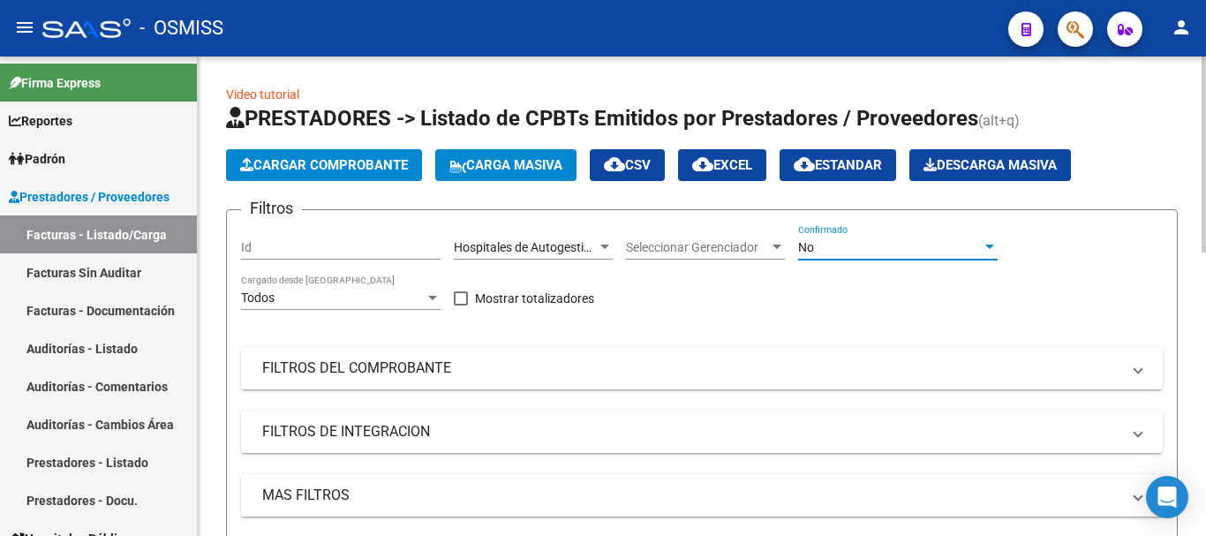
click at [577, 244] on div at bounding box center [989, 246] width 9 height 4
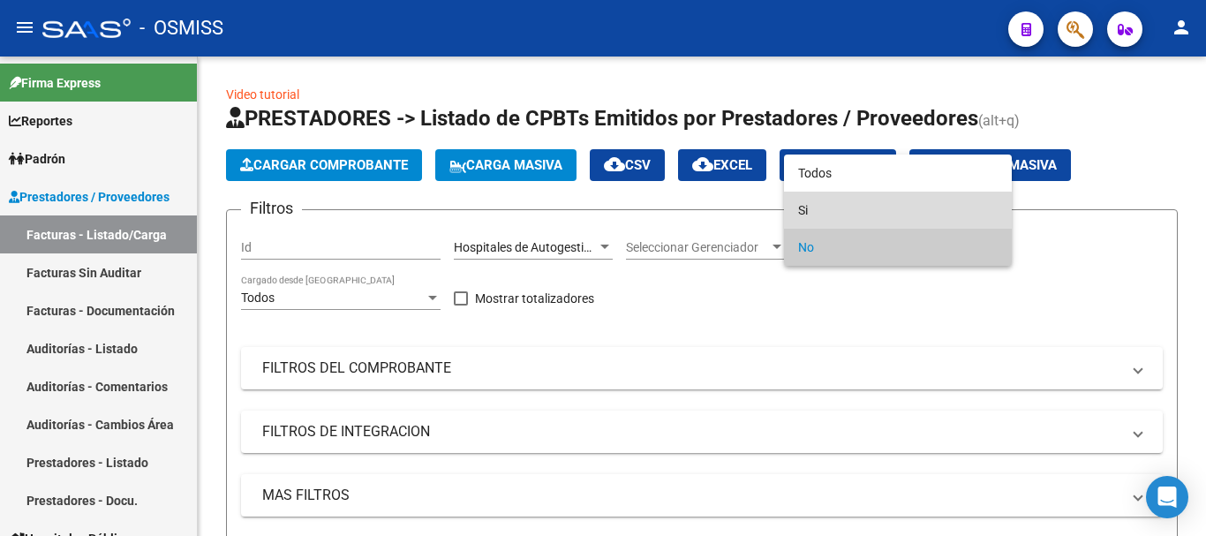
click at [577, 214] on span "Si" at bounding box center [897, 210] width 199 height 37
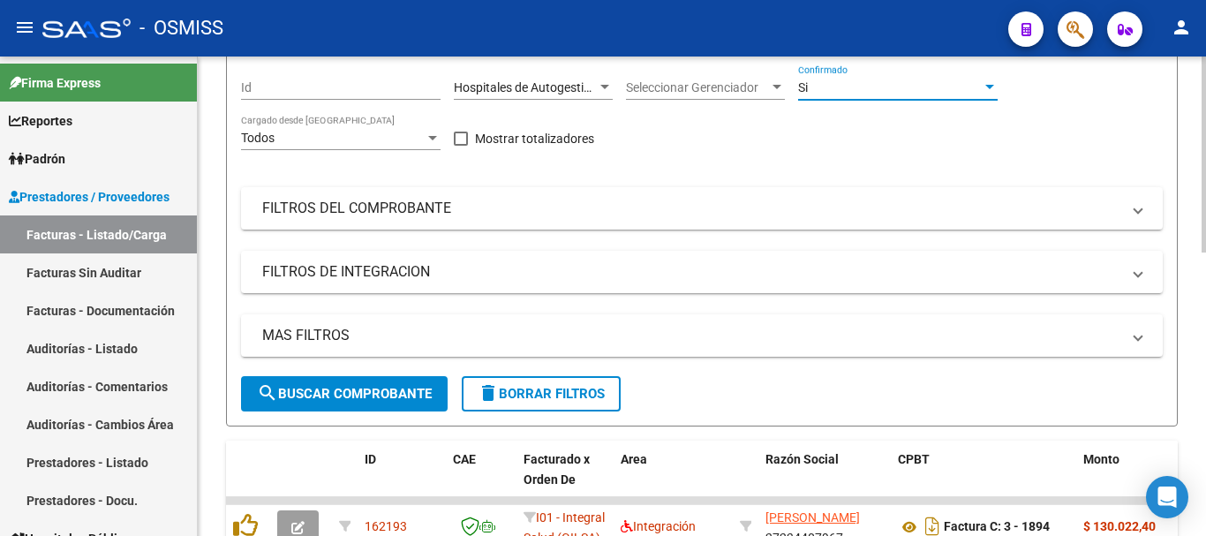
scroll to position [177, 0]
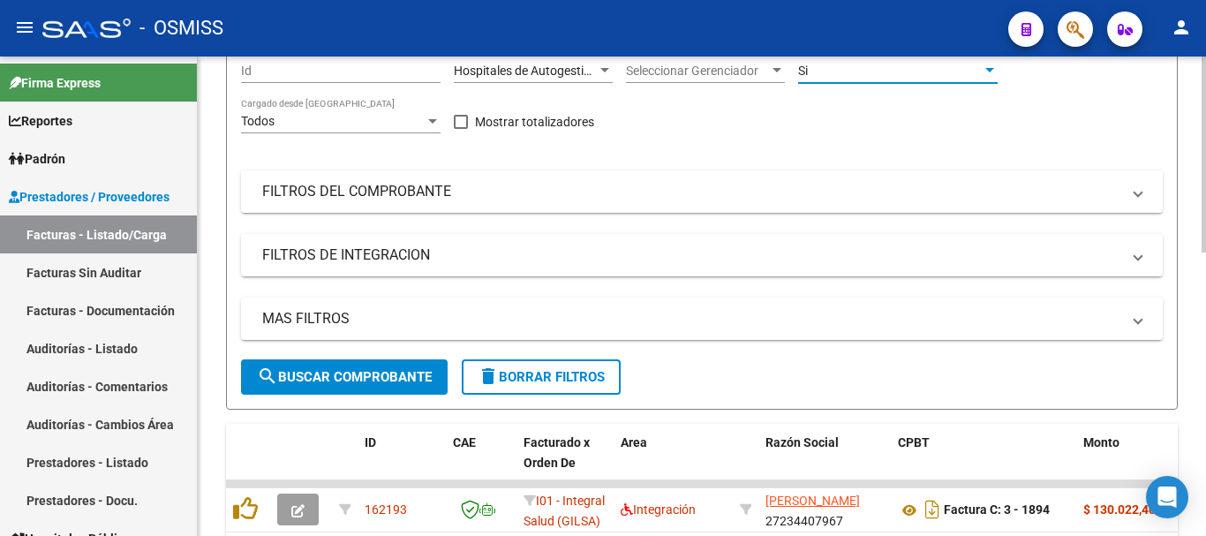
click at [347, 306] on mat-expansion-panel-header "MAS FILTROS" at bounding box center [701, 318] width 921 height 42
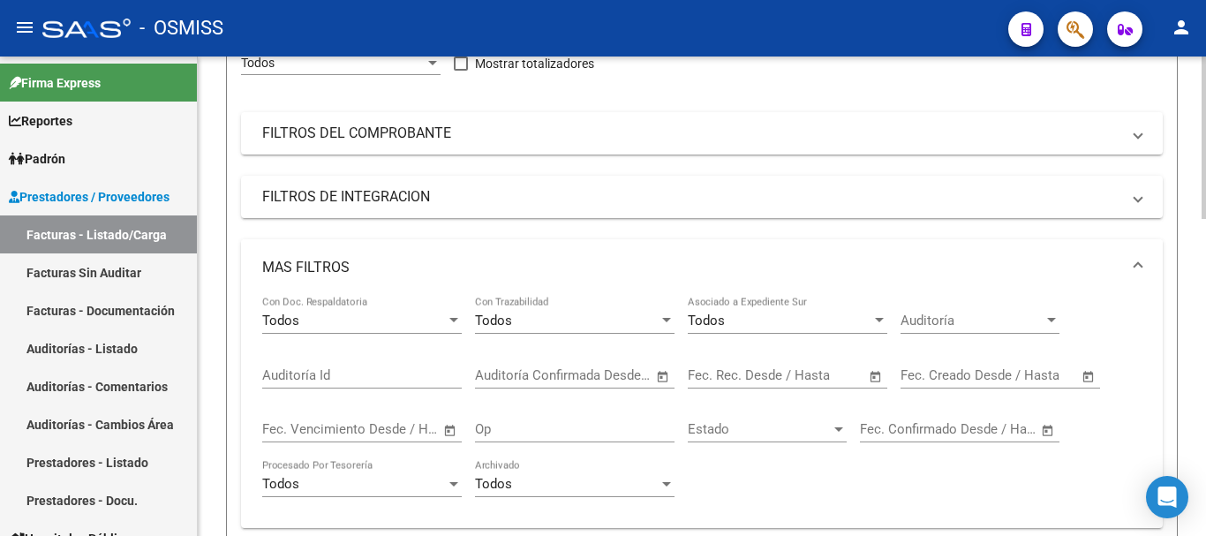
scroll to position [441, 0]
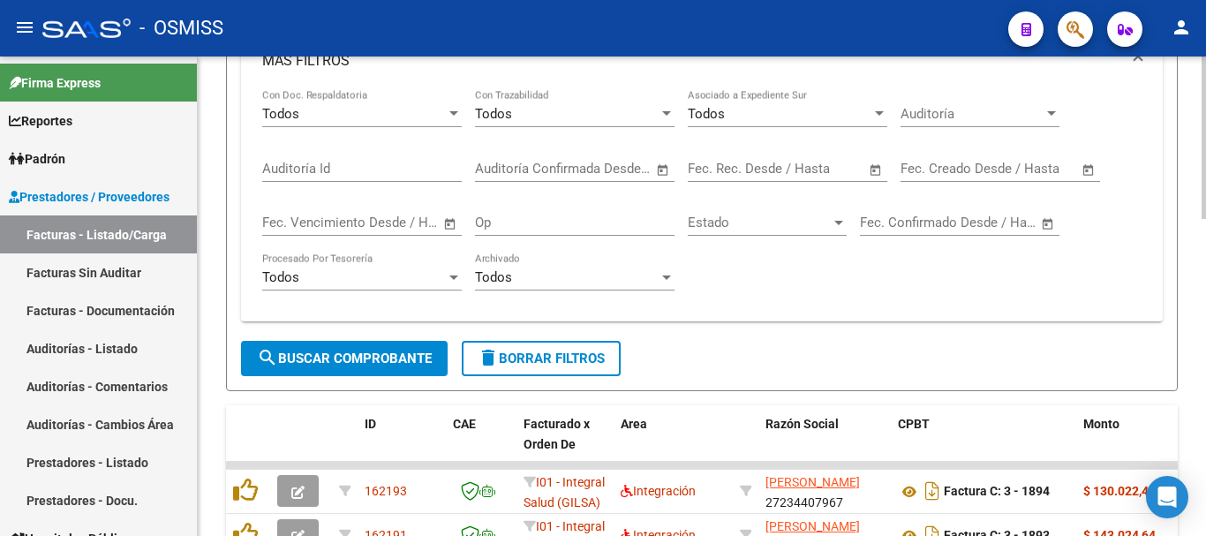
click at [577, 167] on span "Open calendar" at bounding box center [1088, 169] width 42 height 42
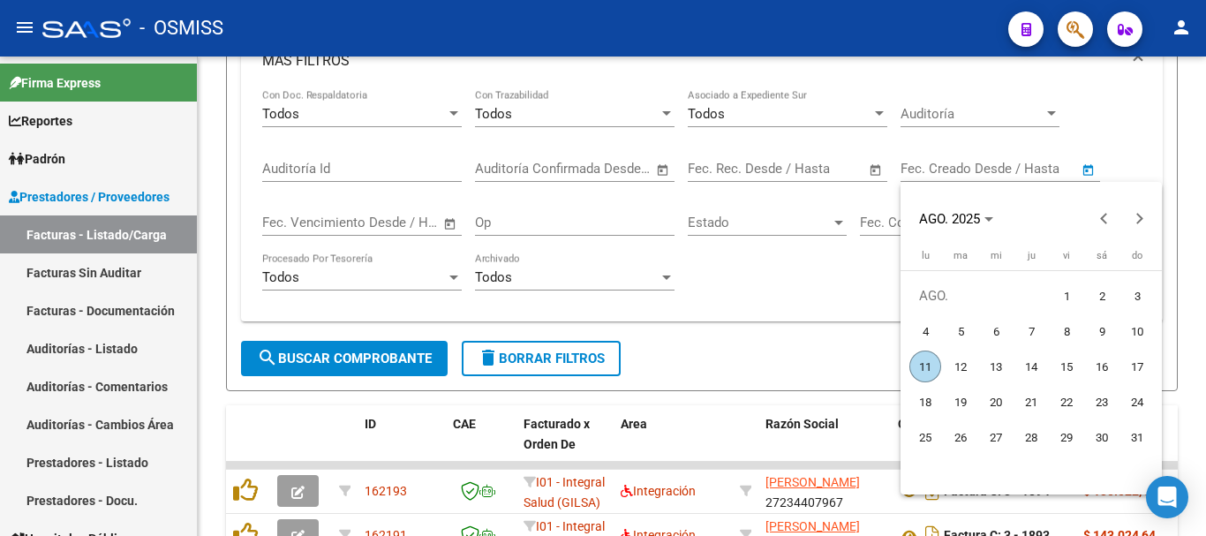
click at [577, 365] on span "11" at bounding box center [925, 366] width 32 height 32
type input "[DATE]"
click at [577, 358] on span "11" at bounding box center [925, 366] width 32 height 32
type input "[DATE]"
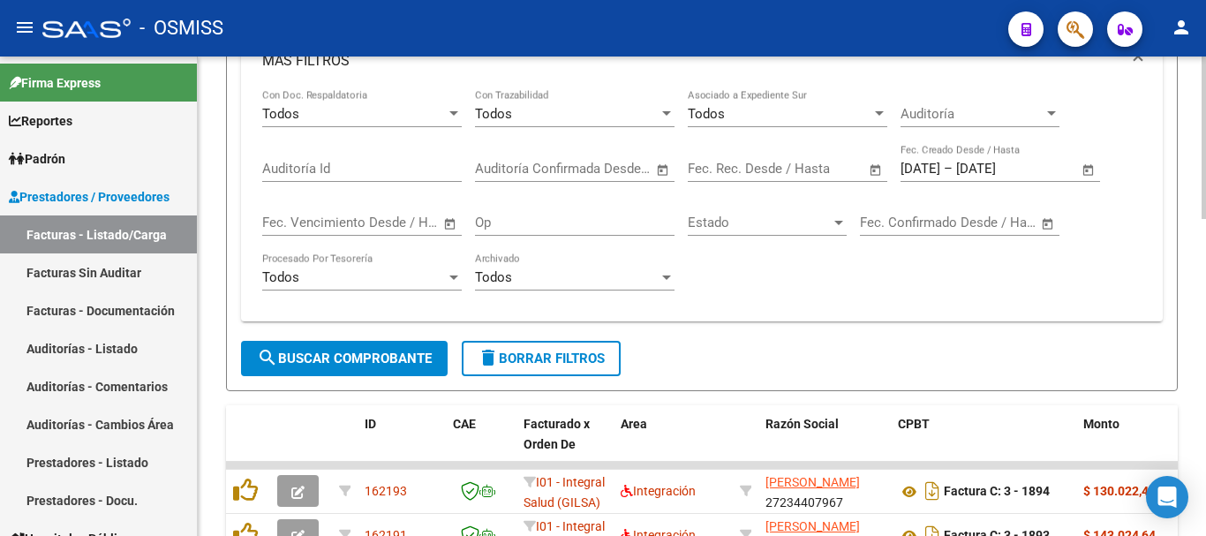
click at [392, 355] on span "search Buscar Comprobante" at bounding box center [344, 358] width 175 height 16
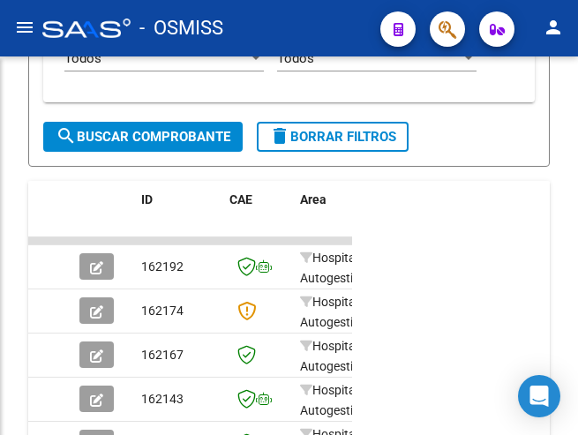
scroll to position [679, 0]
